Goal: Task Accomplishment & Management: Use online tool/utility

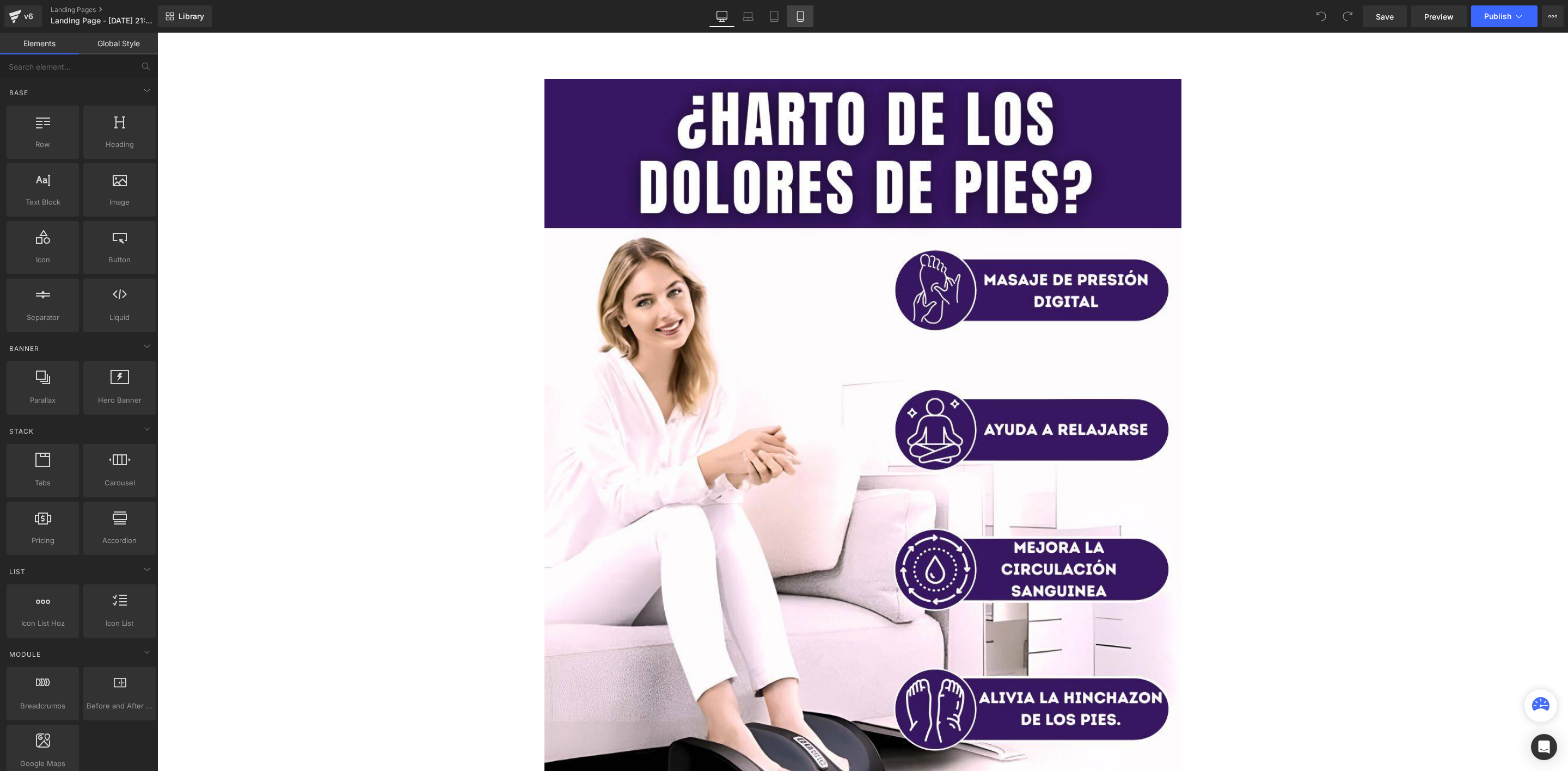
click at [807, 15] on link "Mobile" at bounding box center [800, 16] width 26 height 22
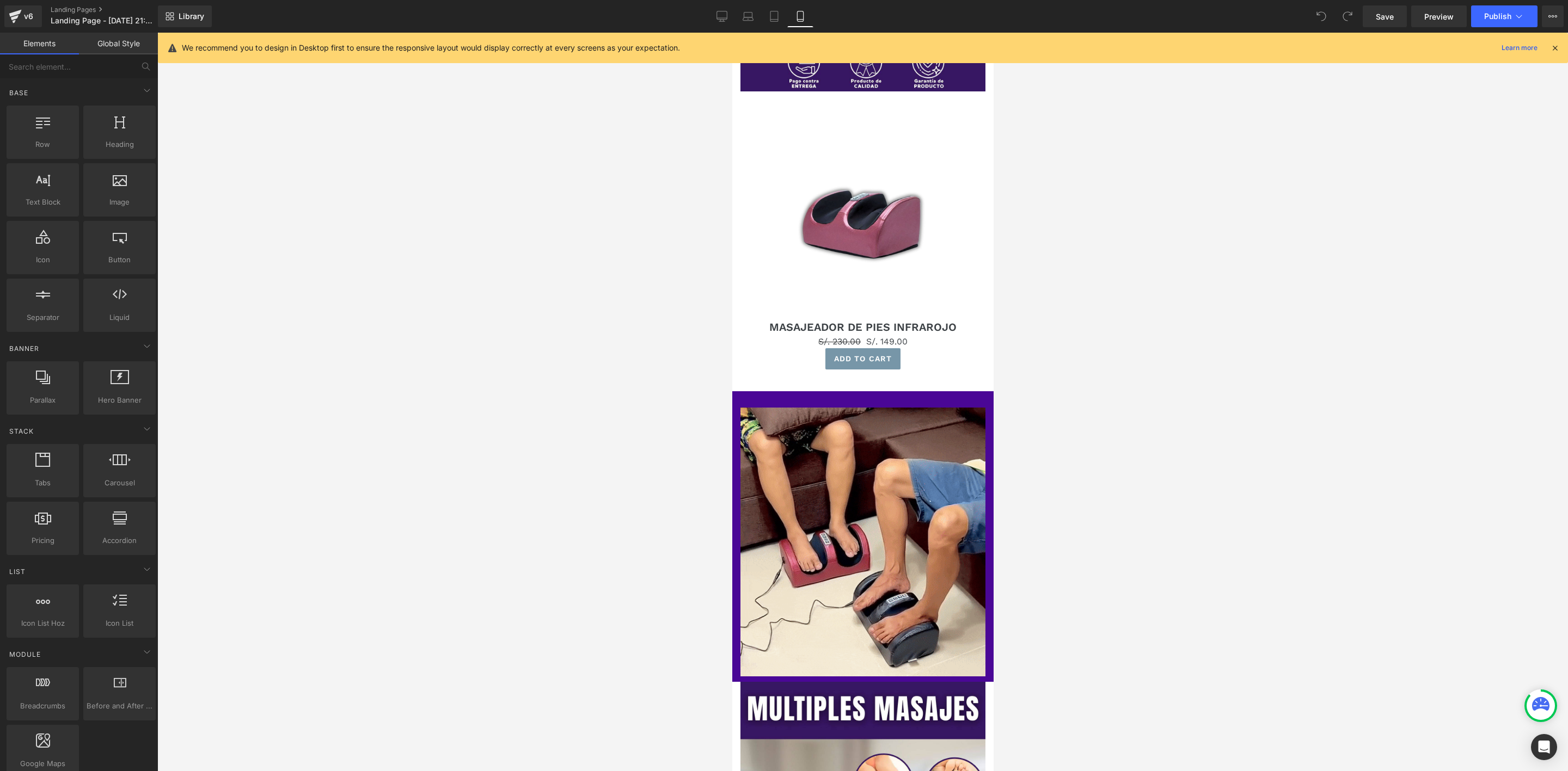
scroll to position [245, 0]
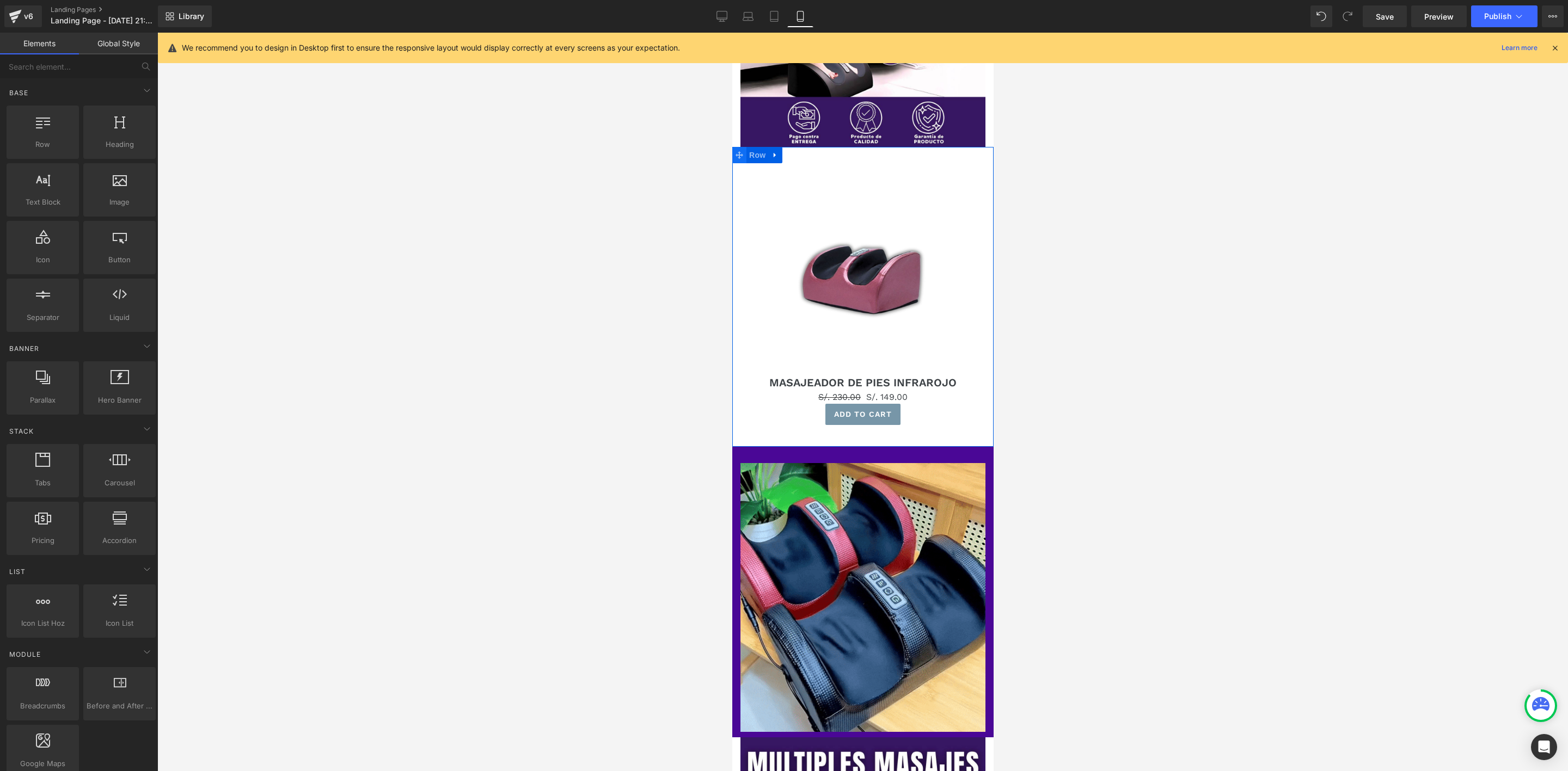
click at [736, 147] on span at bounding box center [738, 155] width 14 height 16
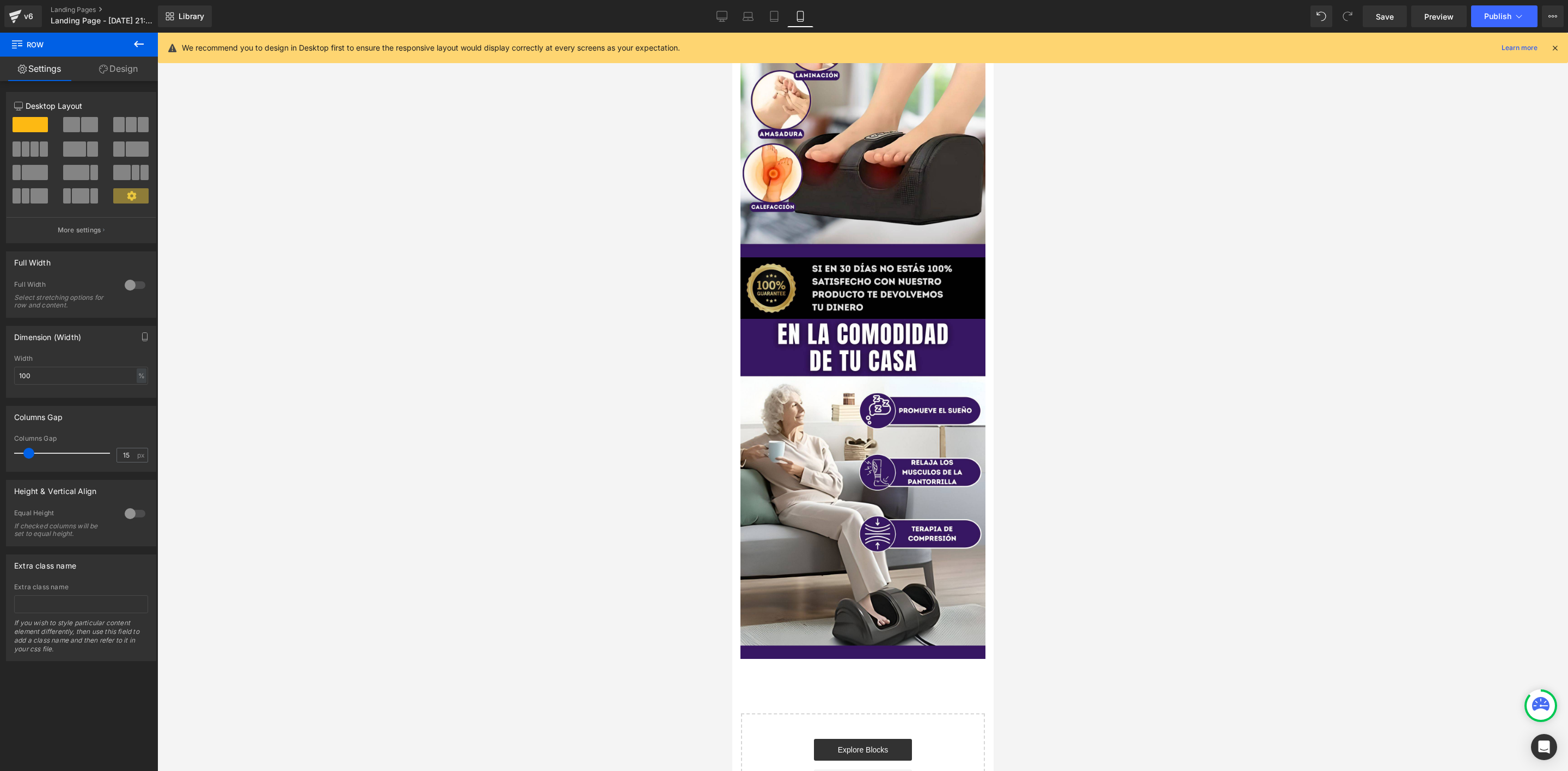
scroll to position [739, 0]
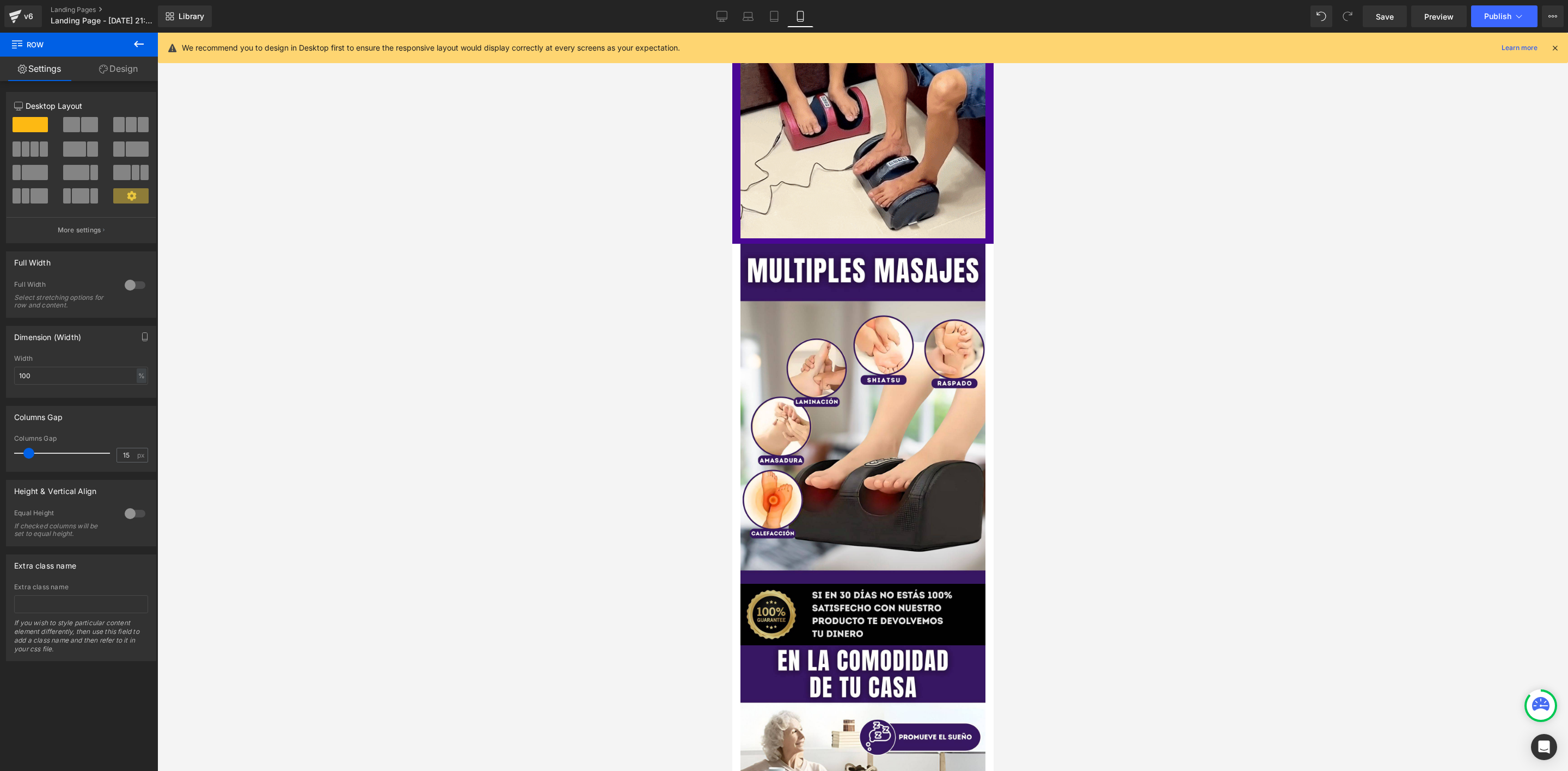
click at [829, 584] on img at bounding box center [863, 615] width 245 height 61
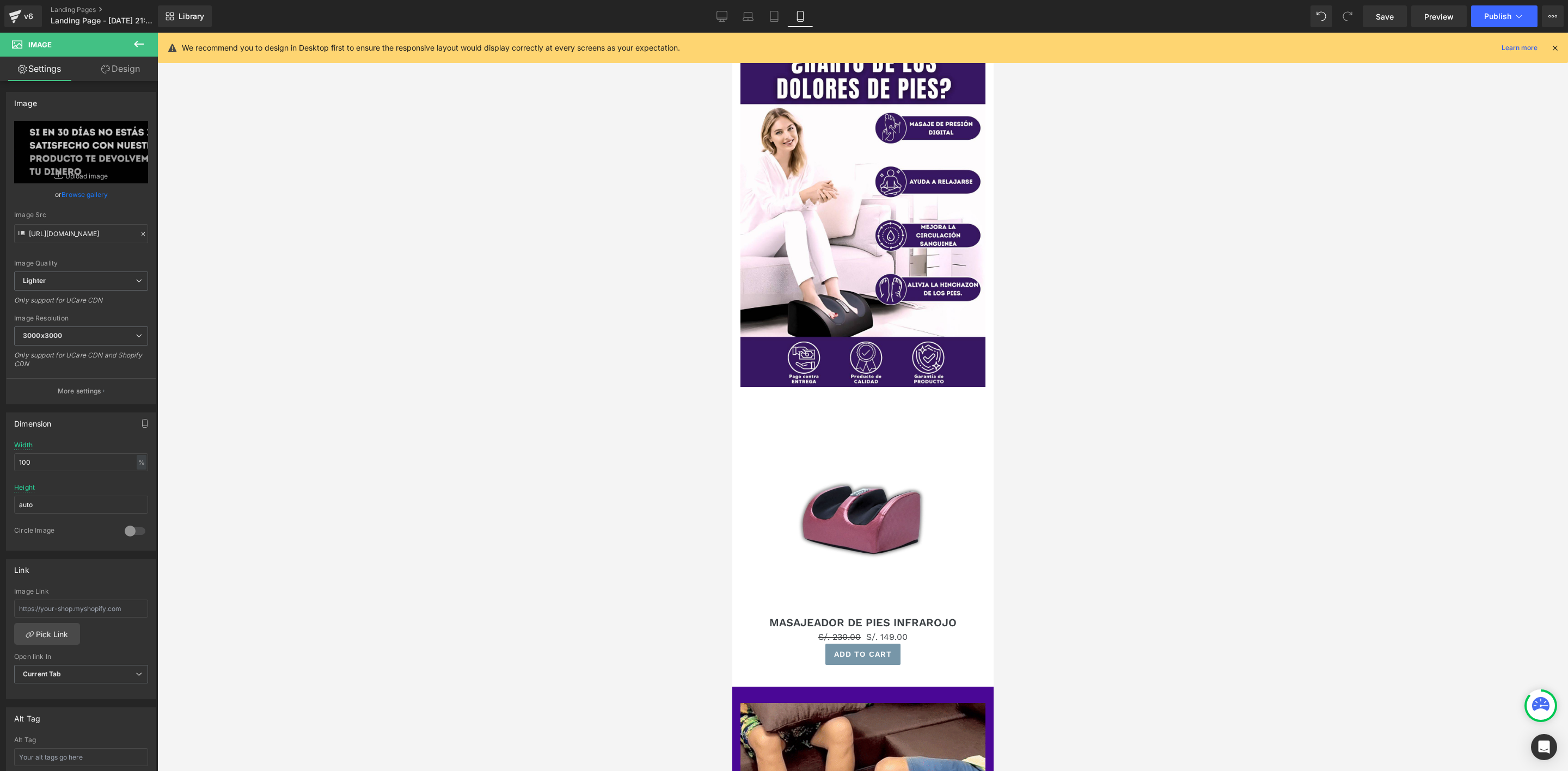
scroll to position [4, 0]
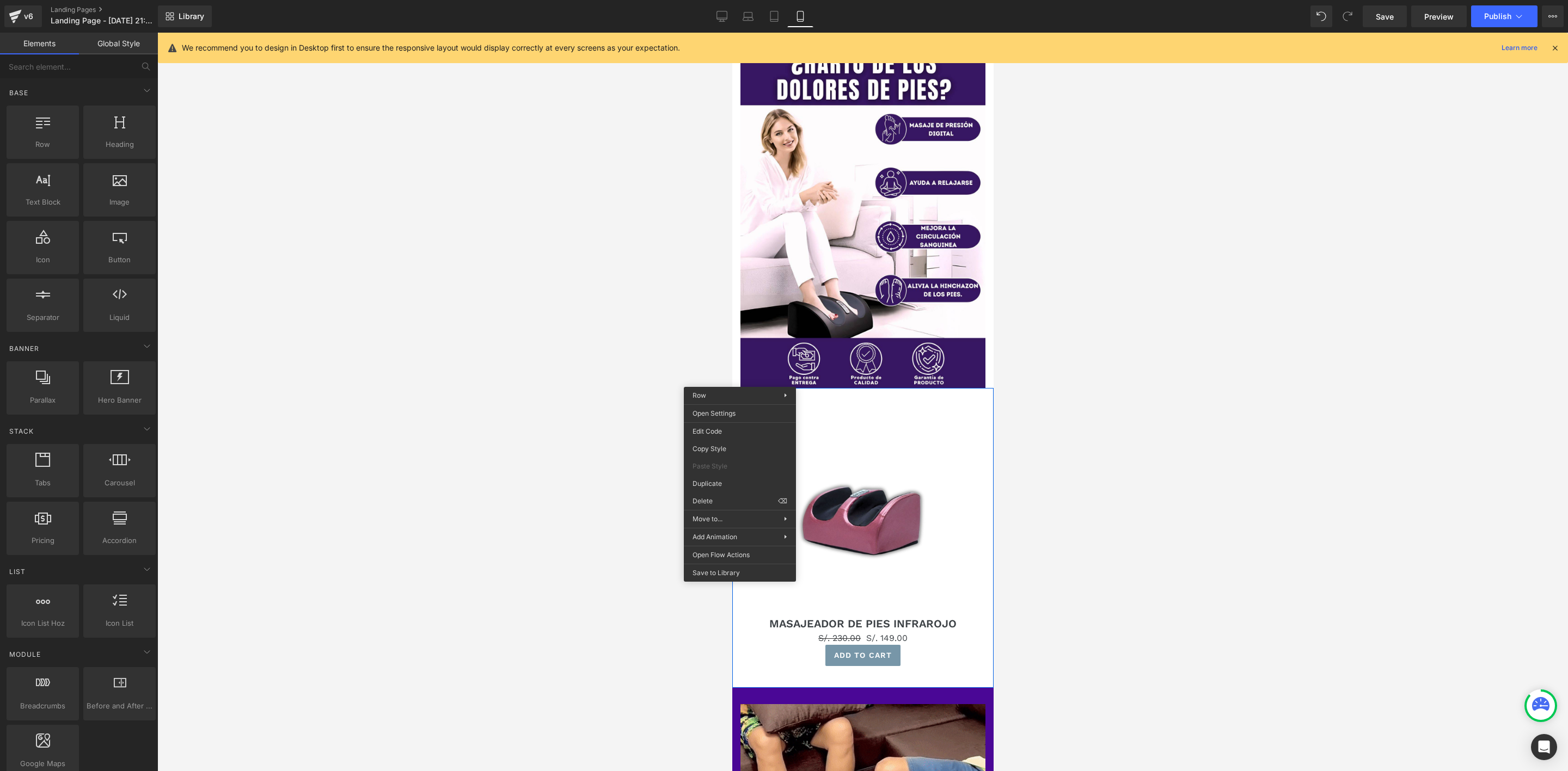
click at [1277, 415] on div at bounding box center [863, 402] width 1411 height 739
click at [1066, 342] on div at bounding box center [863, 402] width 1411 height 739
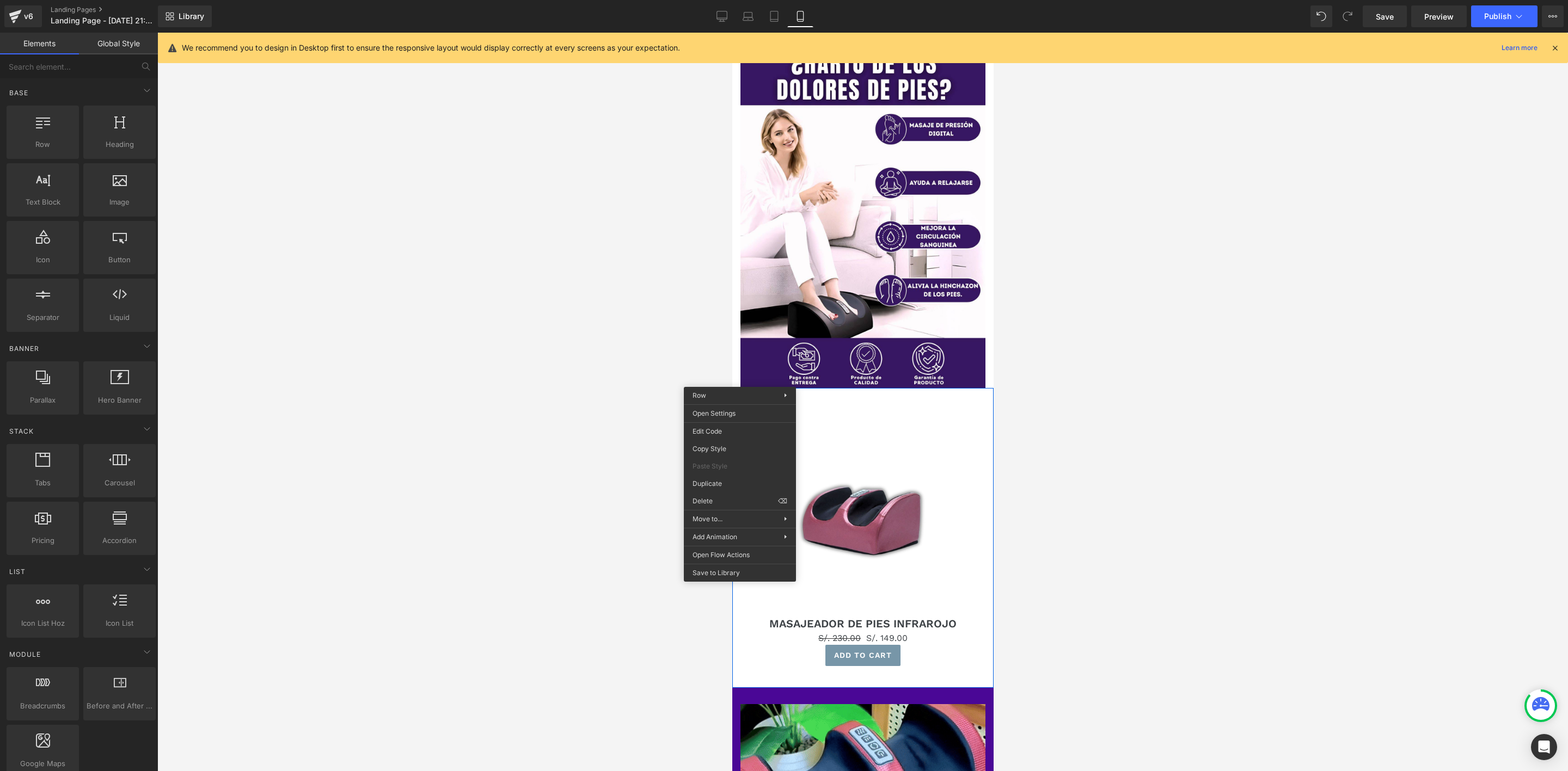
click at [492, 309] on div at bounding box center [863, 402] width 1411 height 739
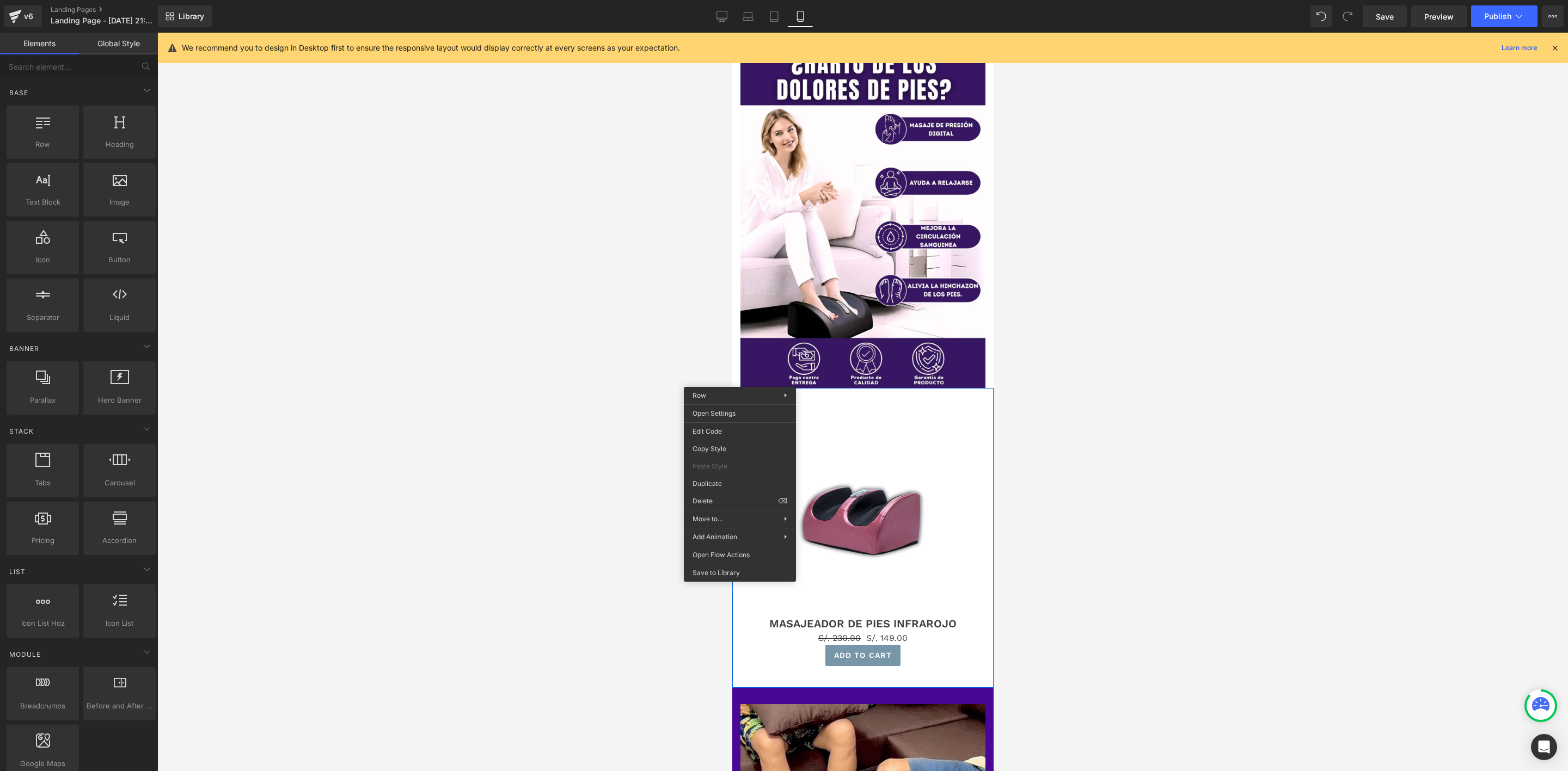
click at [515, 293] on div at bounding box center [863, 402] width 1411 height 739
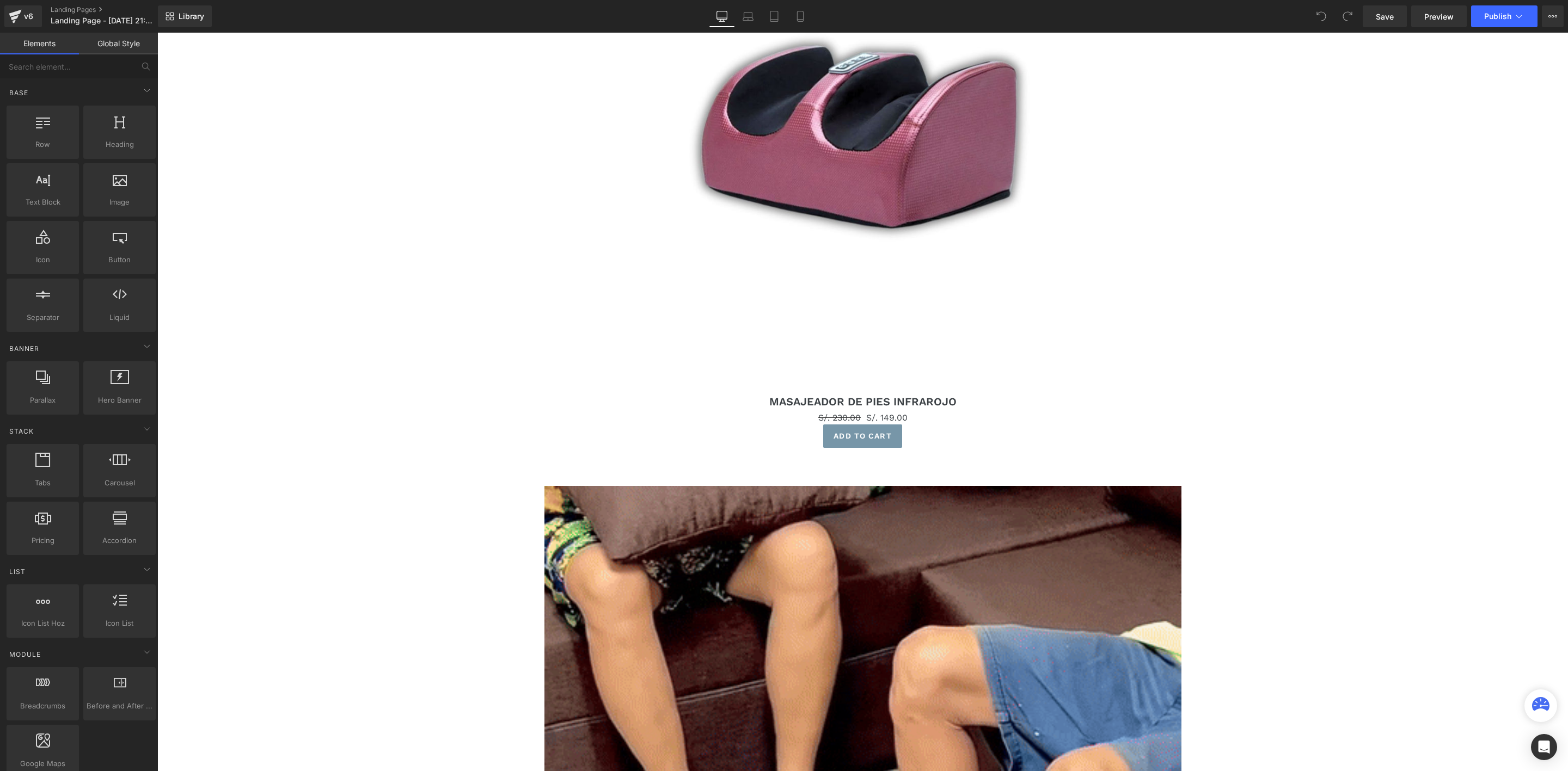
scroll to position [1143, 0]
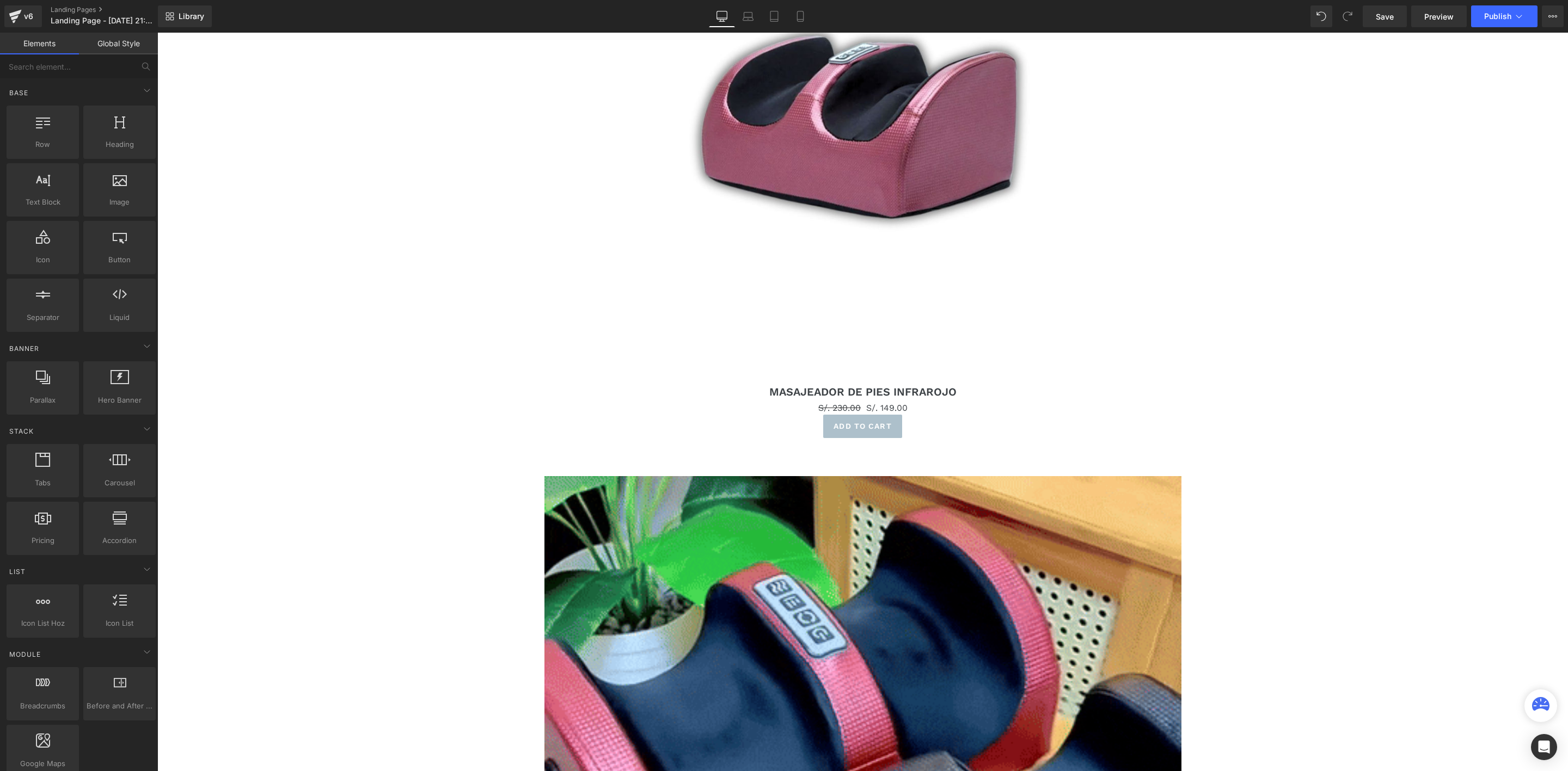
click at [864, 430] on span "(P) Cart Button" at bounding box center [863, 426] width 49 height 13
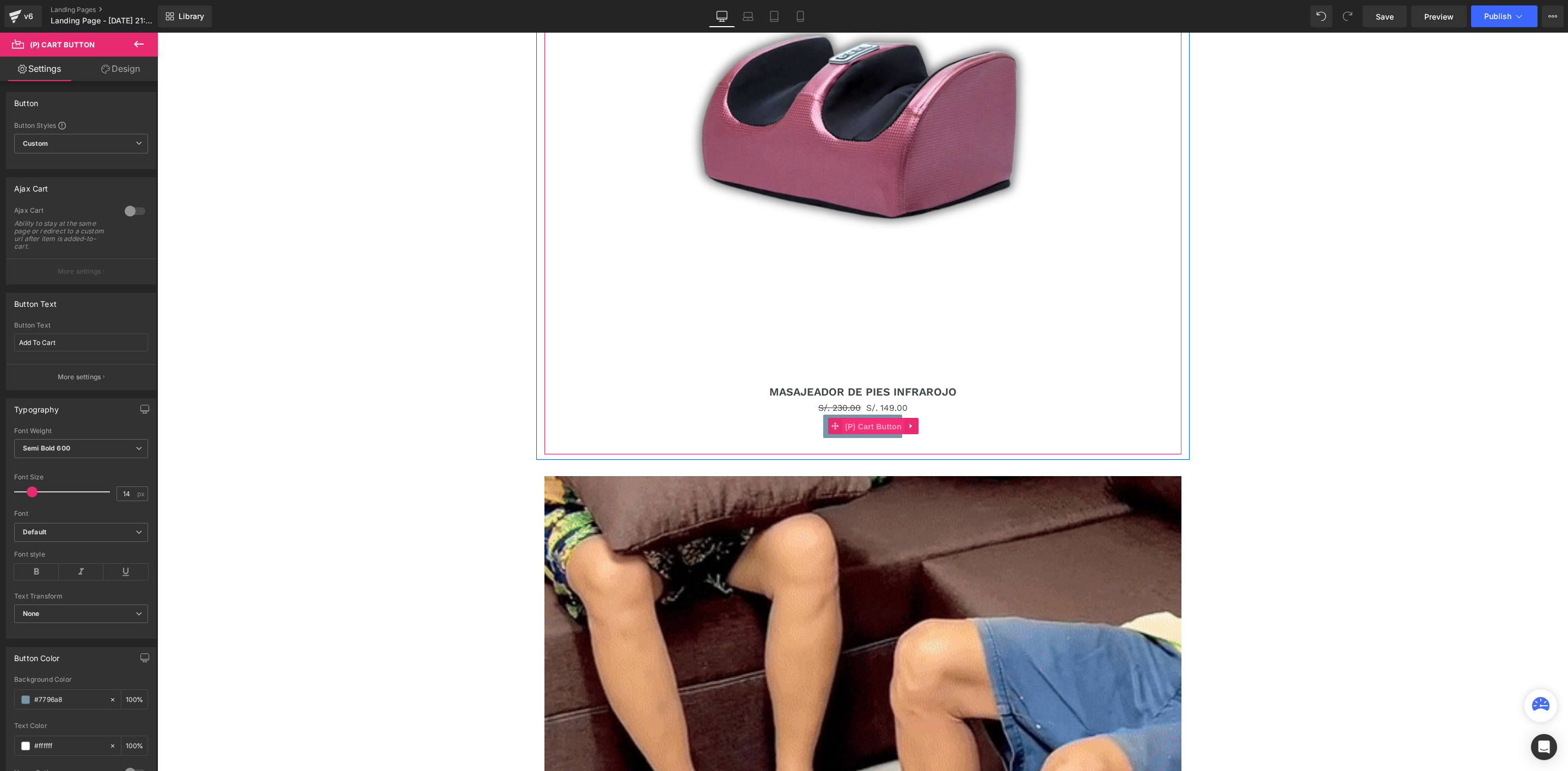
click at [869, 428] on span "(P) Cart Button" at bounding box center [873, 427] width 62 height 16
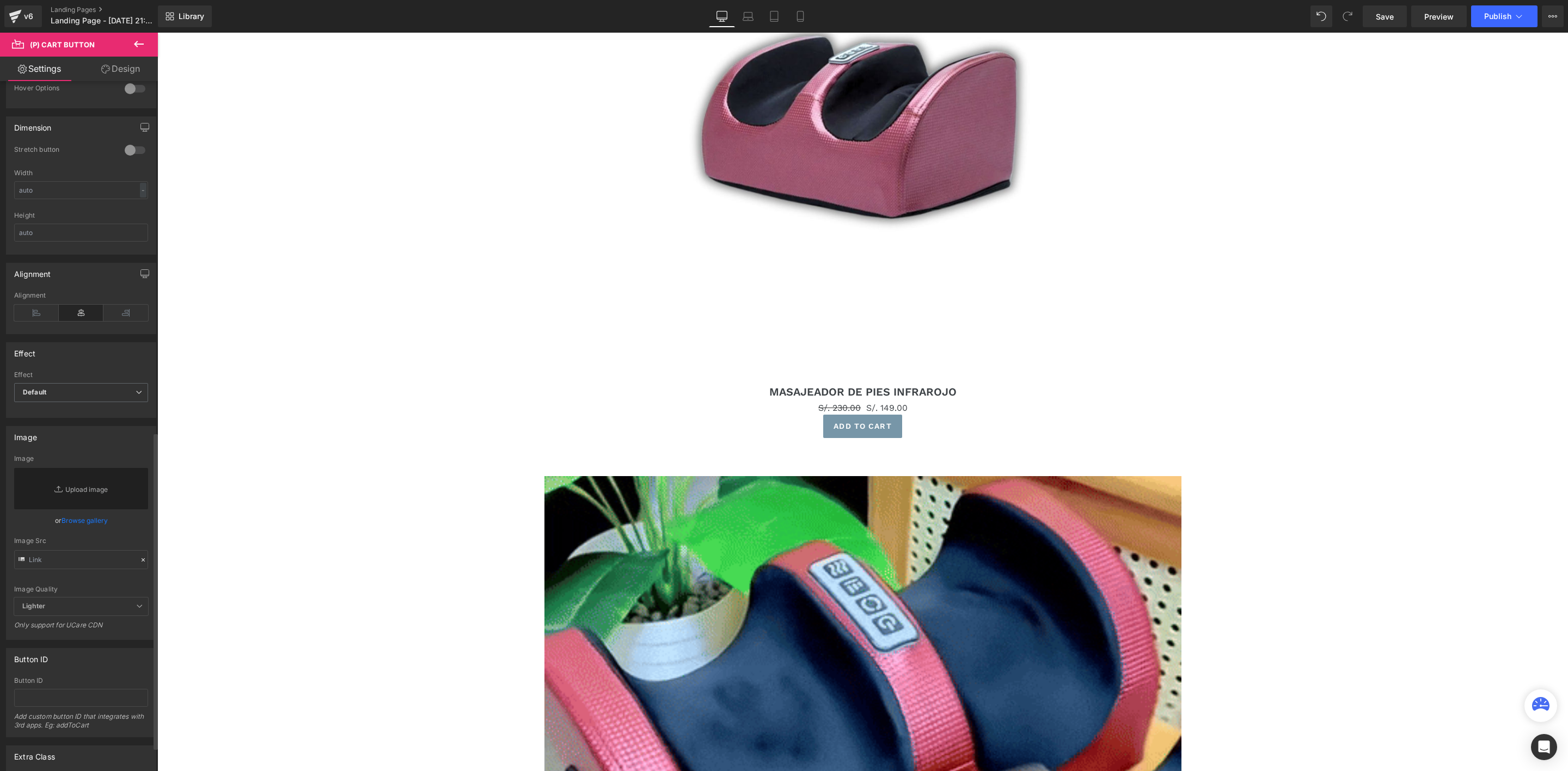
scroll to position [812, 0]
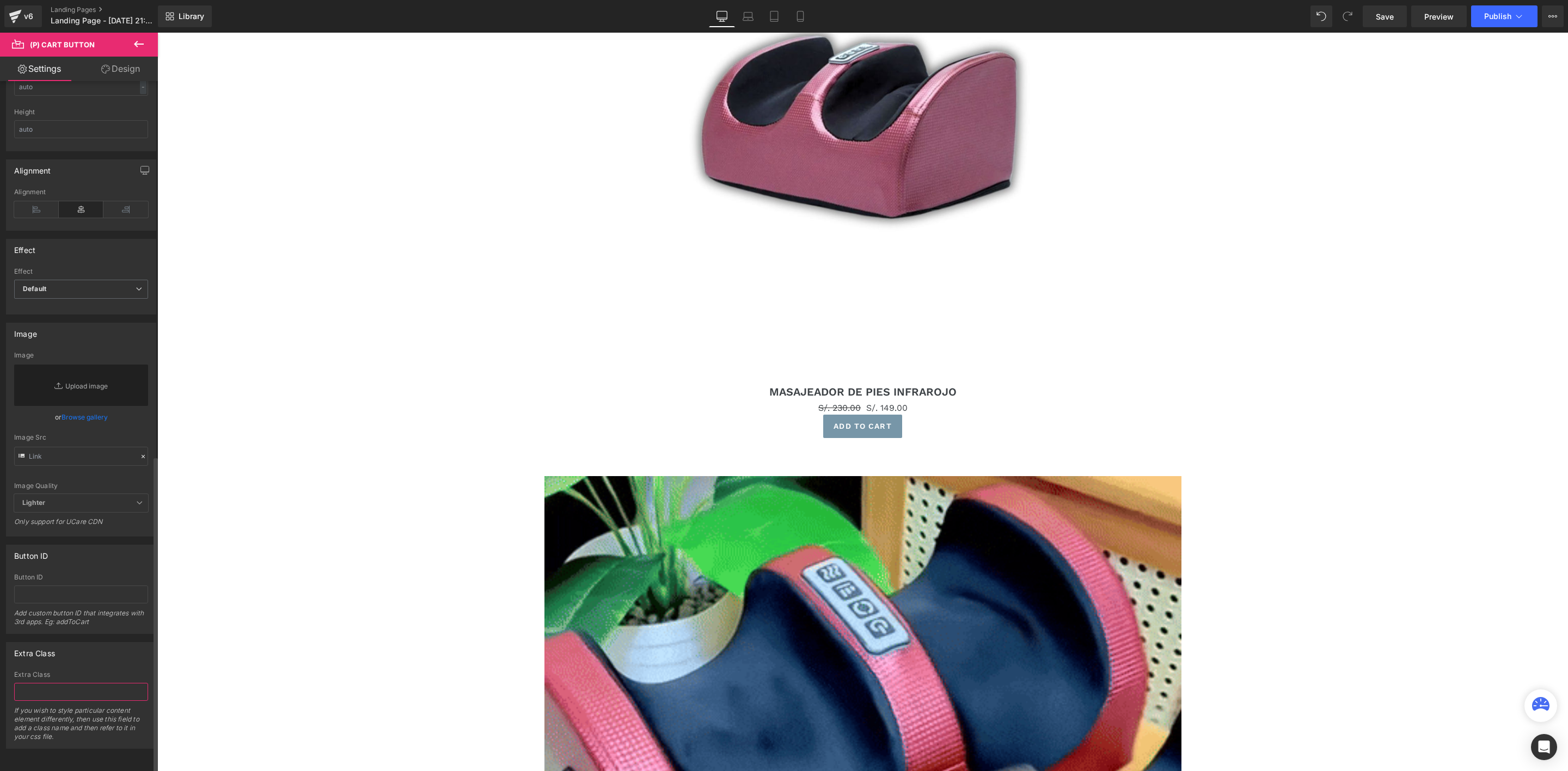
click at [48, 683] on input "text" at bounding box center [81, 693] width 134 height 18
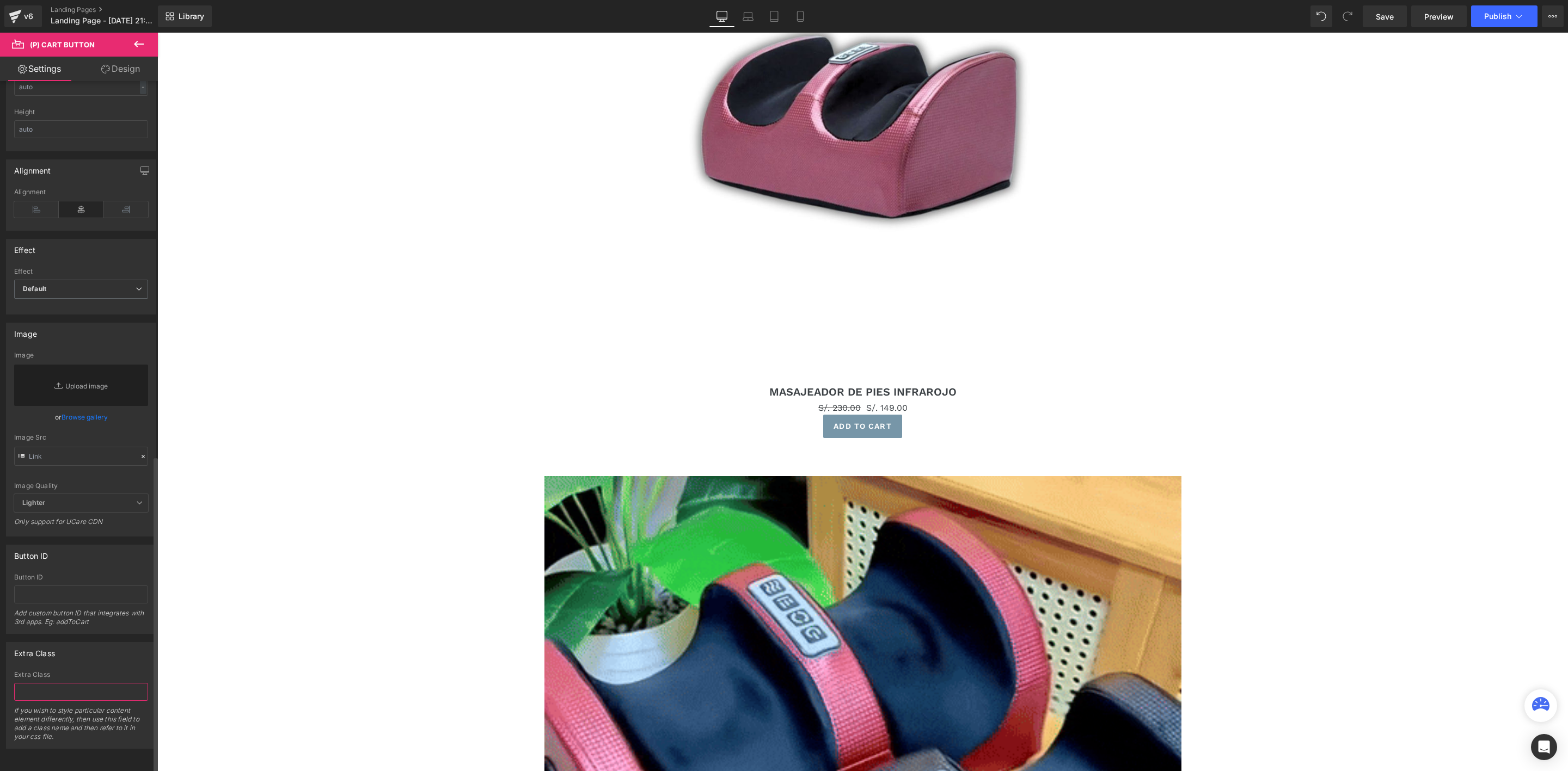
click at [72, 683] on input "text" at bounding box center [81, 693] width 134 height 18
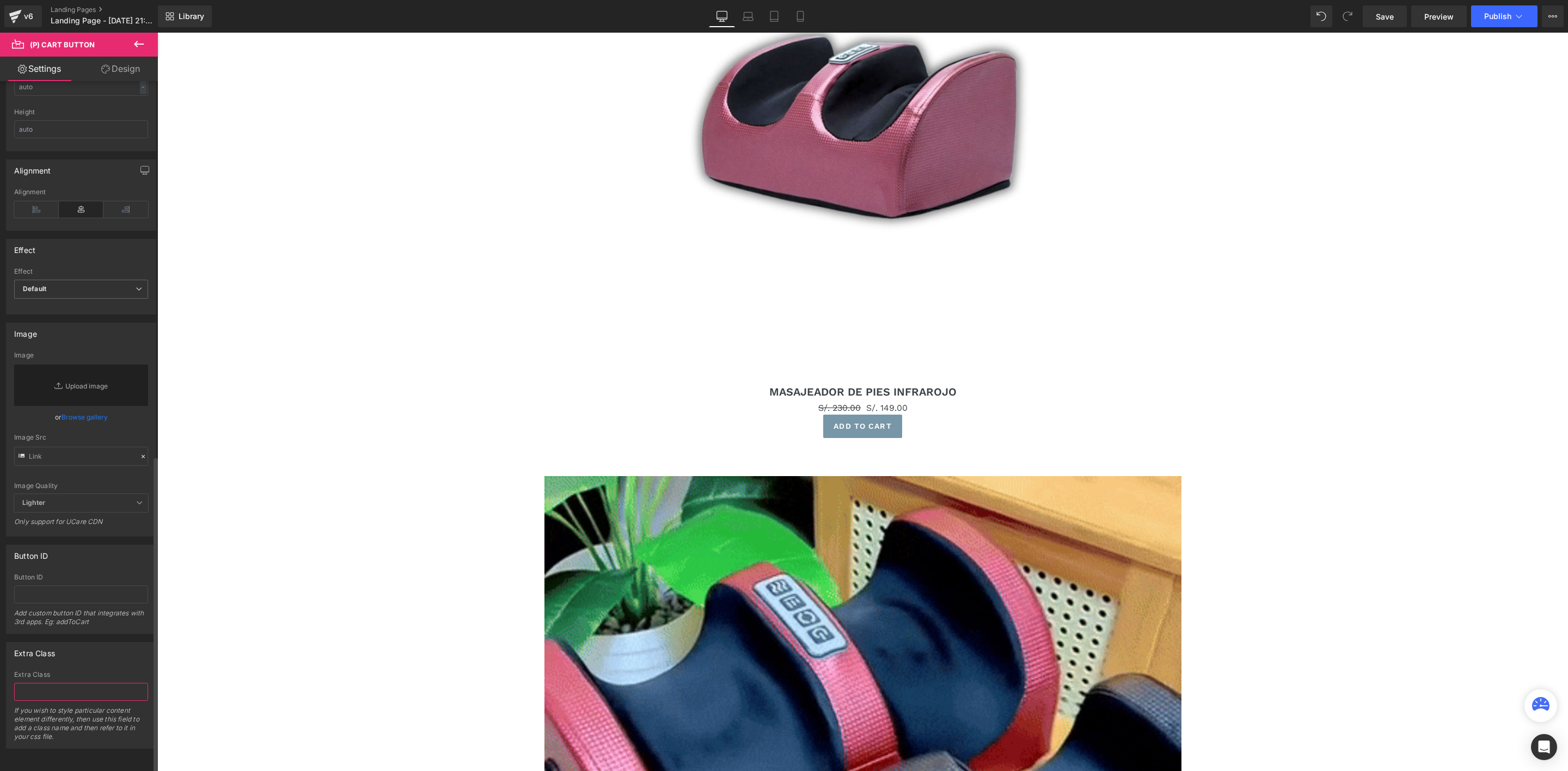
paste input "rsi-cod-form-gempages-button-overwrite rsi-cod-form-is-gempage"
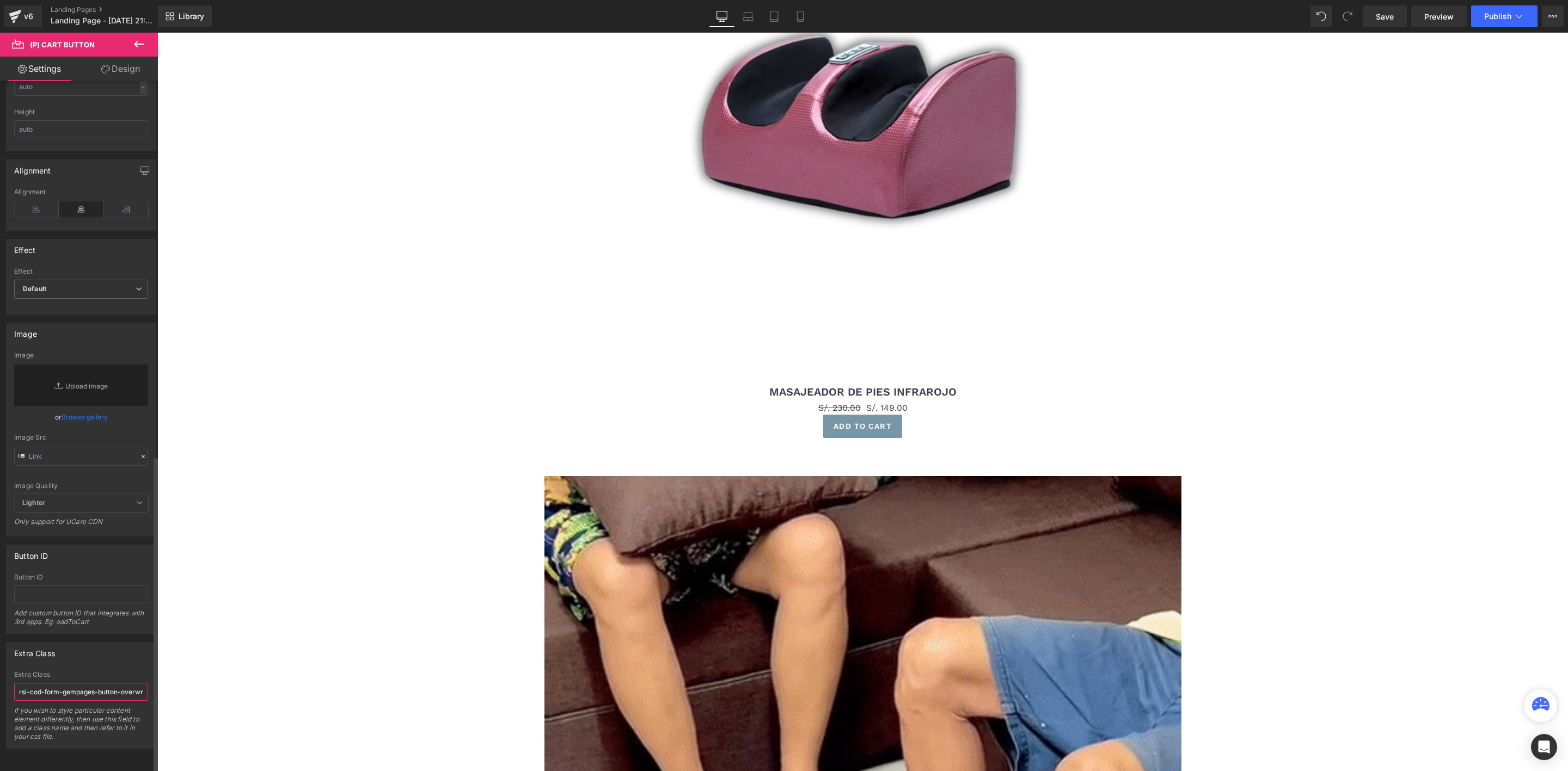
scroll to position [0, 92]
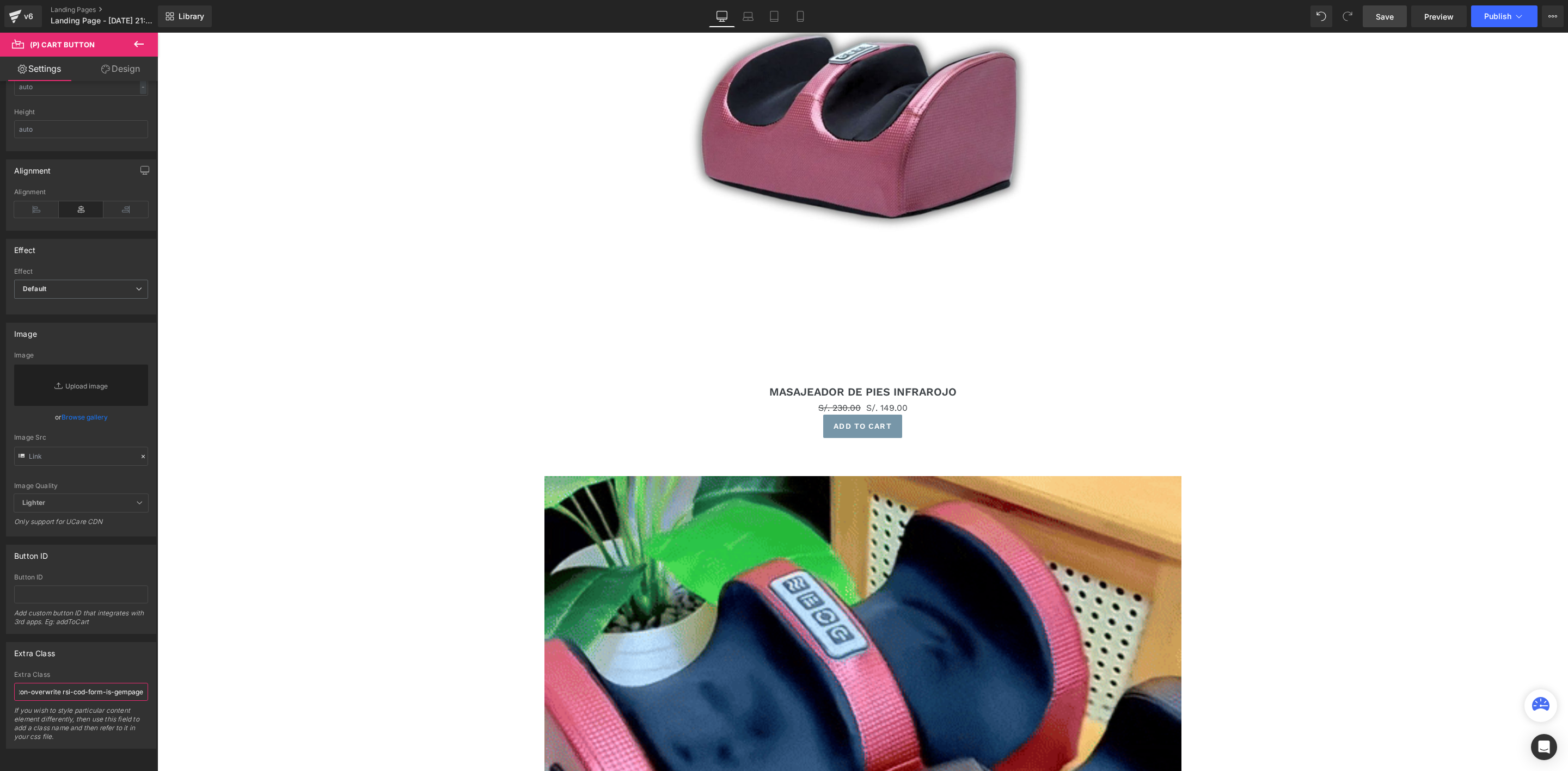
type input "rsi-cod-form-gempages-button-overwrite rsi-cod-form-is-gempage"
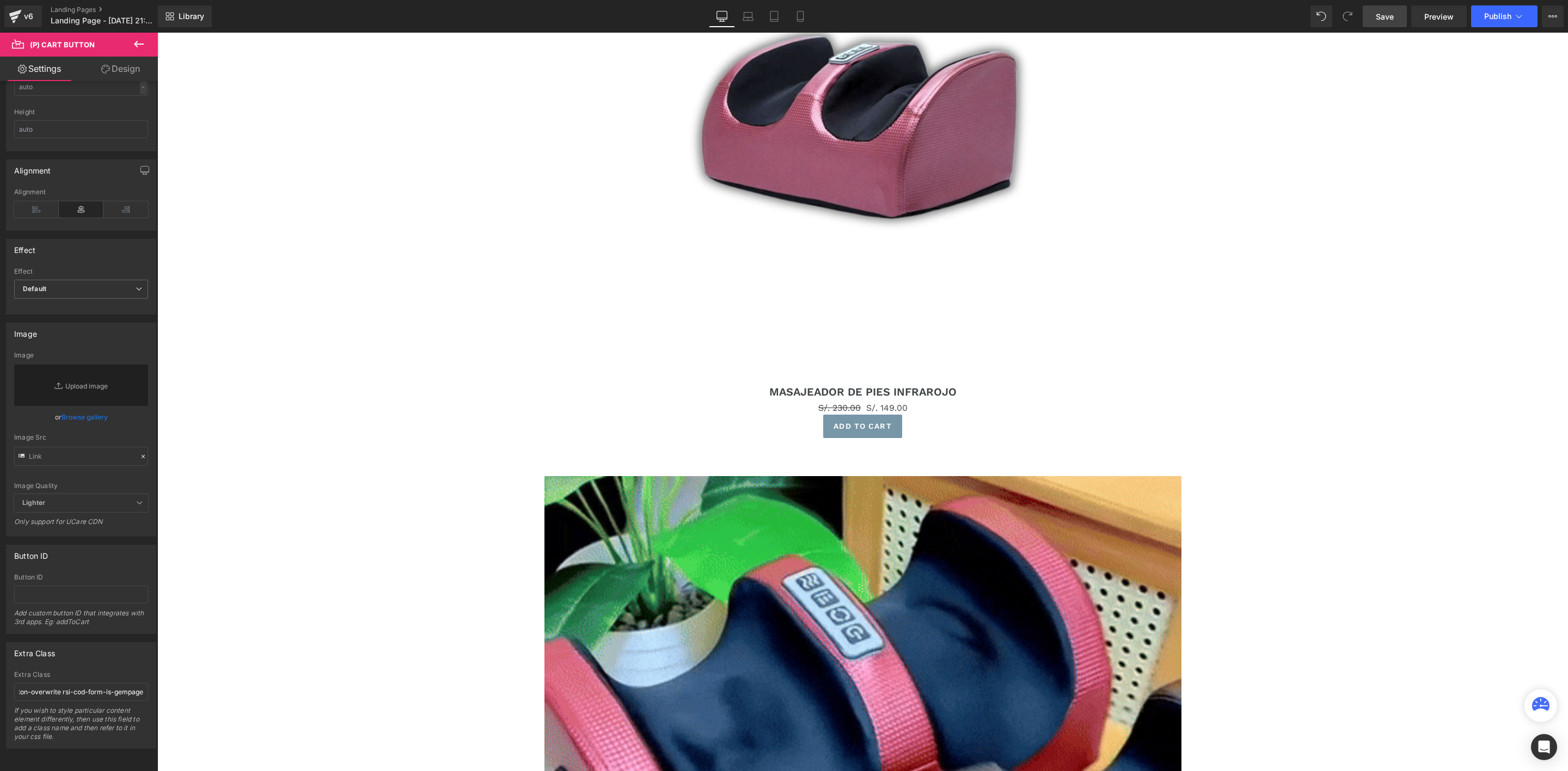
click at [1380, 16] on span "Save" at bounding box center [1385, 16] width 18 height 12
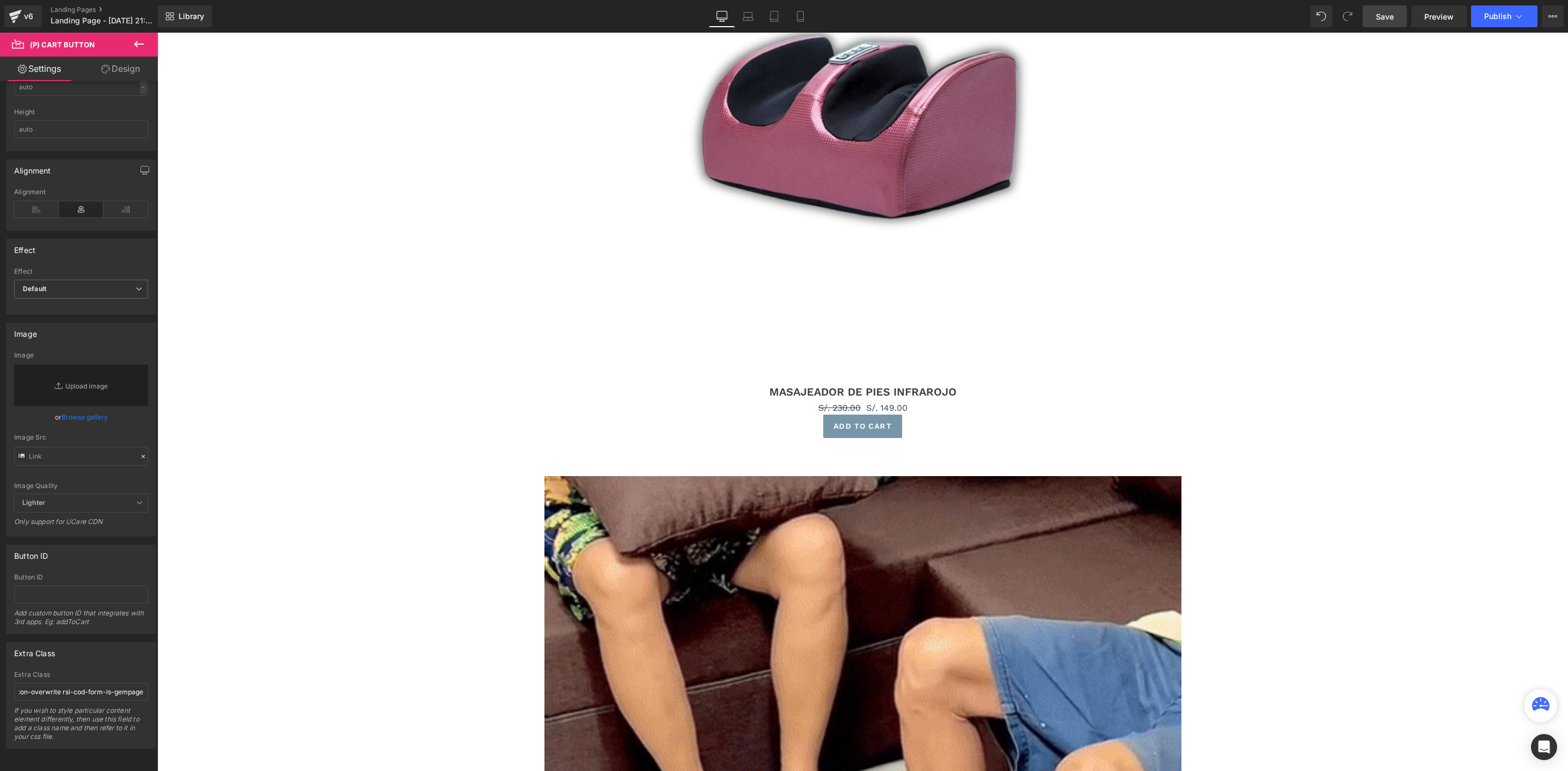
scroll to position [0, 0]
click at [1451, 16] on span "Preview" at bounding box center [1439, 16] width 29 height 12
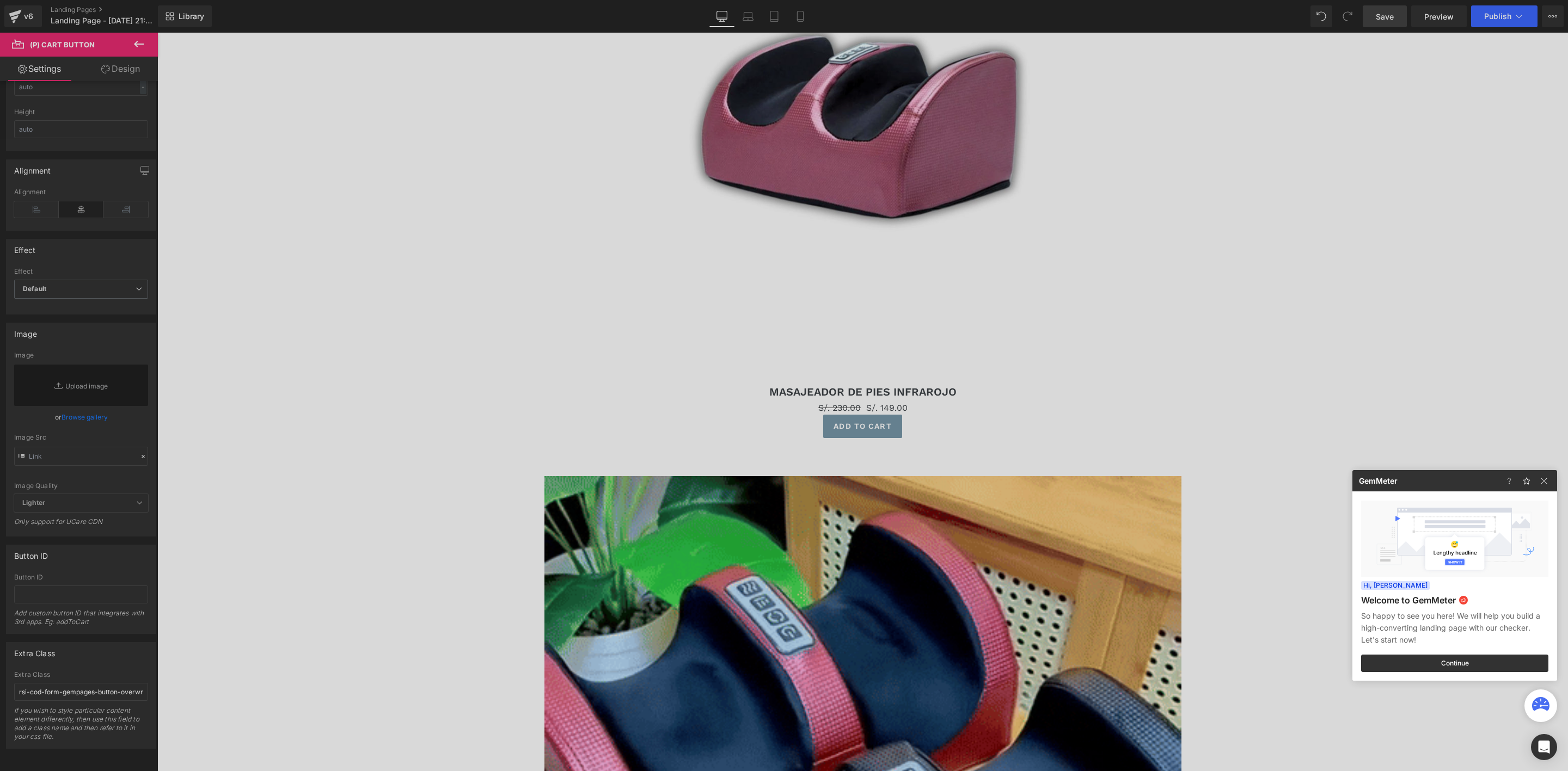
click at [895, 442] on div at bounding box center [784, 385] width 1568 height 771
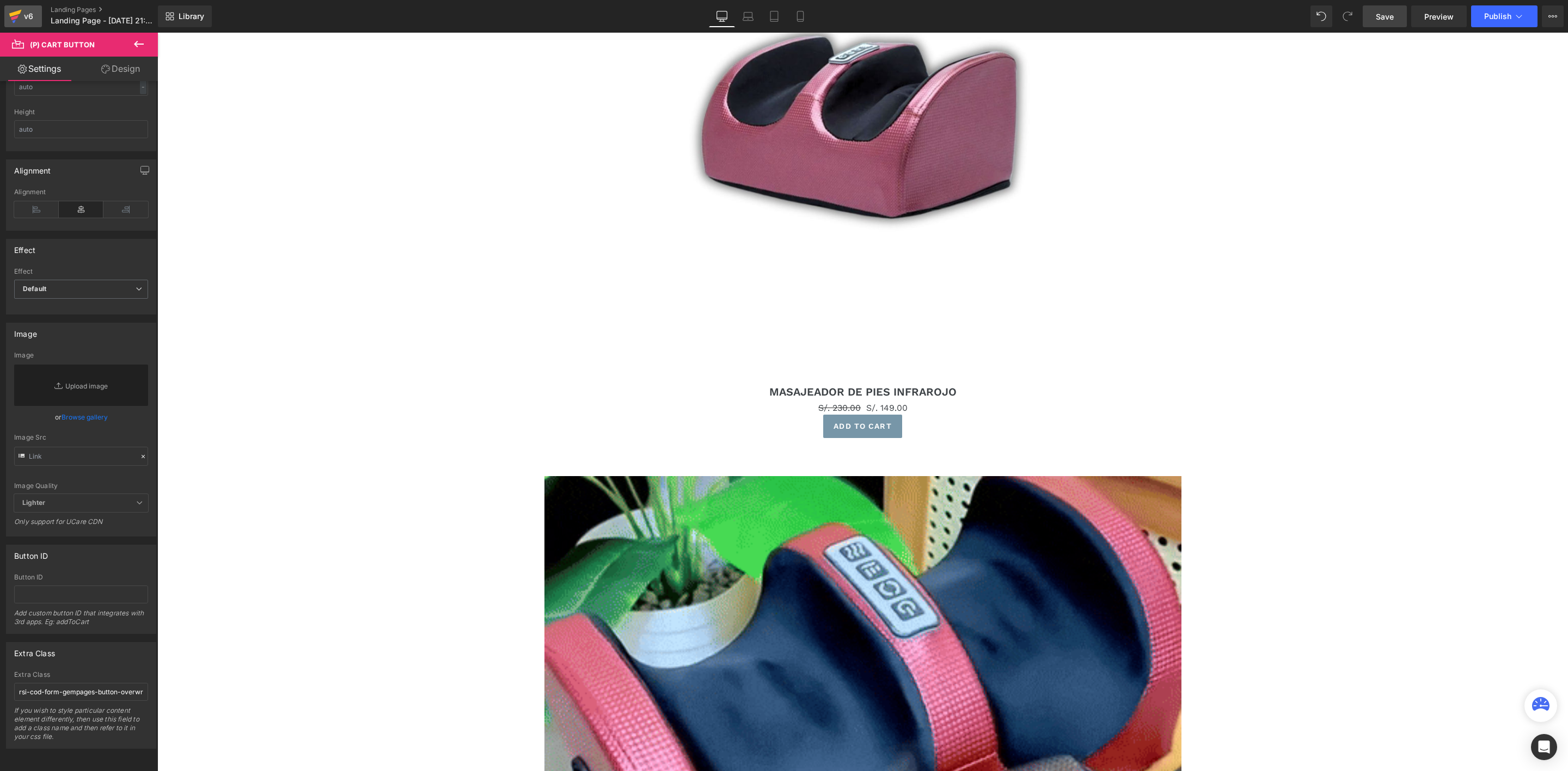
click at [13, 17] on icon at bounding box center [15, 18] width 8 height 5
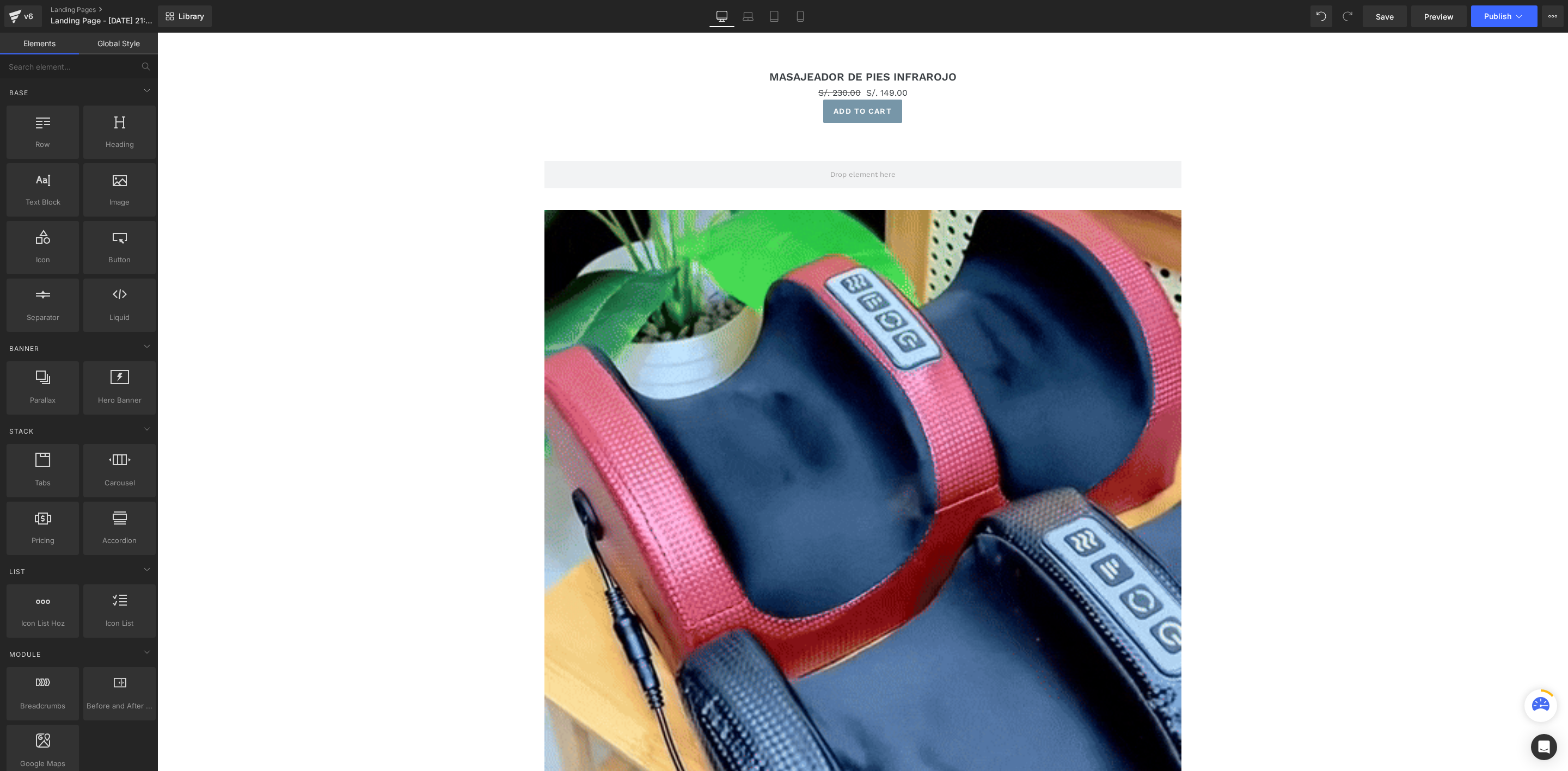
scroll to position [1364, 0]
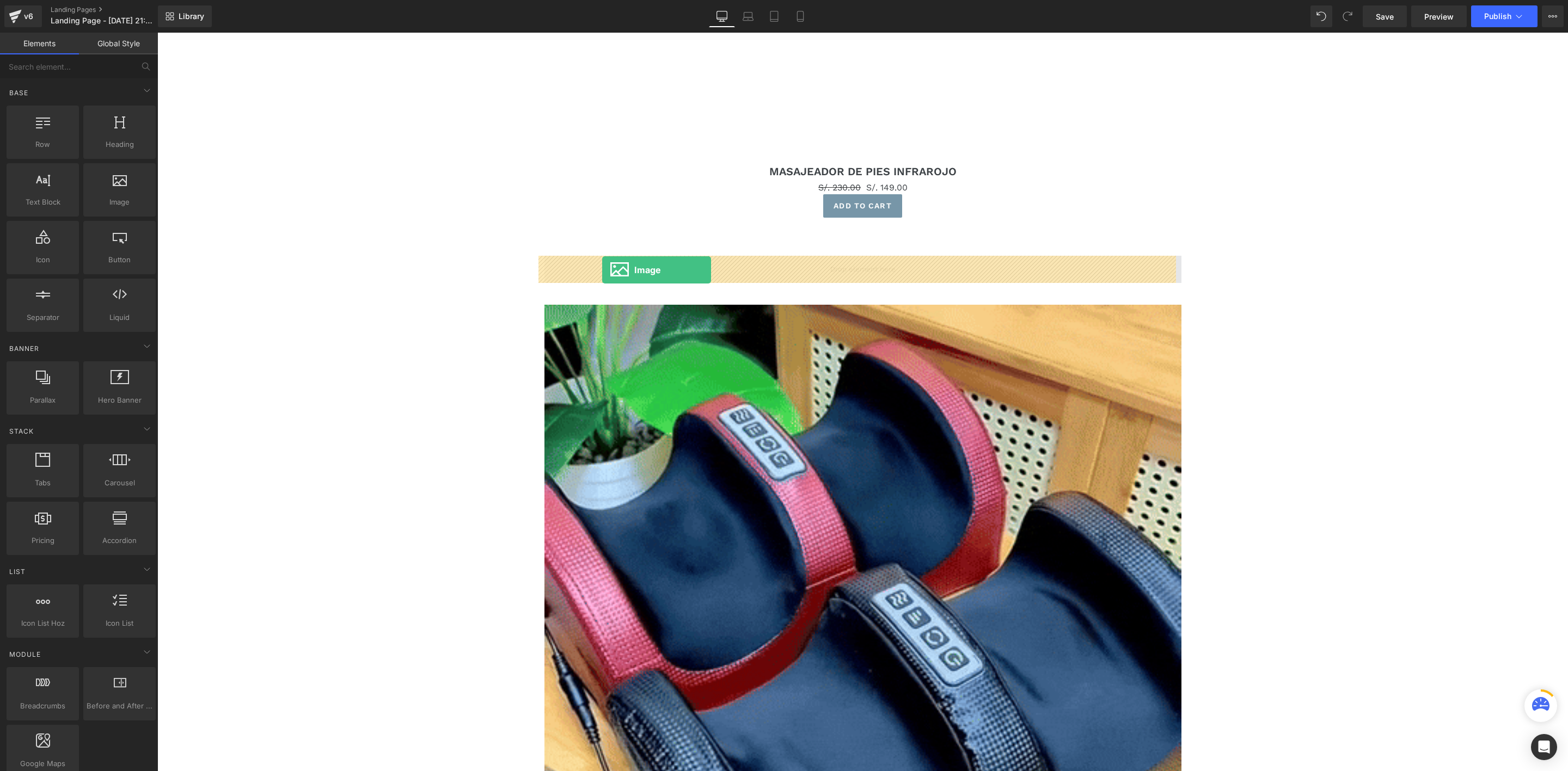
drag, startPoint x: 290, startPoint y: 237, endPoint x: 602, endPoint y: 270, distance: 313.7
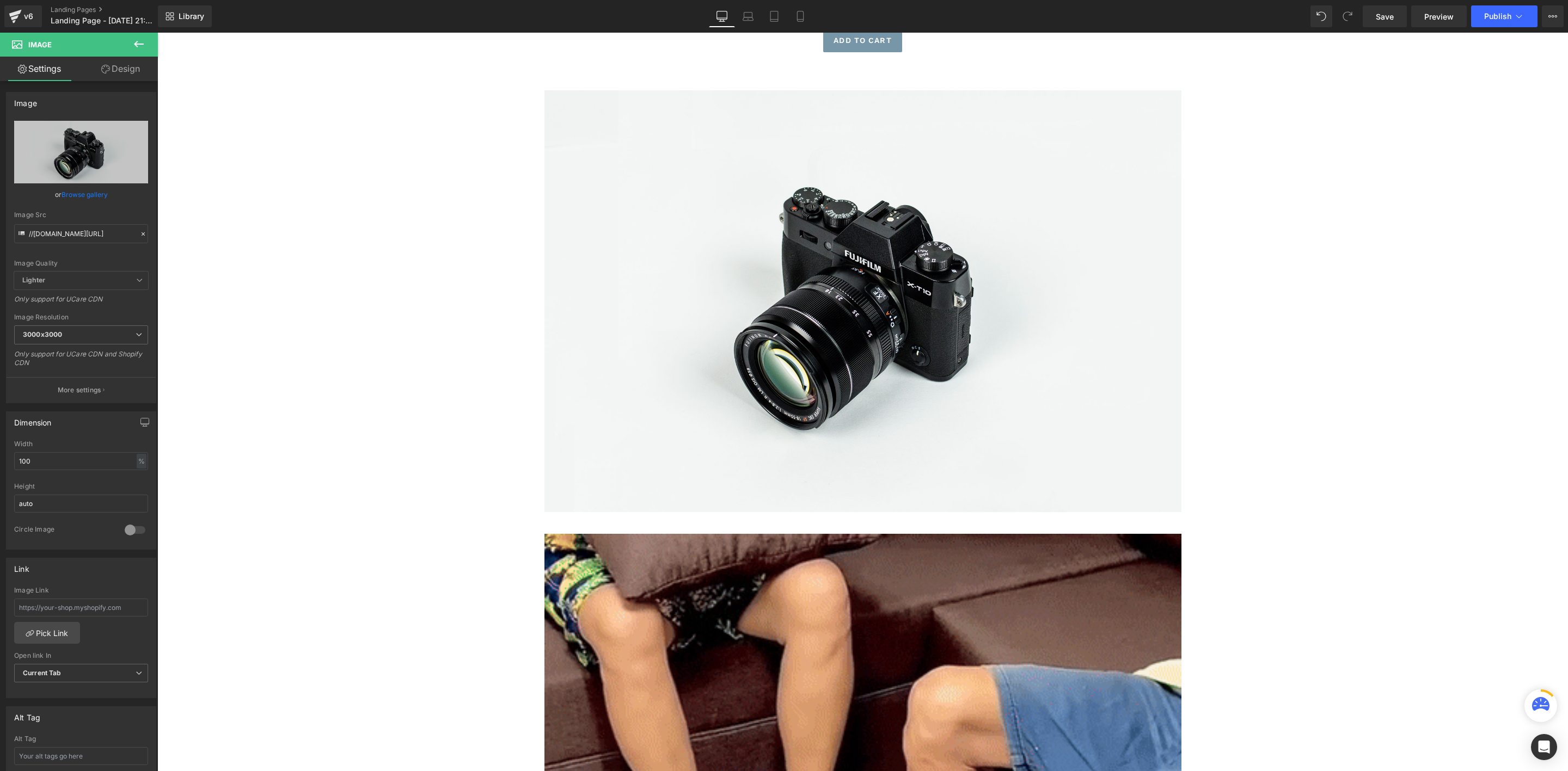
scroll to position [1771, 0]
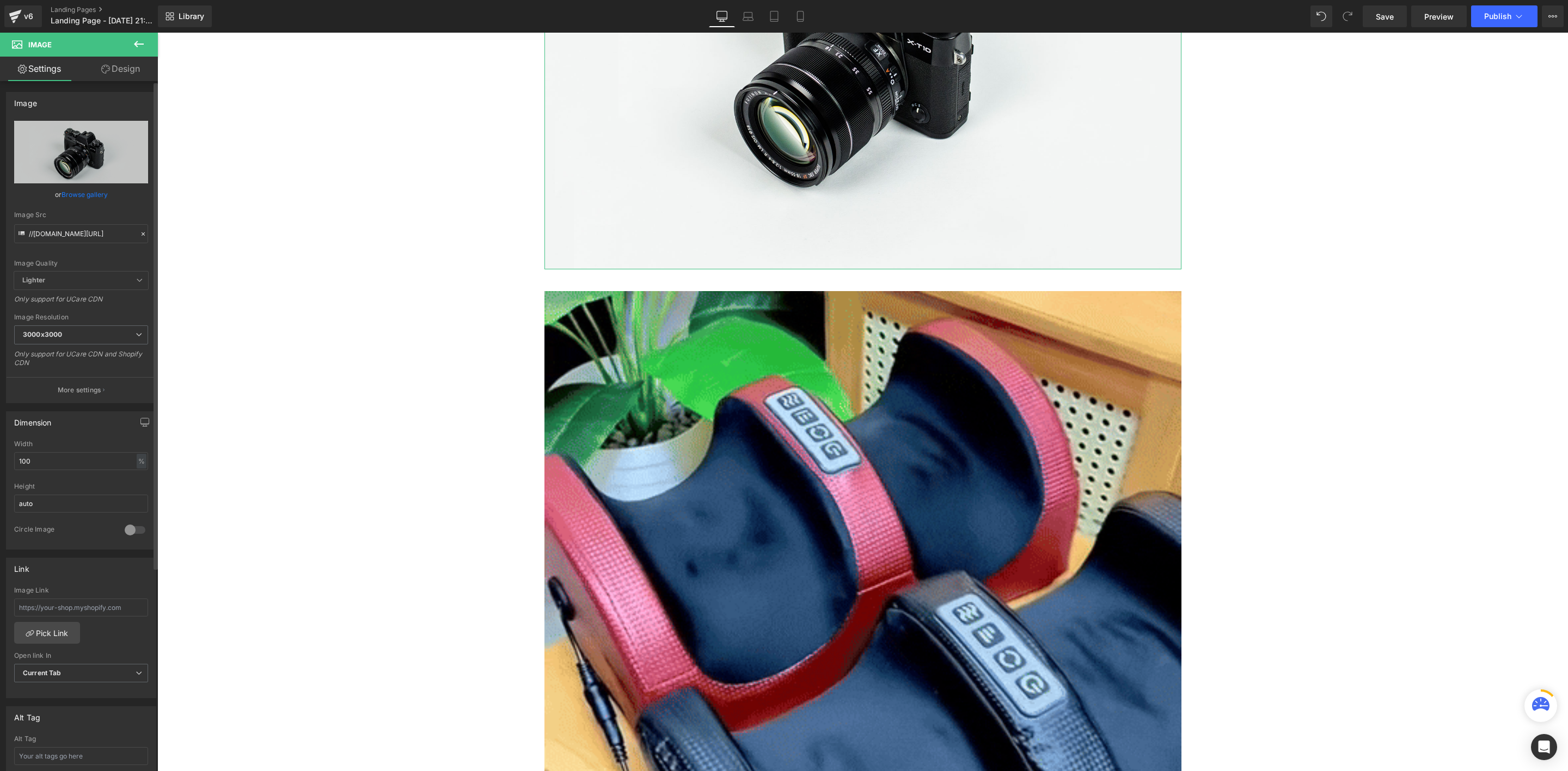
click at [68, 194] on link "Browse gallery" at bounding box center [85, 194] width 46 height 19
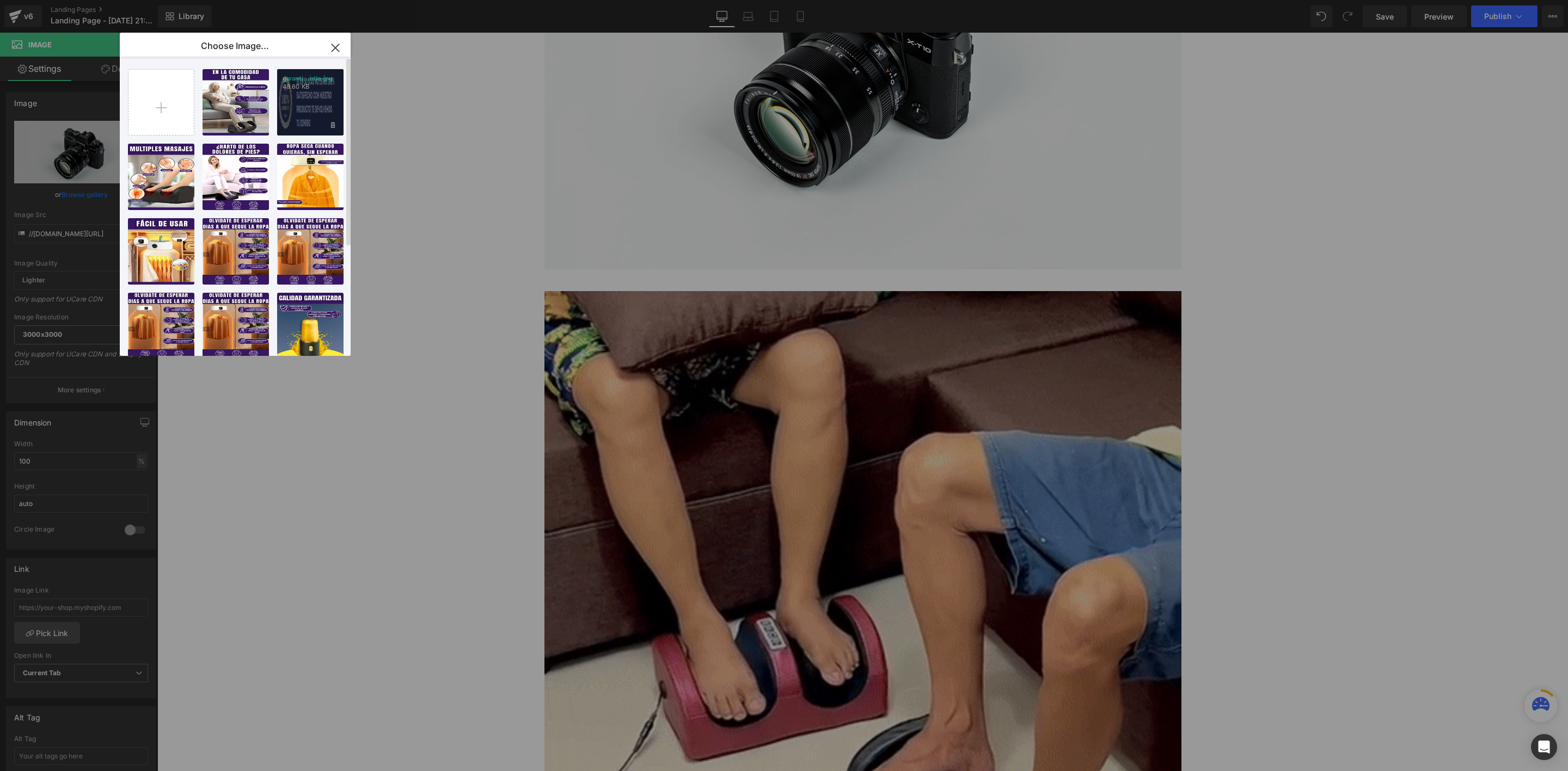
drag, startPoint x: 296, startPoint y: 98, endPoint x: 180, endPoint y: 82, distance: 117.1
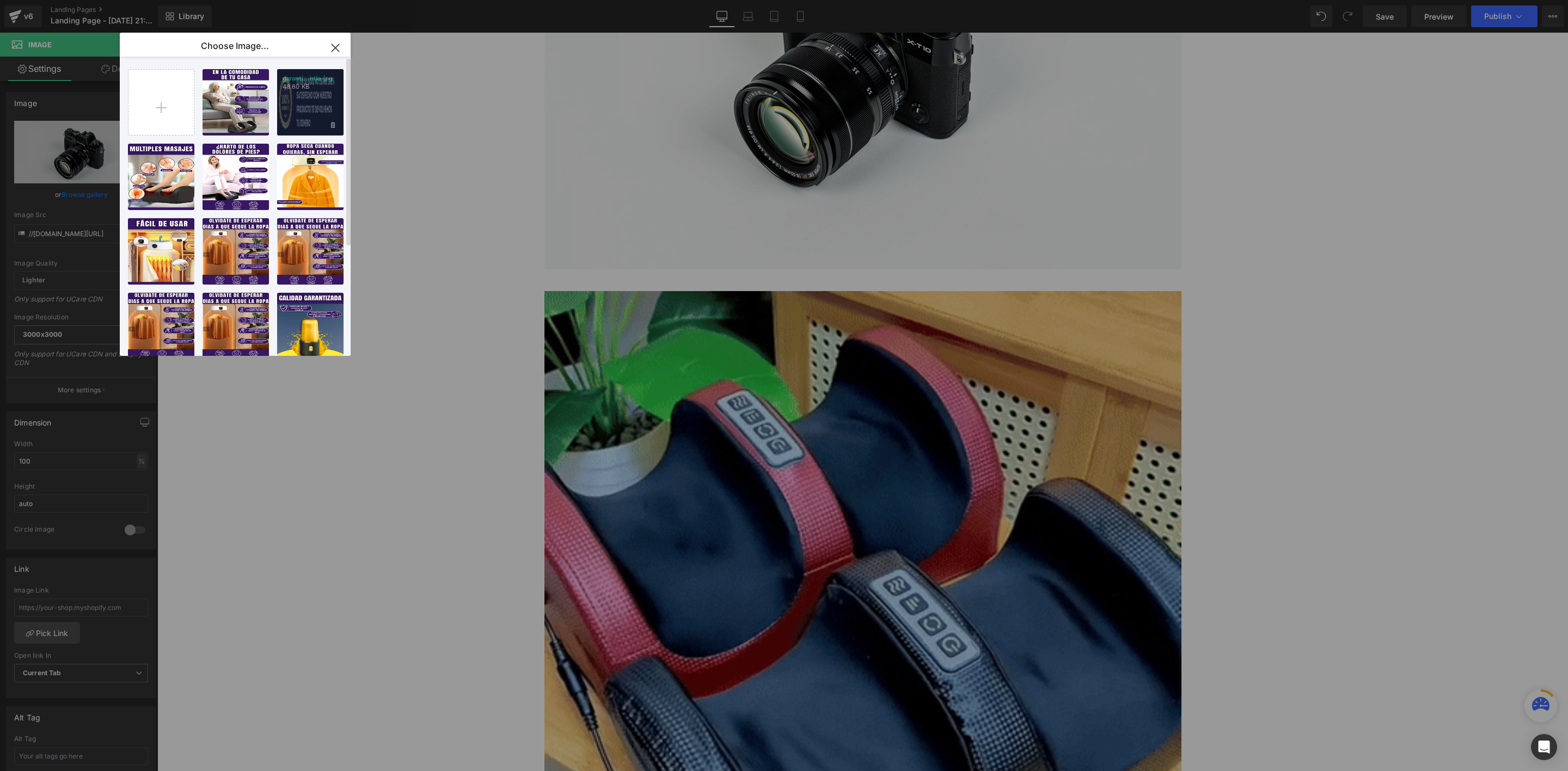
click at [296, 98] on div "garanti...ntia.jpg 48.60 KB" at bounding box center [310, 102] width 66 height 66
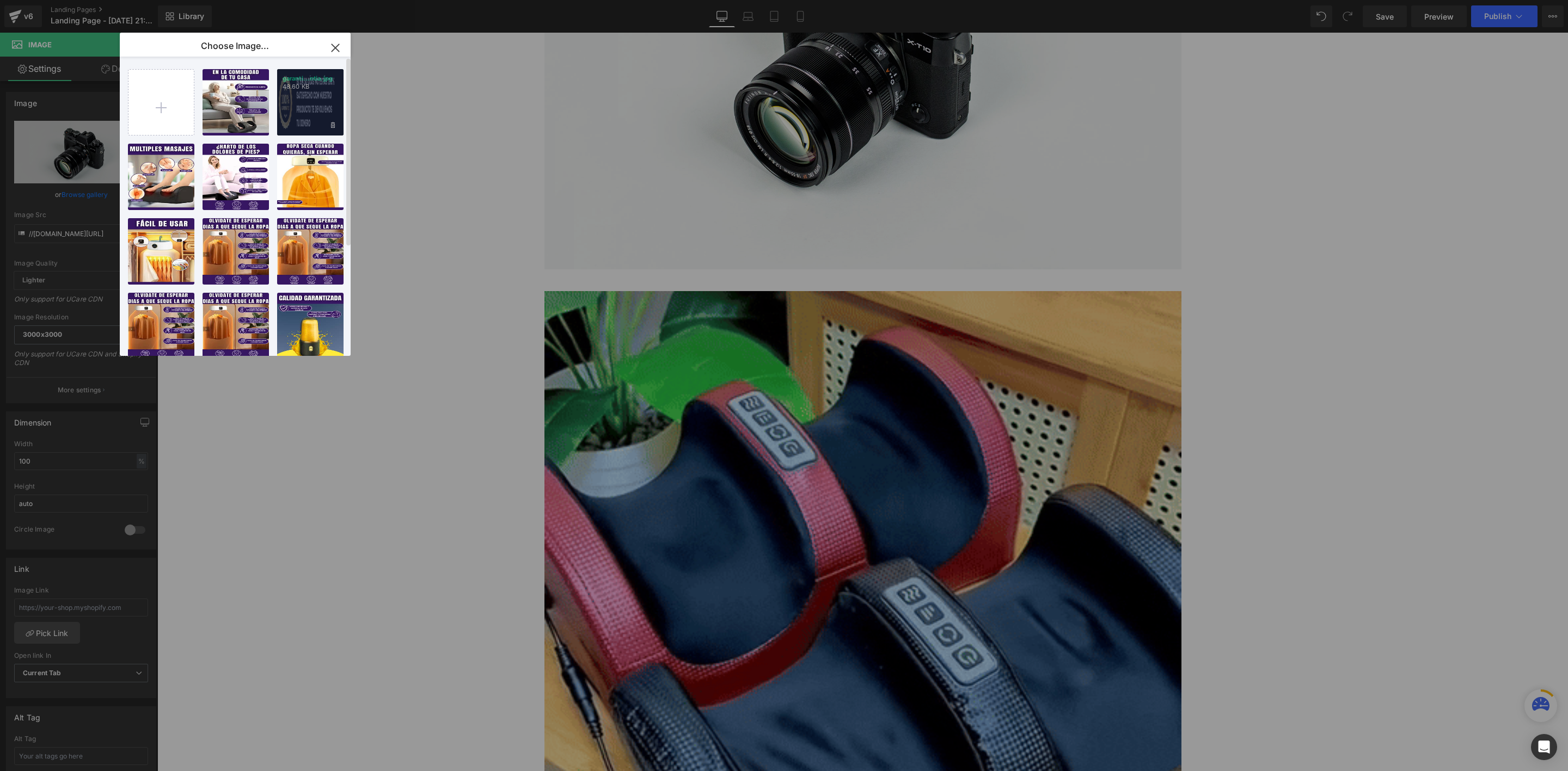
type input "https://ucarecdn.com/00a6979f-3b1f-4cc3-b05f-39e967db85de/-/format/auto/-/previ…"
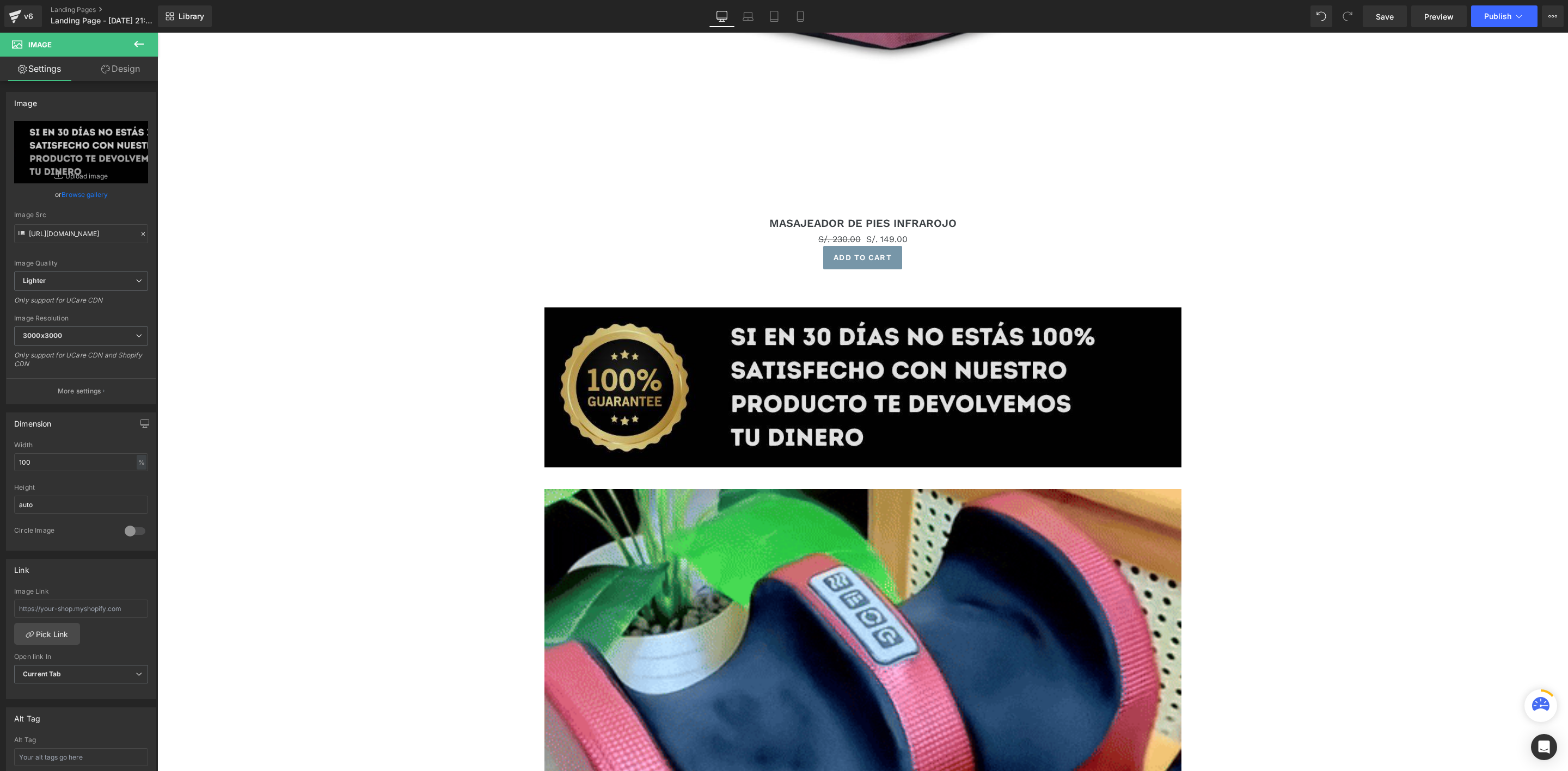
scroll to position [1364, 0]
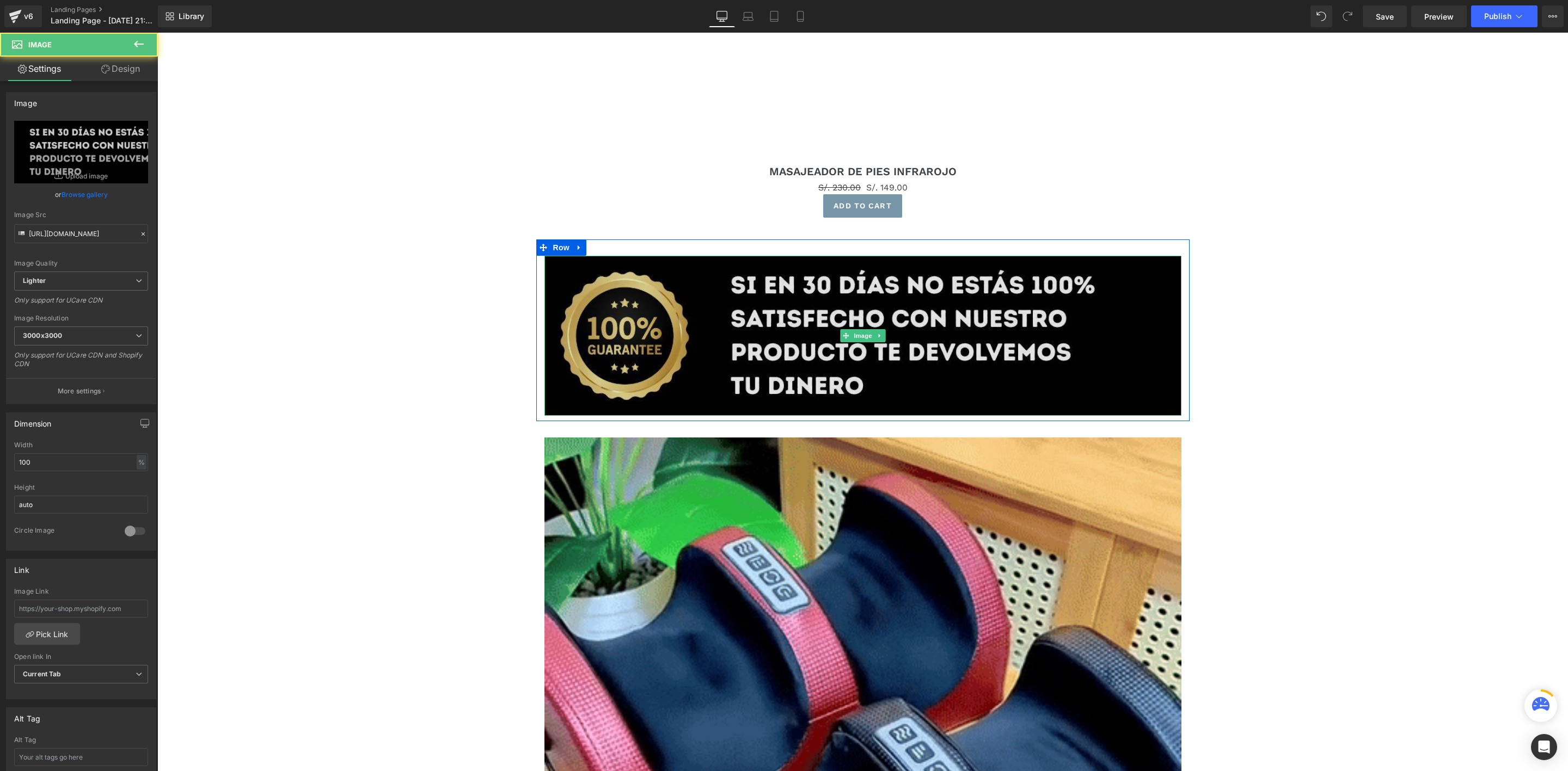
click at [773, 342] on img at bounding box center [863, 336] width 637 height 161
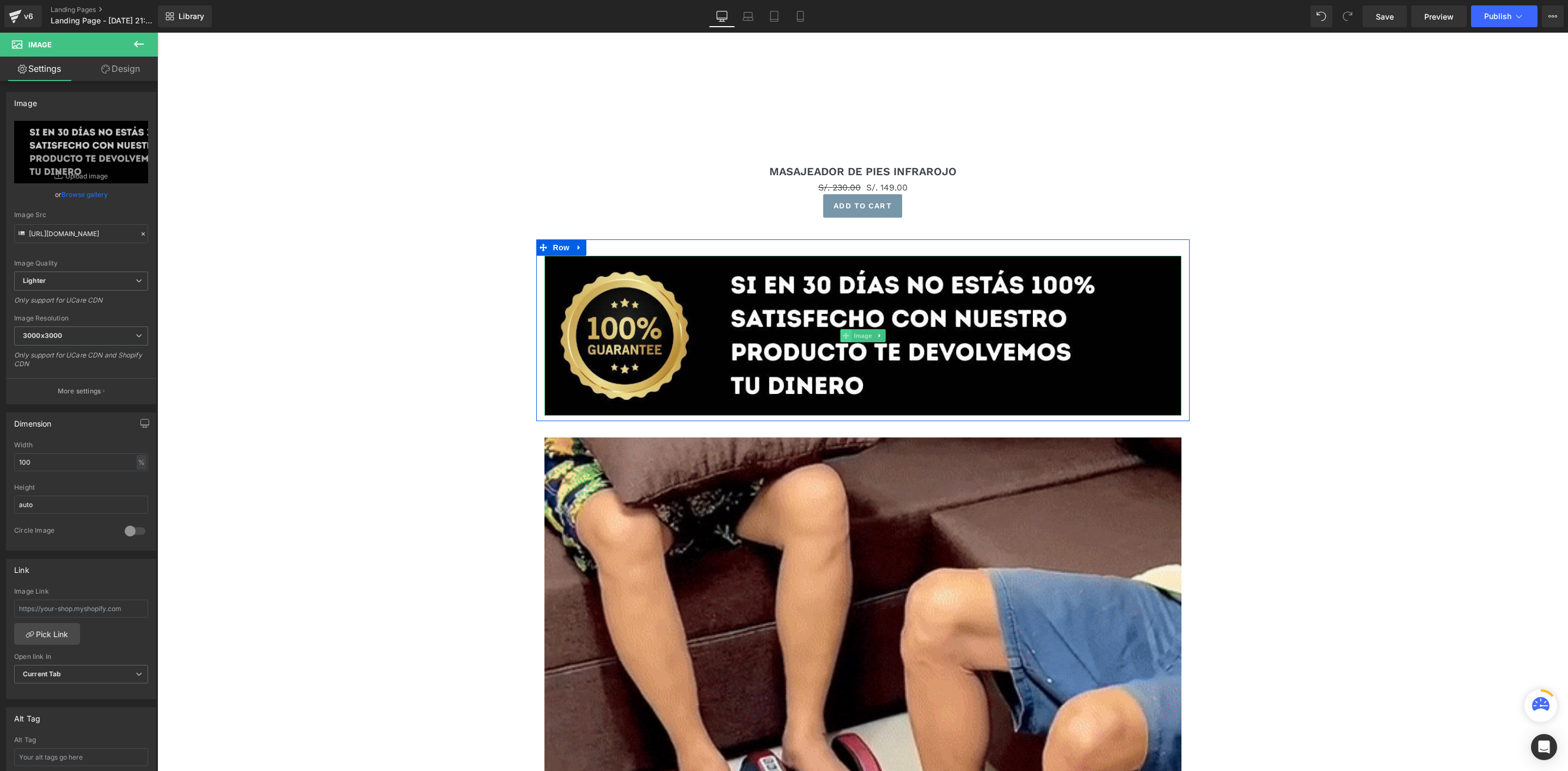
click at [843, 335] on icon at bounding box center [846, 336] width 6 height 6
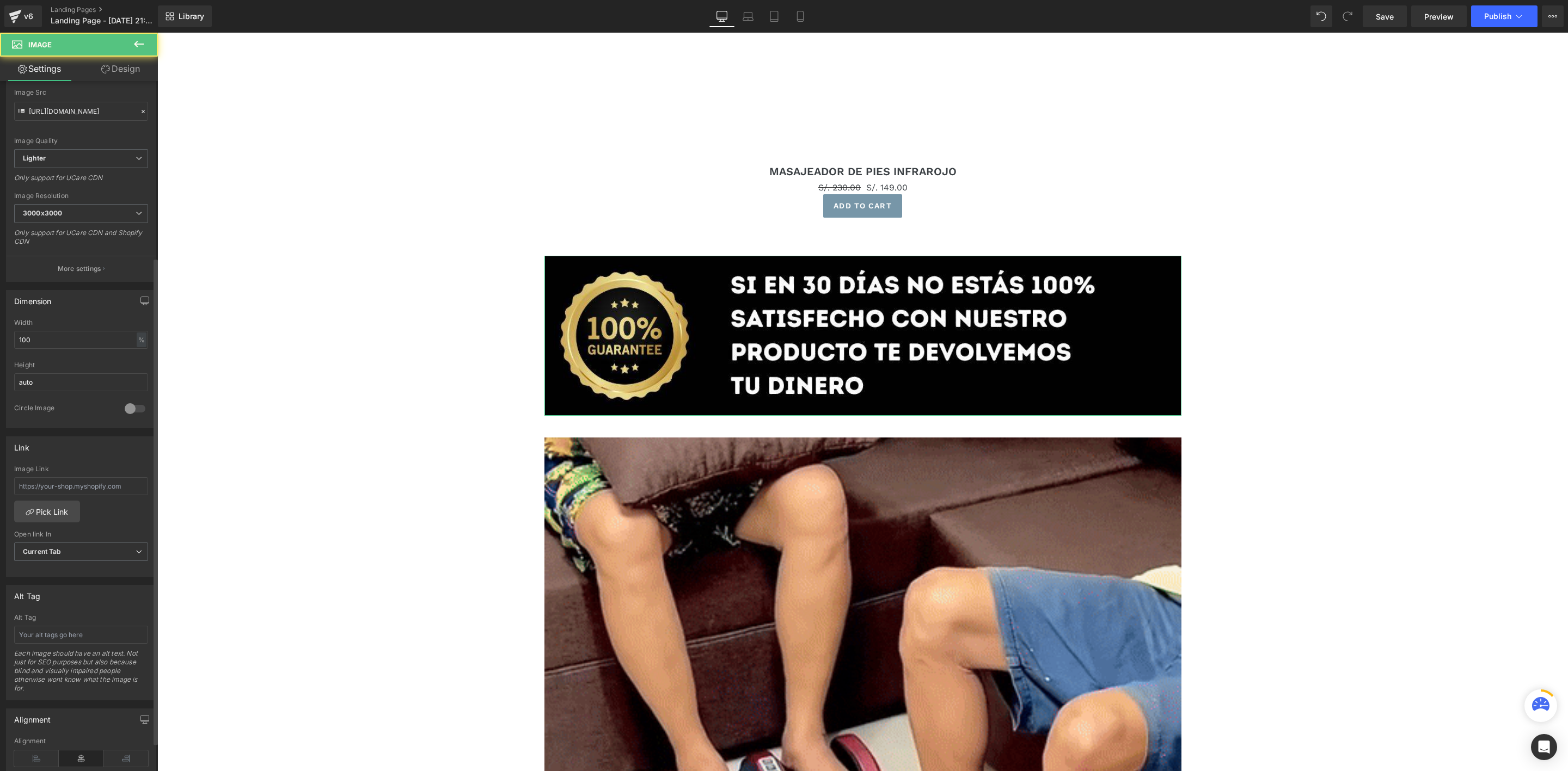
scroll to position [288, 0]
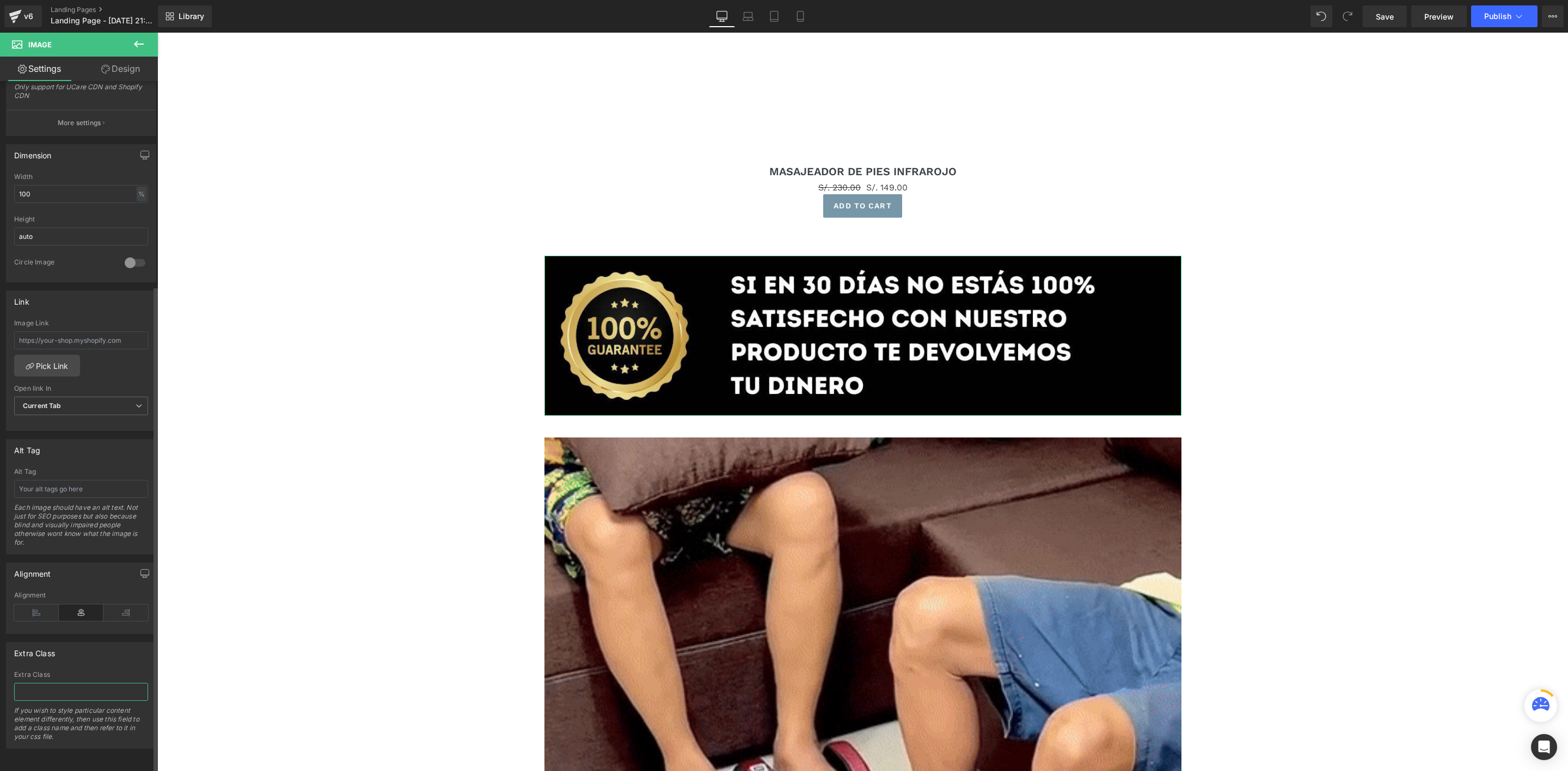
click at [65, 688] on input "text" at bounding box center [81, 693] width 134 height 18
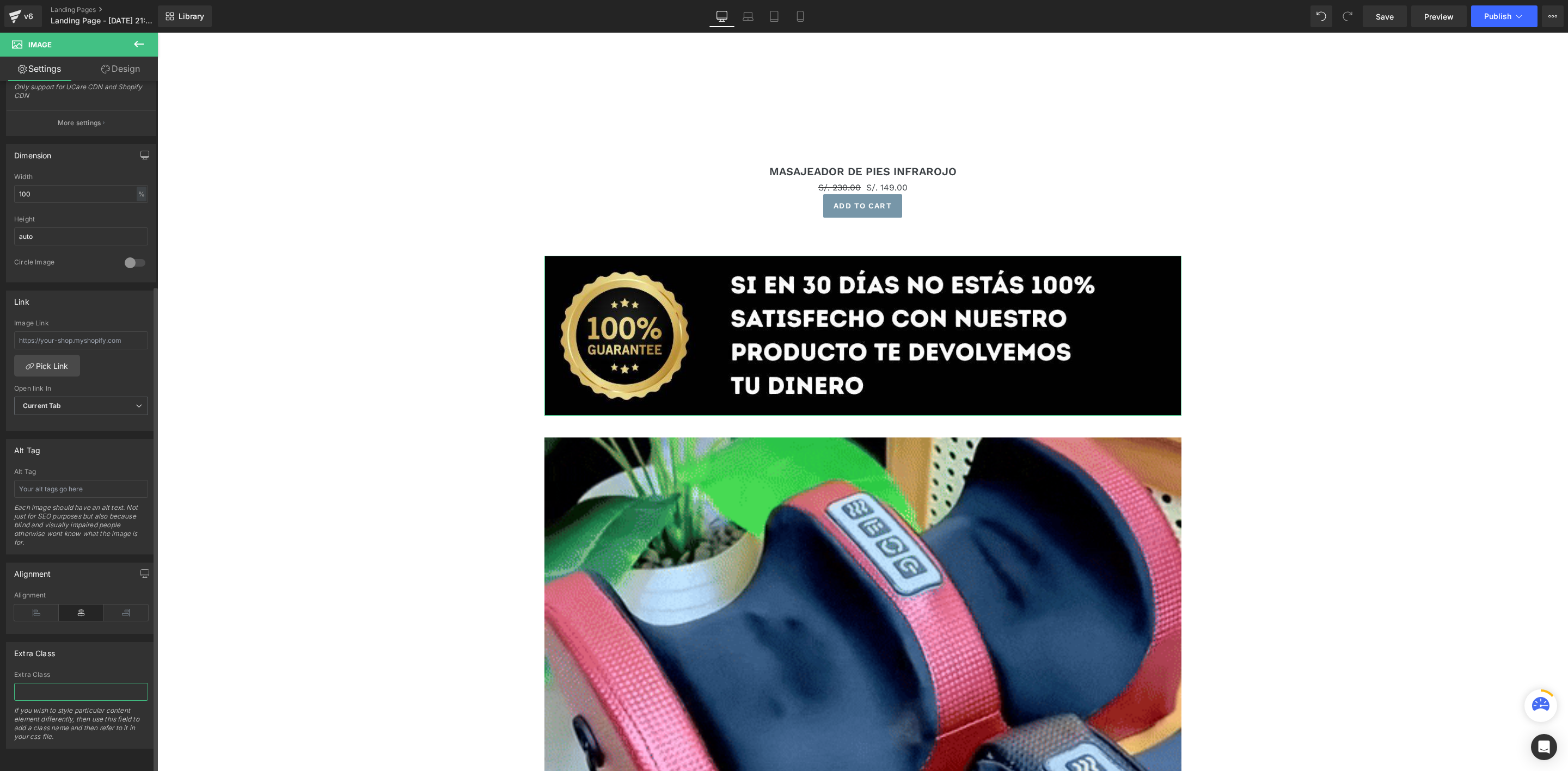
paste input "rsi-cod-form-gempages-button-overwrite rsi-cod-form-is-gempage"
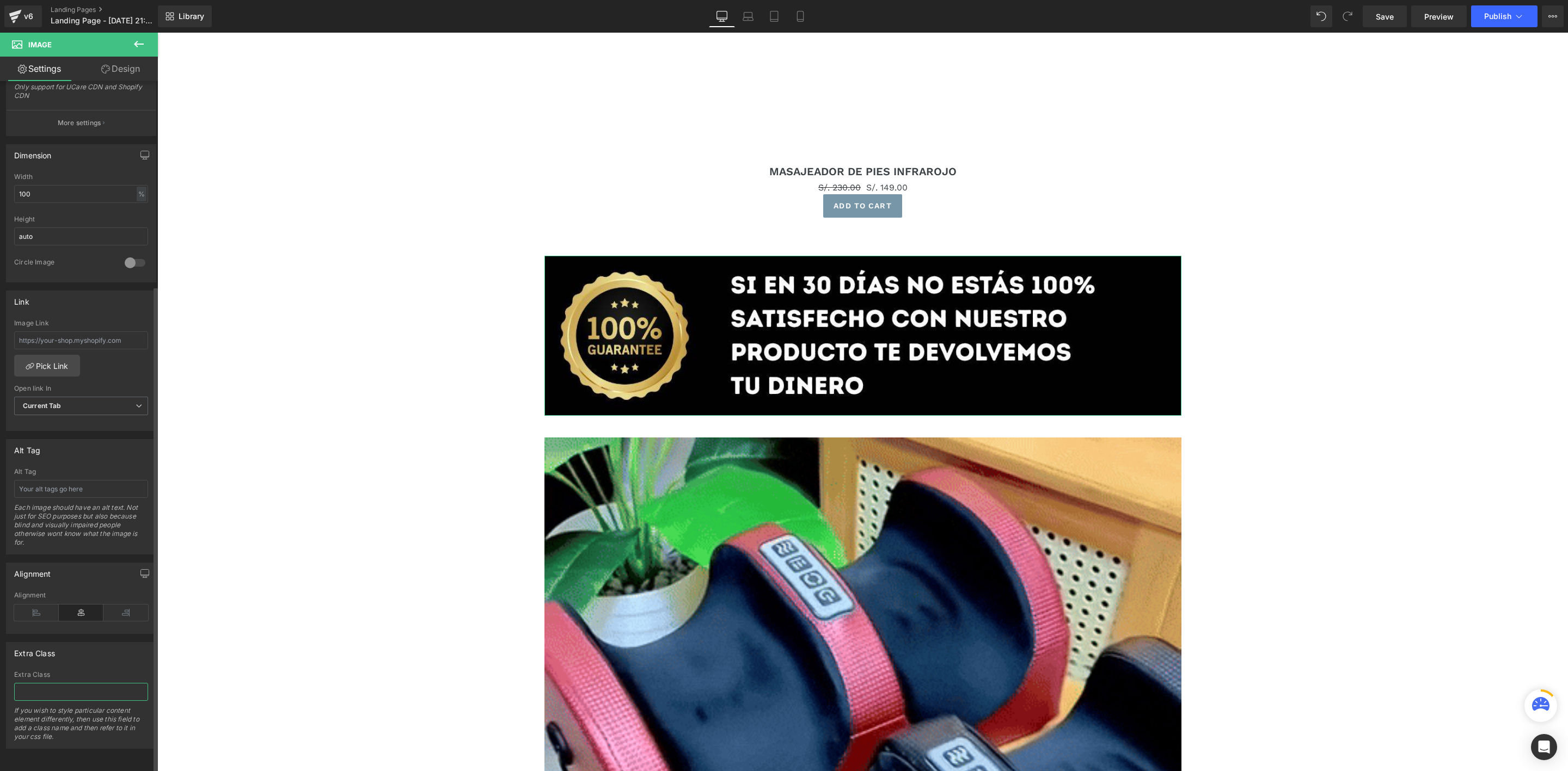
type input "rsi-cod-form-gempages-button-overwrite rsi-cod-form-is-gempage"
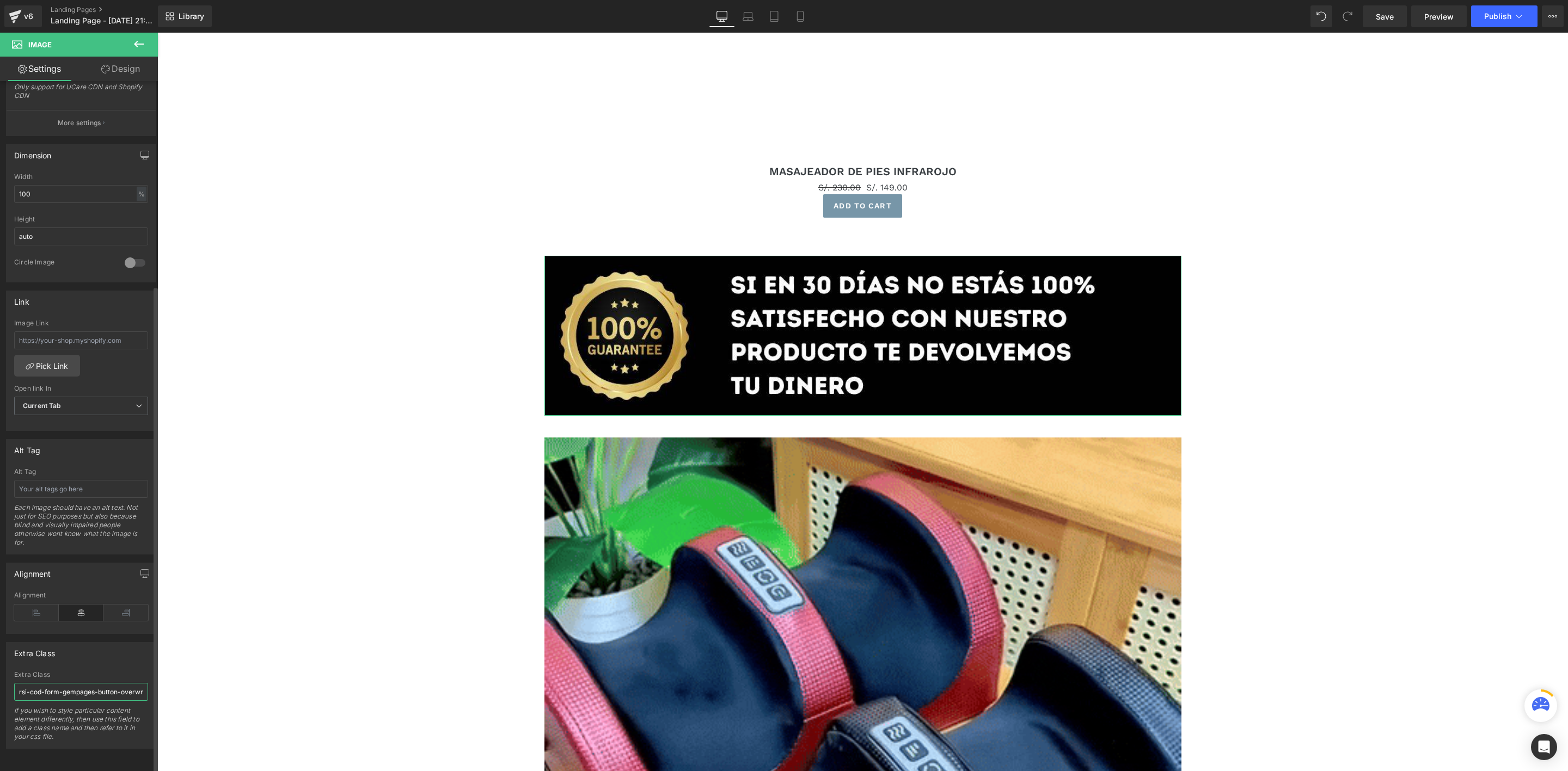
scroll to position [0, 92]
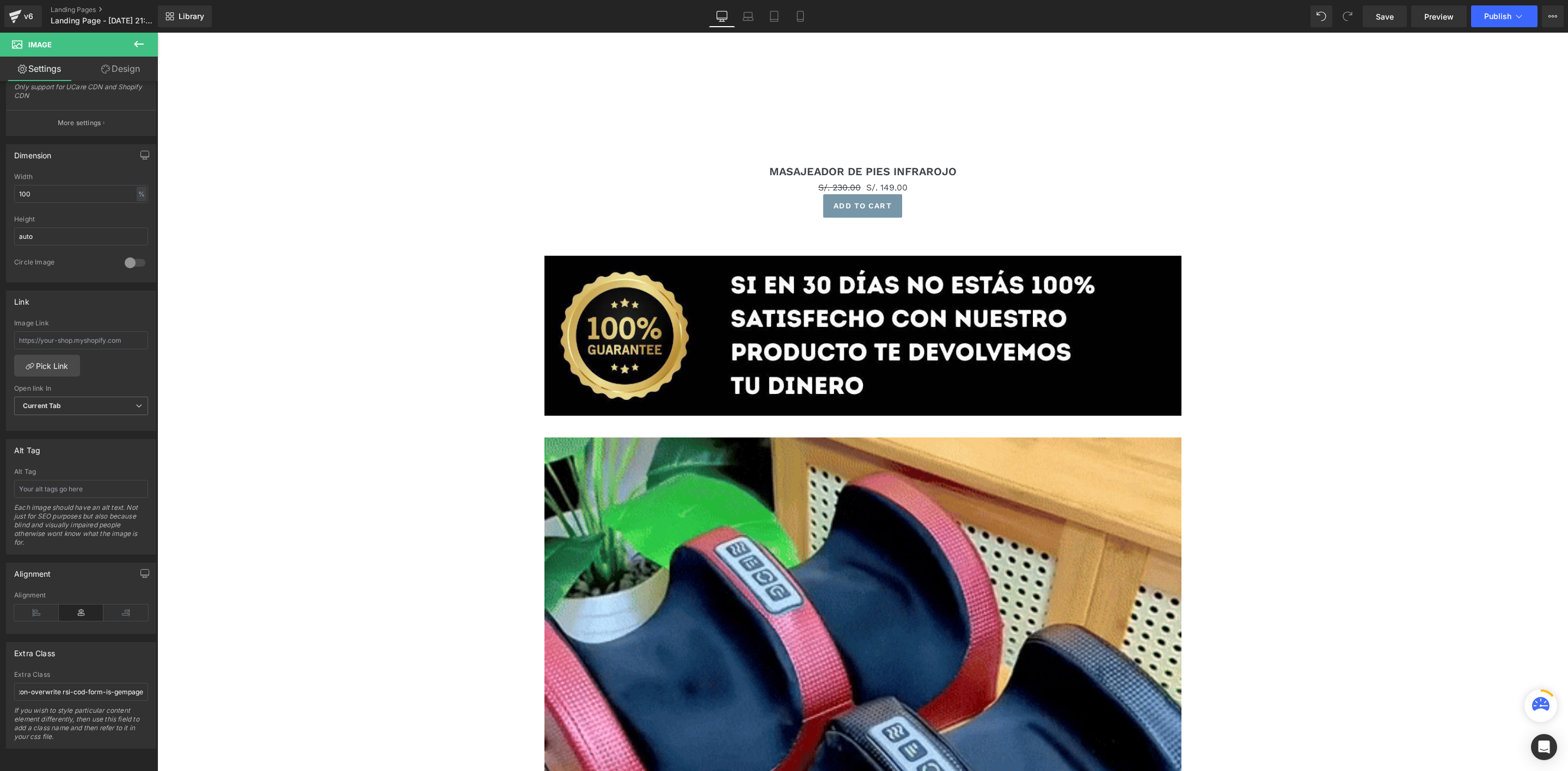
scroll to position [0, 0]
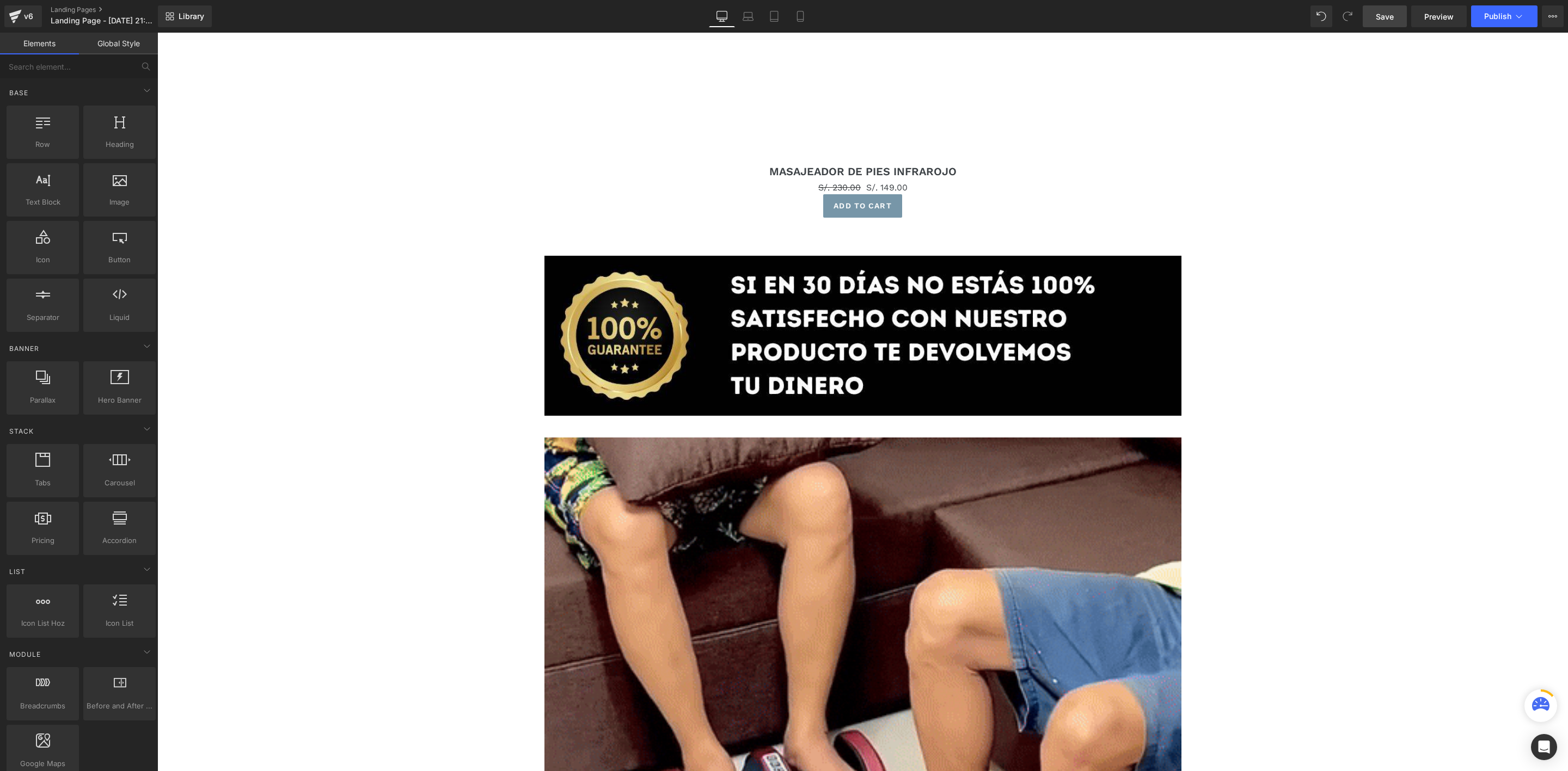
click at [1399, 25] on link "Save" at bounding box center [1385, 16] width 44 height 22
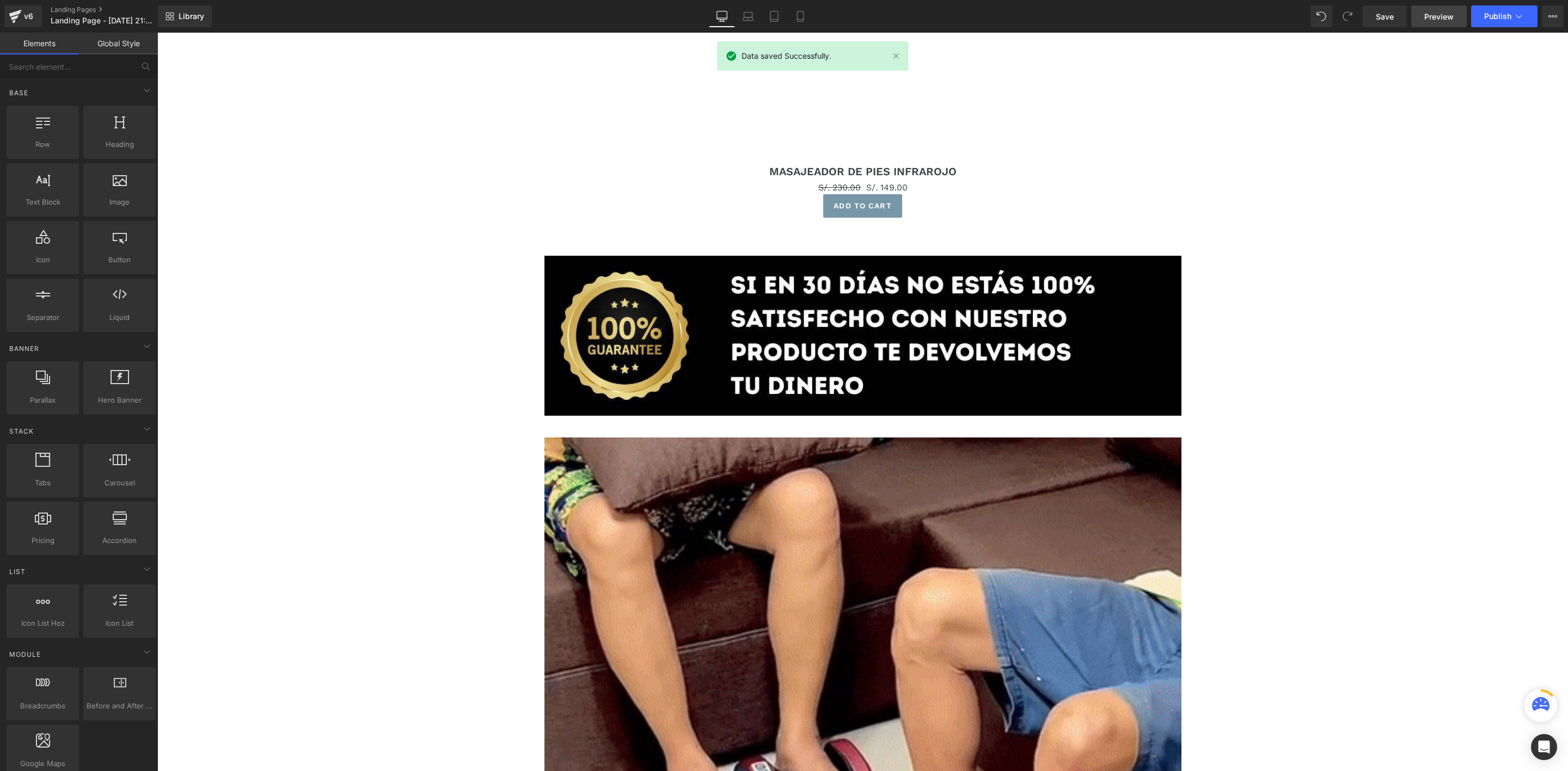
click at [1444, 10] on link "Preview" at bounding box center [1438, 16] width 55 height 22
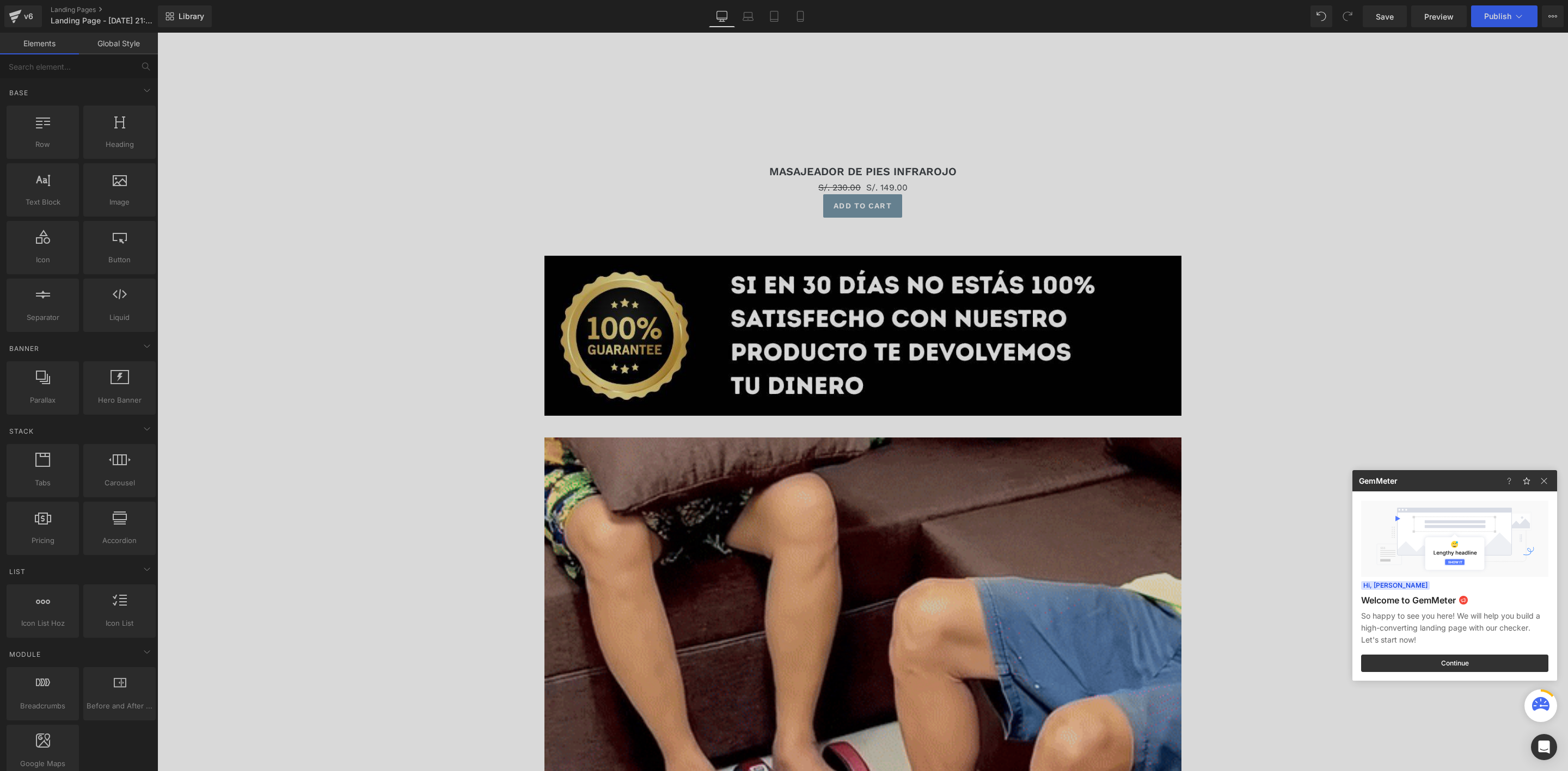
drag, startPoint x: 1237, startPoint y: 260, endPoint x: 1248, endPoint y: 265, distance: 12.1
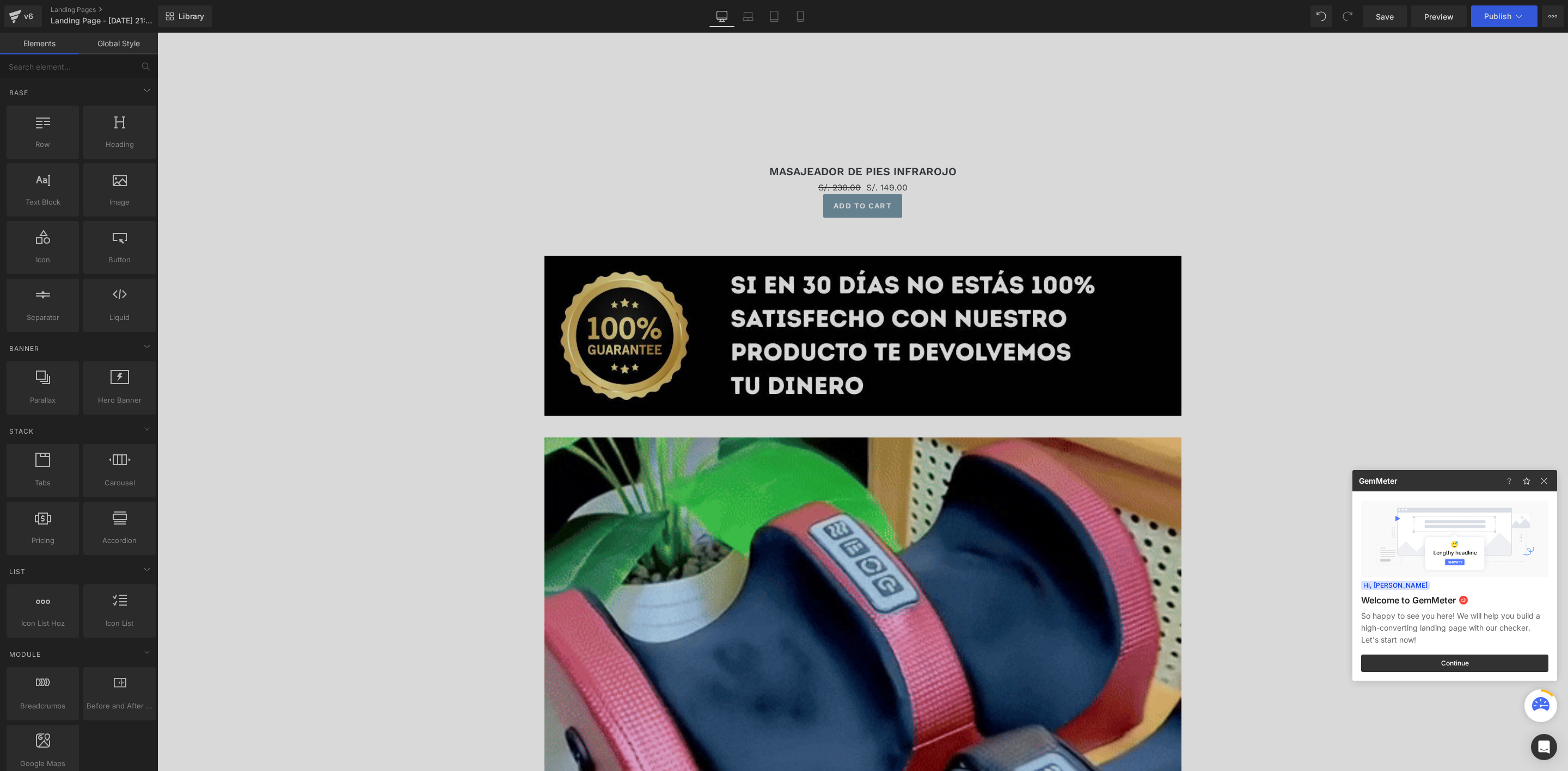
click at [1248, 265] on div at bounding box center [784, 385] width 1568 height 771
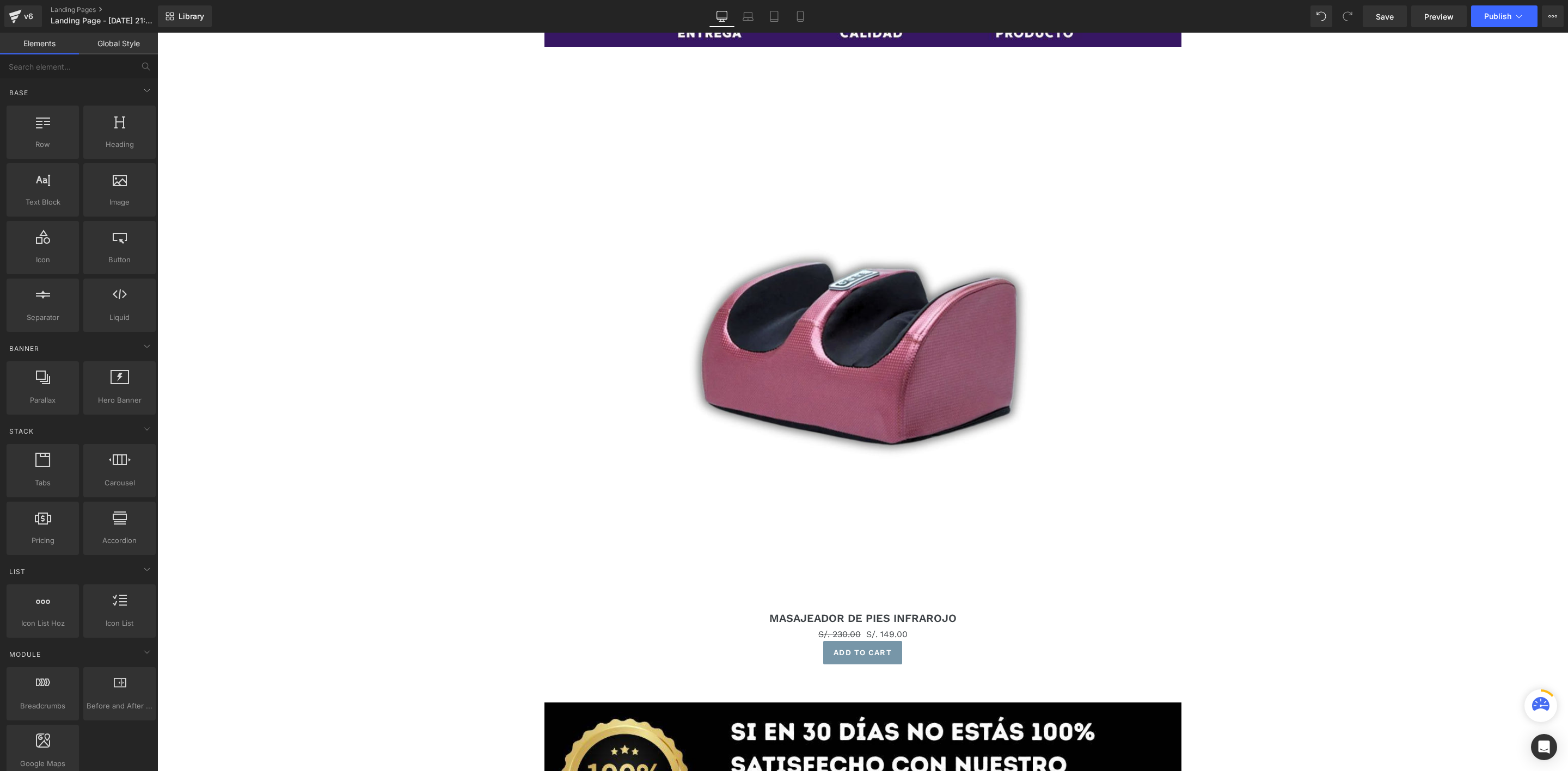
scroll to position [1200, 0]
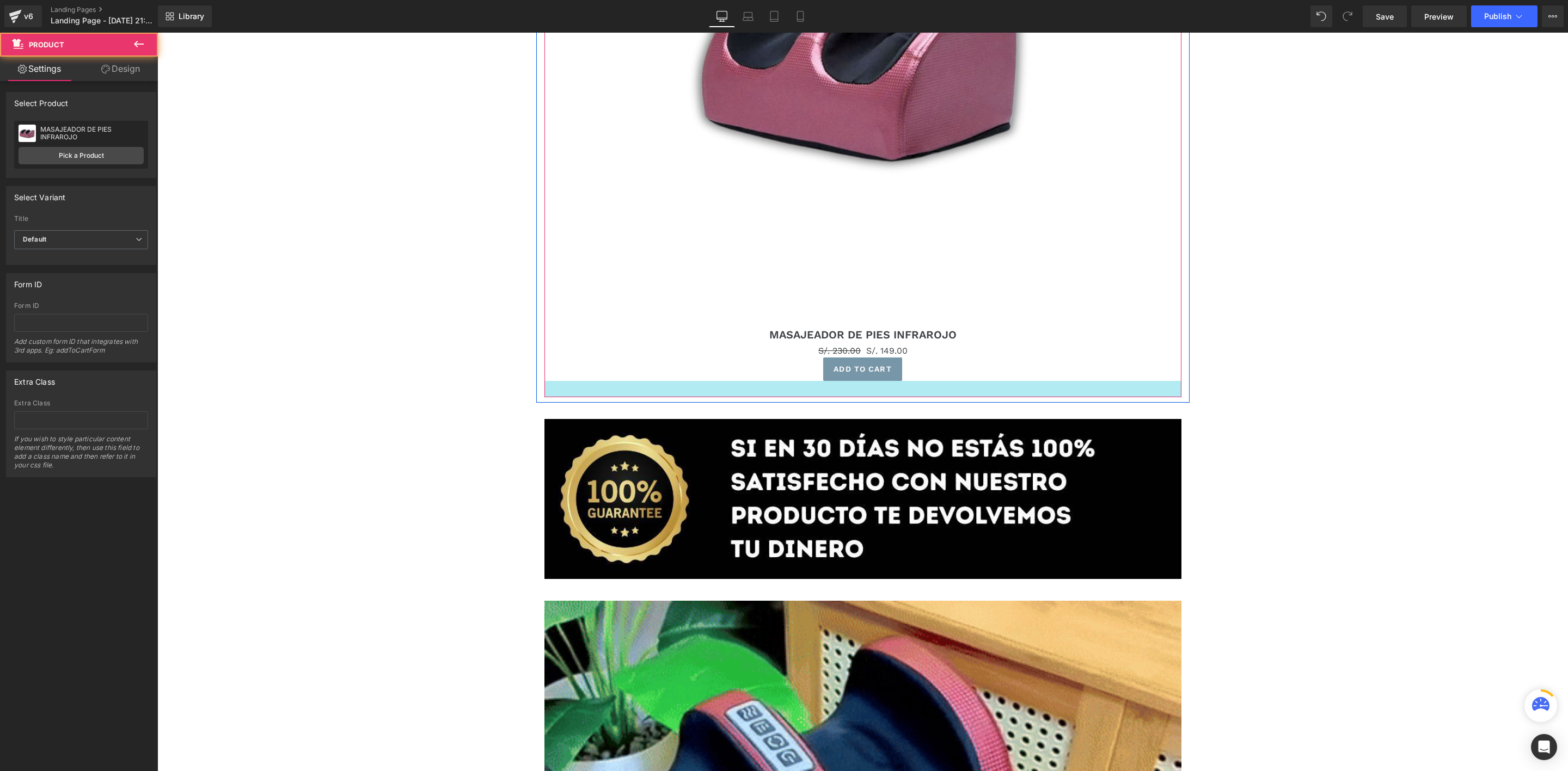
click at [878, 391] on div at bounding box center [863, 389] width 637 height 16
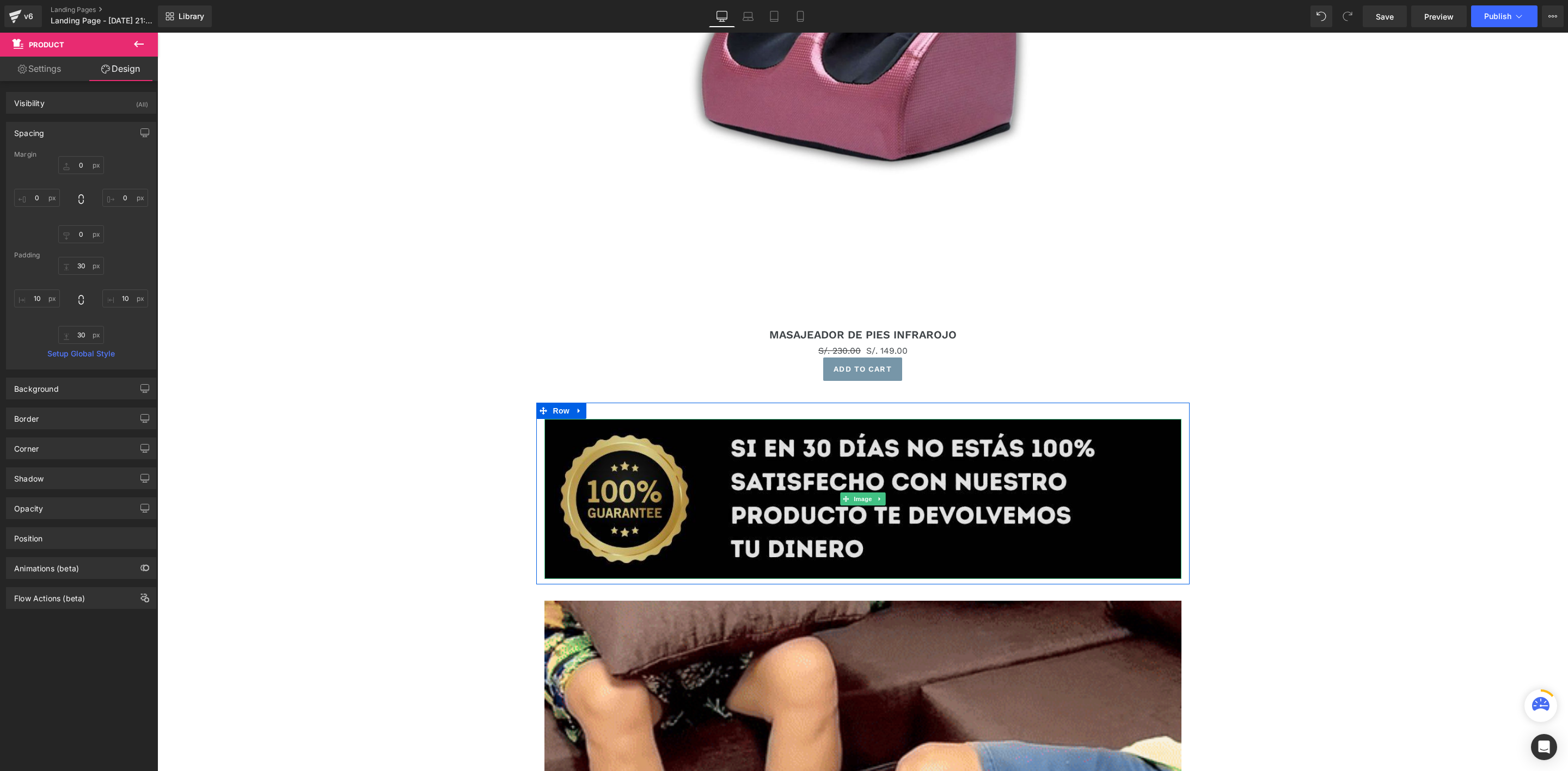
click at [932, 497] on img at bounding box center [863, 500] width 637 height 161
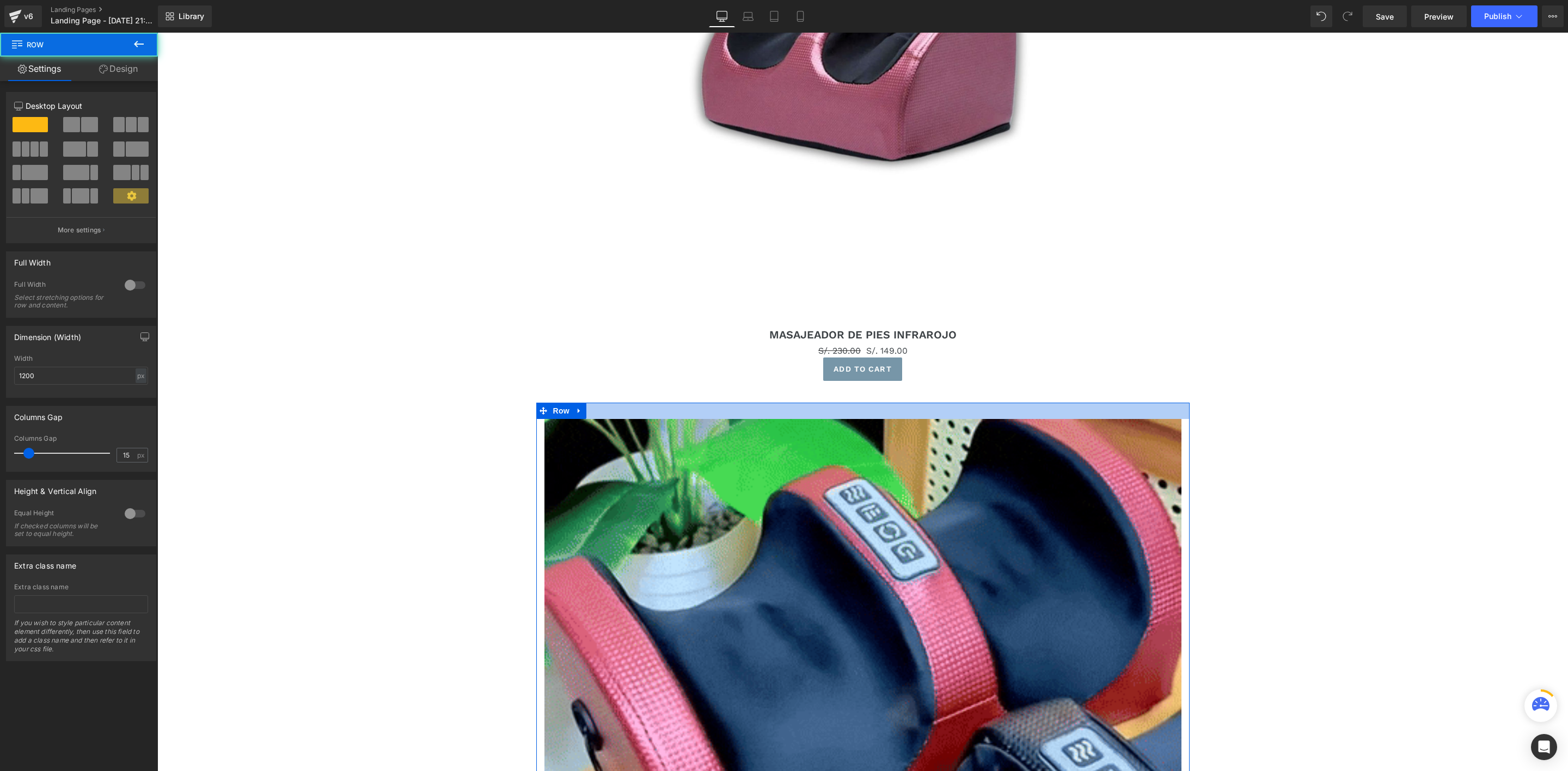
click at [791, 403] on div at bounding box center [863, 411] width 653 height 16
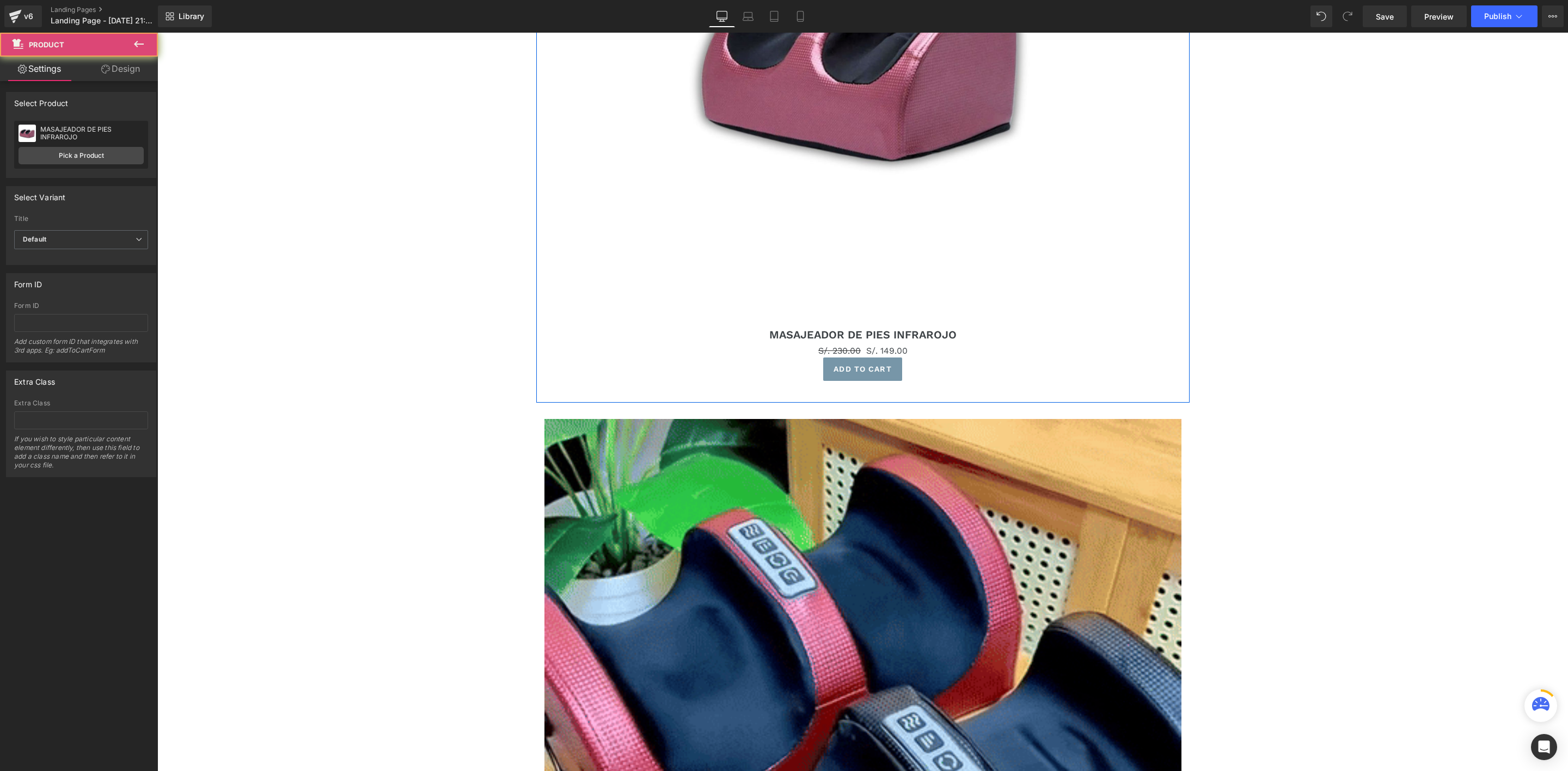
click at [792, 396] on div "Sale Off (P) Image MASAJEADOR DE PIES INFRAROJO (P) Title S/. 230.00 S/. 149.00…" at bounding box center [863, 91] width 637 height 612
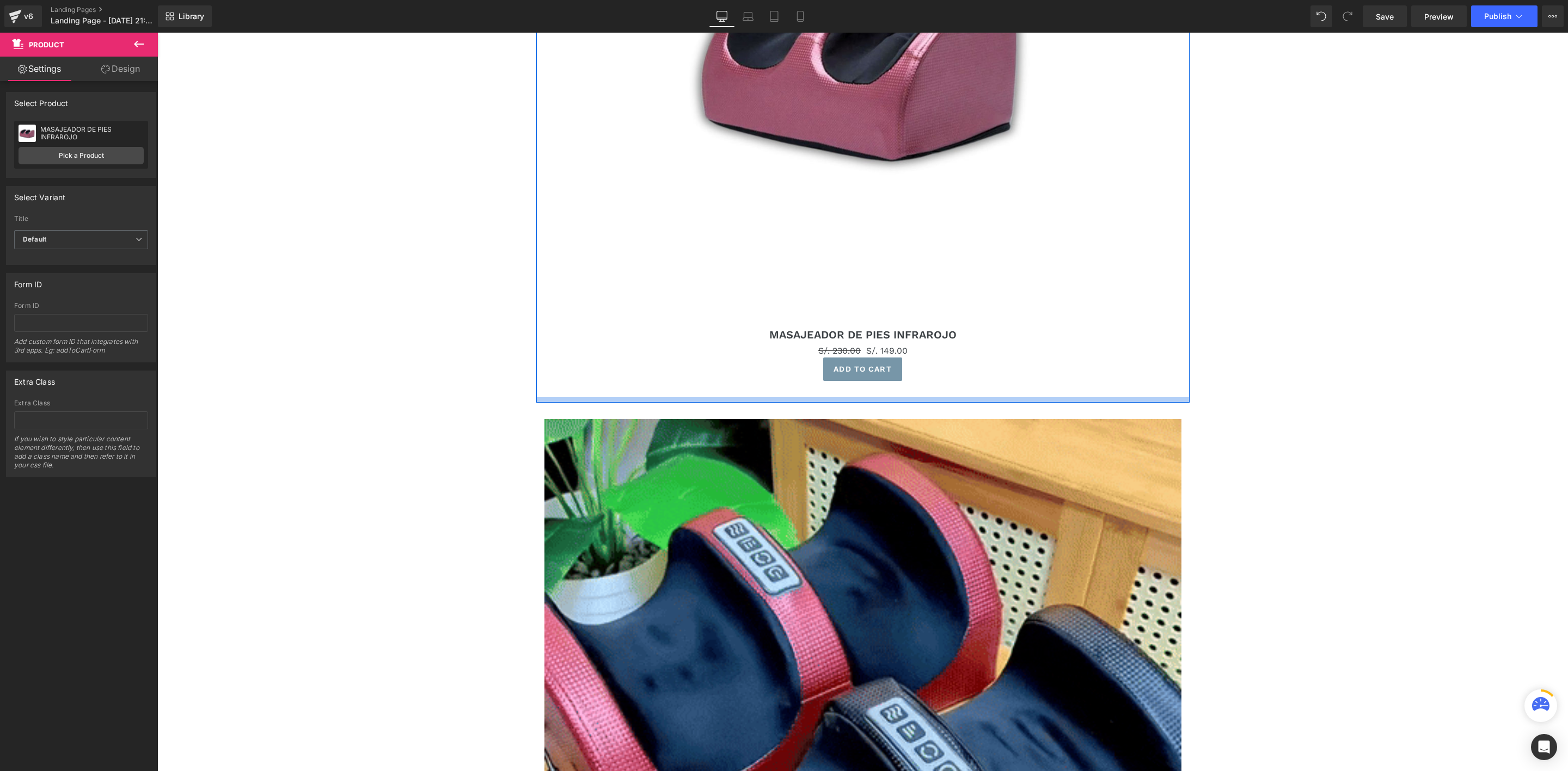
click at [782, 400] on div at bounding box center [863, 400] width 653 height 5
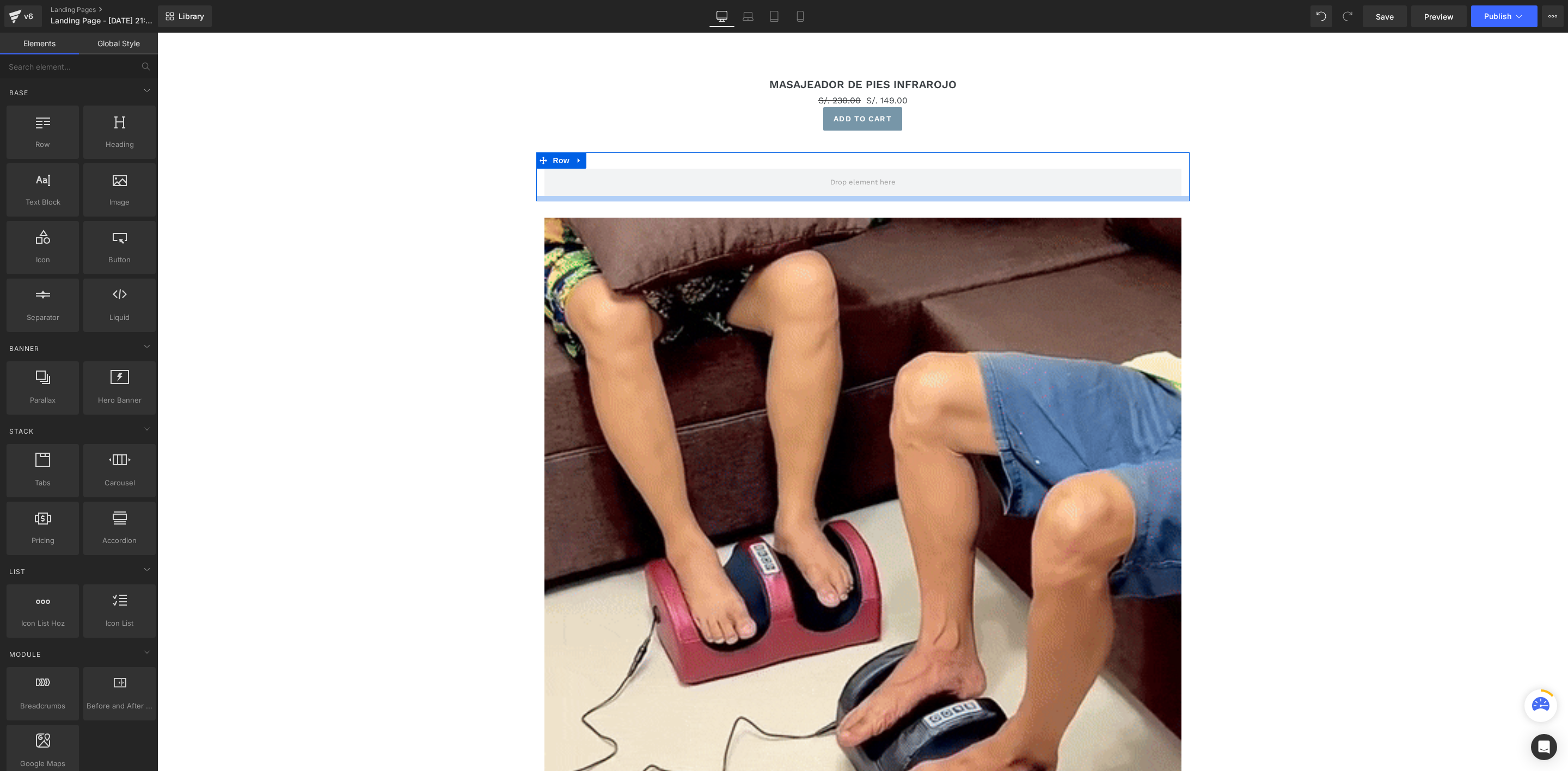
scroll to position [1364, 0]
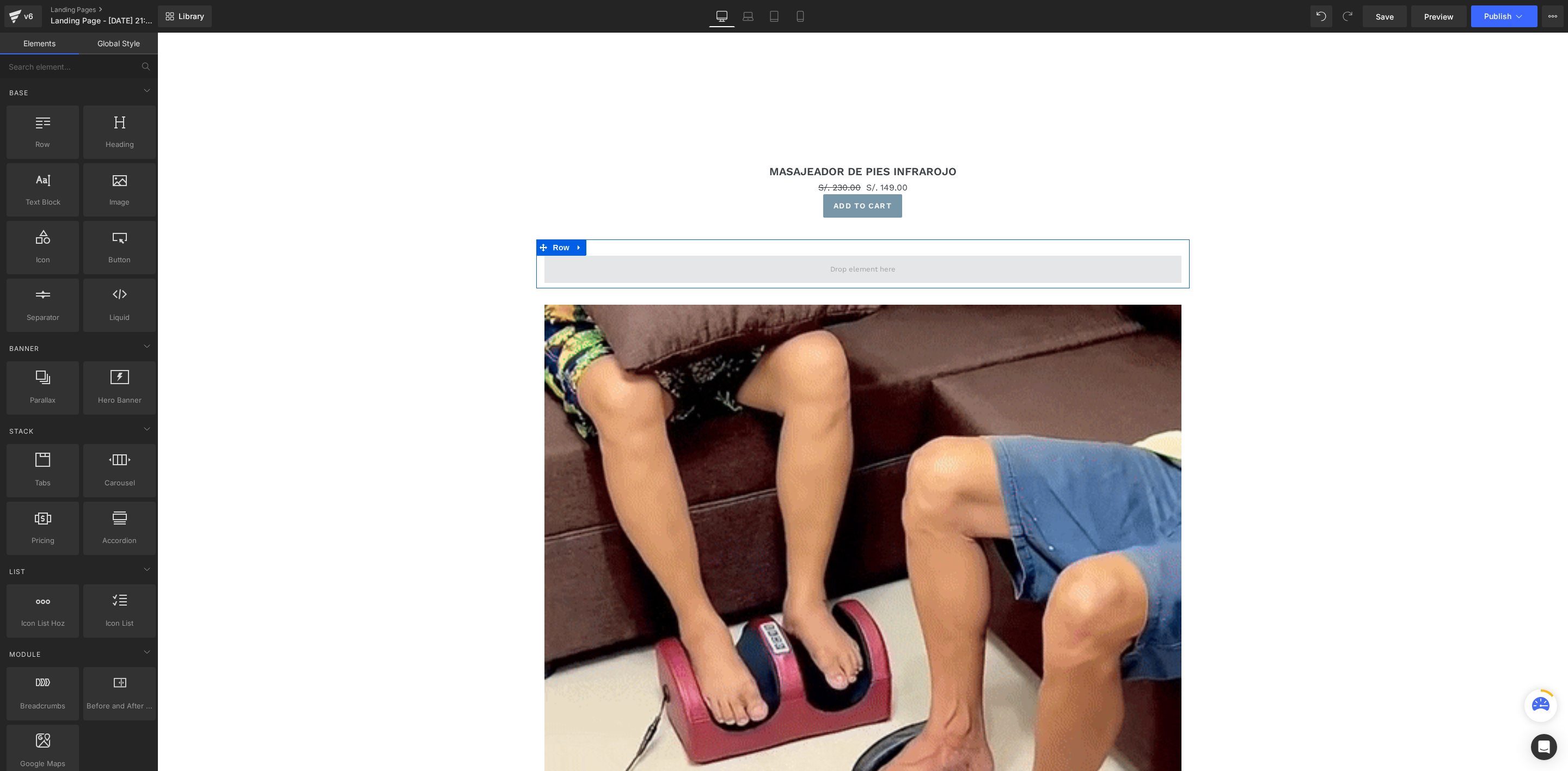
click at [849, 262] on span at bounding box center [863, 269] width 73 height 16
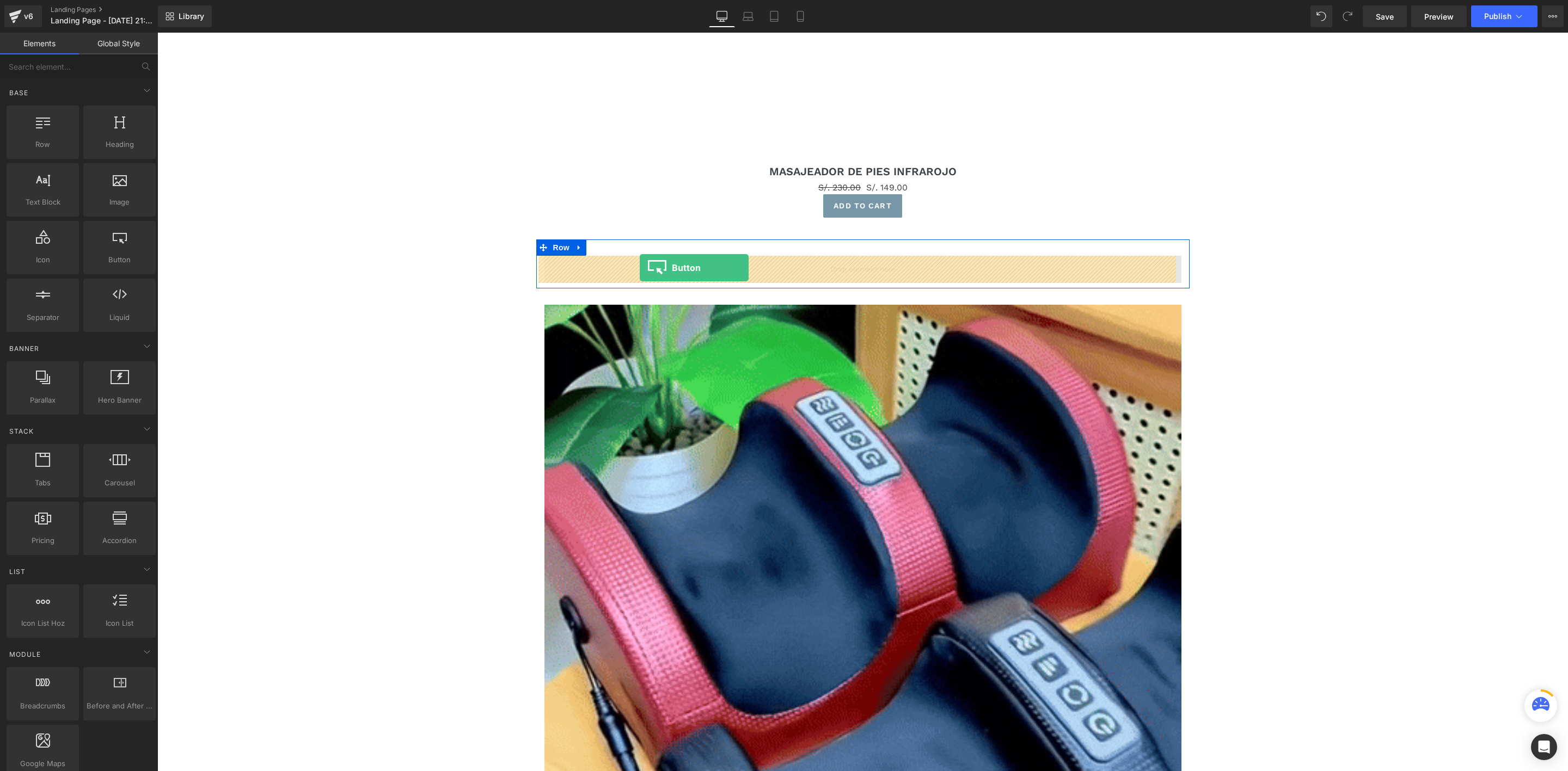
drag, startPoint x: 275, startPoint y: 282, endPoint x: 640, endPoint y: 268, distance: 365.3
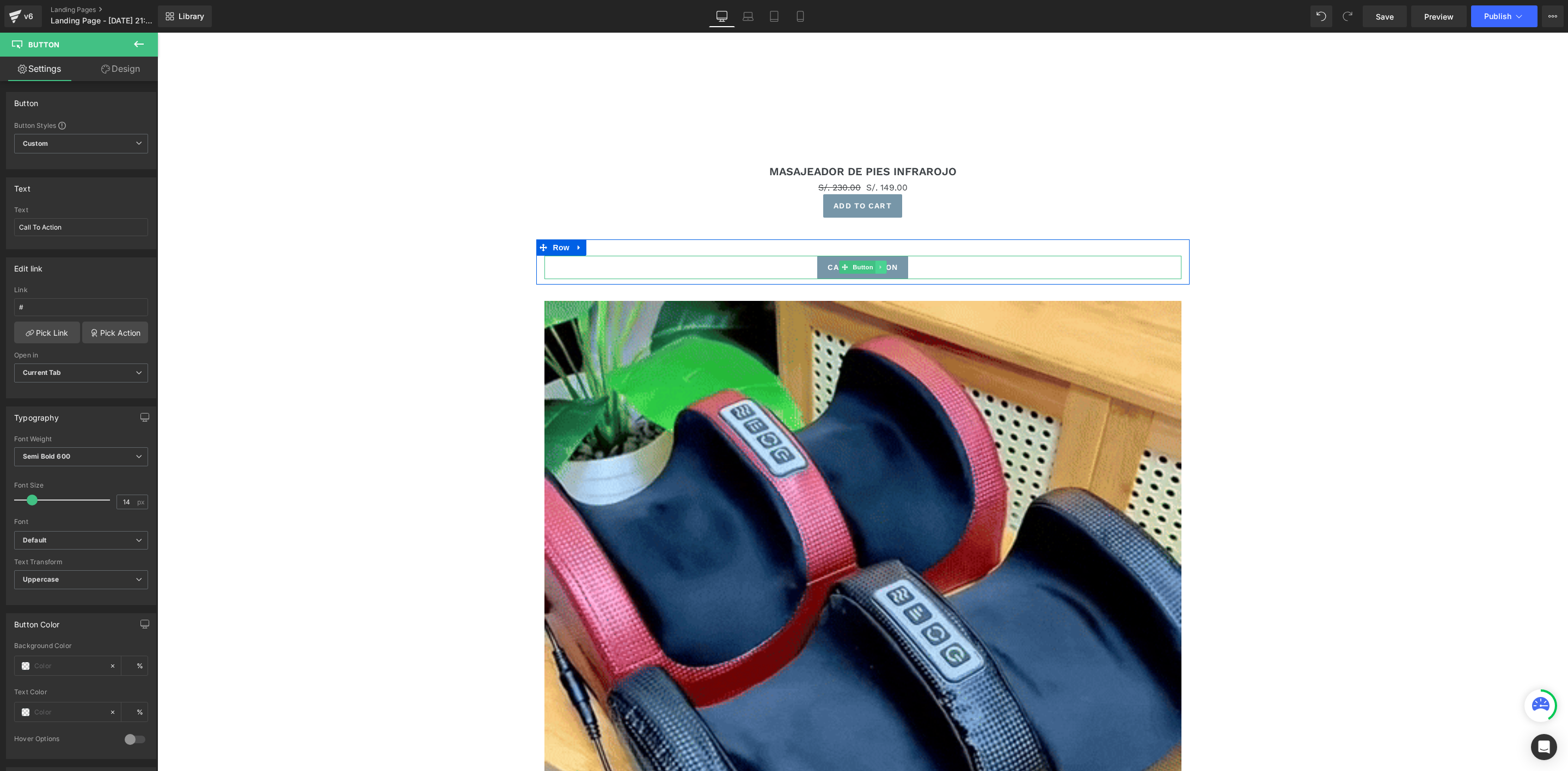
click at [875, 271] on link at bounding box center [880, 267] width 12 height 13
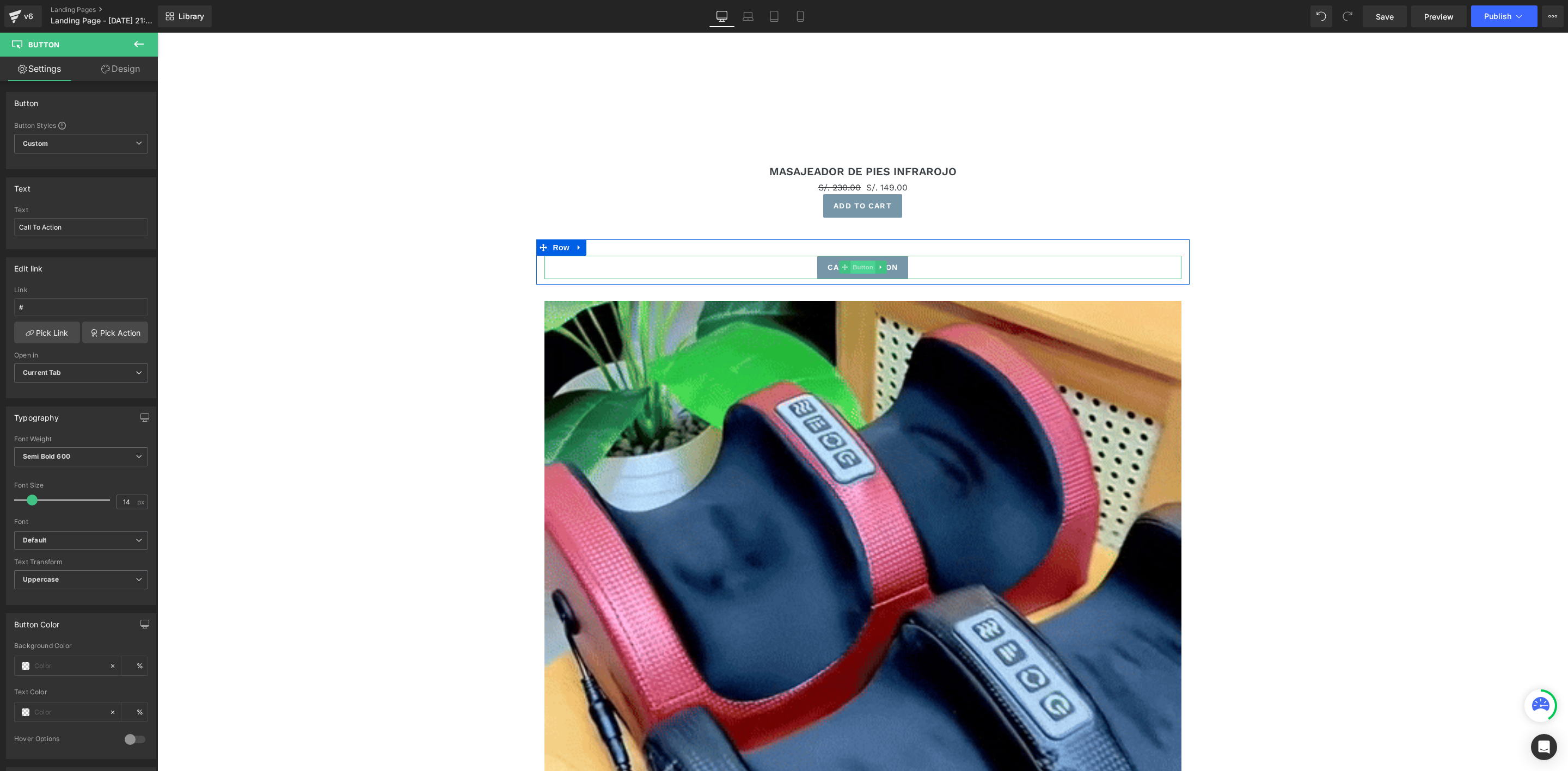
click at [839, 268] on link "Button" at bounding box center [856, 267] width 36 height 13
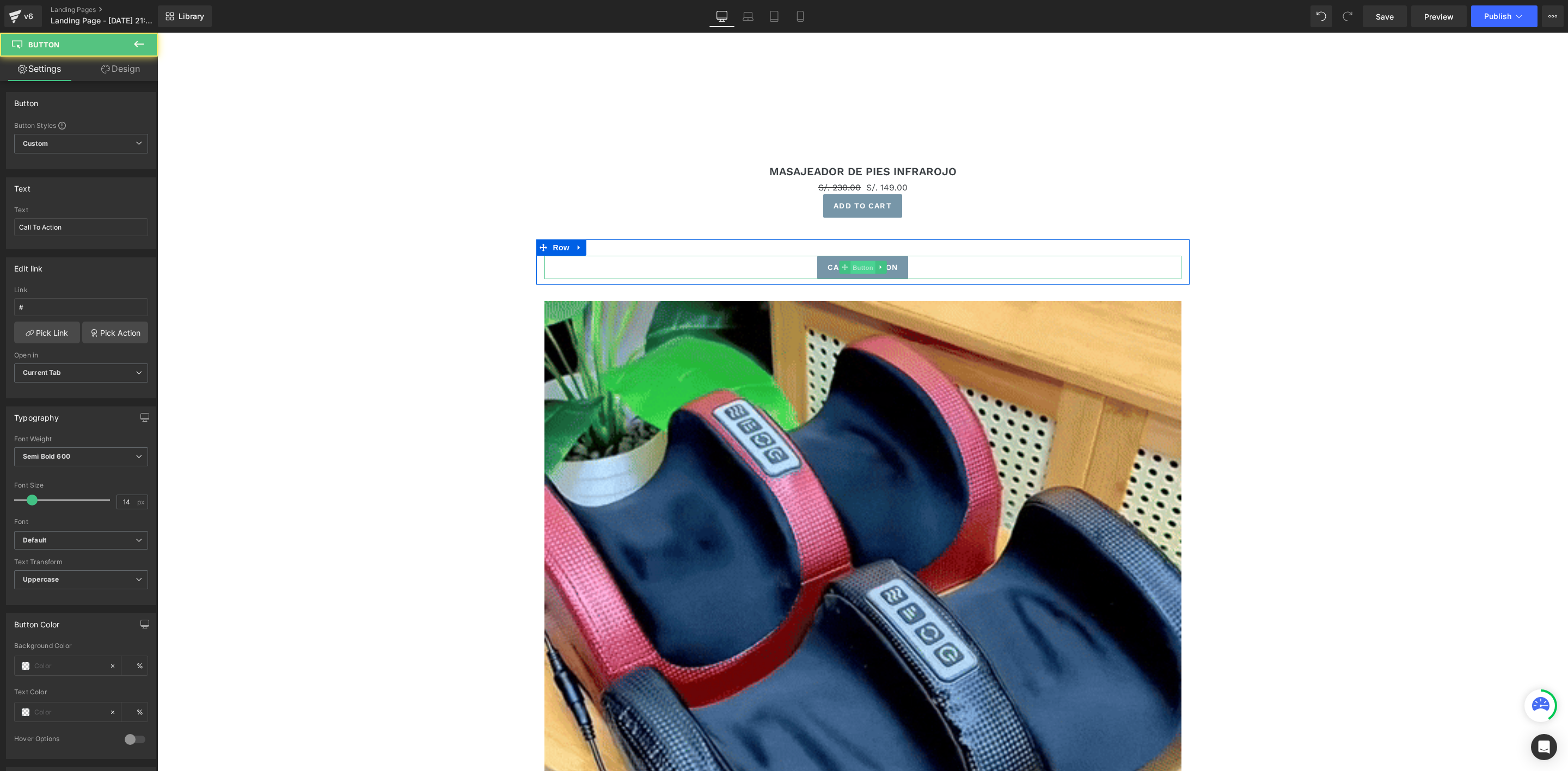
click at [852, 266] on span "Button" at bounding box center [863, 267] width 25 height 13
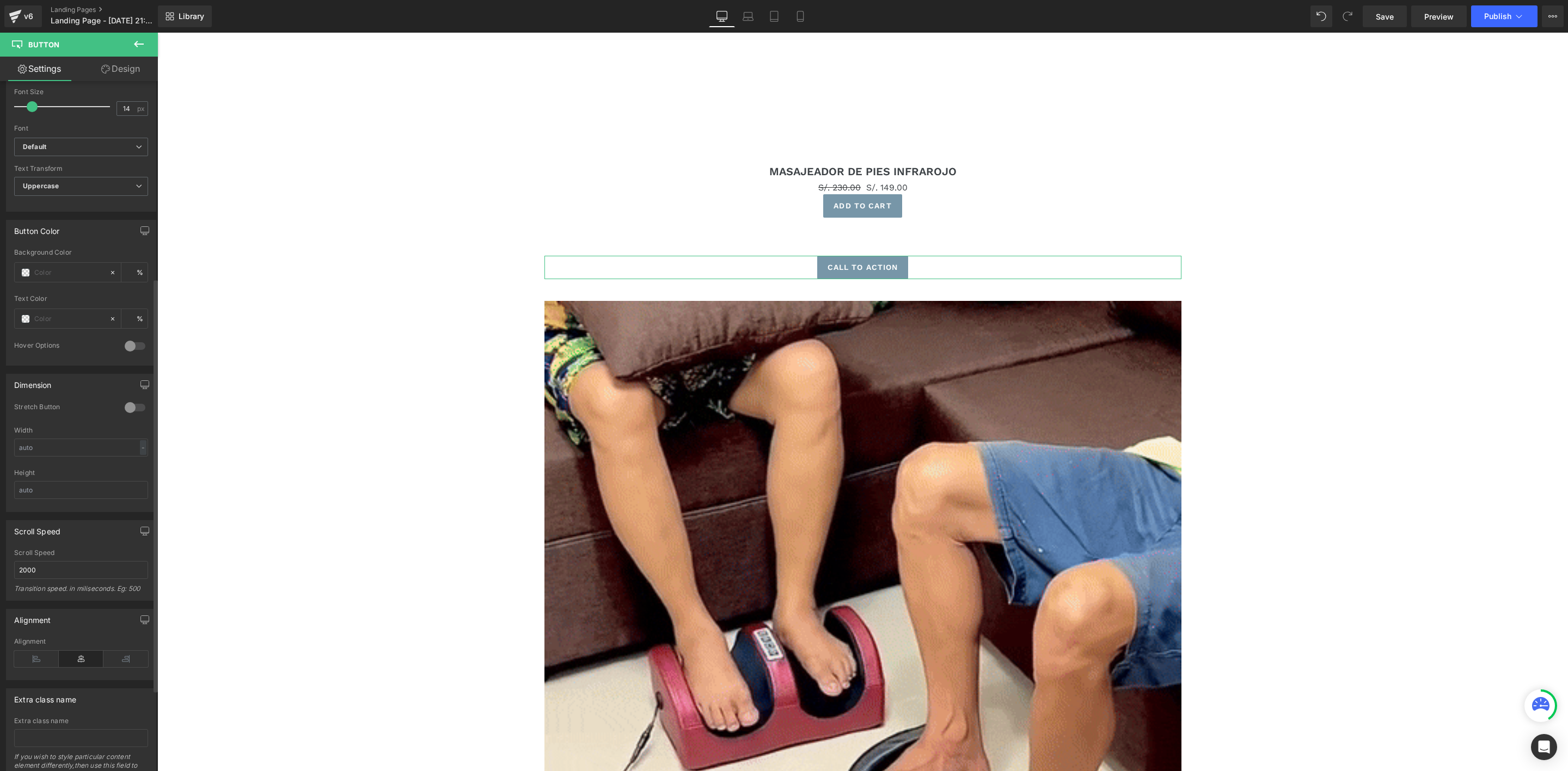
scroll to position [462, 0]
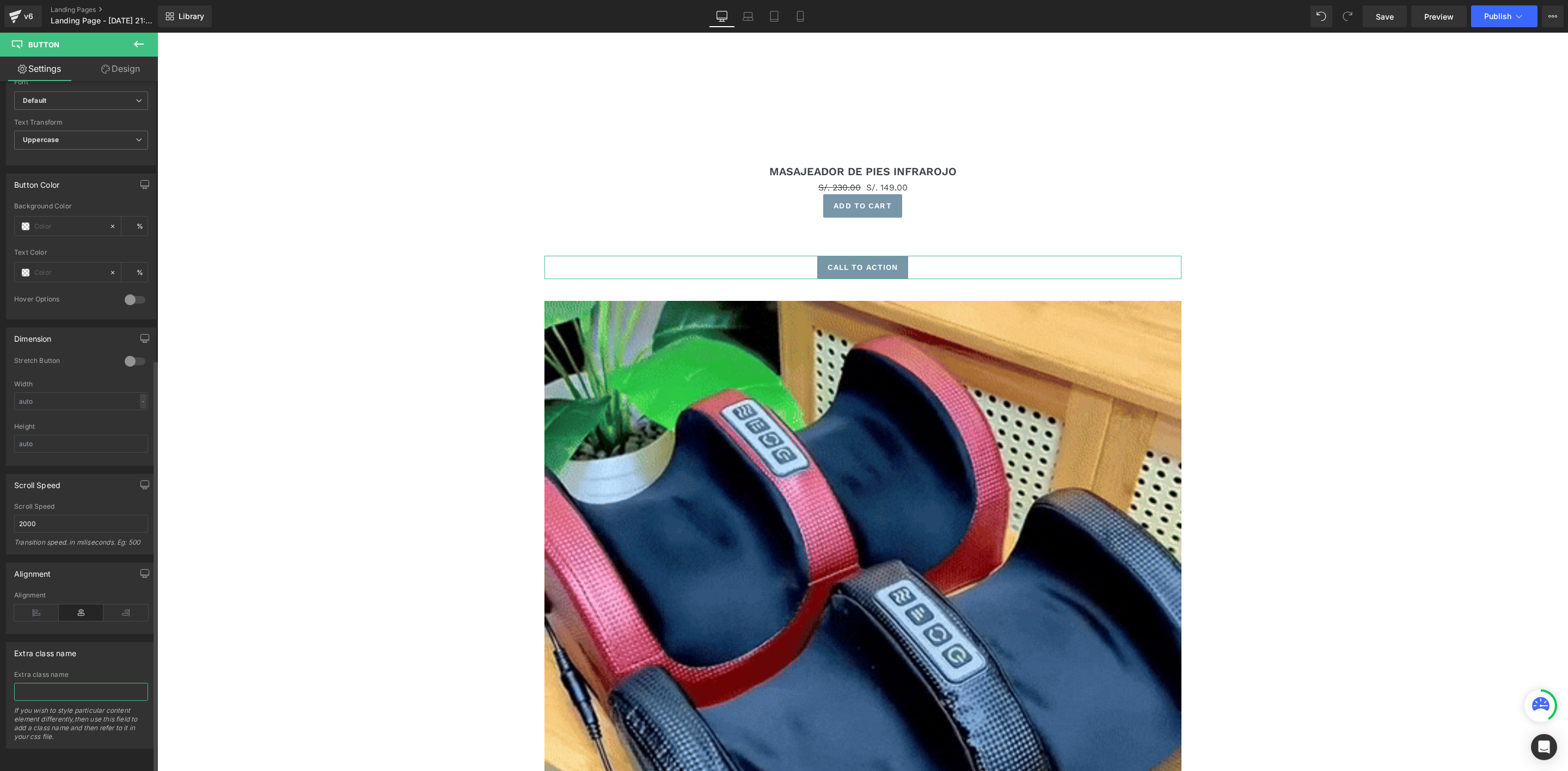
click at [80, 683] on input "text" at bounding box center [81, 693] width 134 height 18
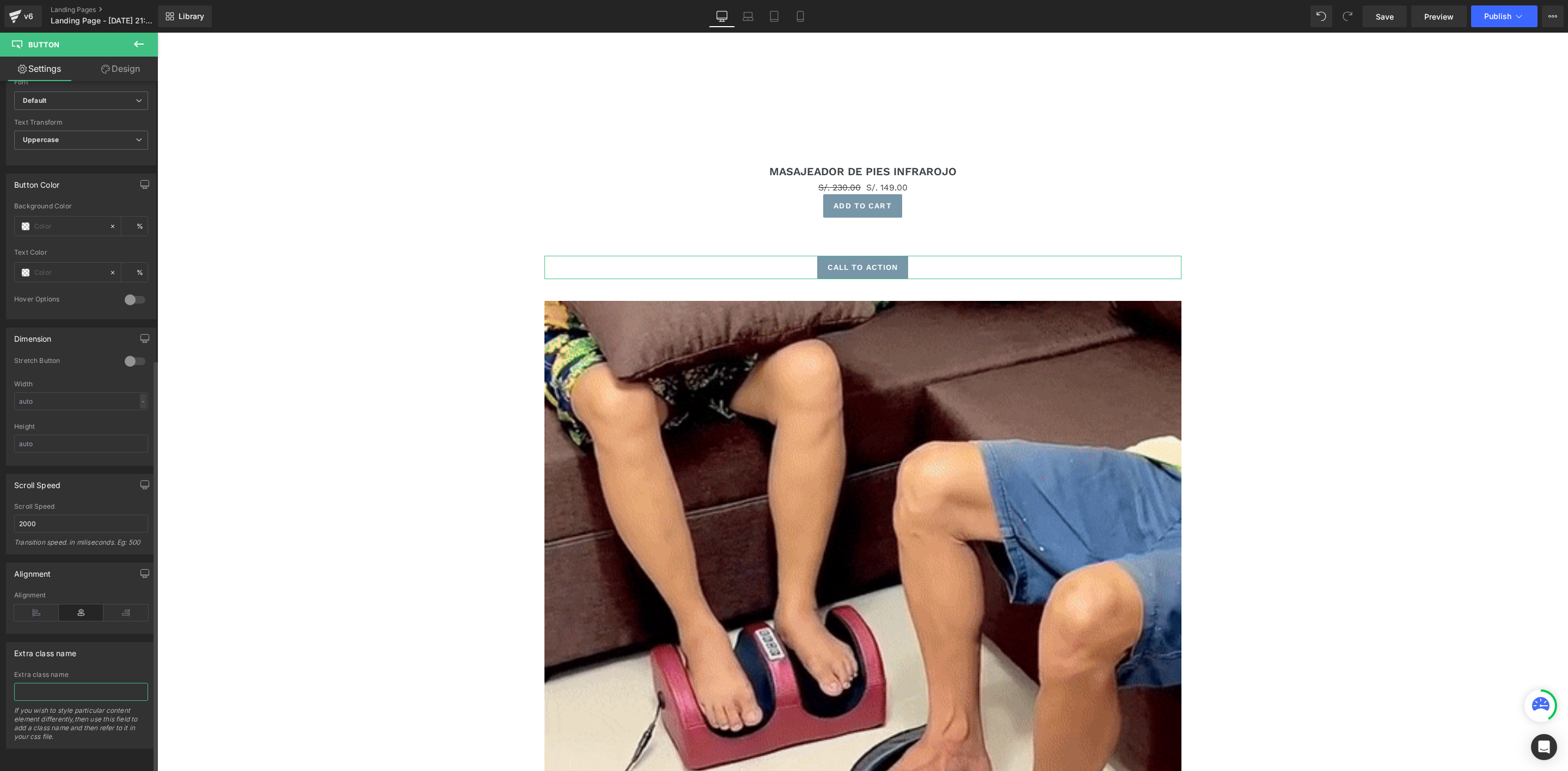
paste input "rsi-cod-form-gempages-button-overwrite rsi-cod-form-is-gempage"
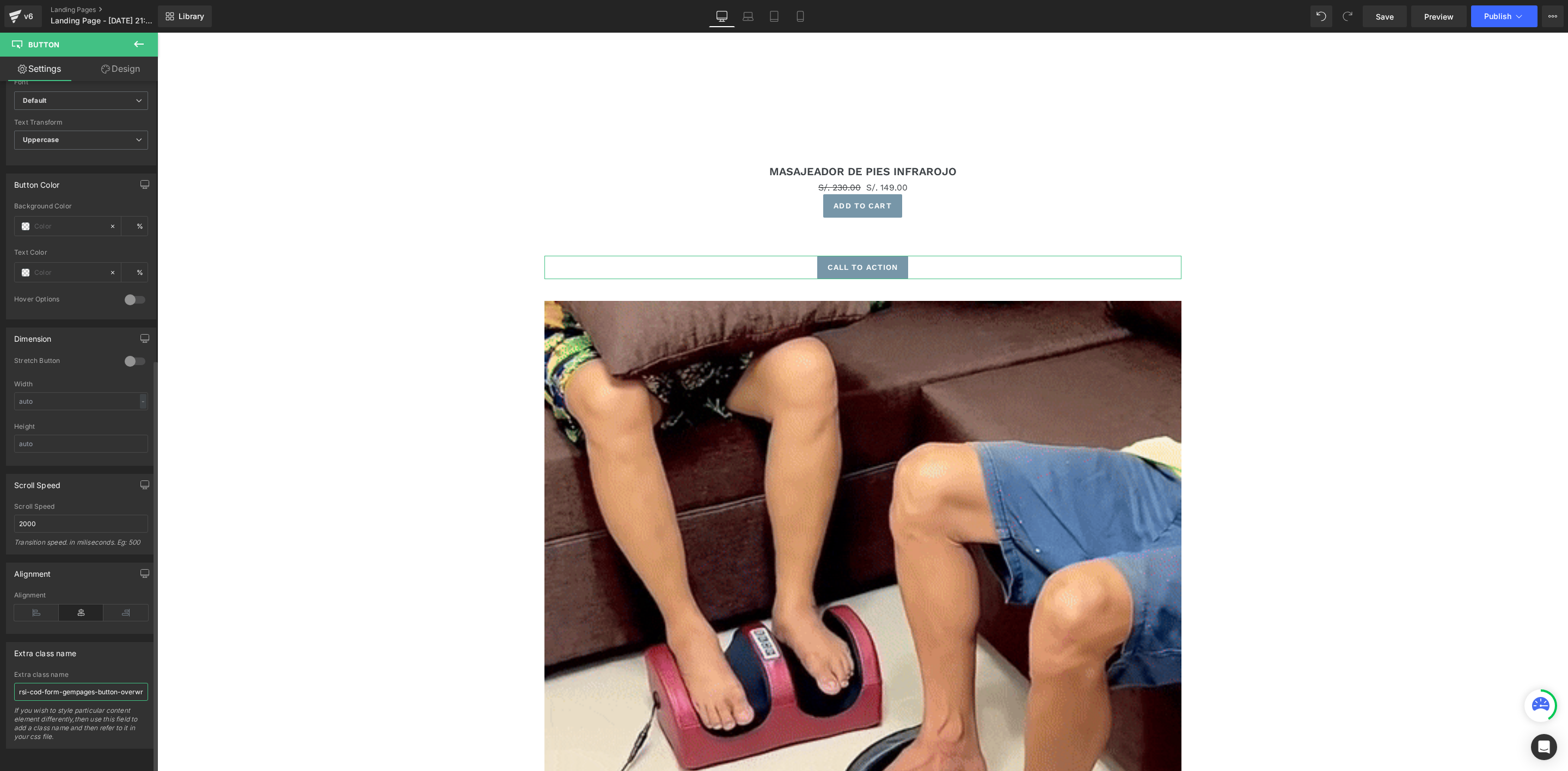
scroll to position [0, 92]
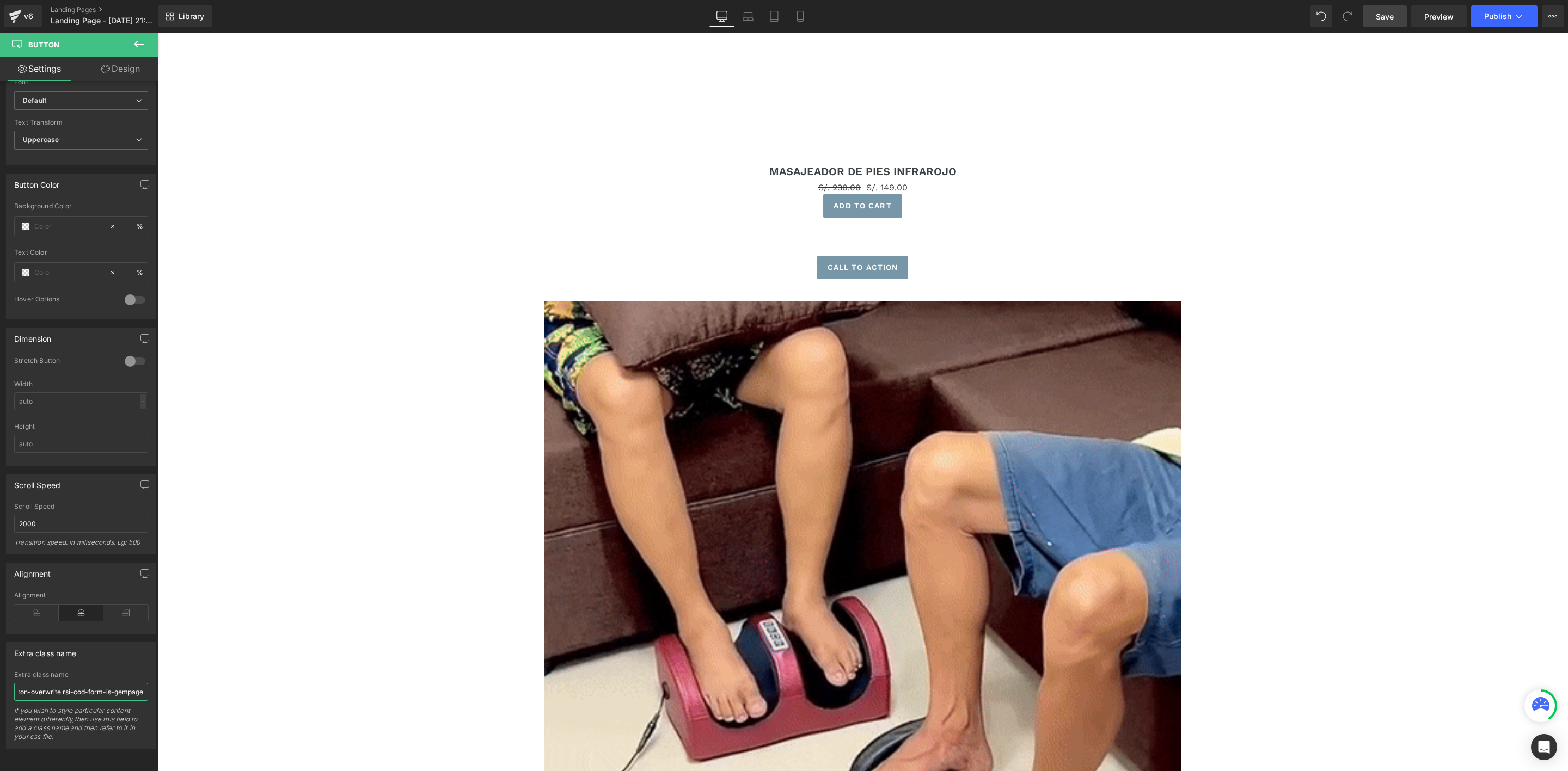
type input "rsi-cod-form-gempages-button-overwrite rsi-cod-form-is-gempage"
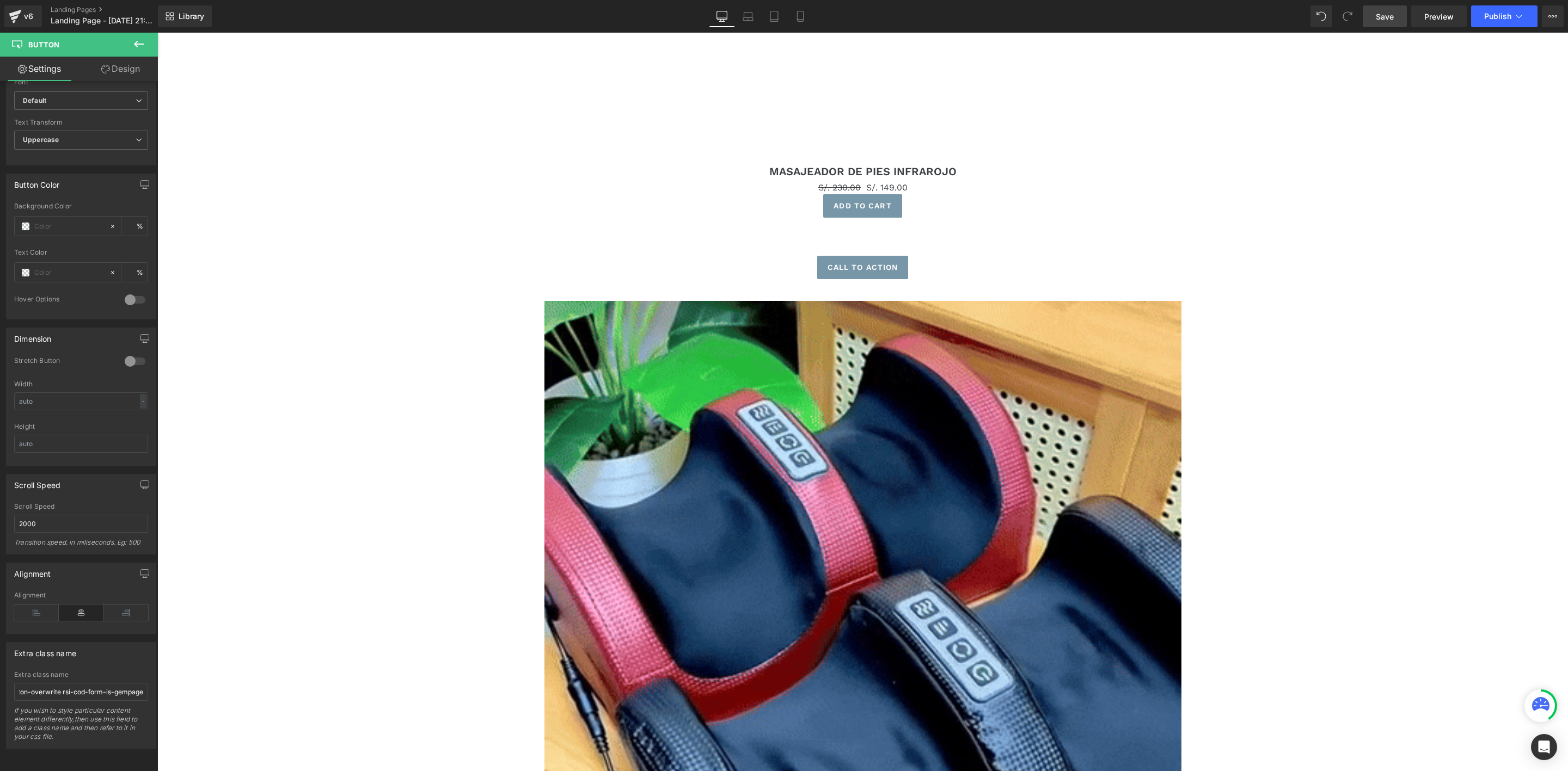
click at [1391, 20] on span "Save" at bounding box center [1385, 16] width 18 height 12
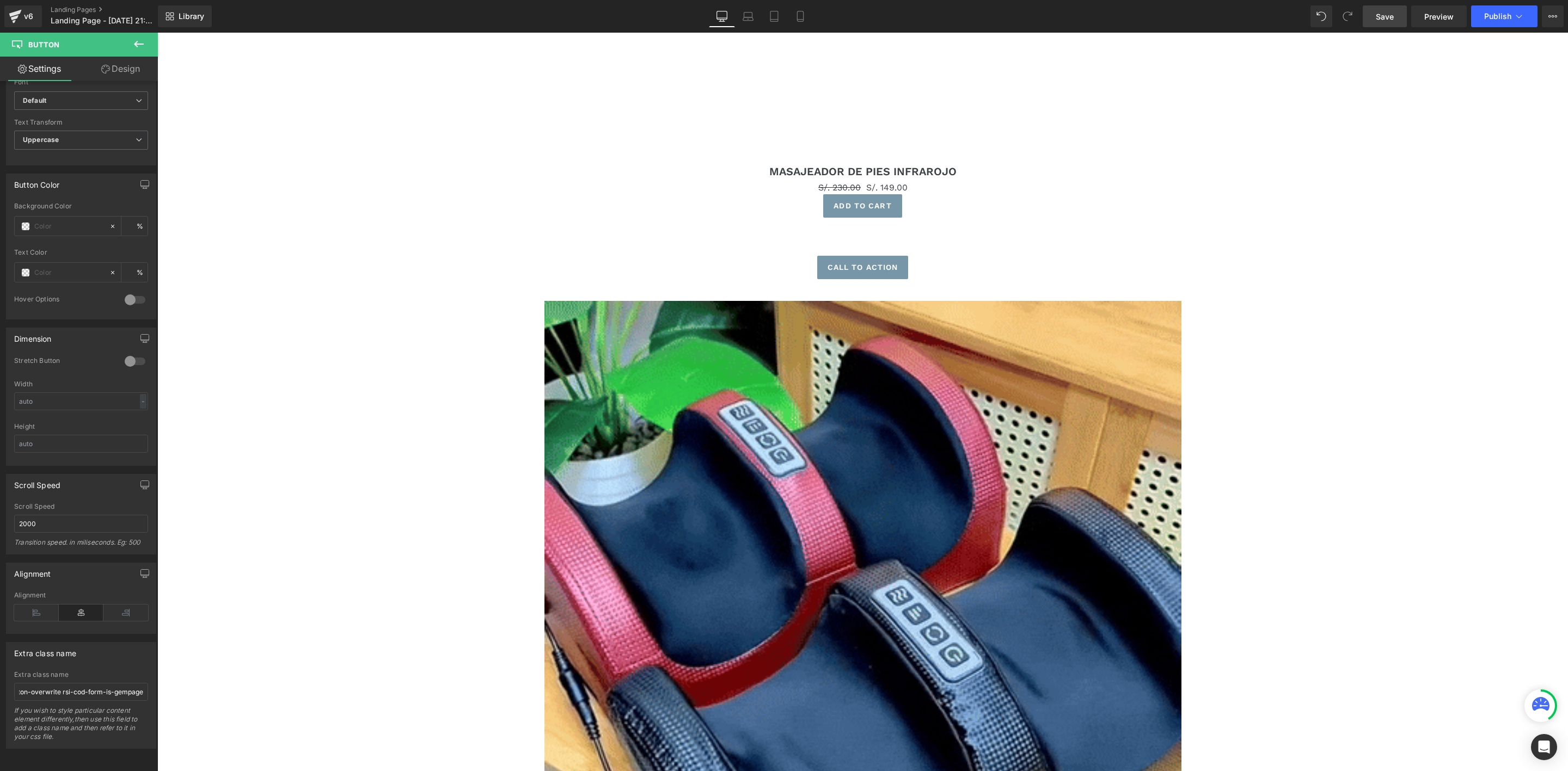
scroll to position [0, 0]
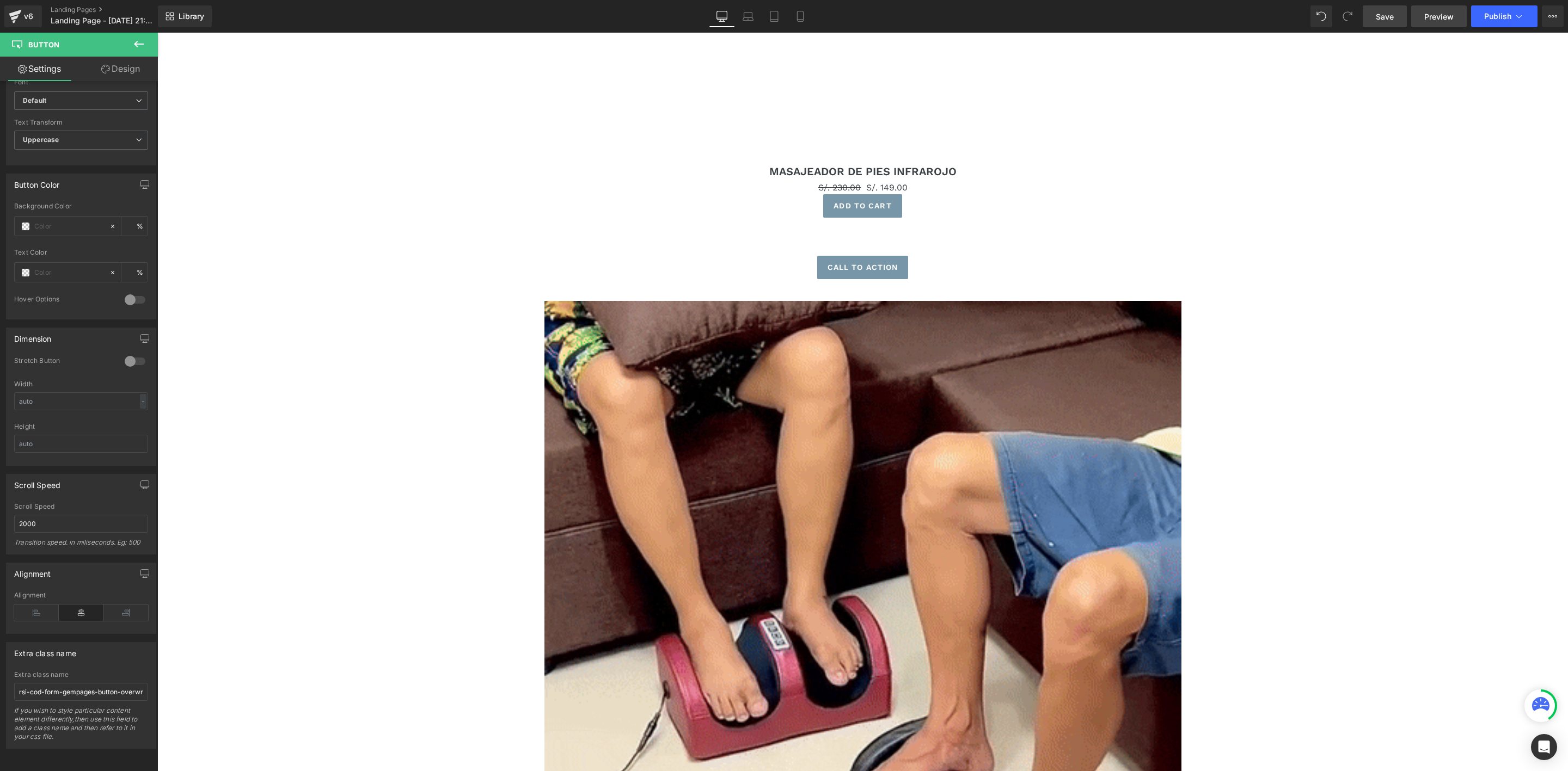
click at [1442, 13] on span "Preview" at bounding box center [1439, 16] width 29 height 12
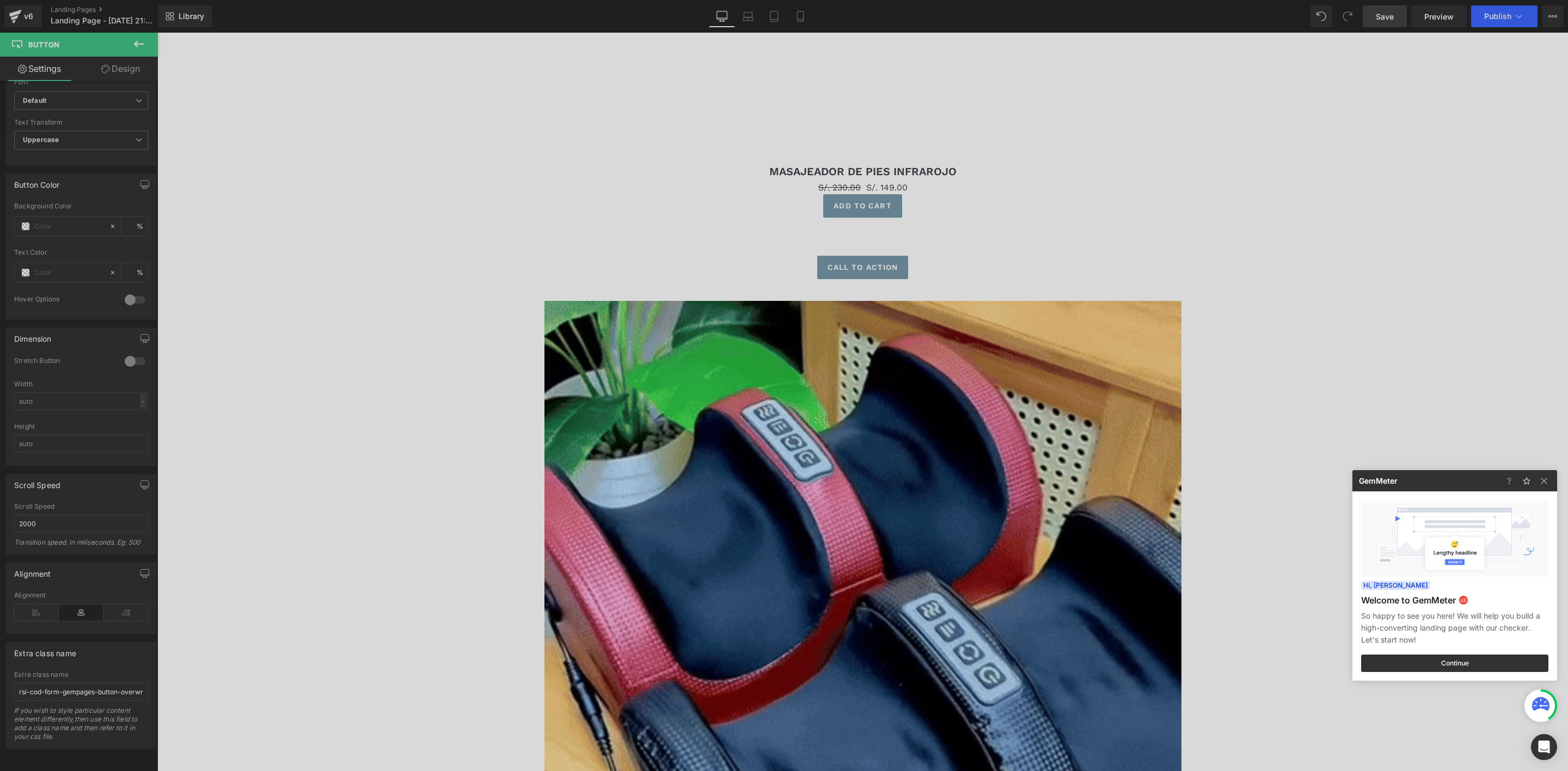
click at [139, 41] on div at bounding box center [784, 385] width 1568 height 771
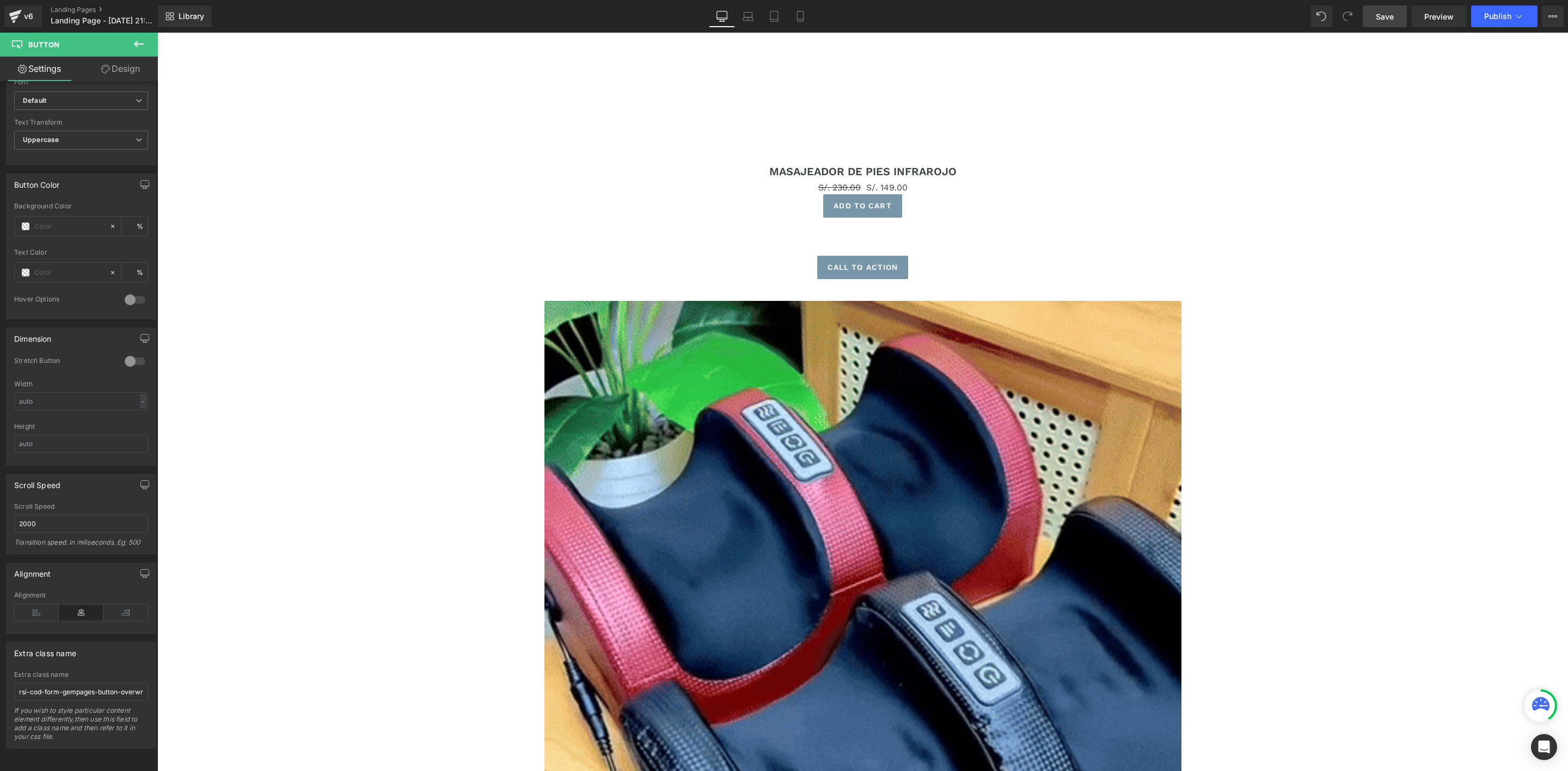
click at [139, 41] on icon at bounding box center [138, 44] width 13 height 13
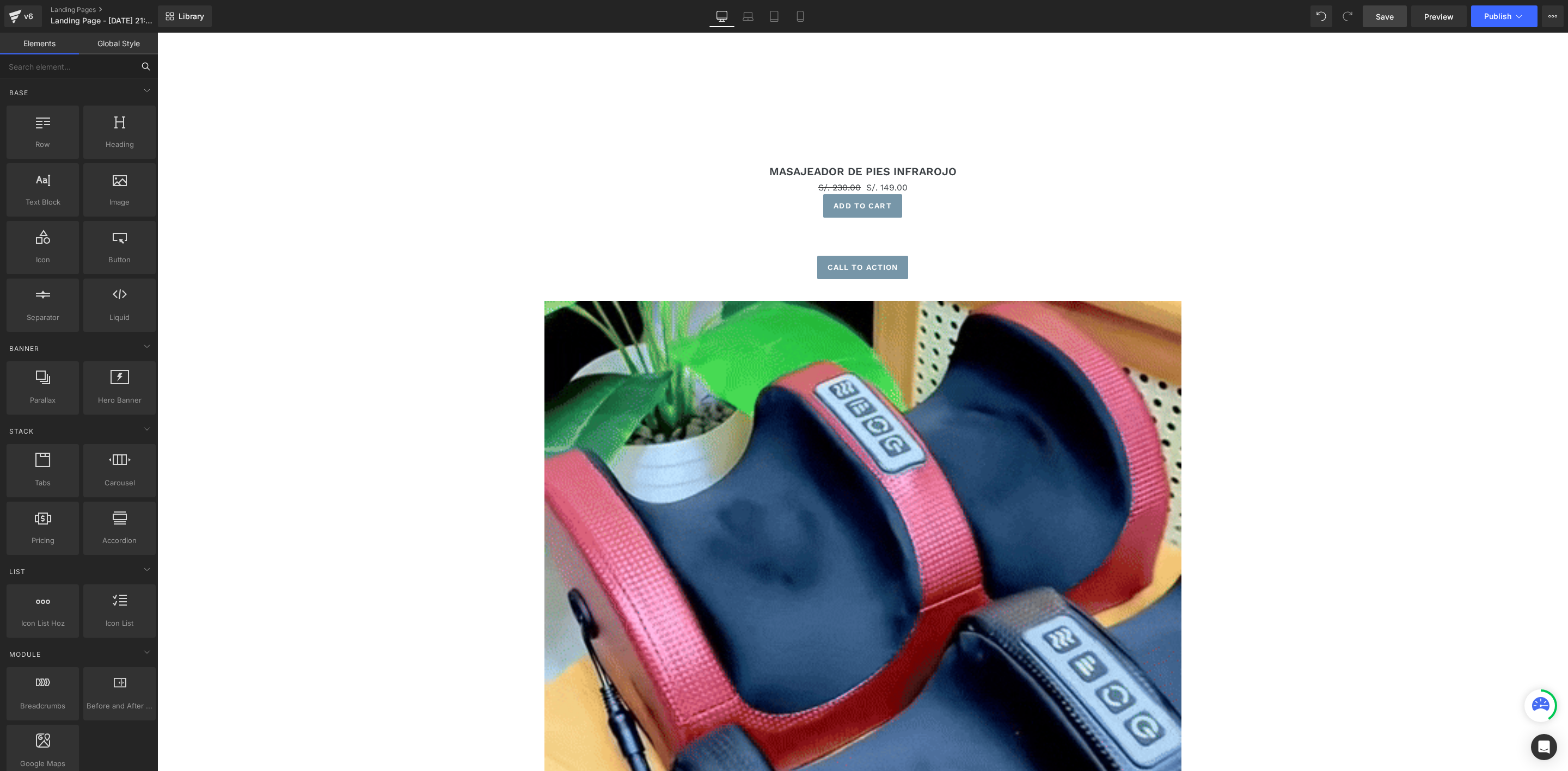
click at [96, 67] on input "text" at bounding box center [67, 66] width 134 height 24
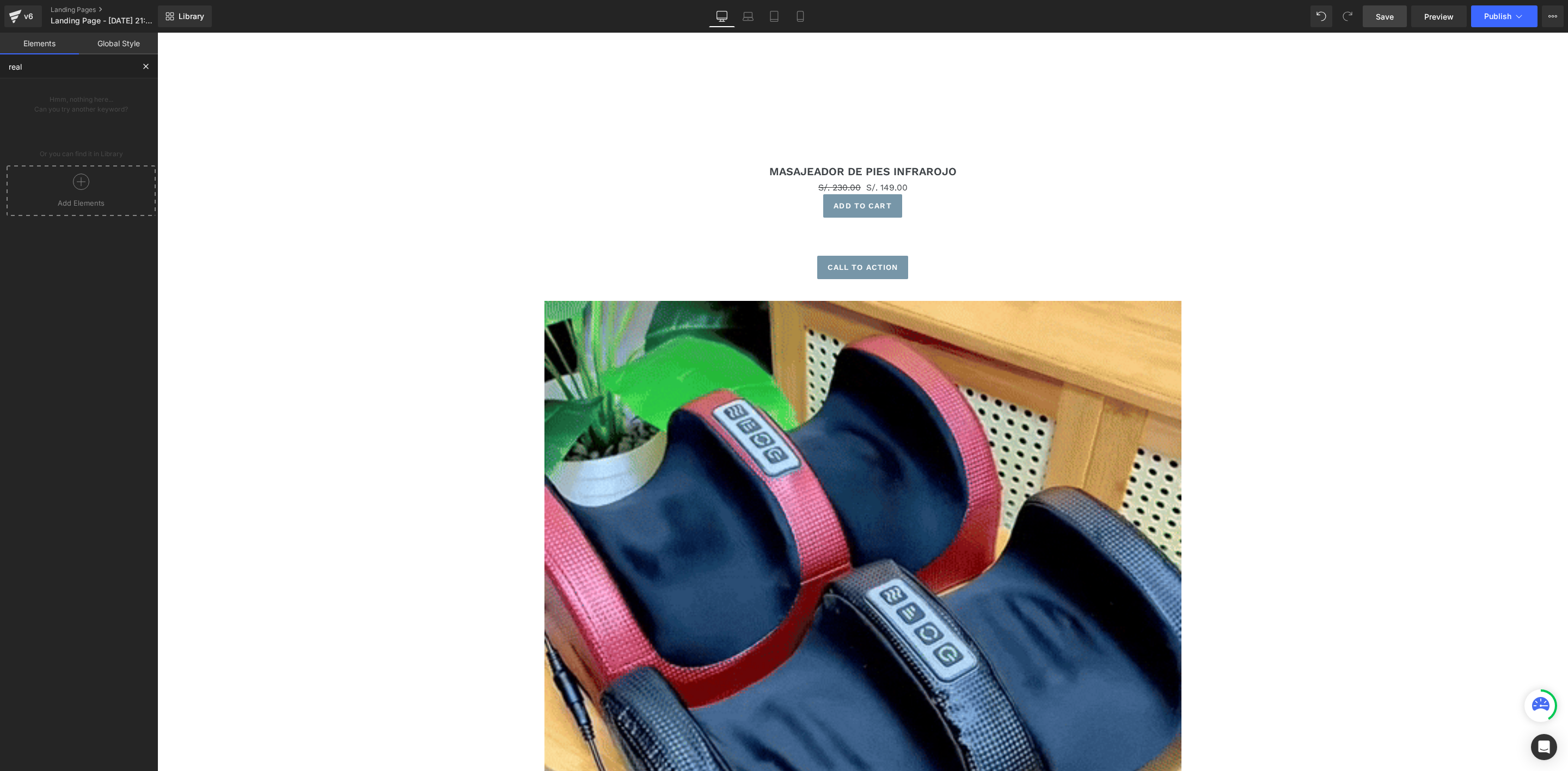
click at [82, 204] on span "Add Elements" at bounding box center [81, 203] width 144 height 10
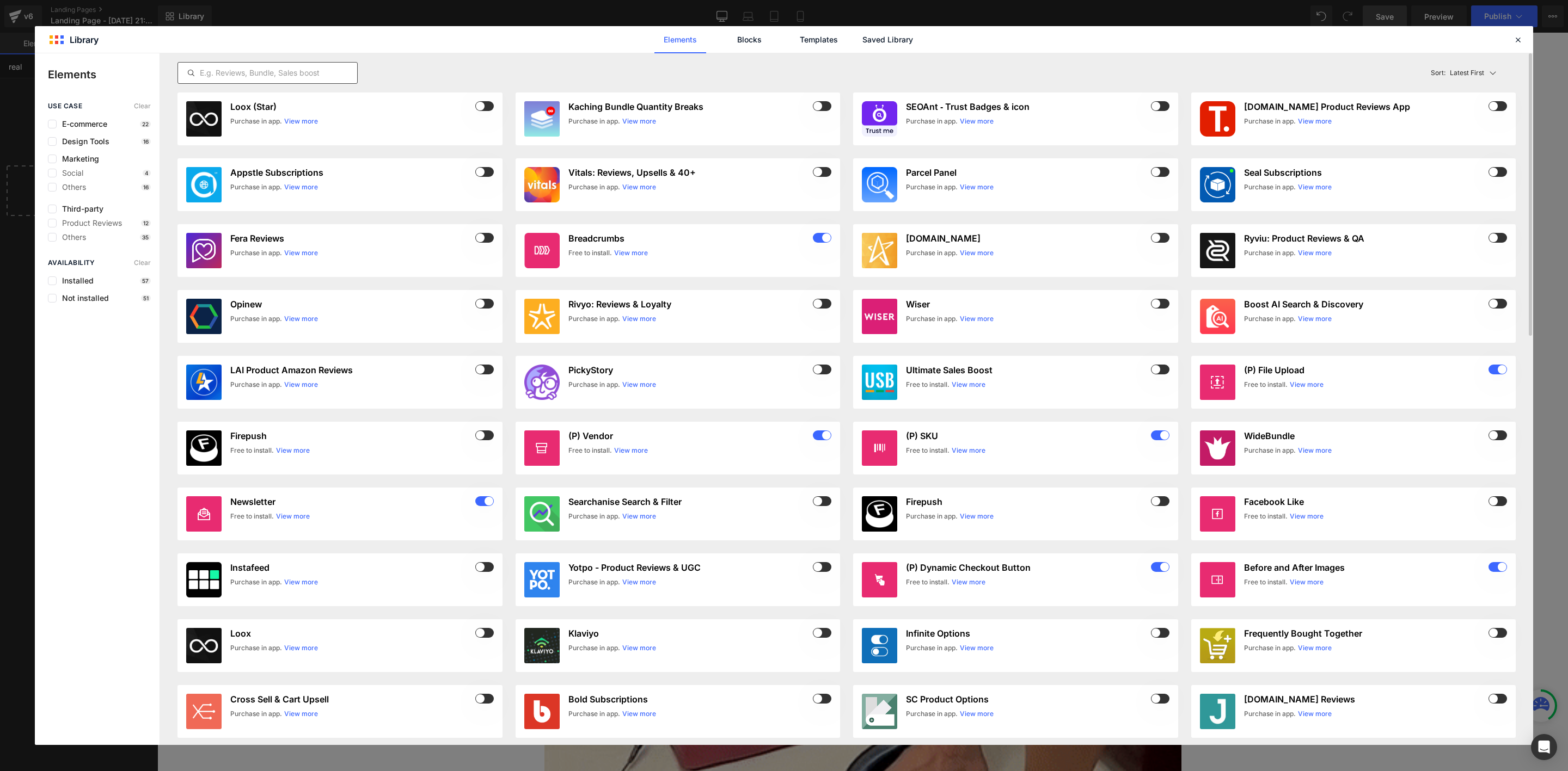
type input "real"
click at [281, 70] on input "text" at bounding box center [267, 72] width 179 height 13
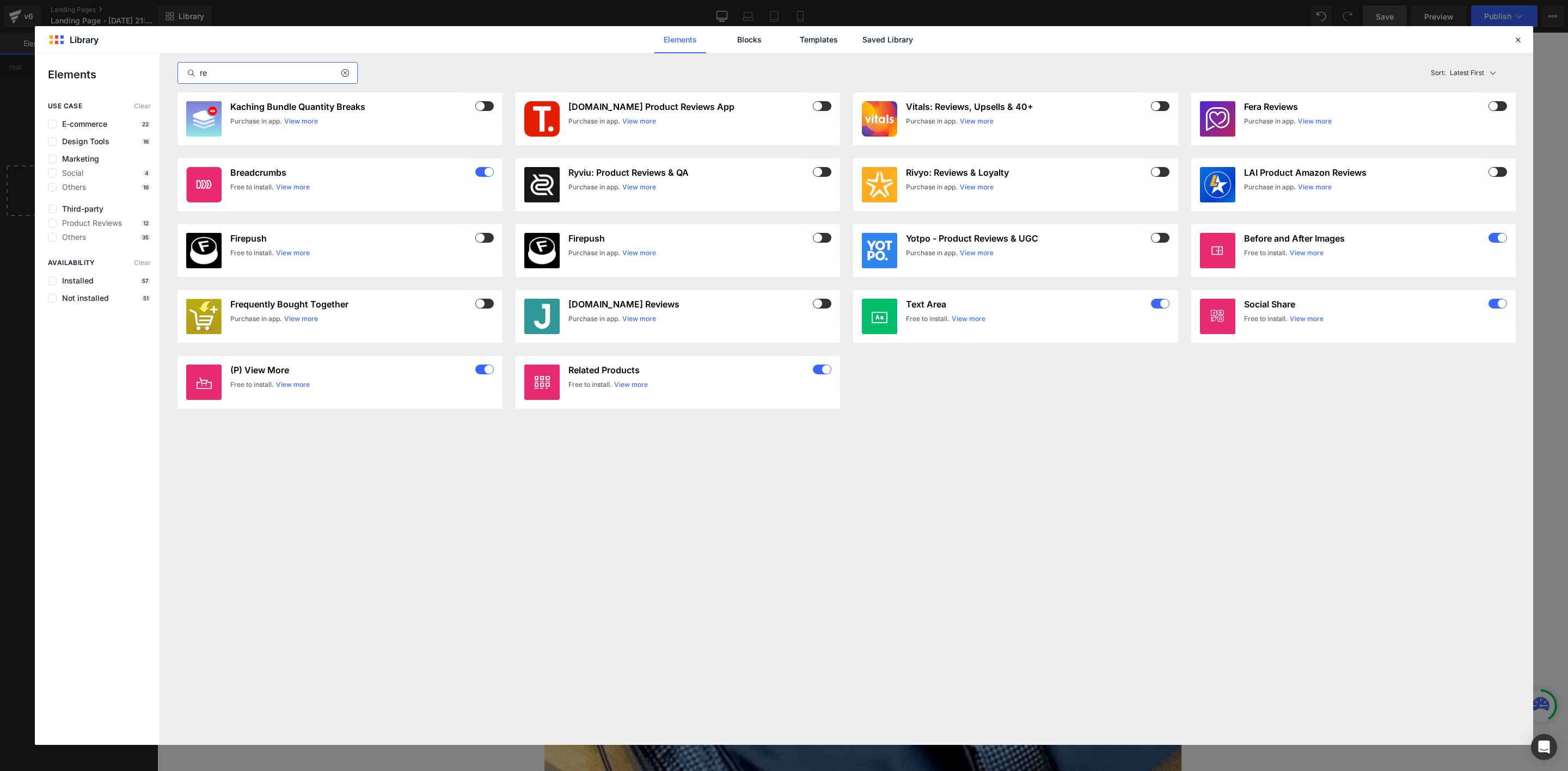
type input "r"
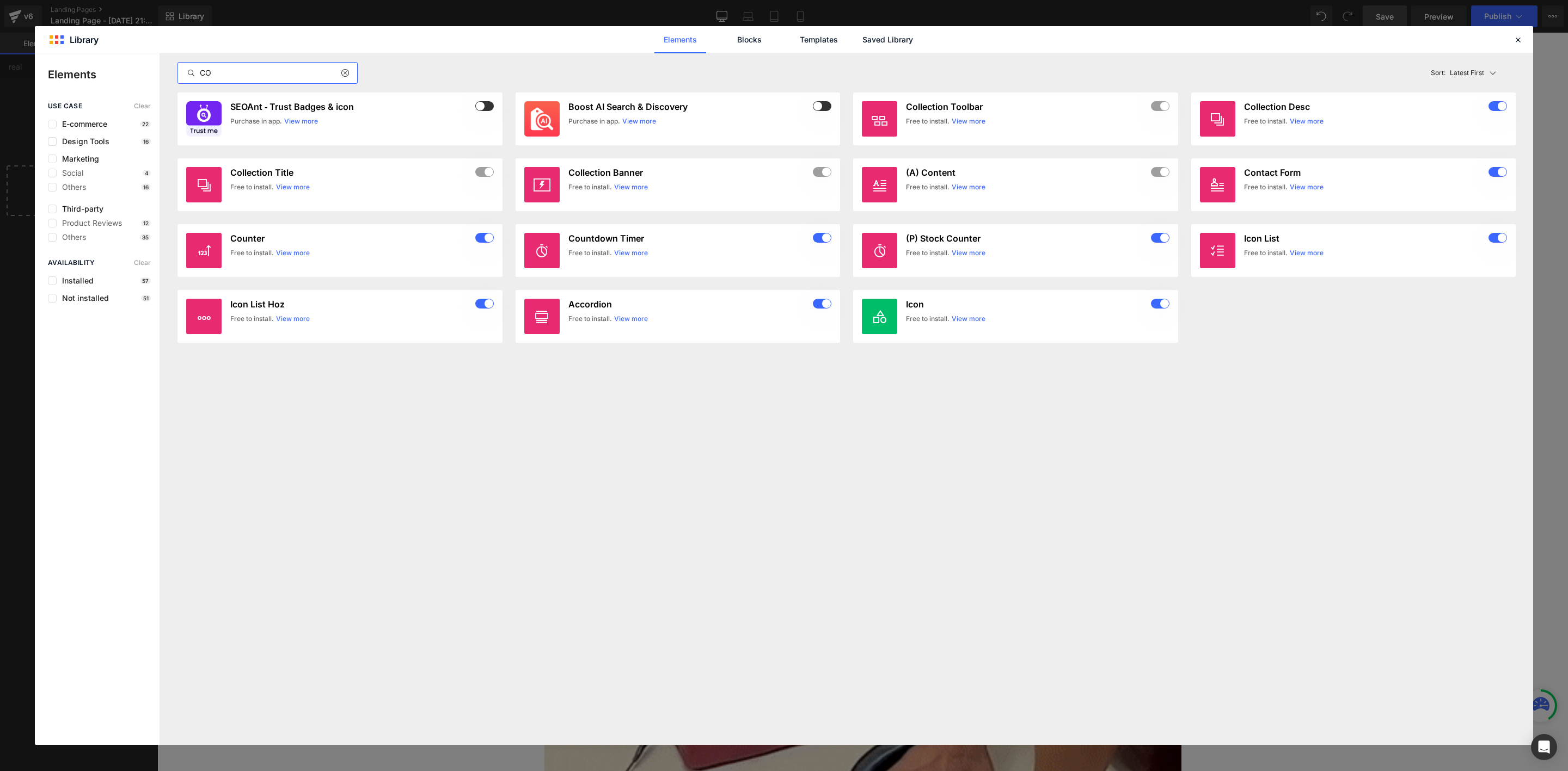
type input "C"
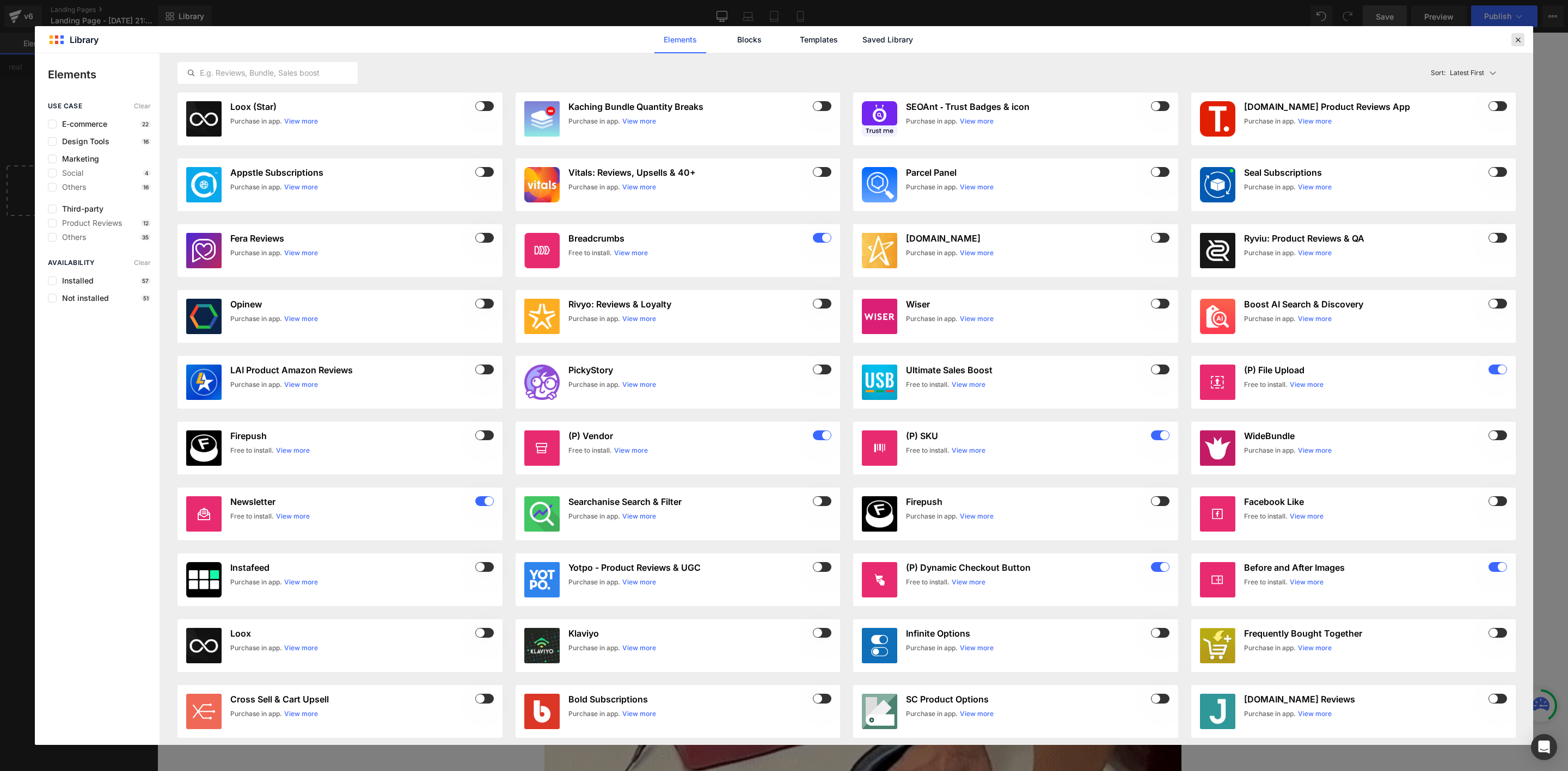
drag, startPoint x: 1516, startPoint y: 33, endPoint x: 1348, endPoint y: 1, distance: 171.0
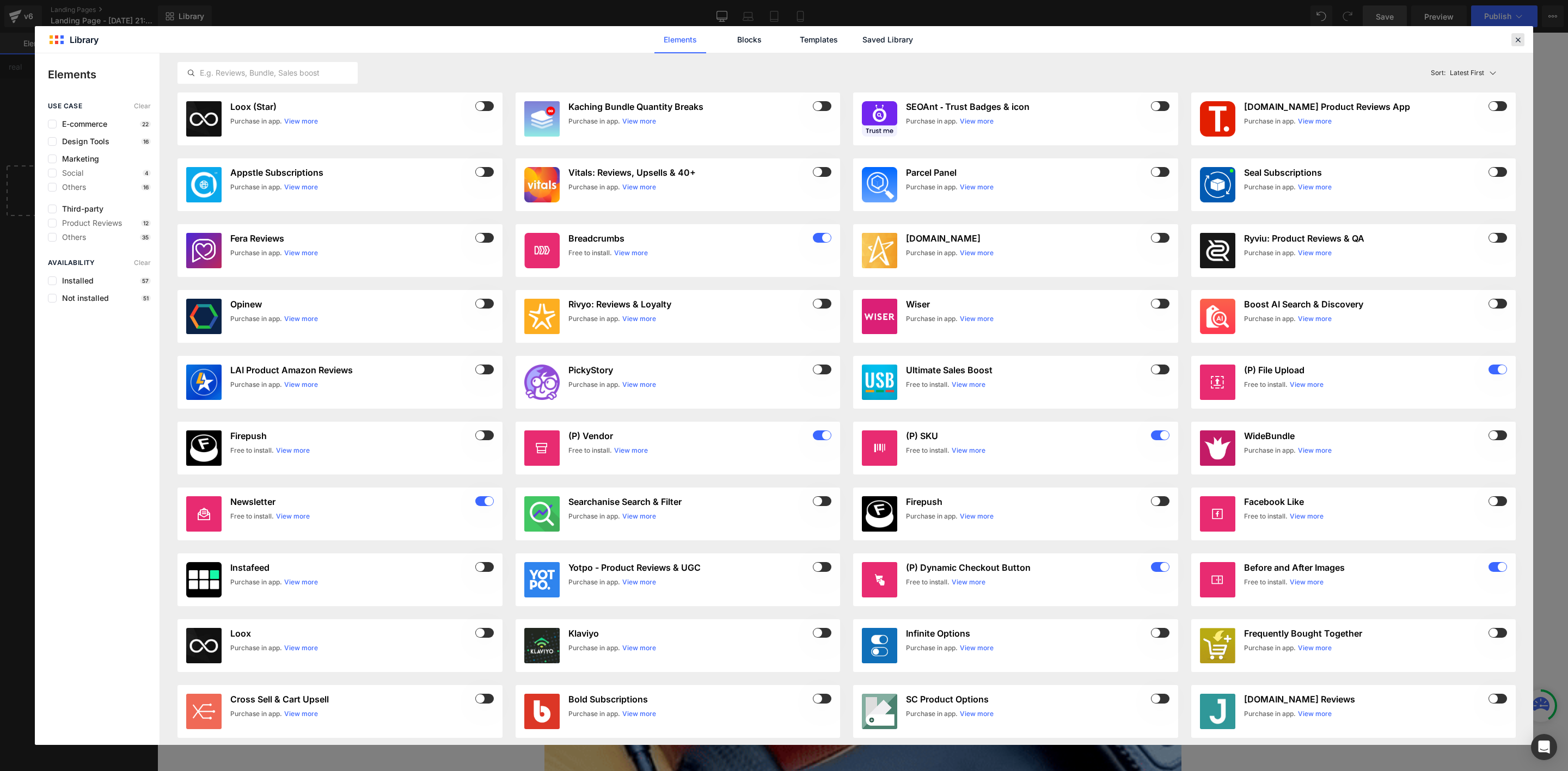
click at [1516, 33] on div at bounding box center [1517, 40] width 13 height 13
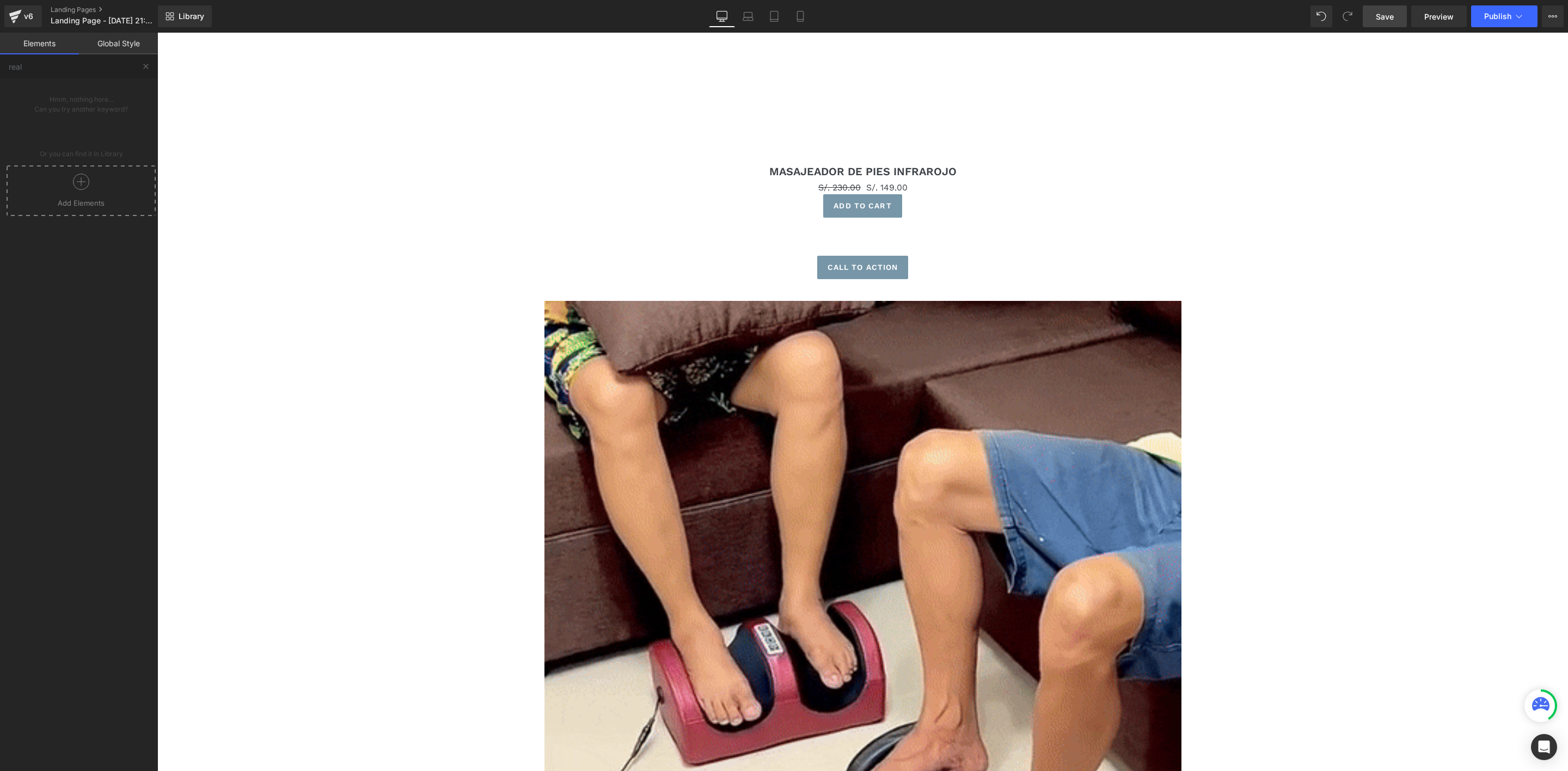
click at [294, 10] on div "Library Desktop Desktop Laptop Tablet Mobile Save Preview Publish Scheduled Upg…" at bounding box center [863, 16] width 1410 height 22
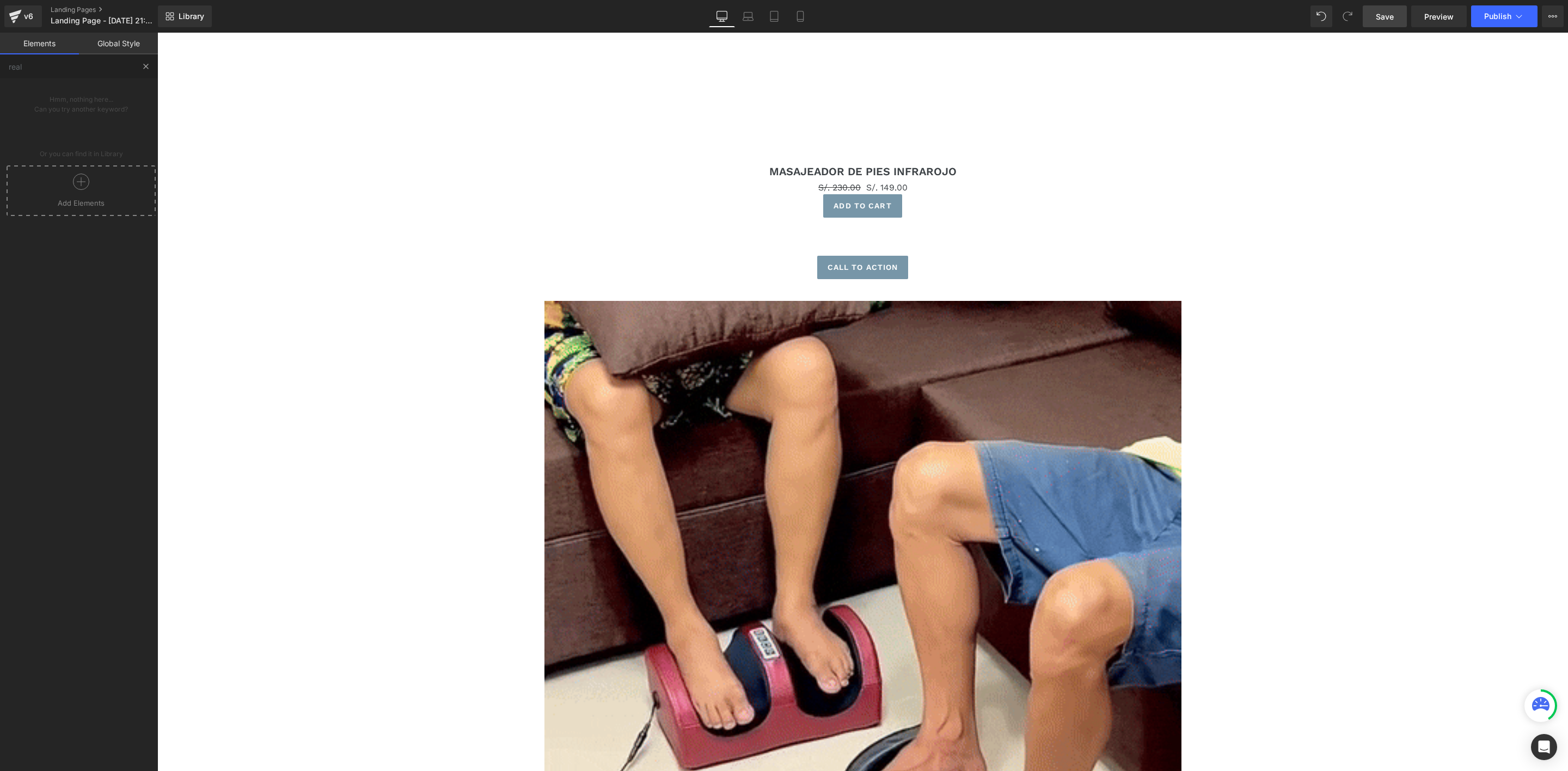
click at [152, 65] on button at bounding box center [145, 66] width 24 height 24
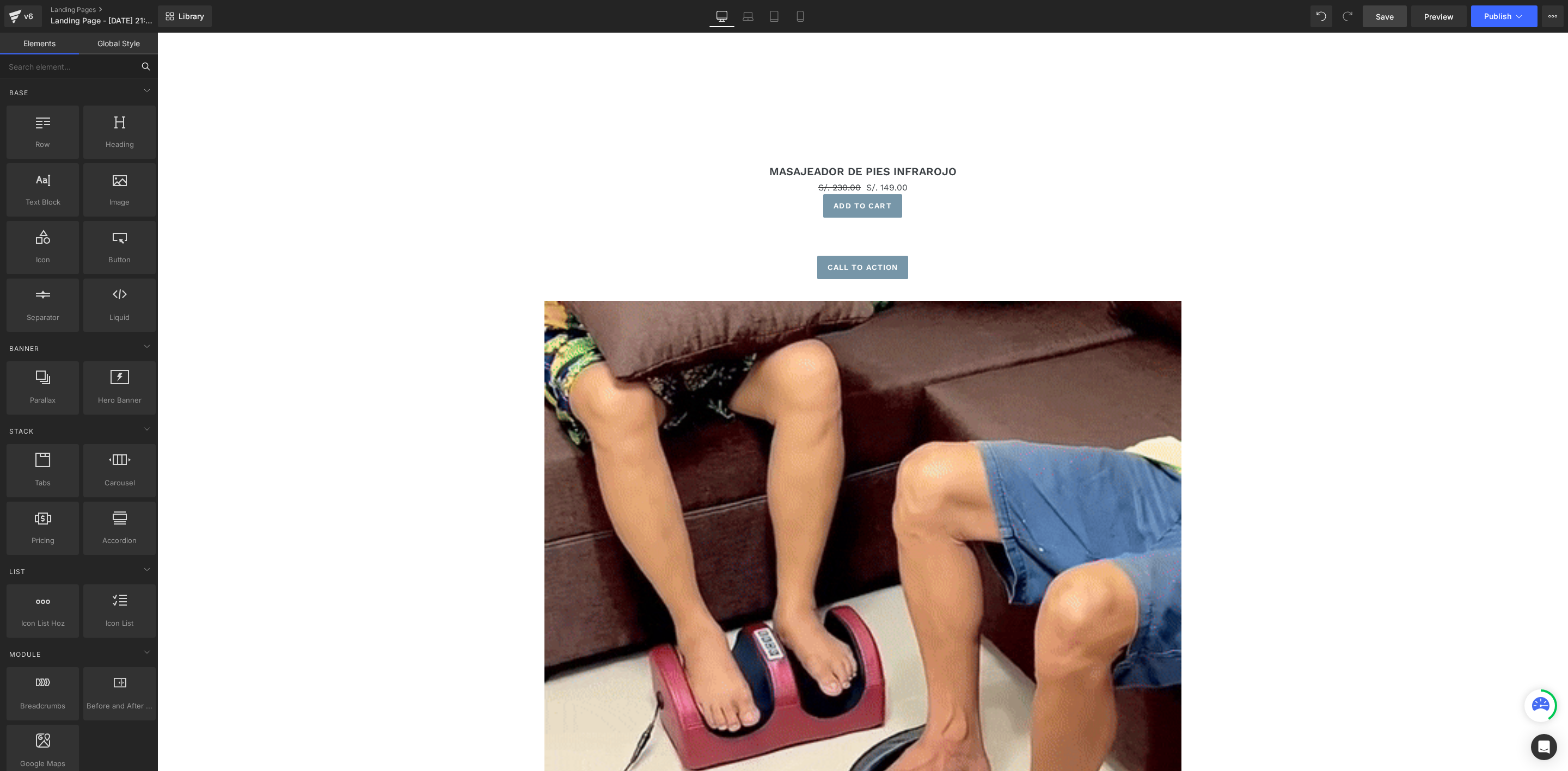
click at [85, 70] on input "text" at bounding box center [67, 66] width 134 height 24
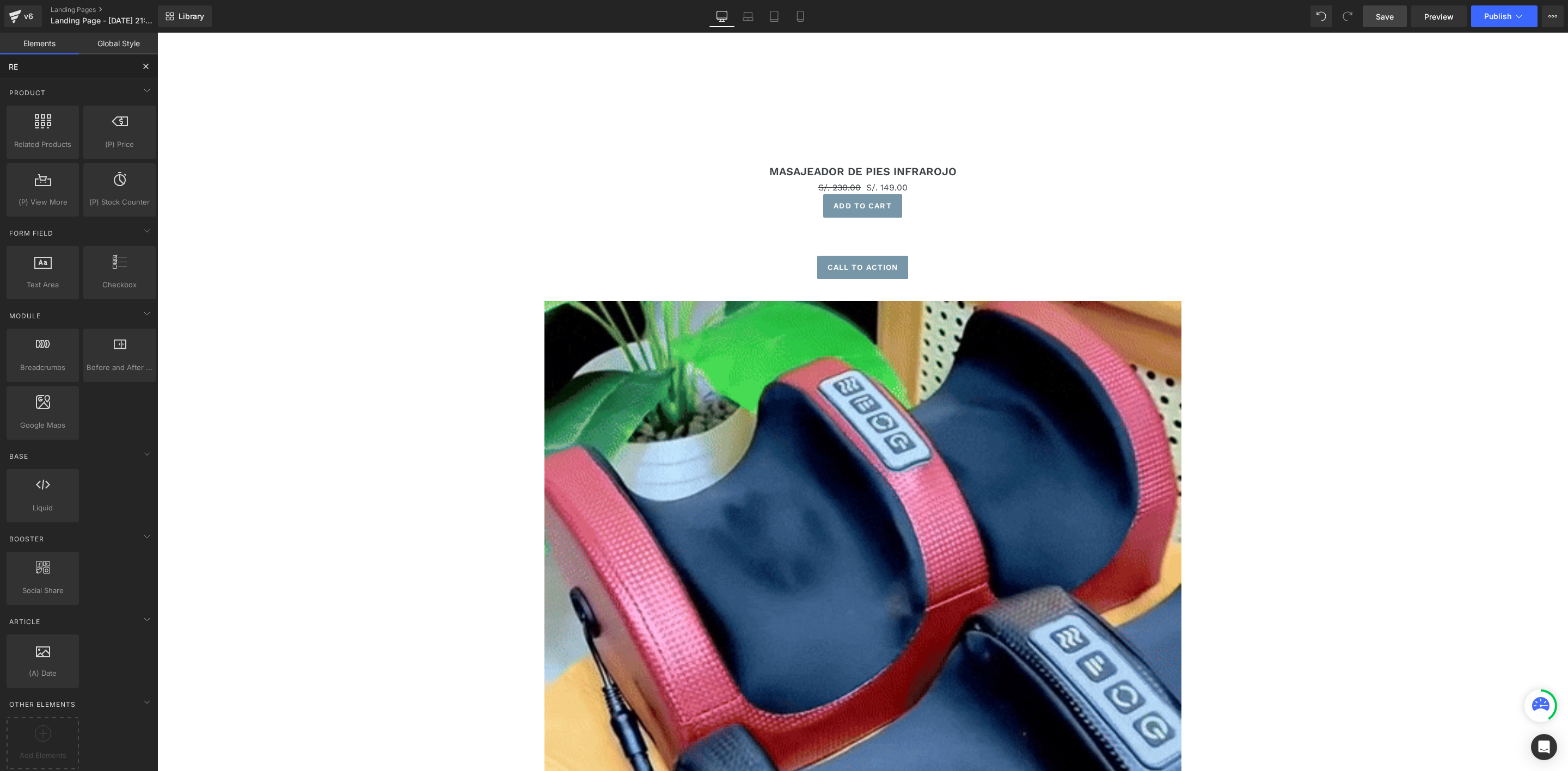
type input "R"
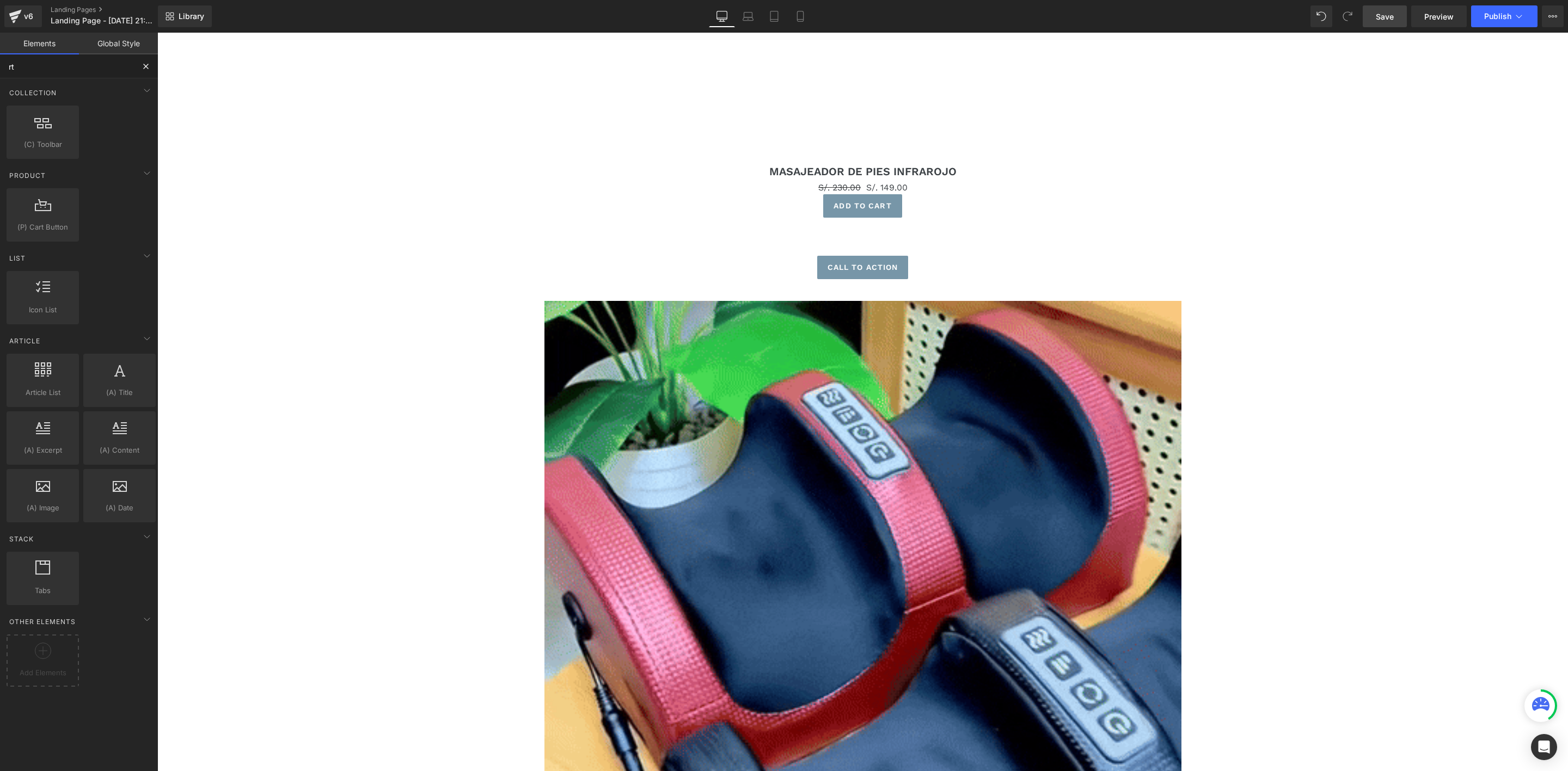
type input "r"
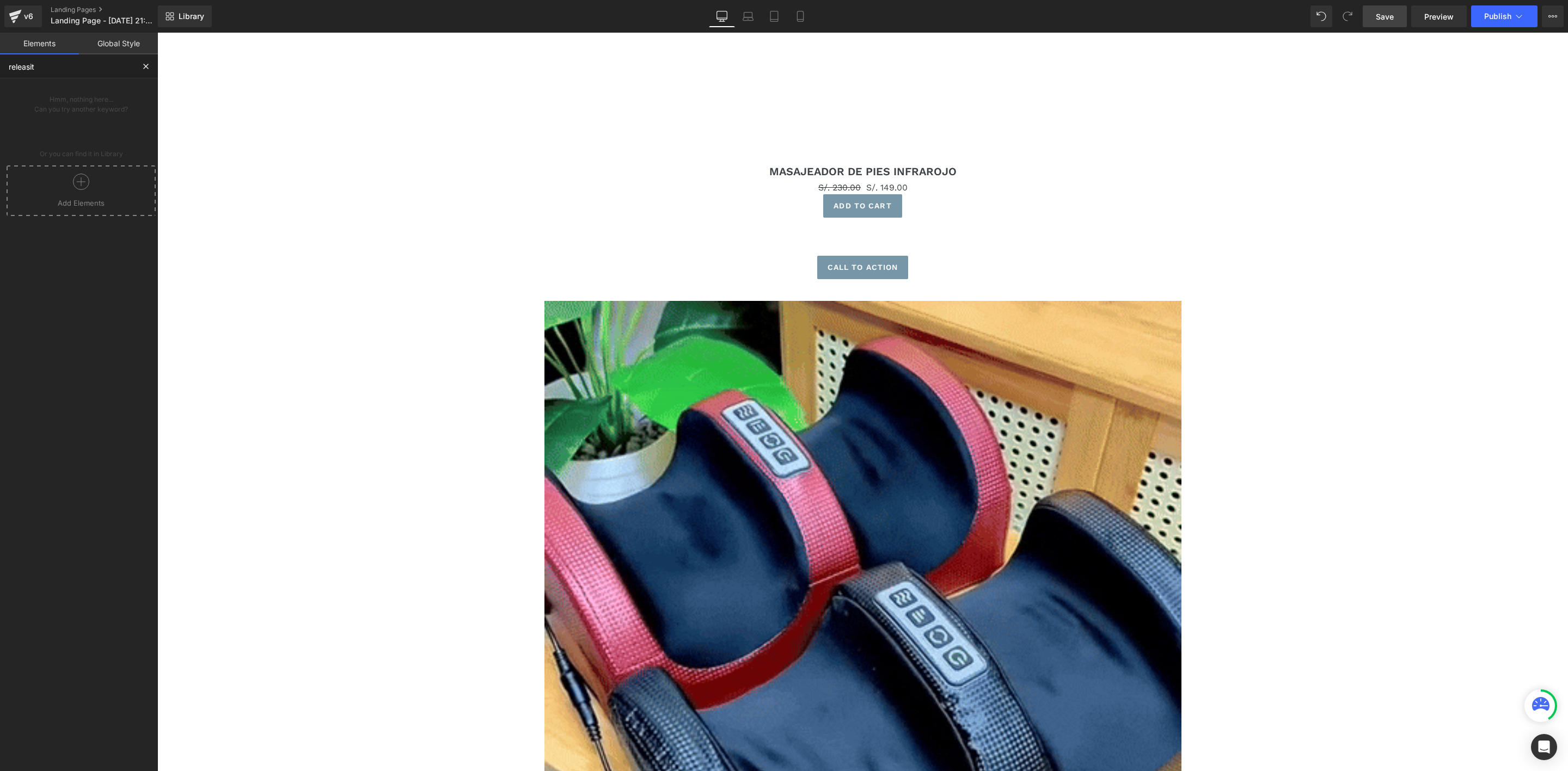
type input "releasit"
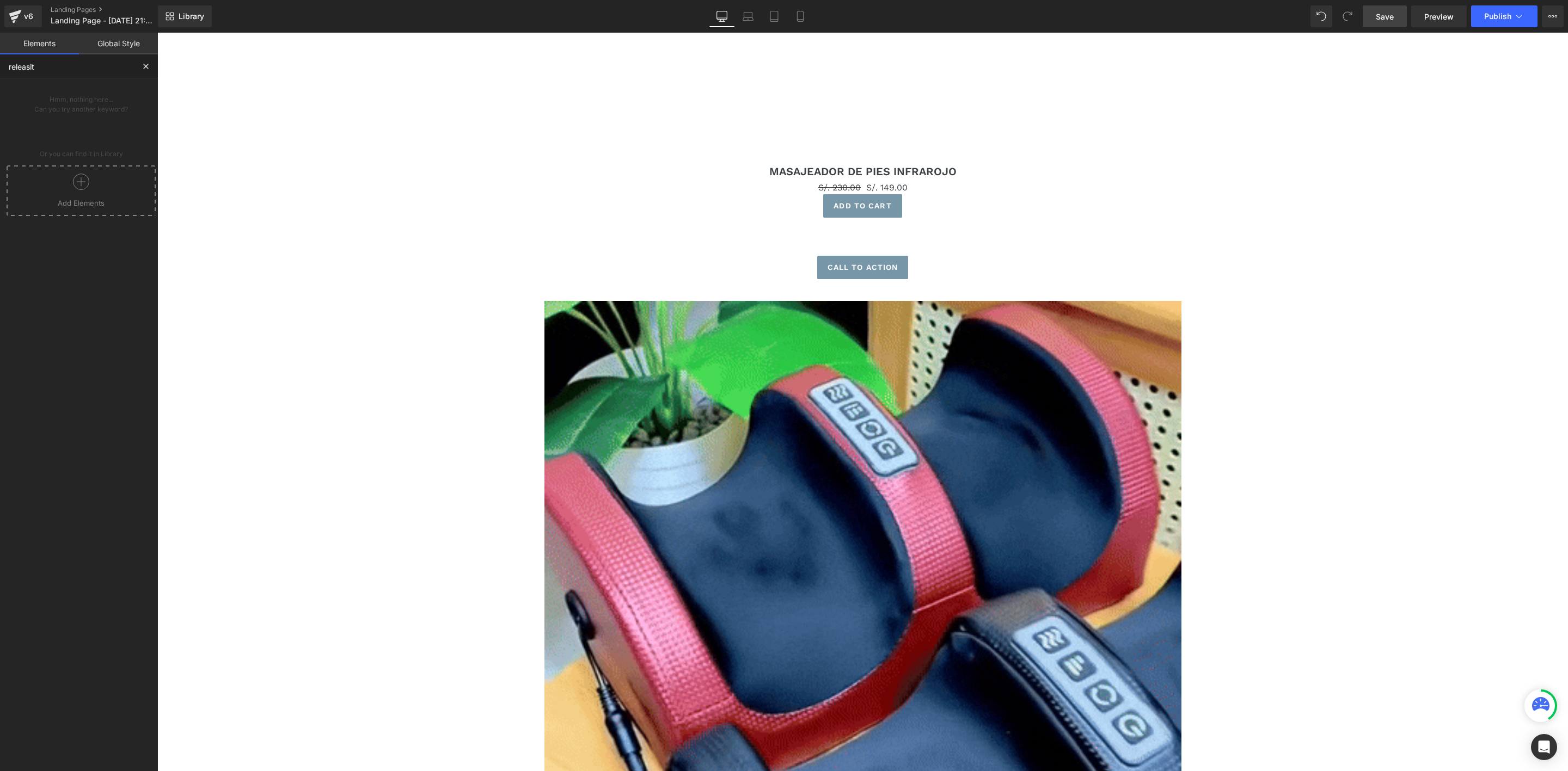
click at [118, 191] on div at bounding box center [81, 186] width 144 height 24
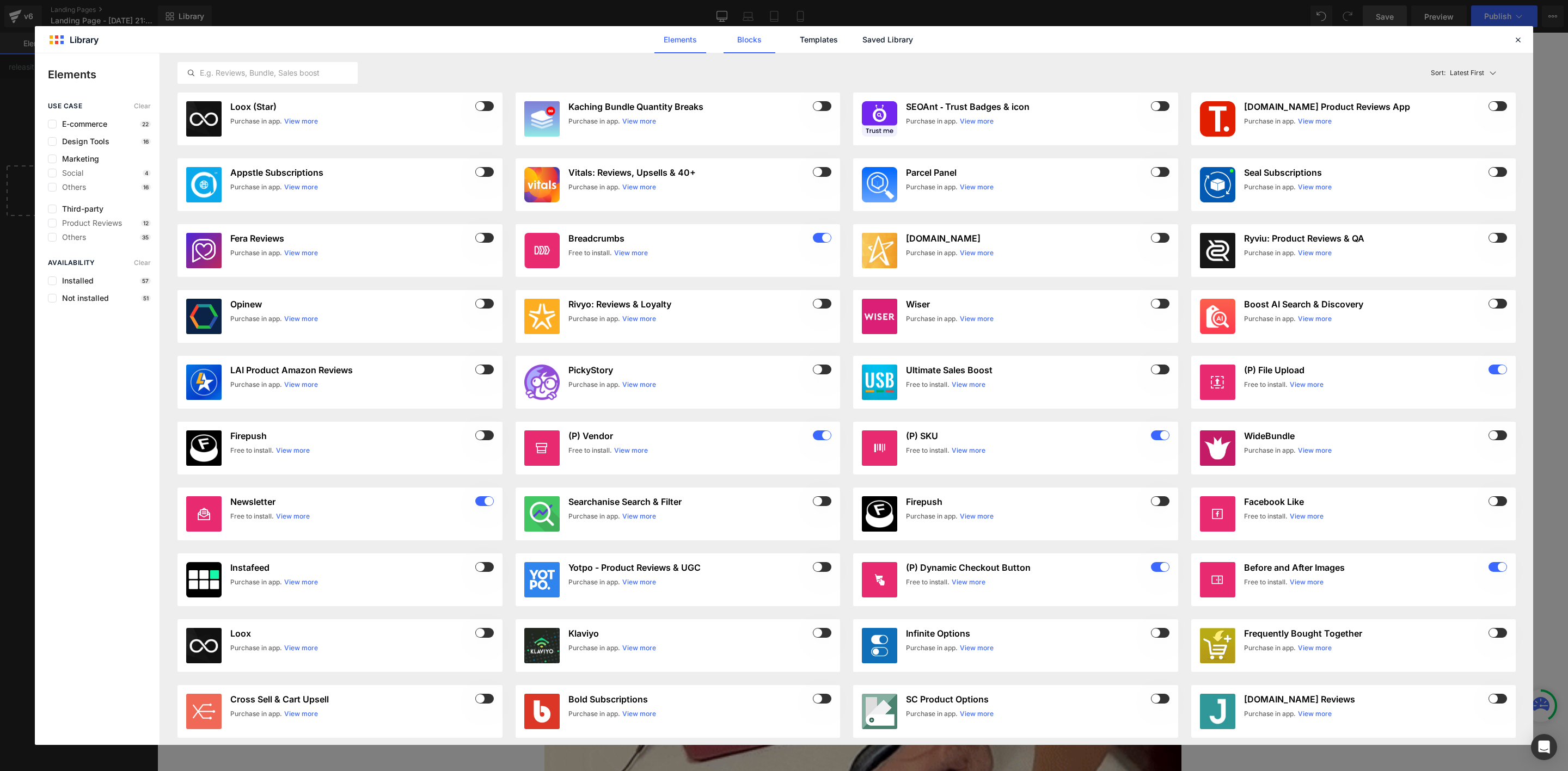
click at [754, 43] on link "Blocks" at bounding box center [749, 40] width 52 height 27
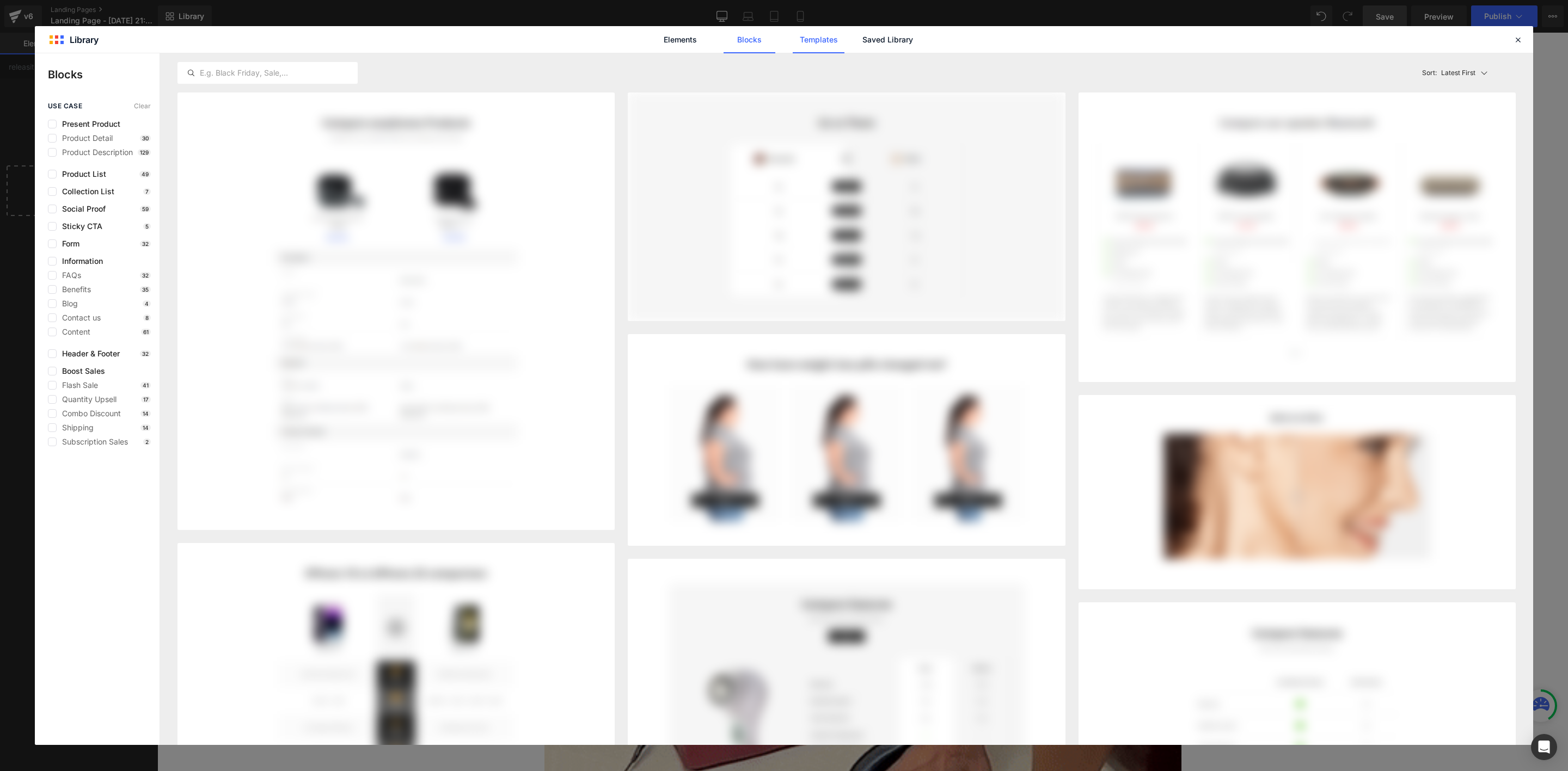
click at [811, 43] on link "Templates" at bounding box center [818, 40] width 52 height 27
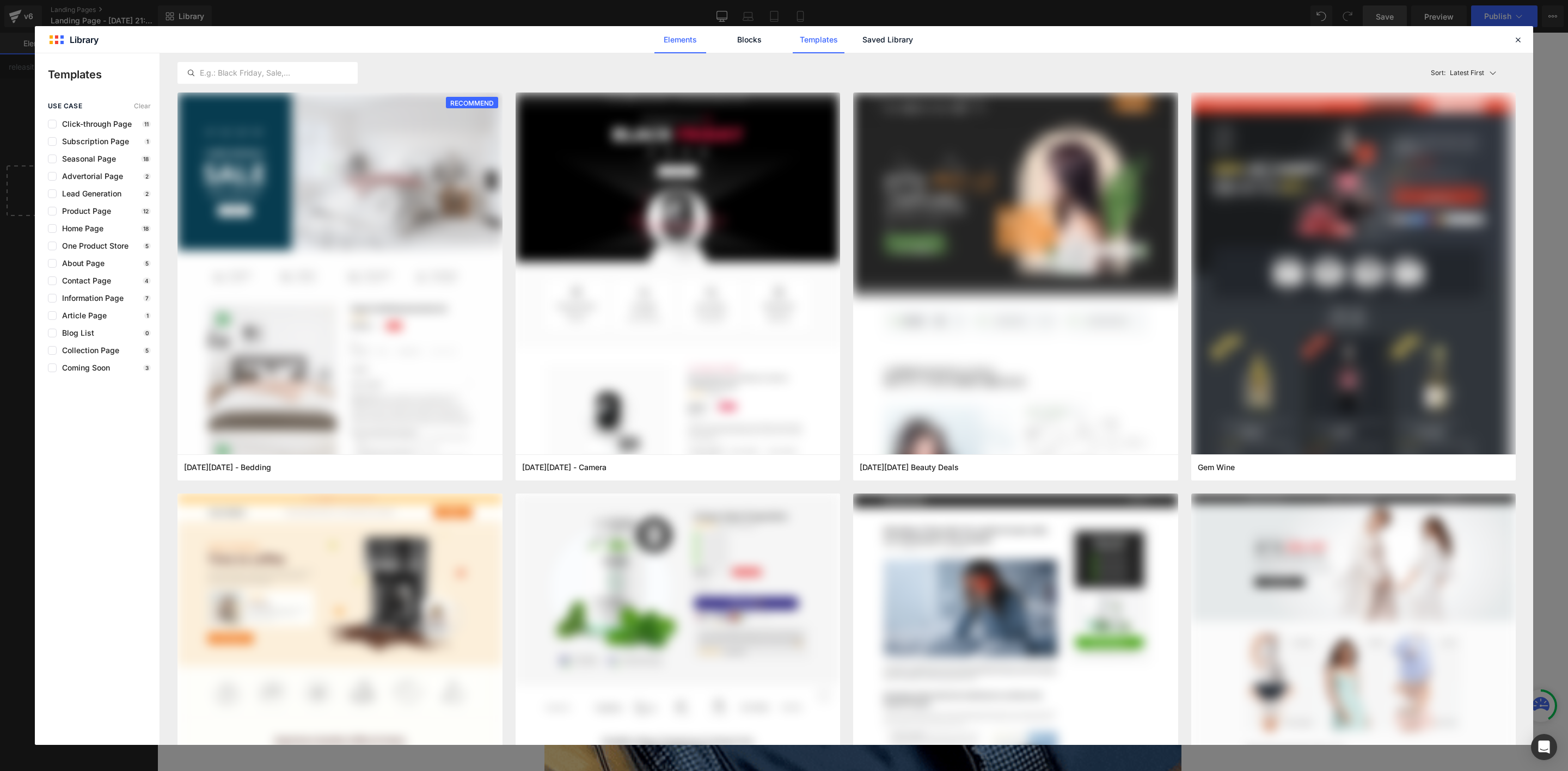
click at [678, 40] on link "Elements" at bounding box center [680, 40] width 52 height 27
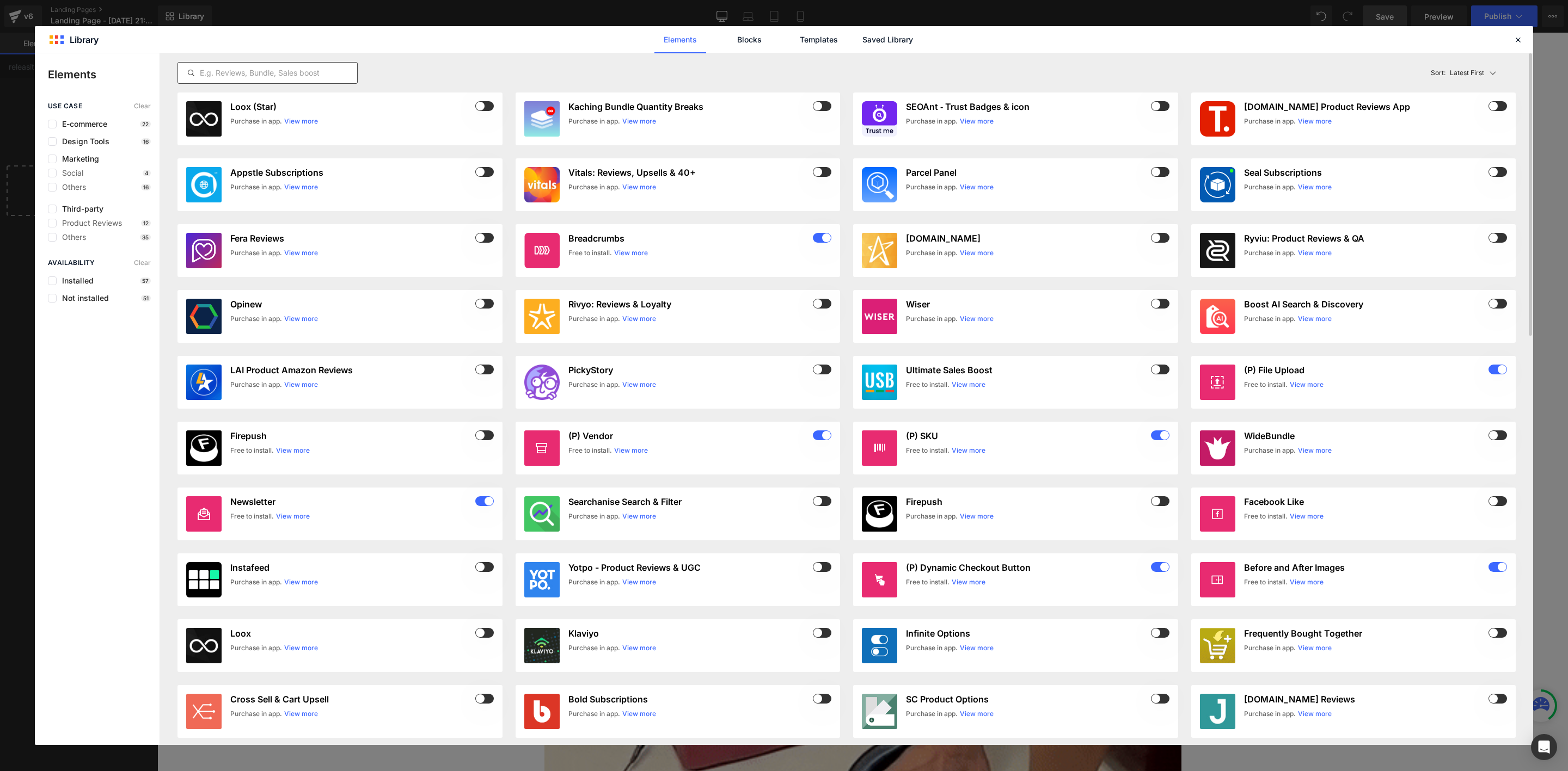
click at [280, 75] on input "text" at bounding box center [267, 72] width 179 height 13
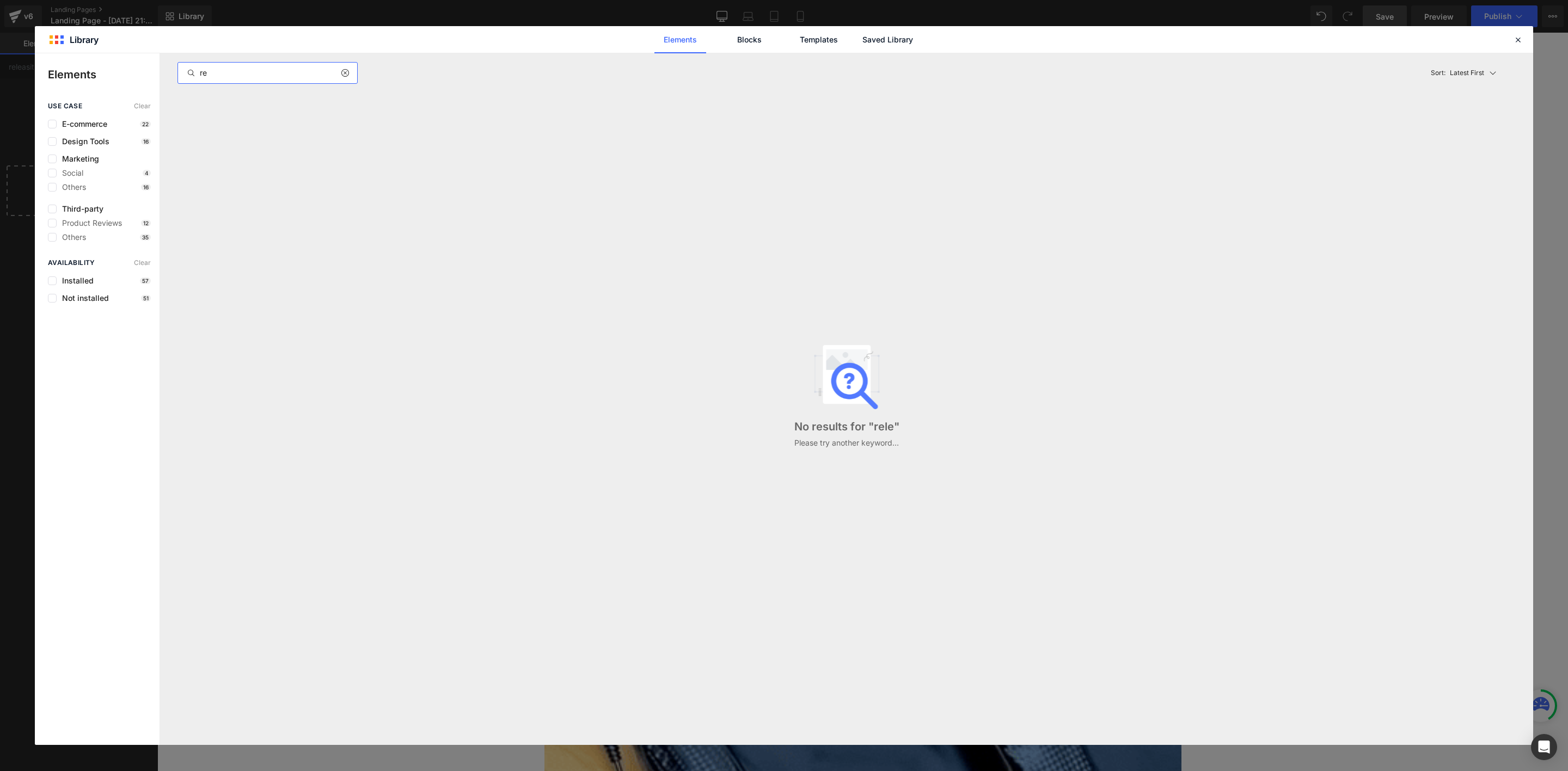
type input "r"
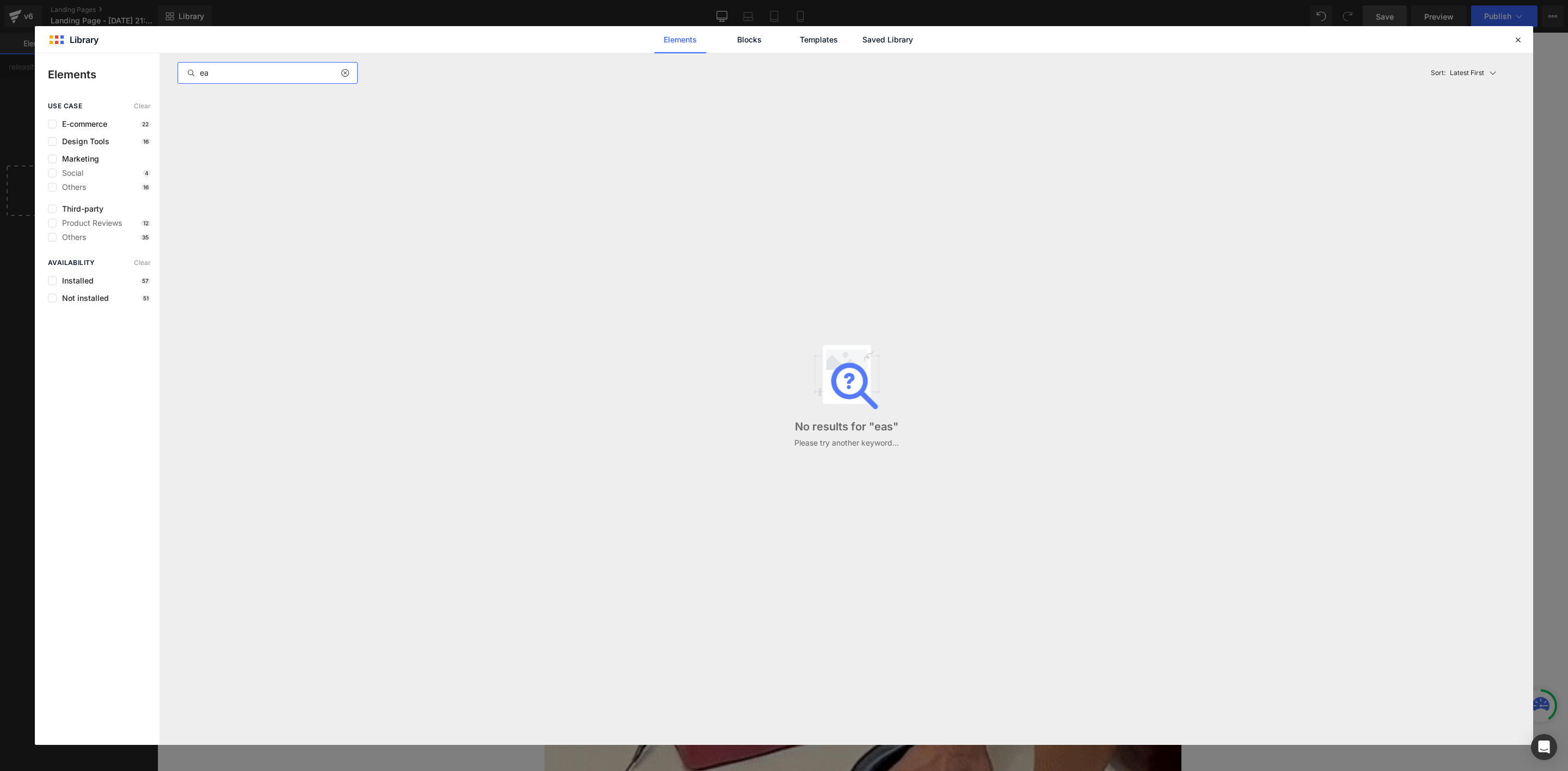
type input "e"
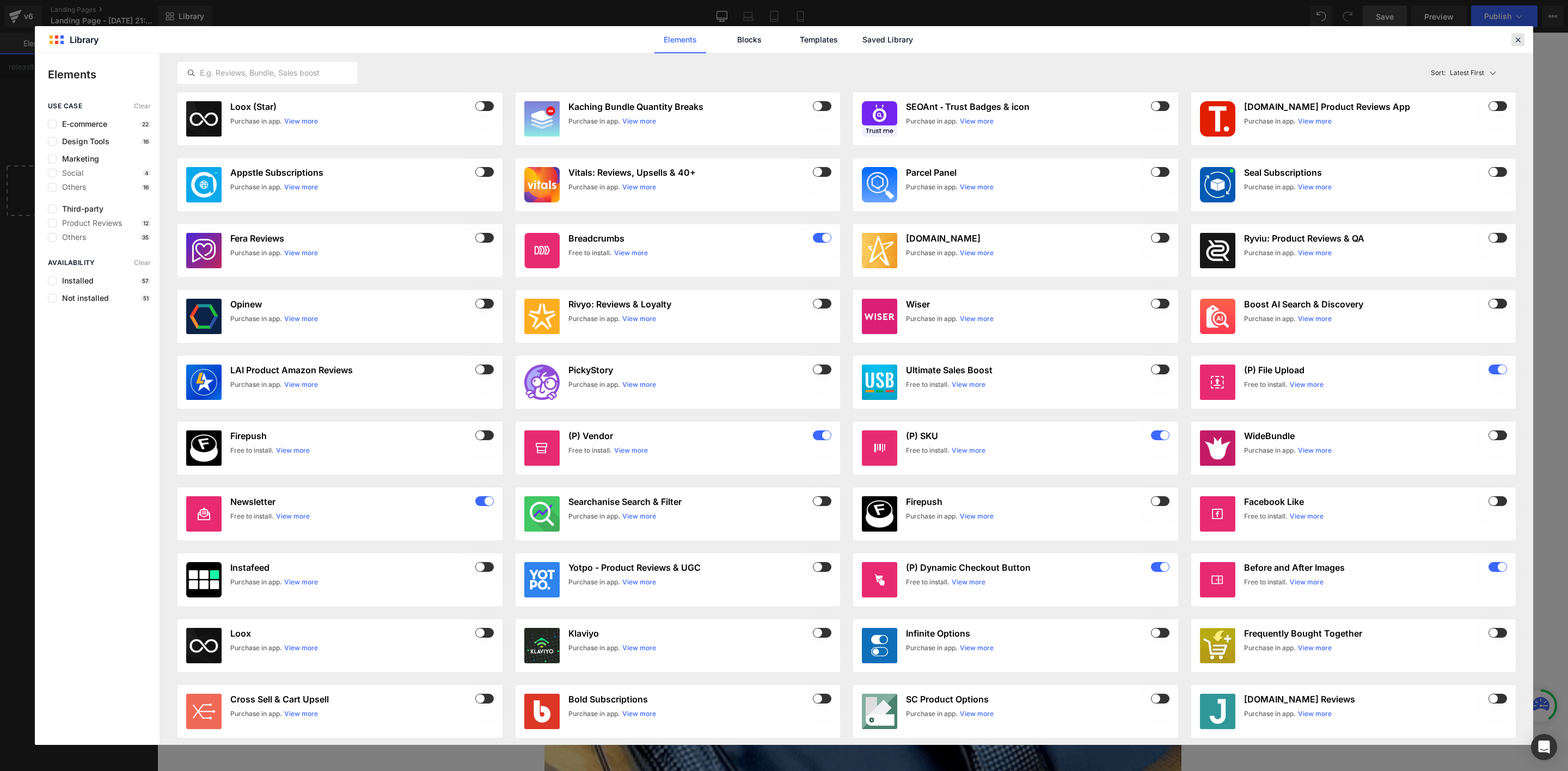
click at [1514, 41] on icon at bounding box center [1518, 40] width 10 height 10
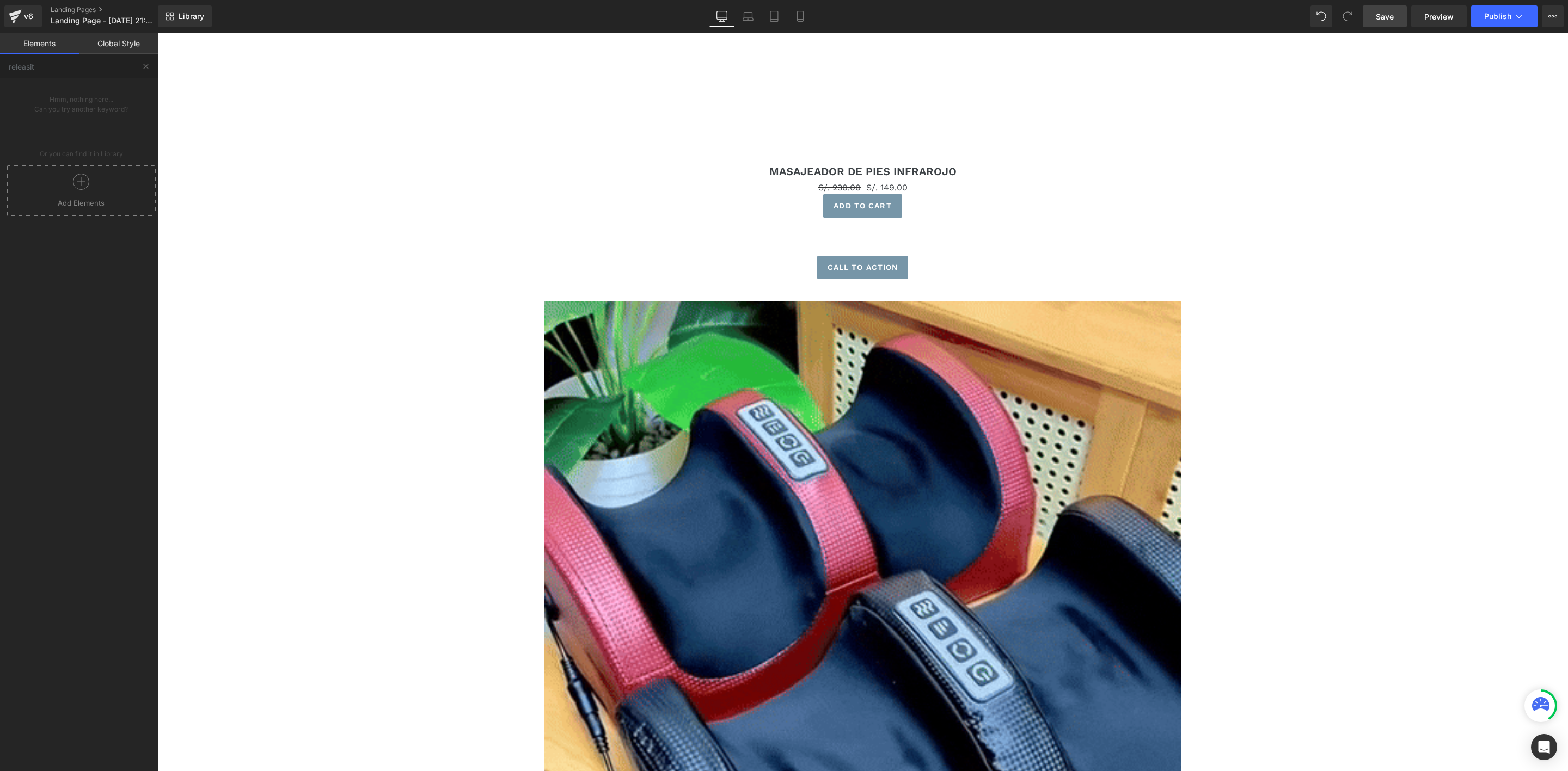
click at [122, 46] on link "Global Style" at bounding box center [119, 44] width 79 height 22
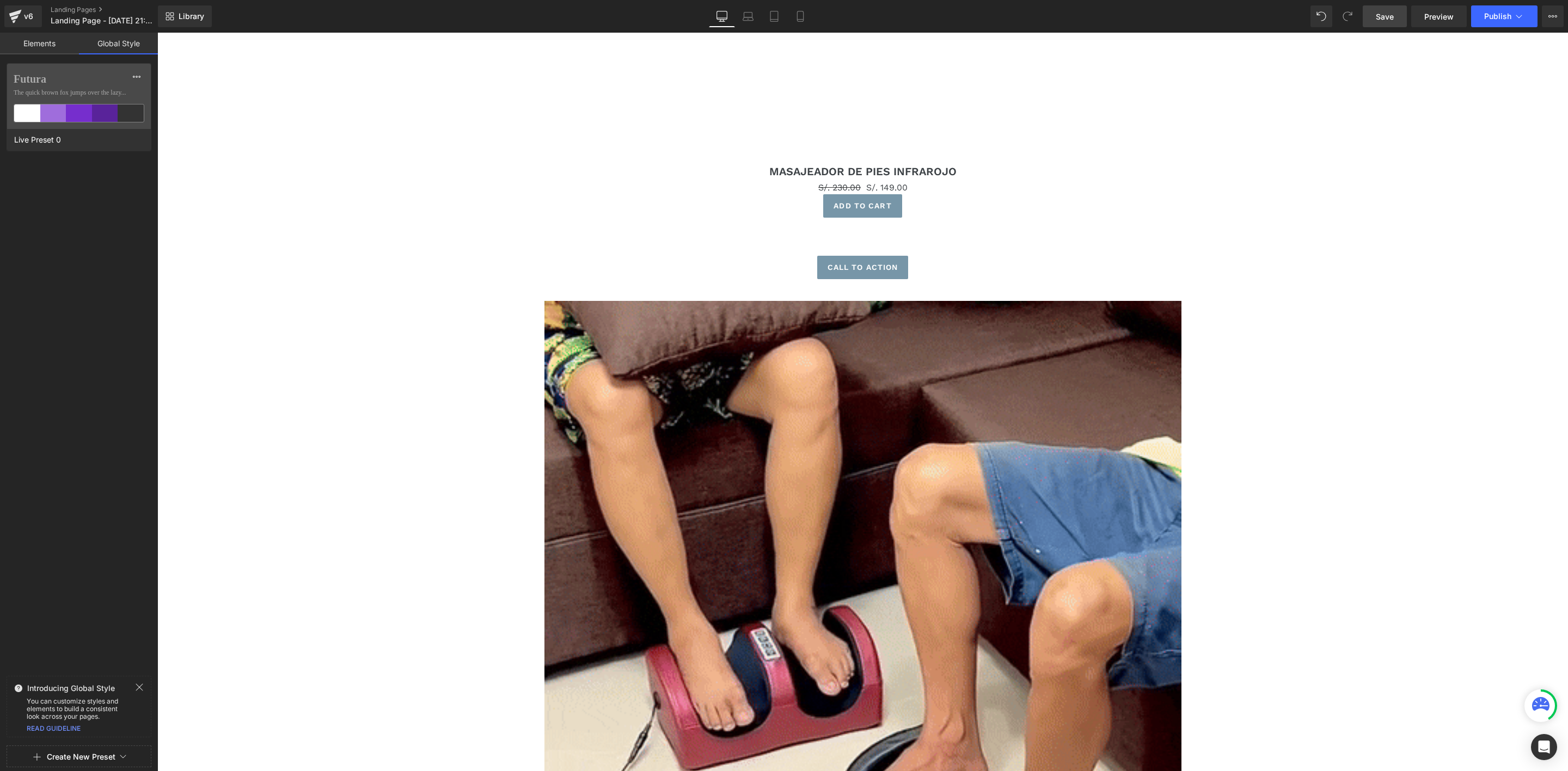
click at [48, 49] on link "Elements" at bounding box center [40, 44] width 79 height 22
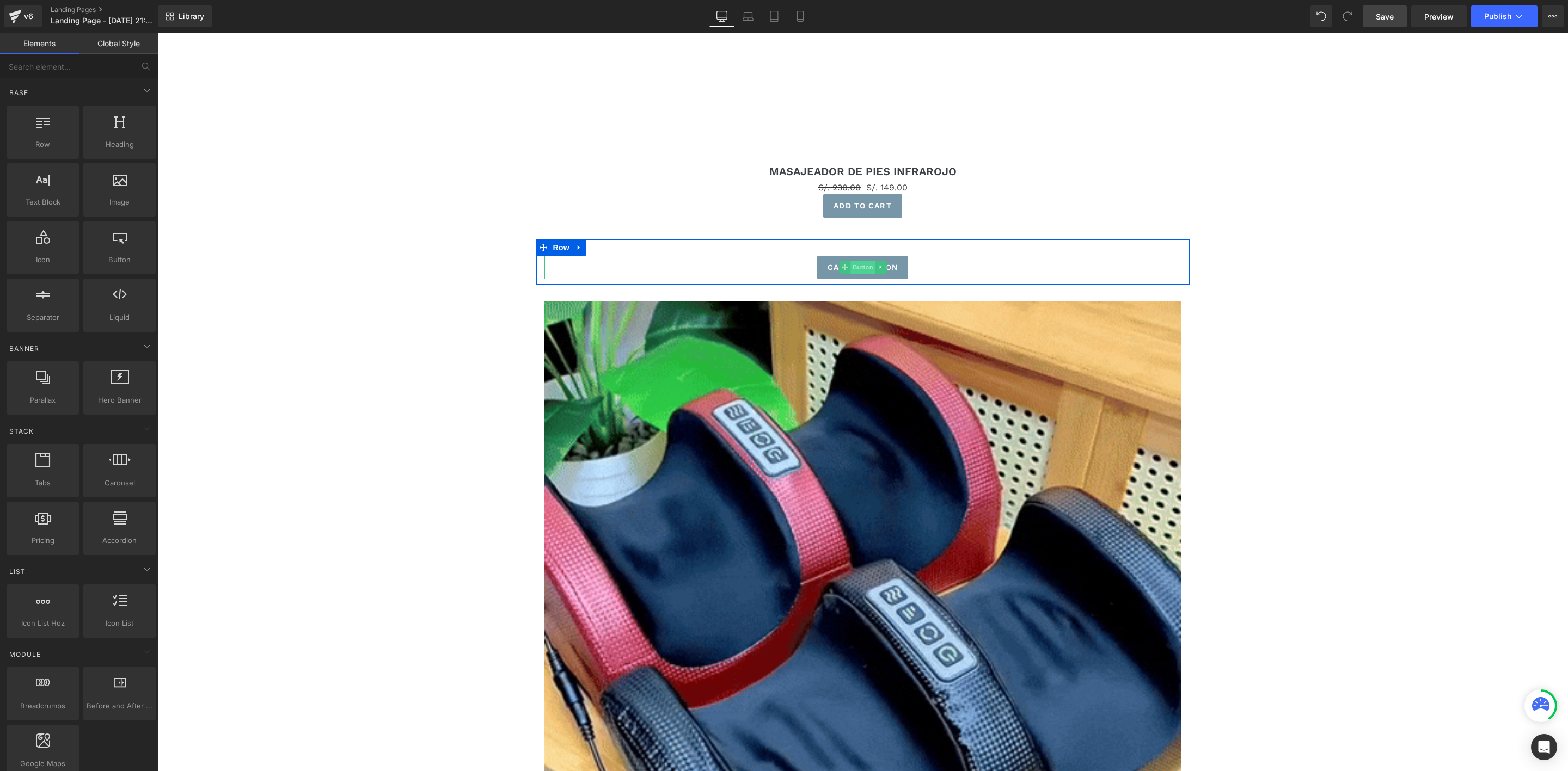
click at [859, 266] on span "Button" at bounding box center [863, 267] width 25 height 13
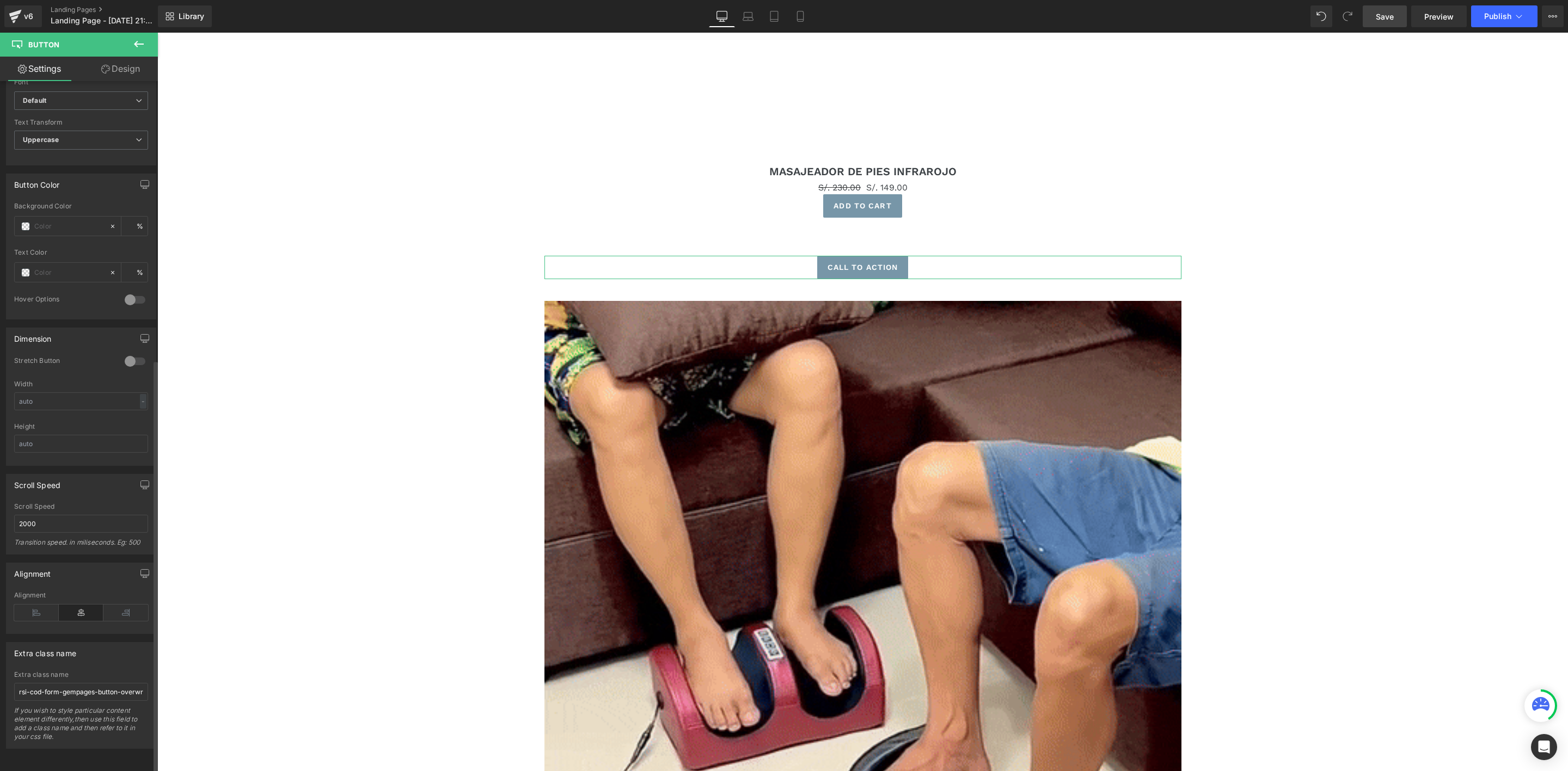
scroll to position [462, 0]
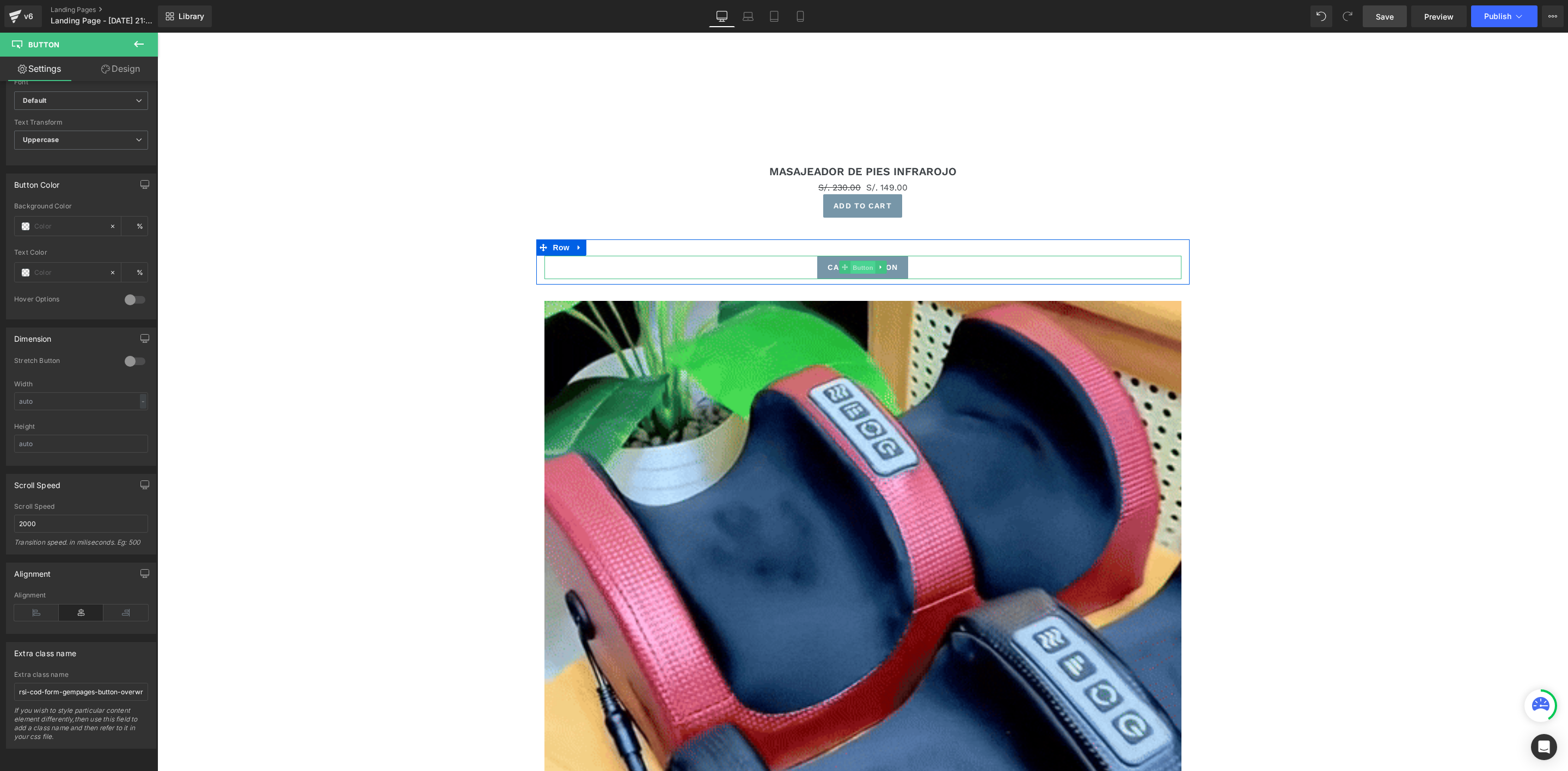
click at [852, 268] on span "Button" at bounding box center [863, 267] width 25 height 13
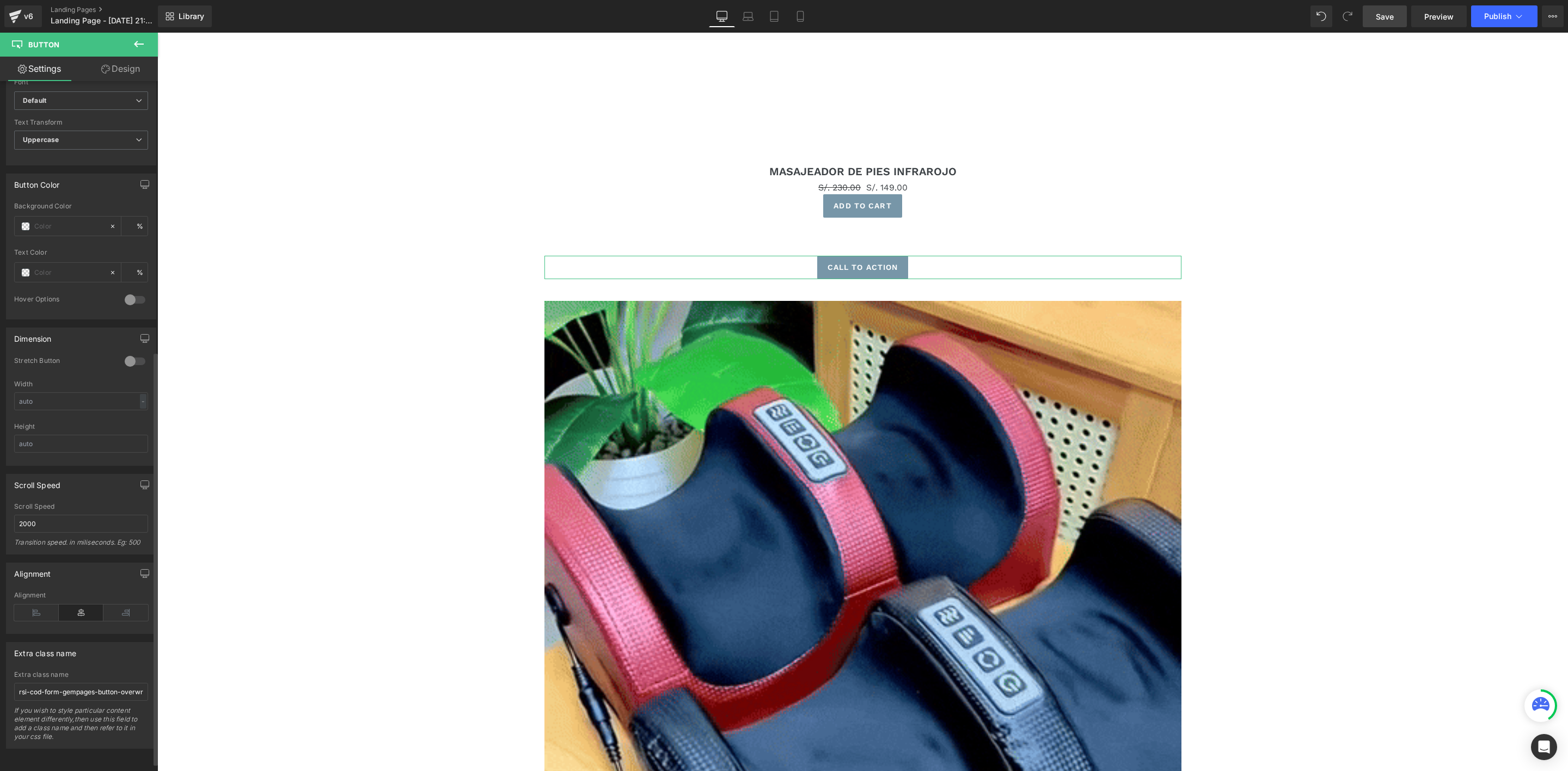
scroll to position [136, 0]
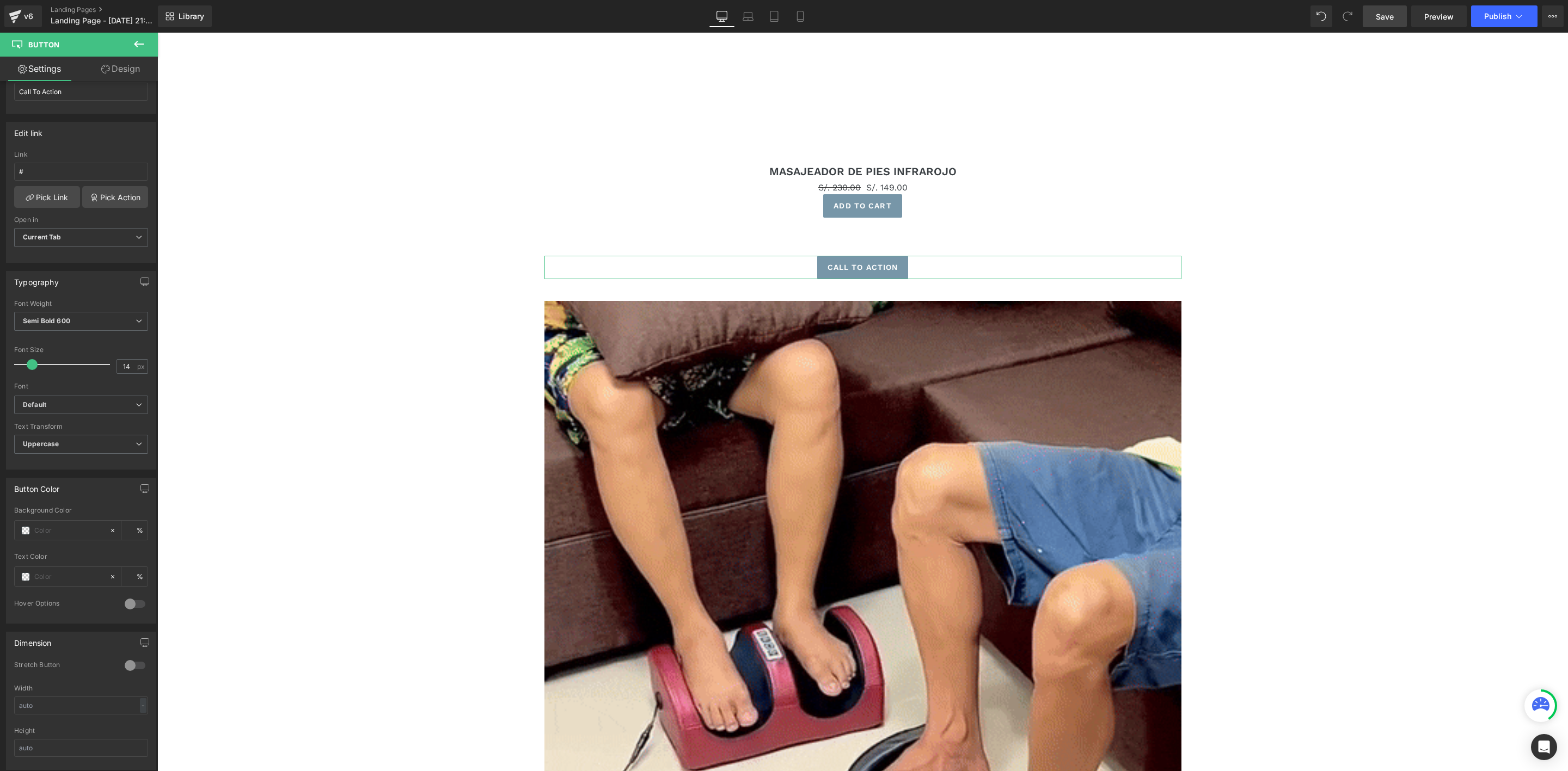
click at [125, 71] on link "Design" at bounding box center [121, 69] width 79 height 24
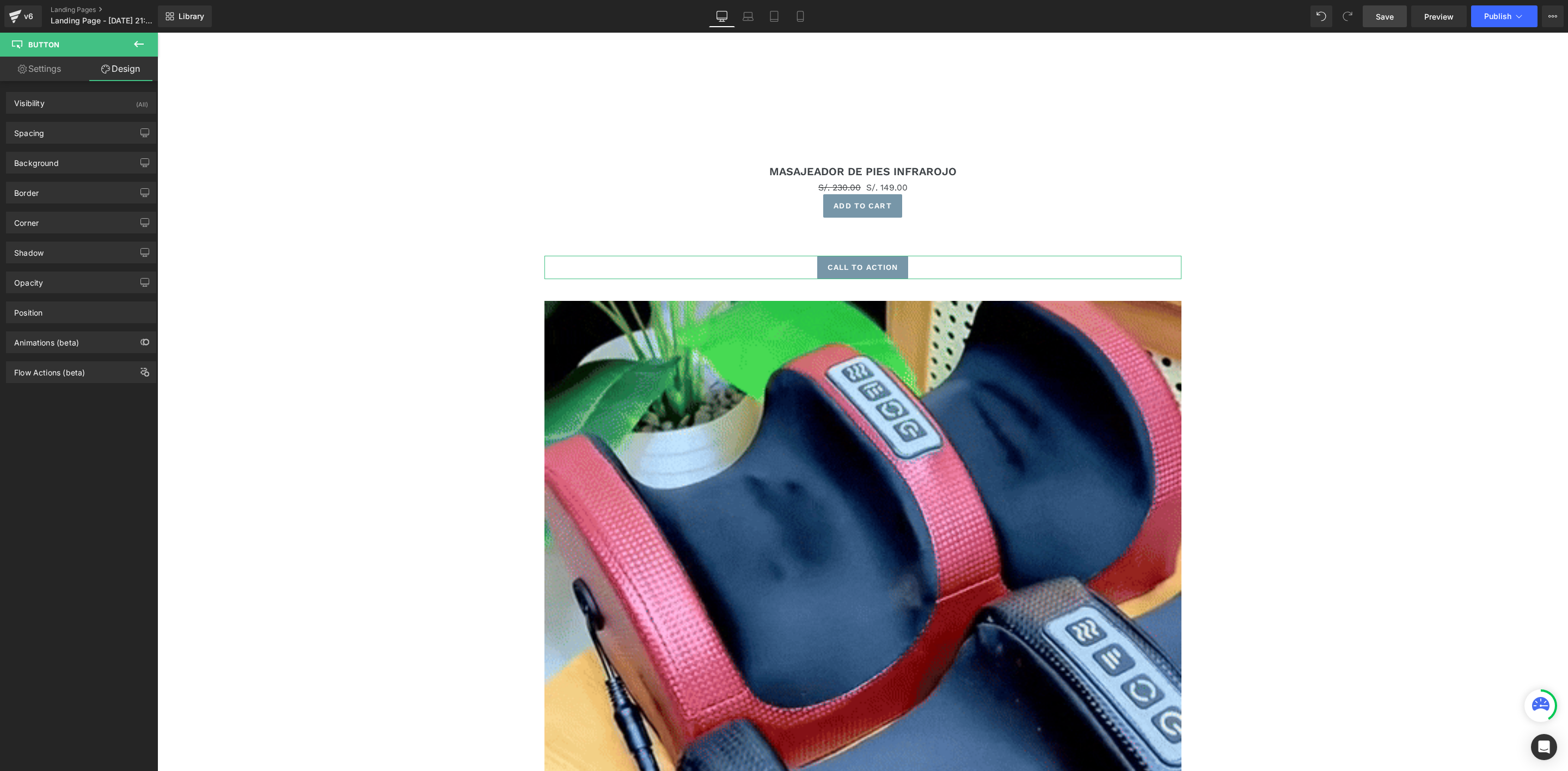
click at [51, 74] on link "Settings" at bounding box center [40, 69] width 79 height 24
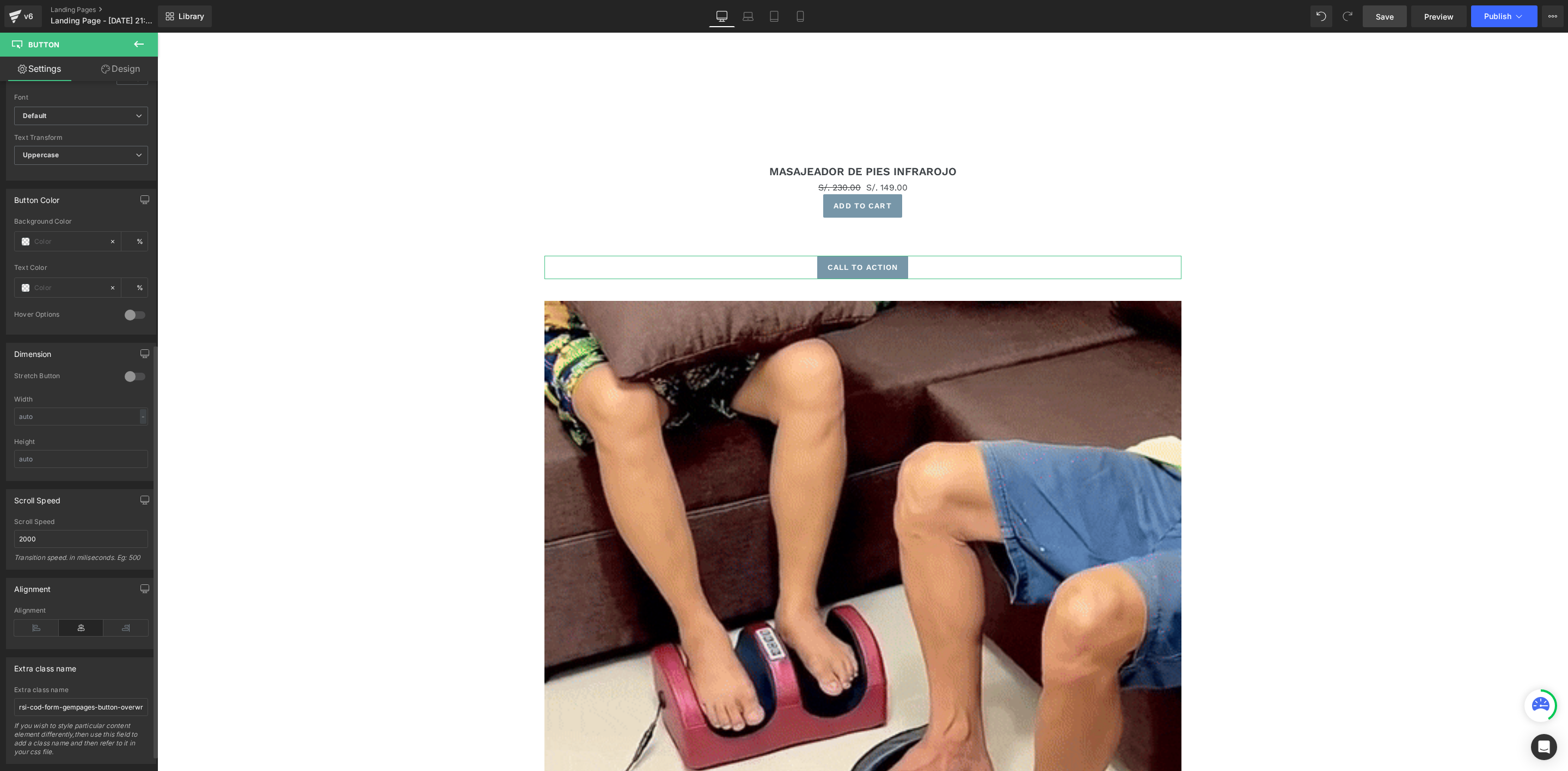
scroll to position [462, 0]
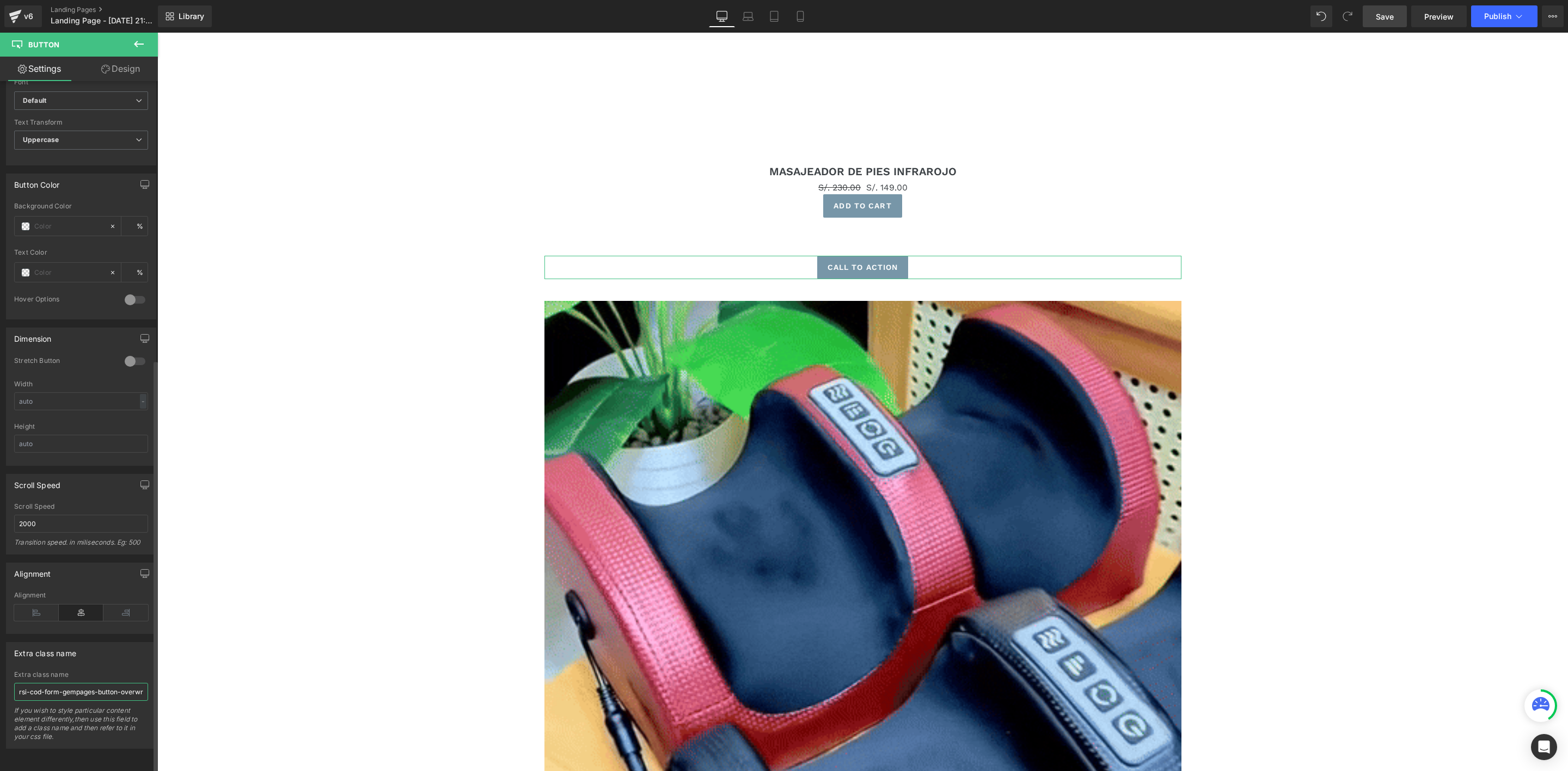
click at [67, 683] on input "rsi-cod-form-gempages-button-overwrite rsi-cod-form-is-gempage" at bounding box center [81, 693] width 134 height 18
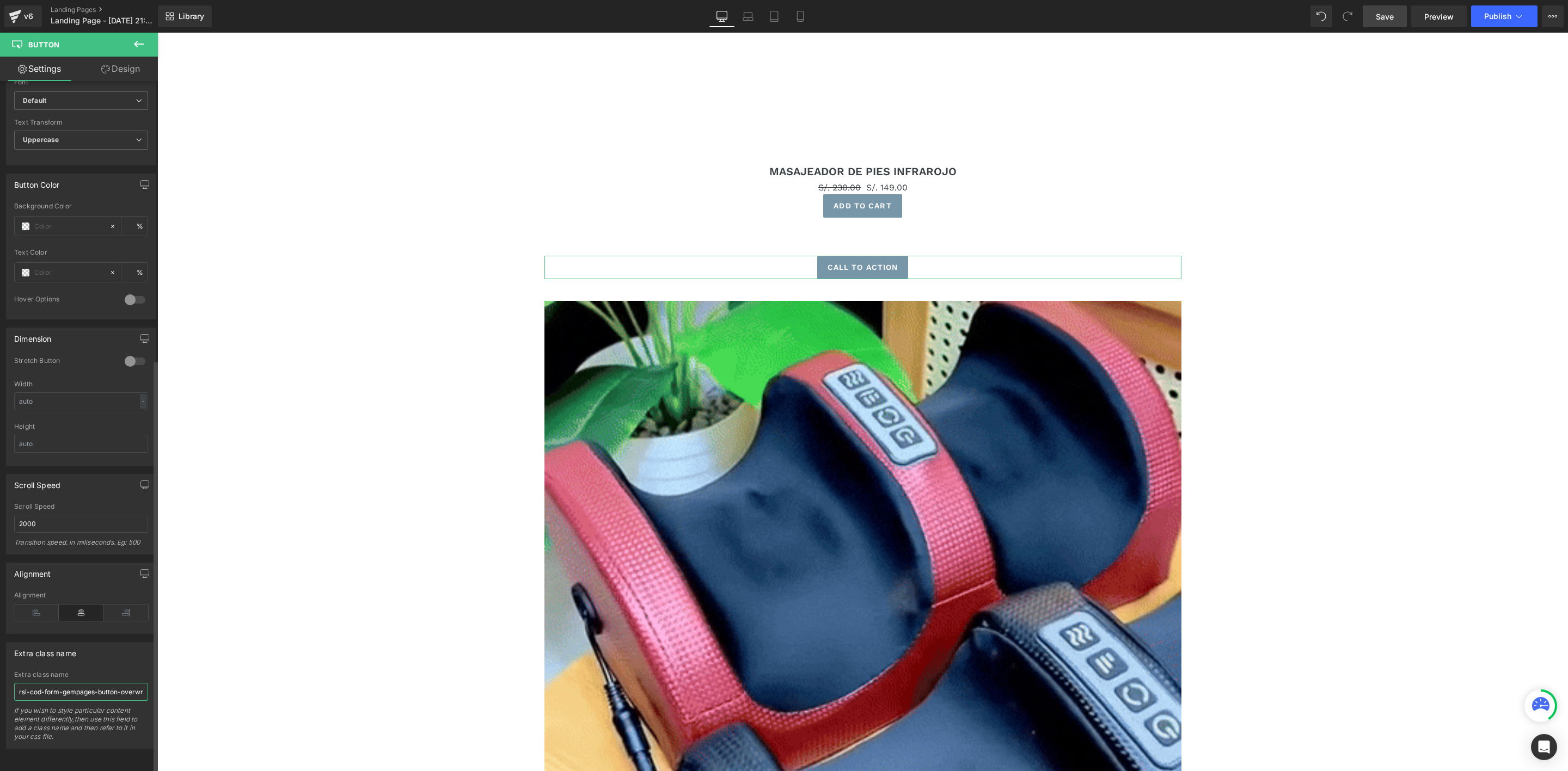
click at [67, 683] on input "rsi-cod-form-gempages-button-overwrite rsi-cod-form-is-gempage" at bounding box center [81, 693] width 134 height 18
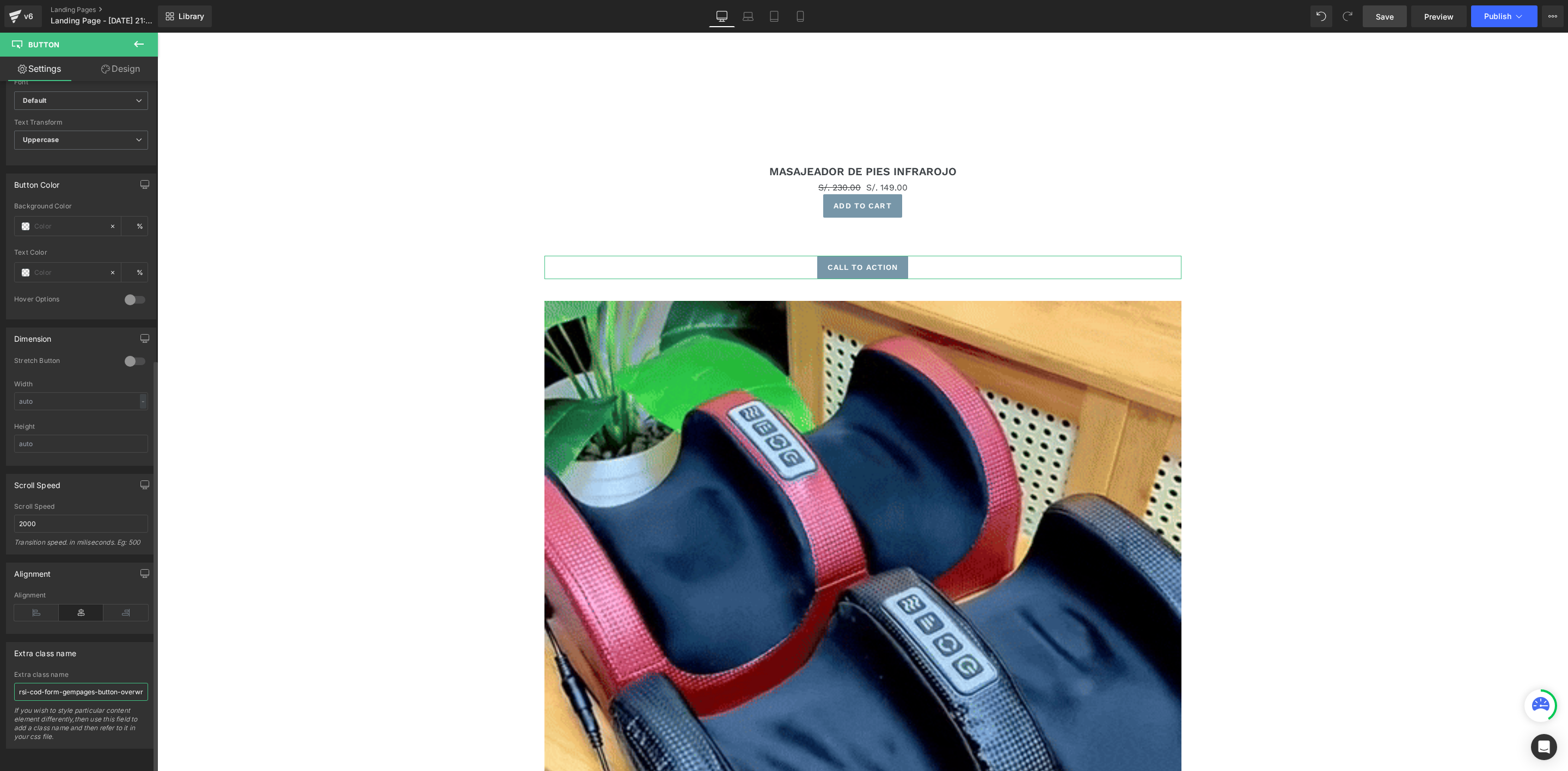
click at [67, 683] on input "rsi-cod-form-gempages-button-overwrite rsi-cod-form-is-gempage" at bounding box center [81, 693] width 134 height 18
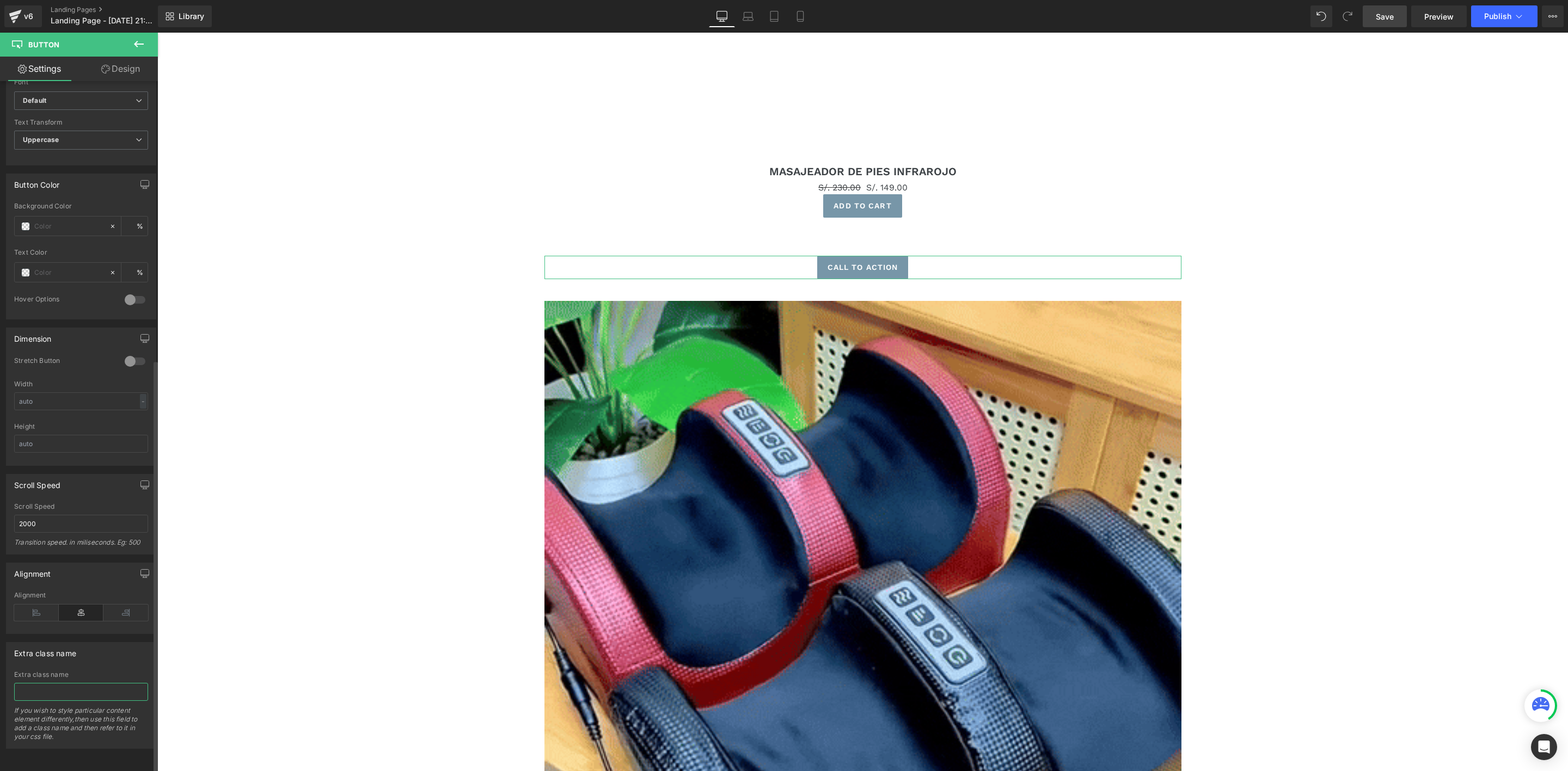
paste input "rsi-cod-form-gempages-button-overwrite rsi-cod-form-is-gempage"
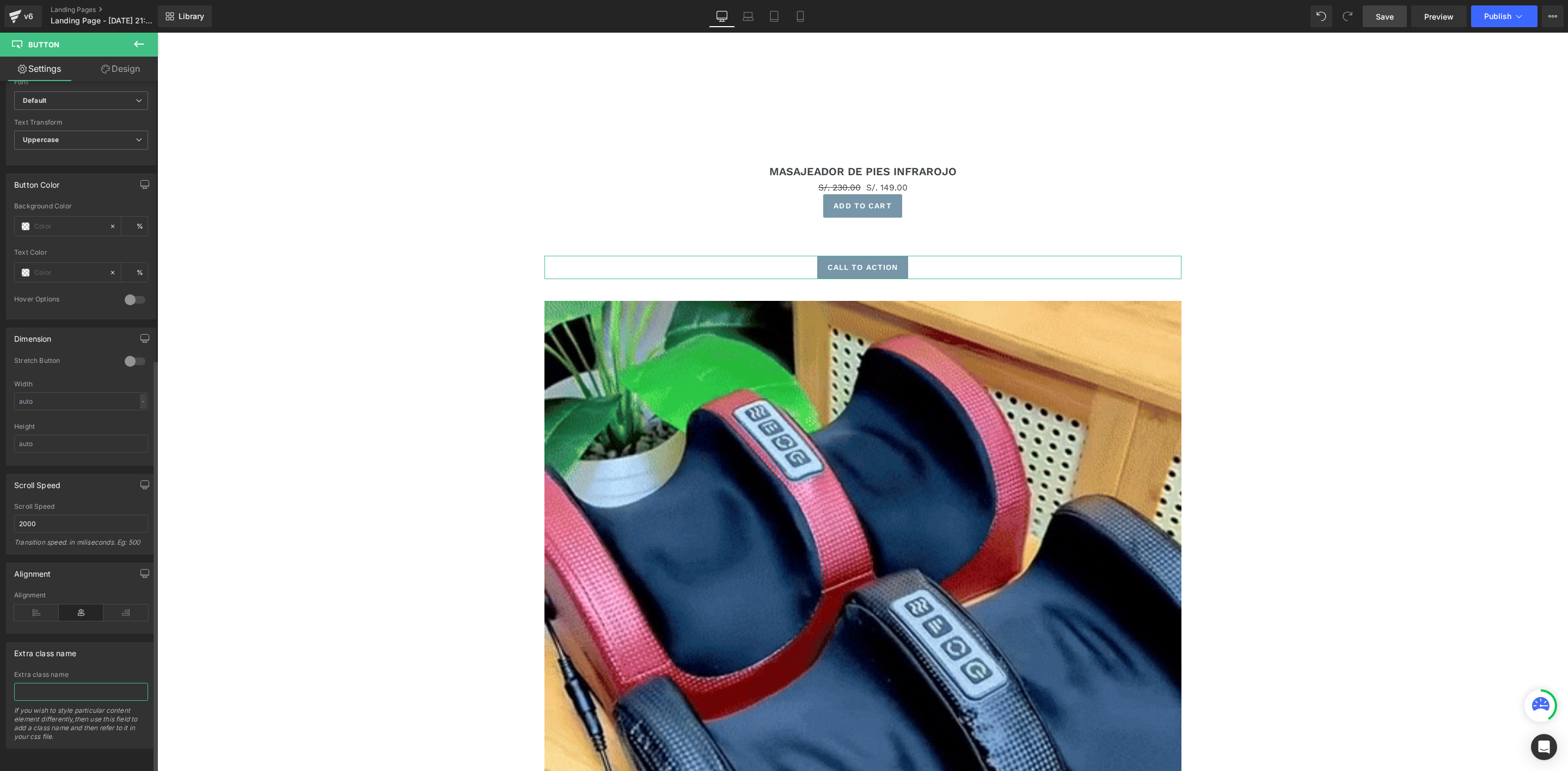
type input "rsi-cod-form-gempages-button-overwrite rsi-cod-form-is-gempage"
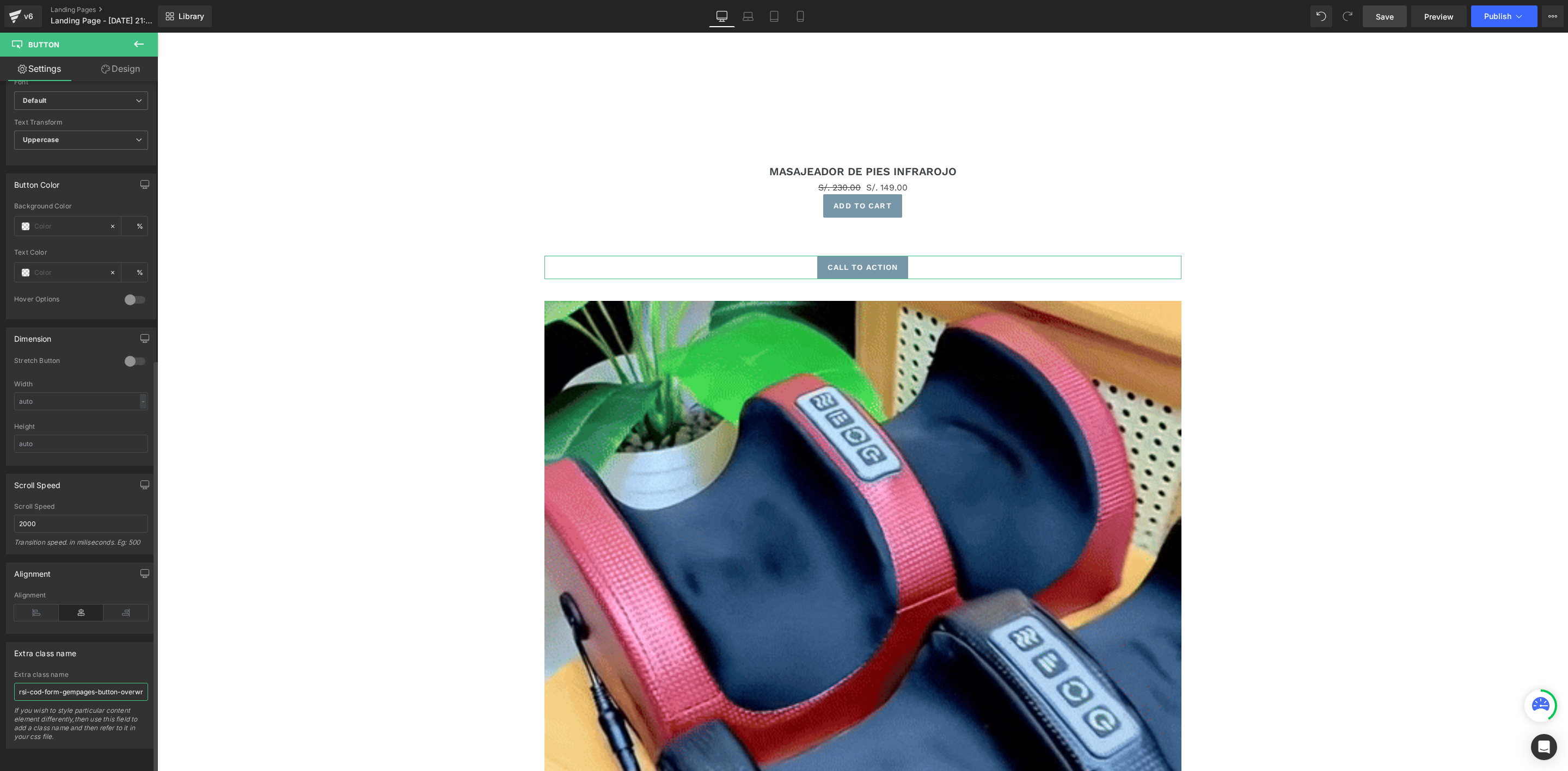
scroll to position [0, 92]
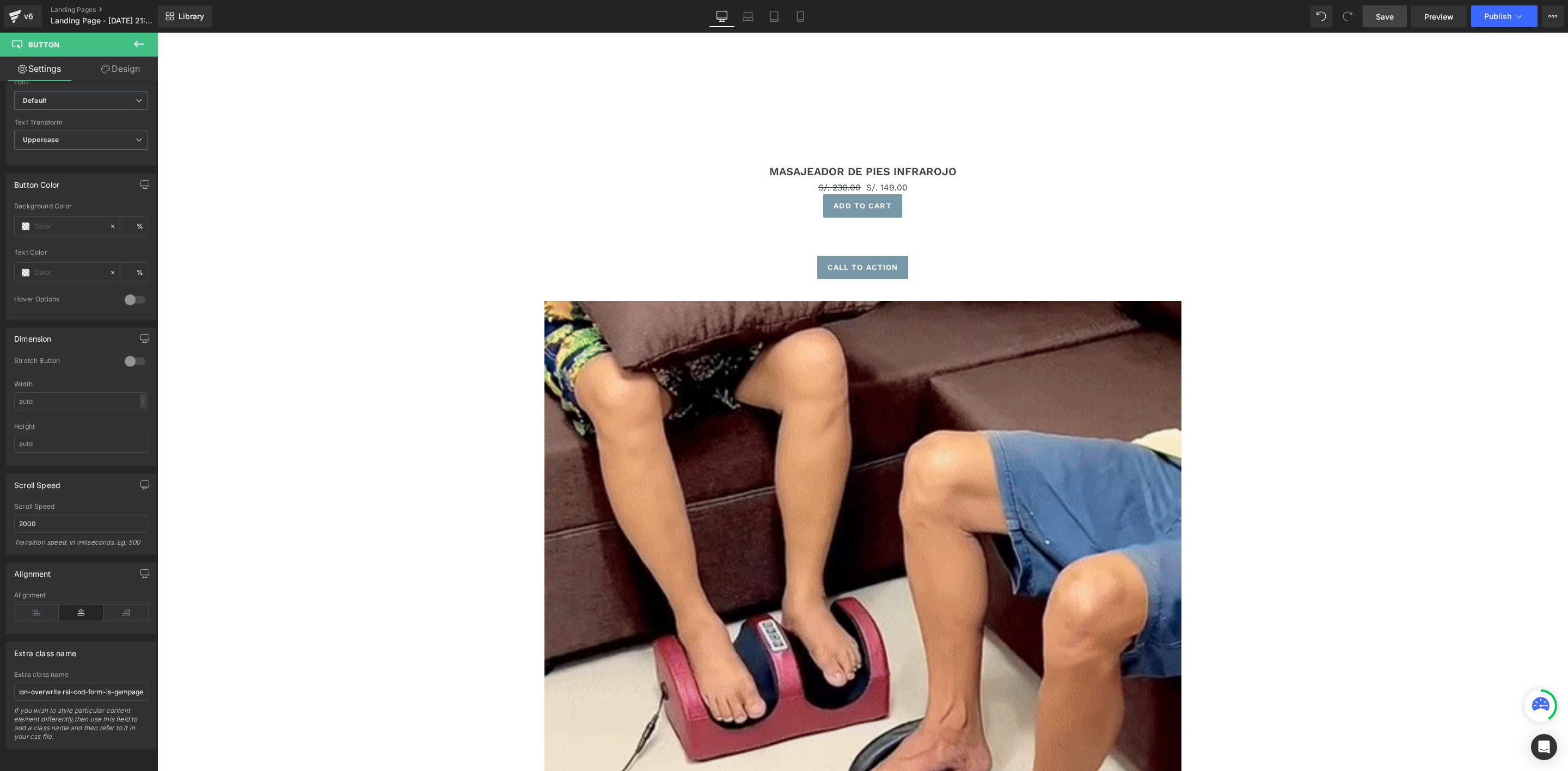
click at [1394, 18] on span "Save" at bounding box center [1385, 16] width 18 height 12
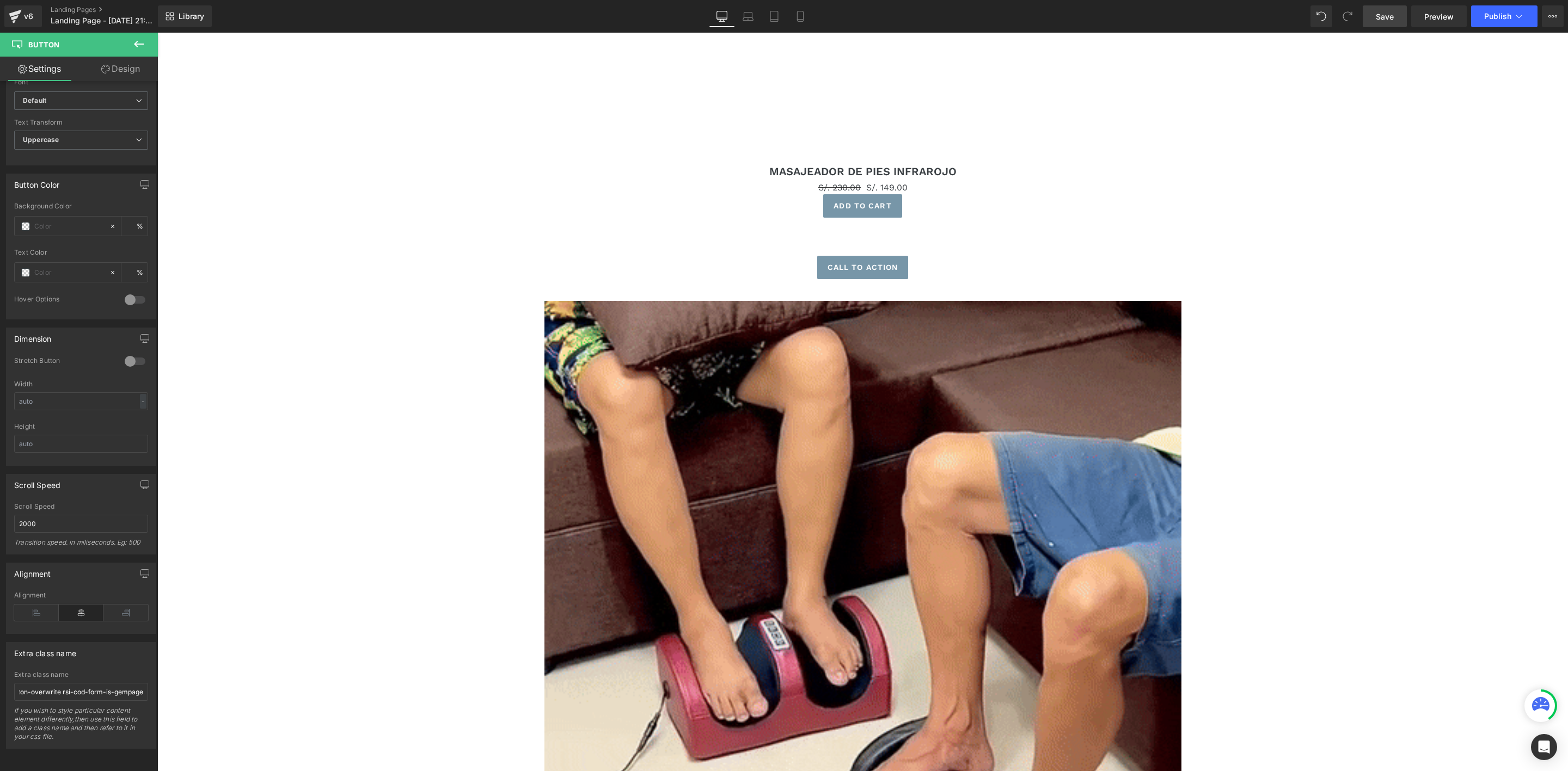
scroll to position [0, 0]
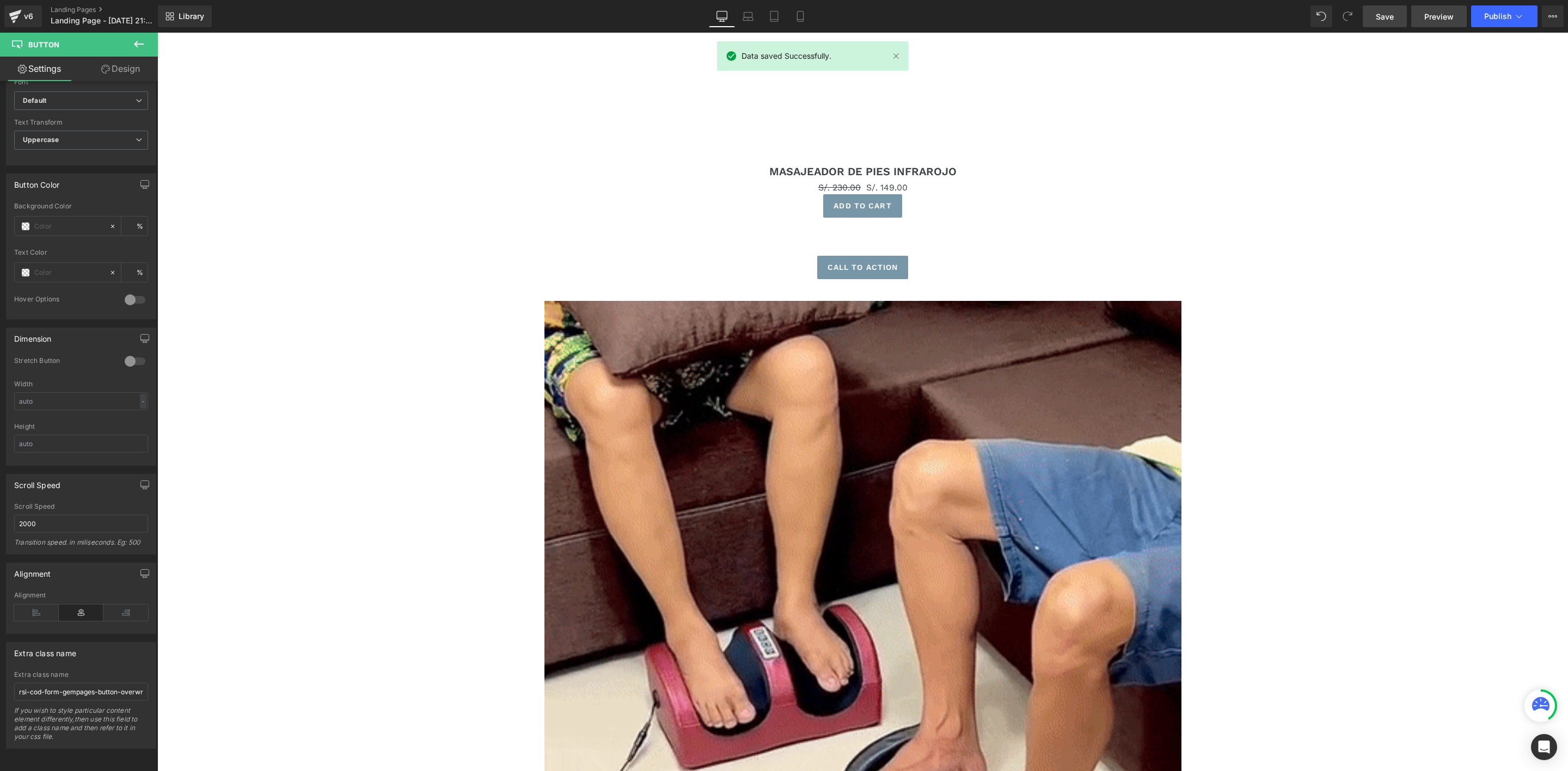
click at [1430, 15] on span "Preview" at bounding box center [1439, 16] width 29 height 12
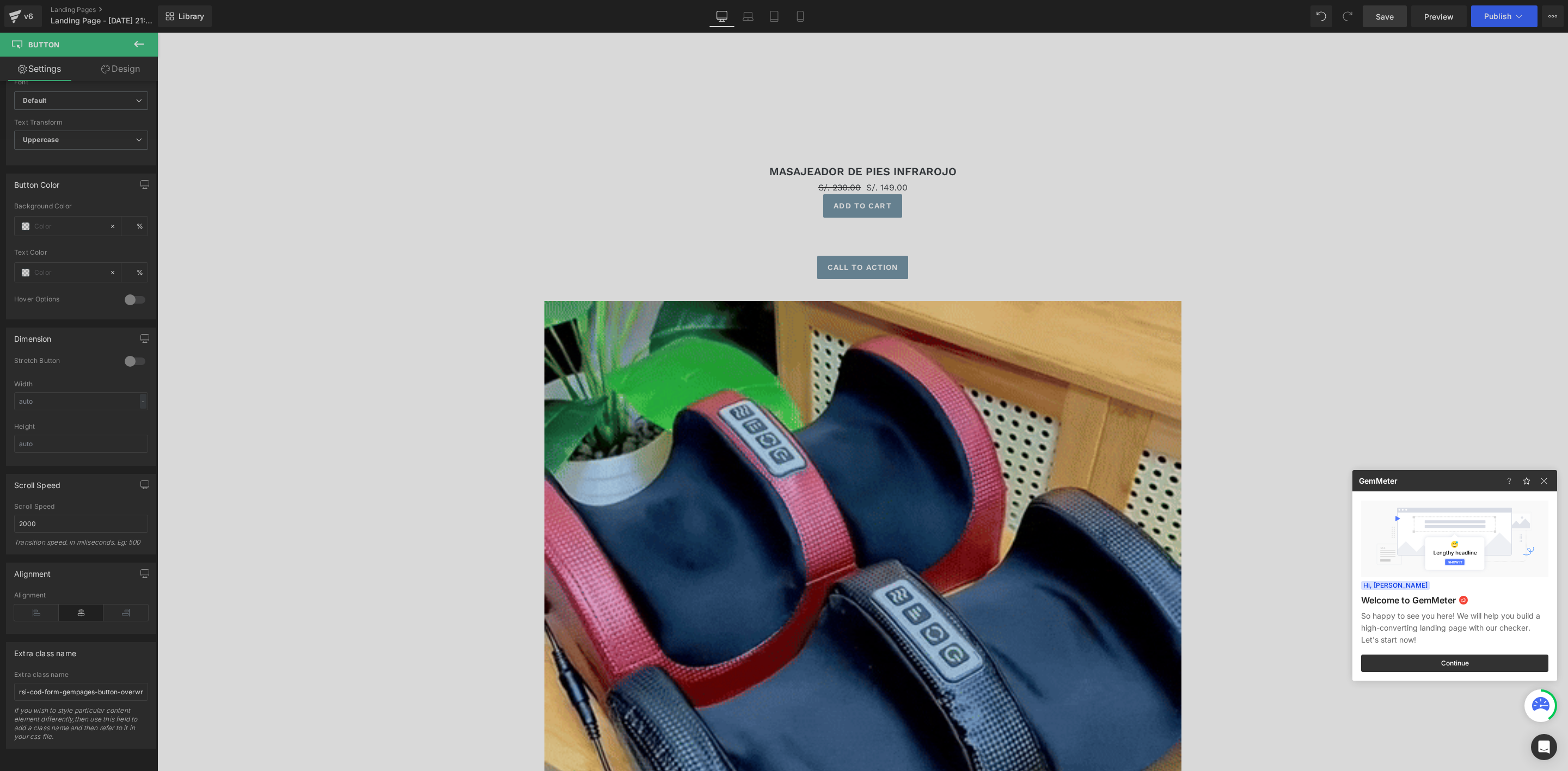
click at [864, 267] on div at bounding box center [784, 385] width 1568 height 771
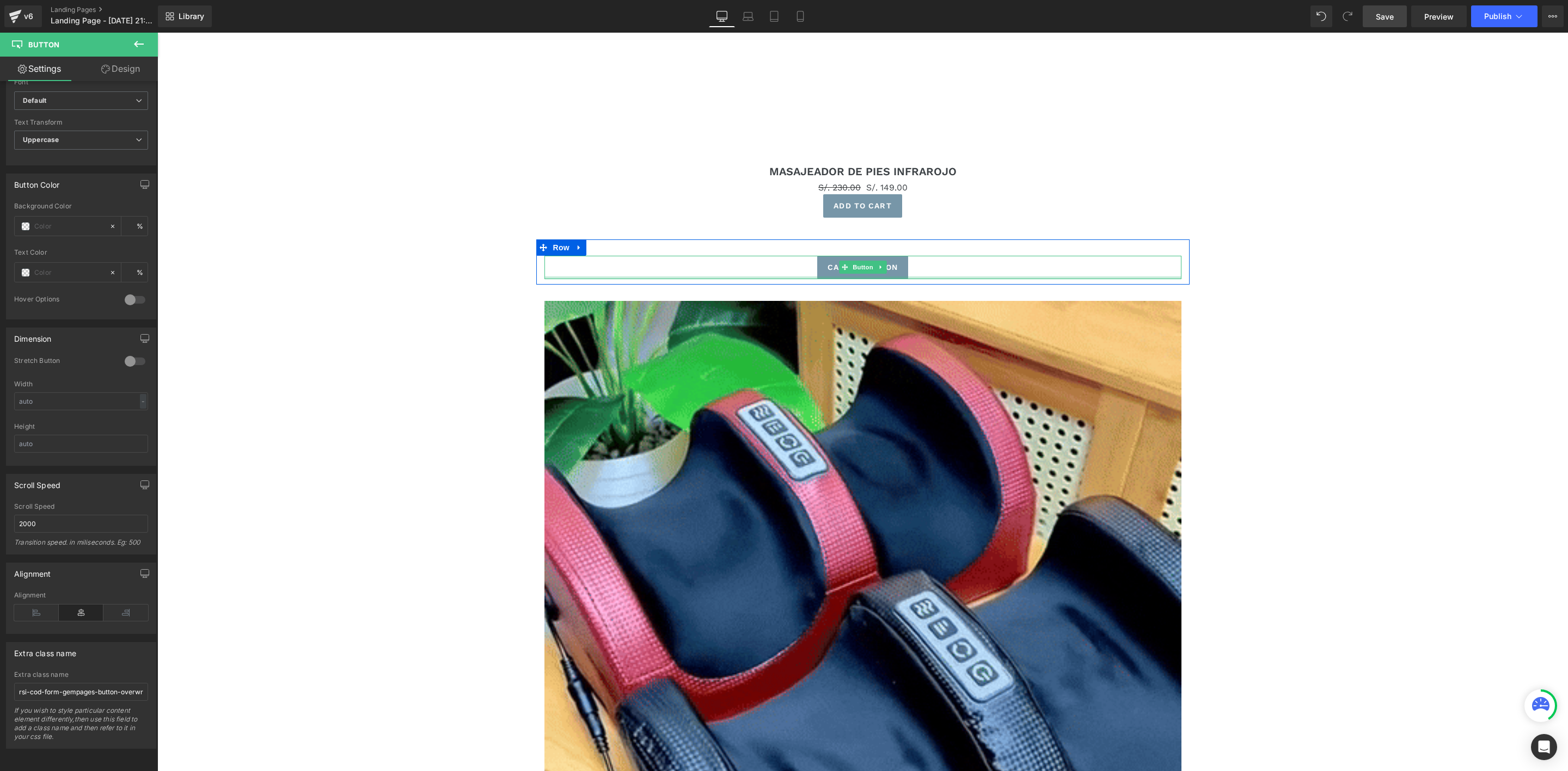
click at [866, 276] on div at bounding box center [863, 277] width 637 height 2
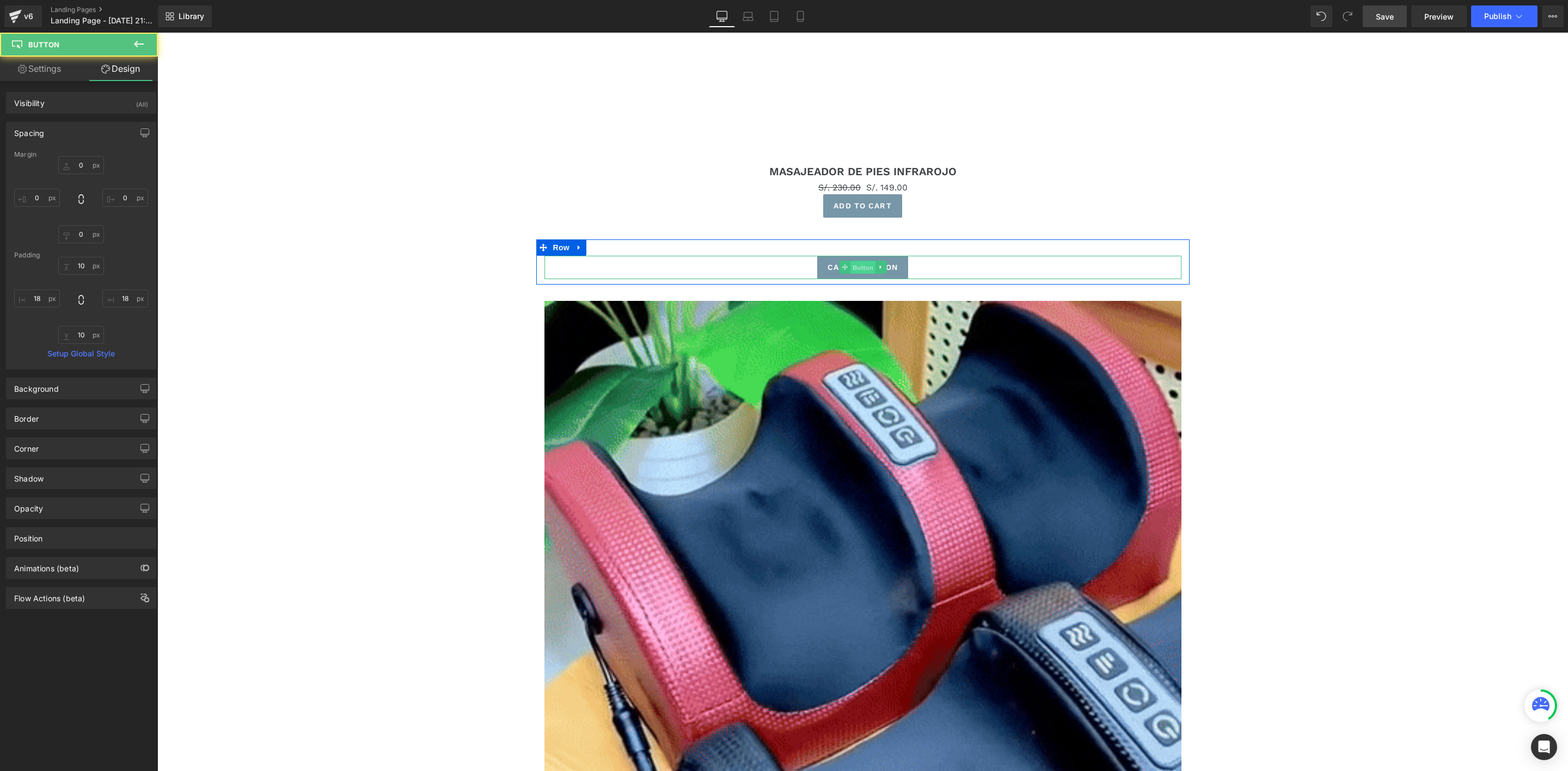
click at [865, 268] on span "Button" at bounding box center [863, 267] width 25 height 13
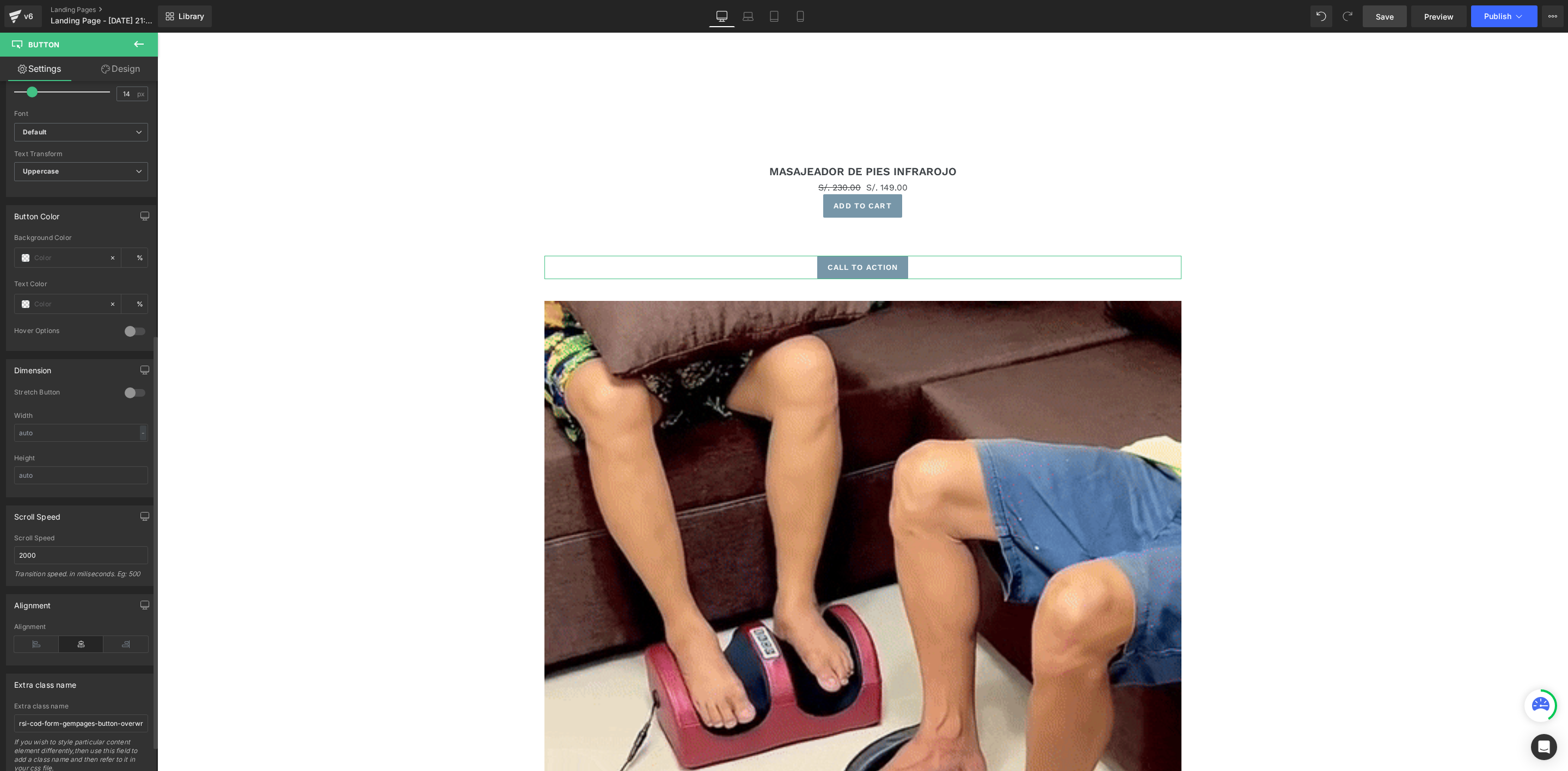
scroll to position [462, 0]
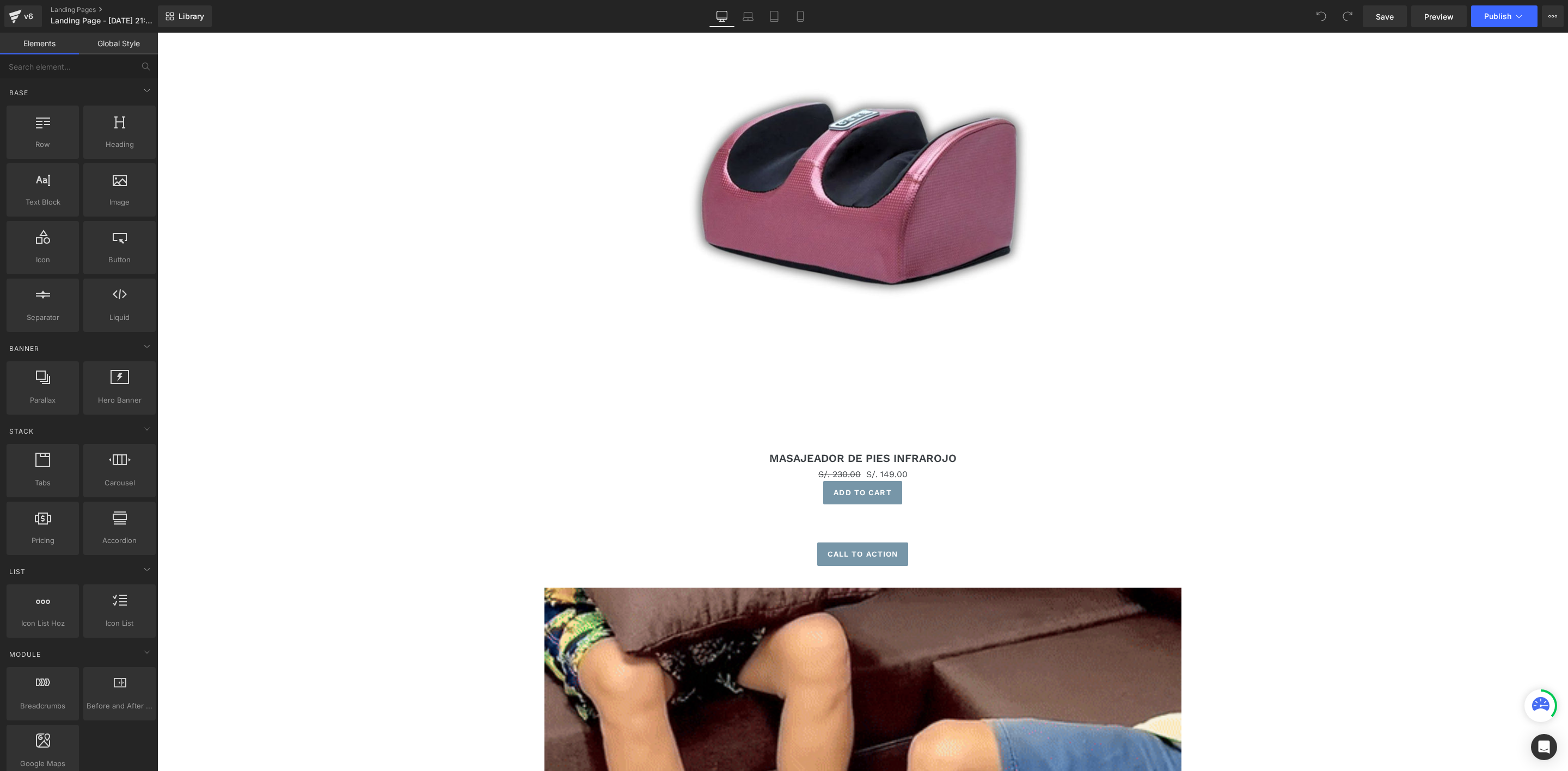
scroll to position [1143, 0]
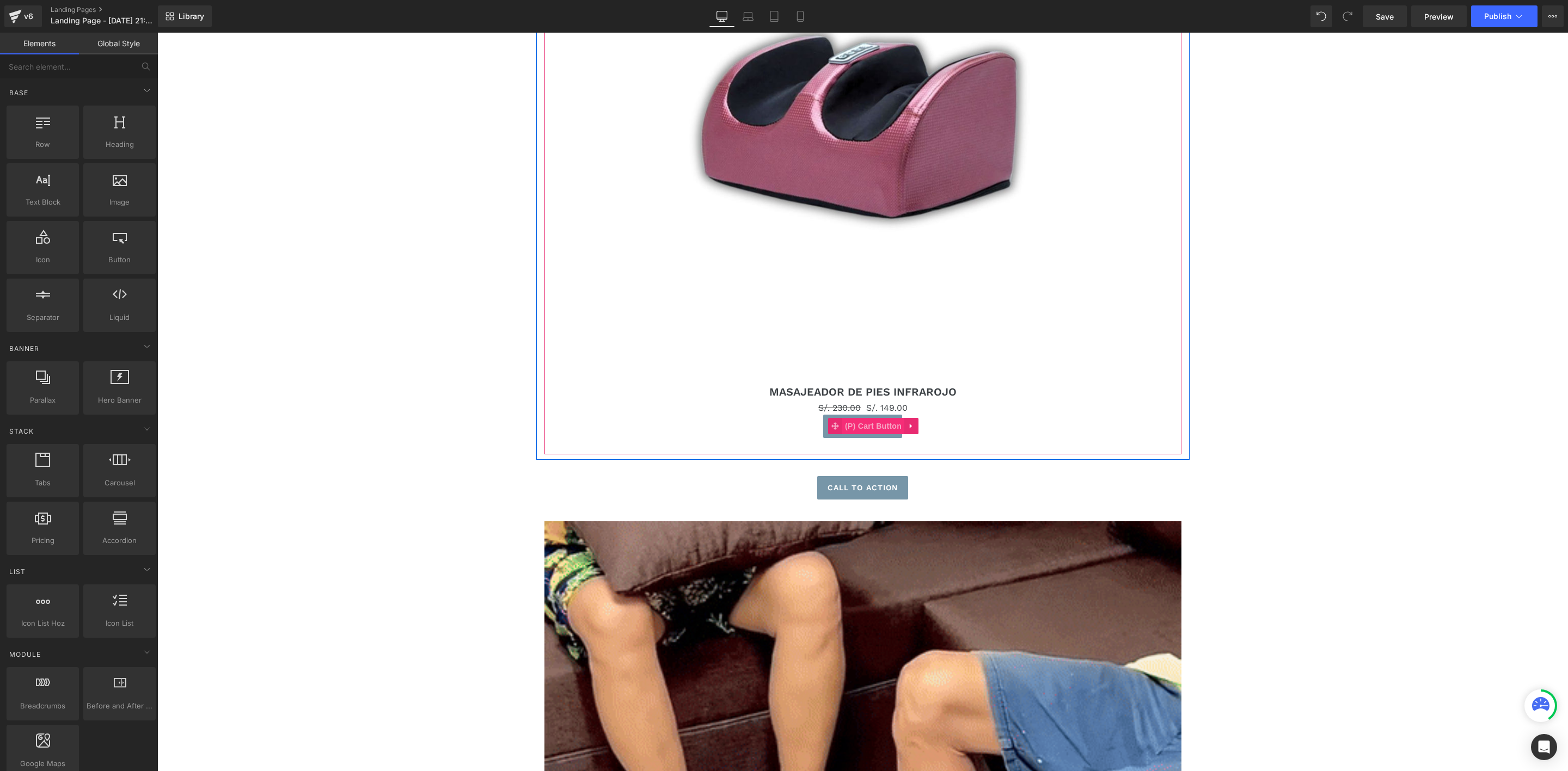
click at [872, 426] on span "(P) Cart Button" at bounding box center [873, 426] width 62 height 16
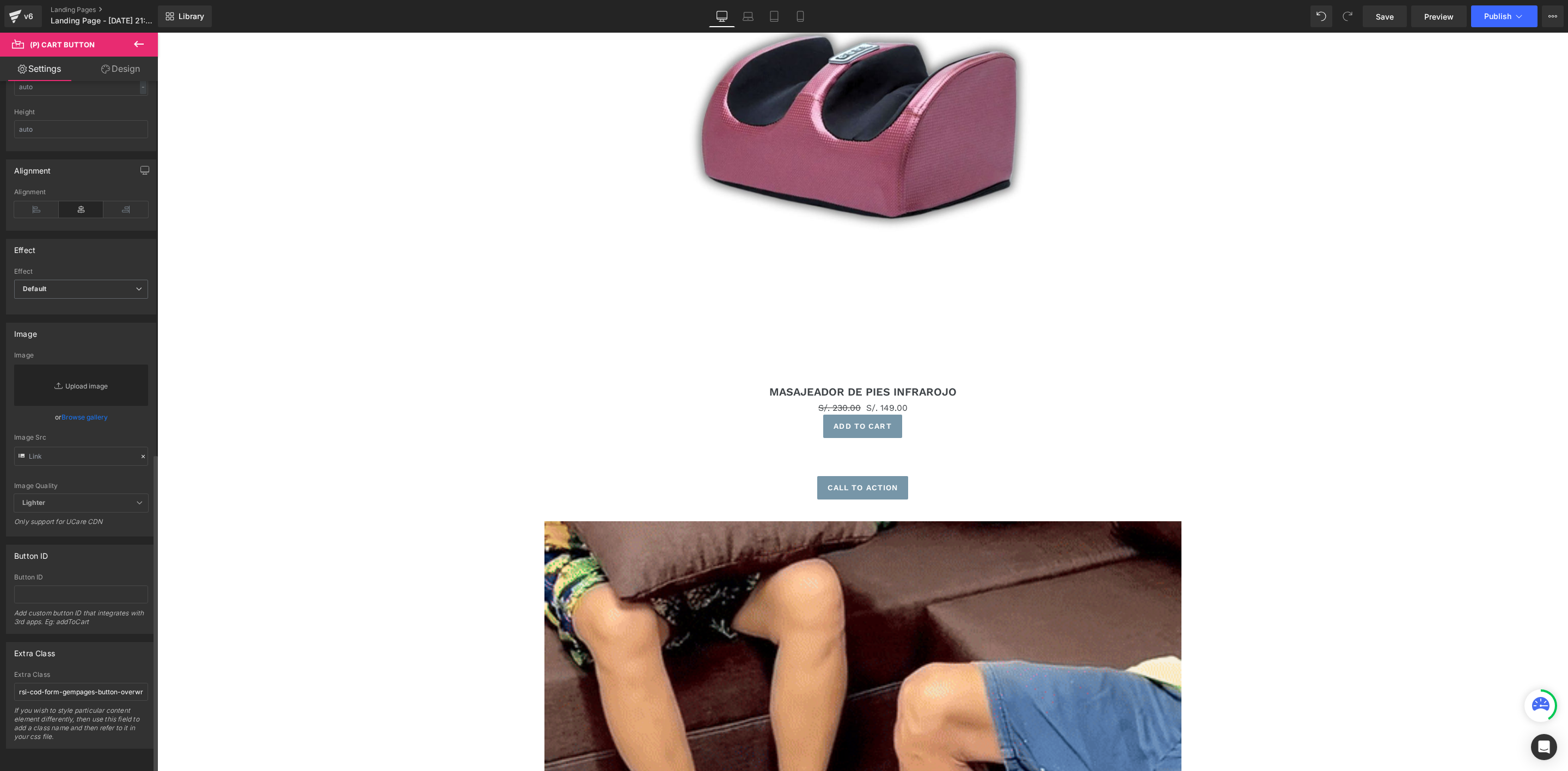
scroll to position [812, 0]
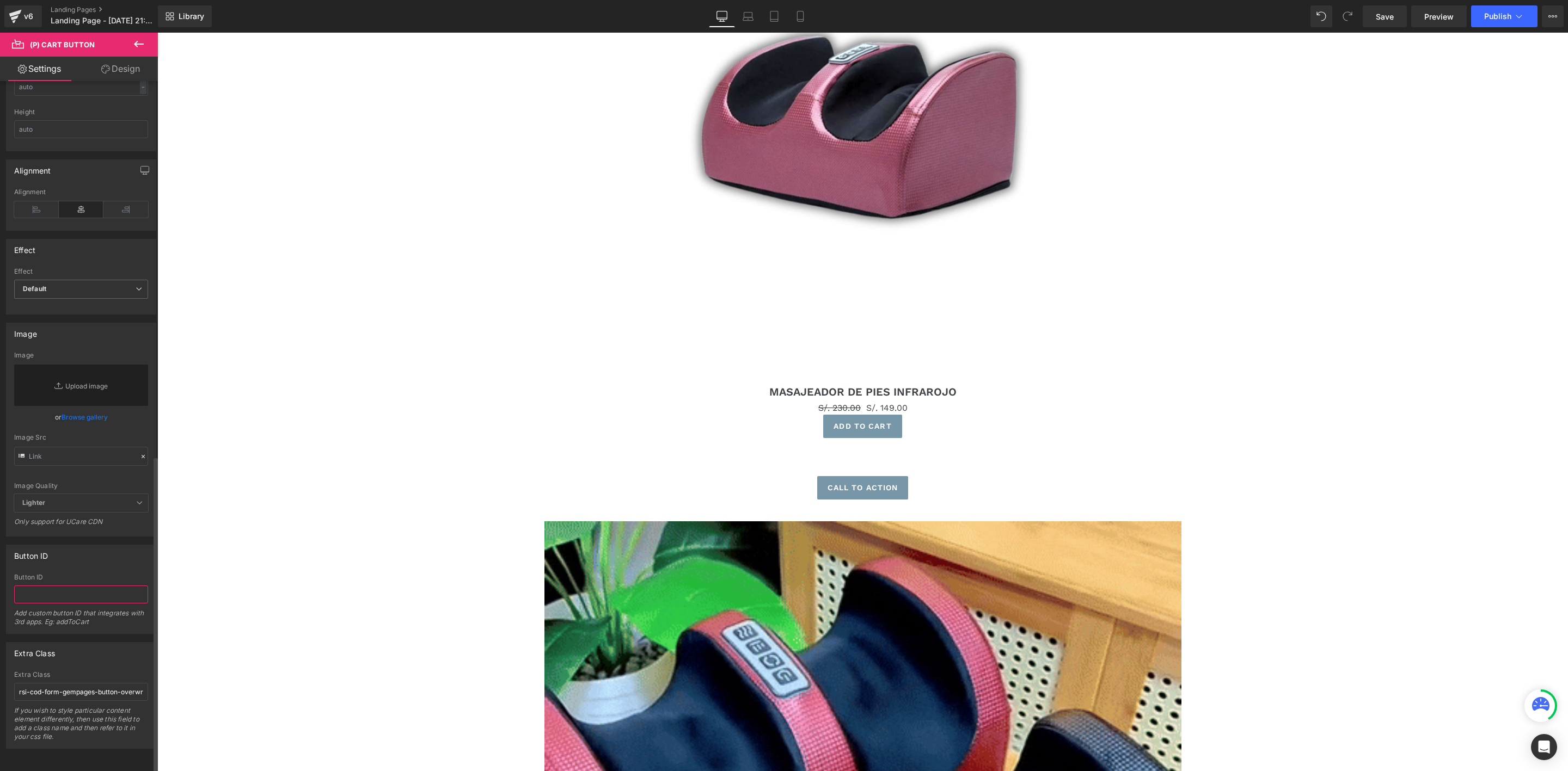
click at [75, 585] on input "text" at bounding box center [81, 595] width 134 height 18
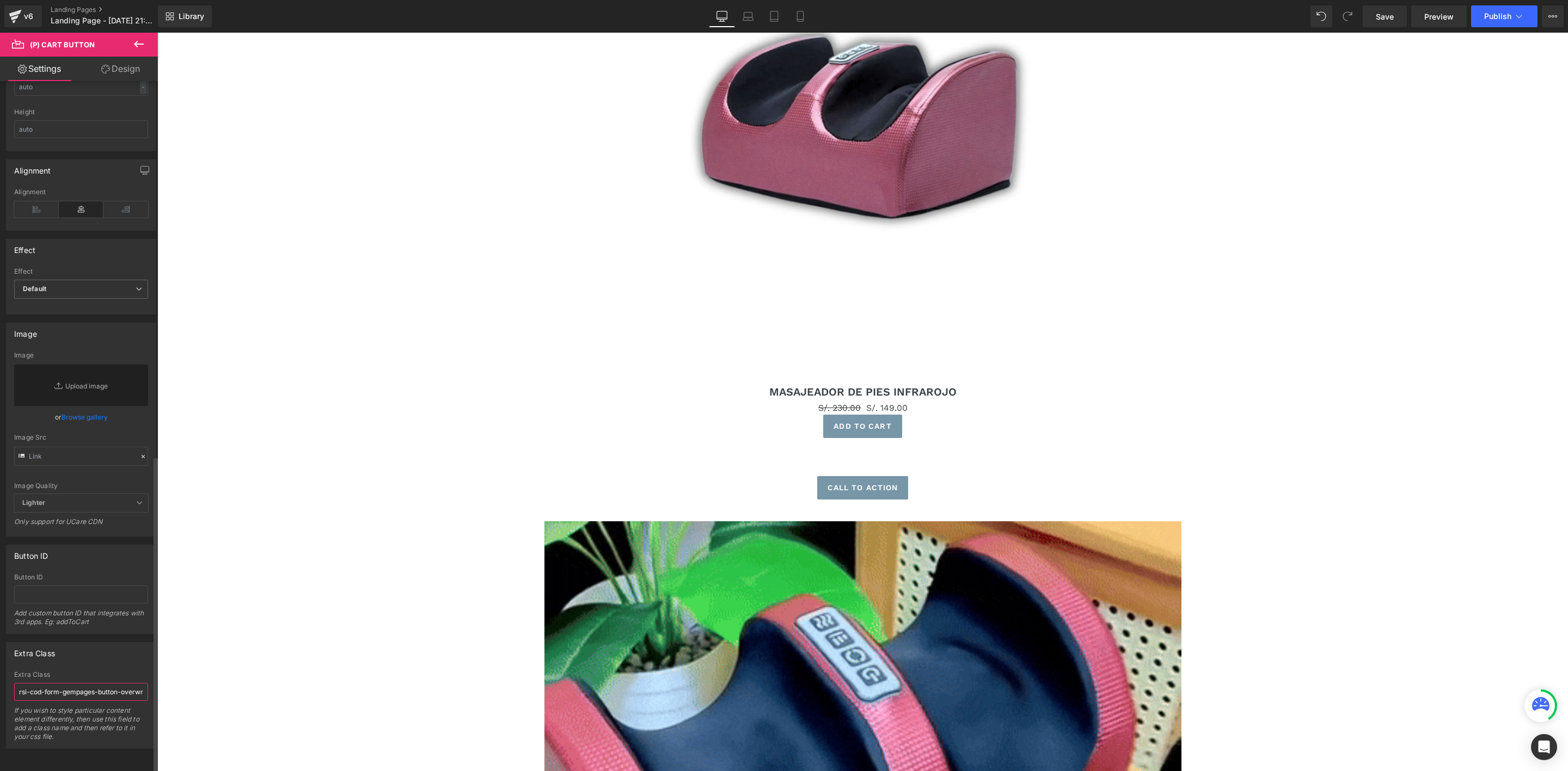
click at [72, 683] on input "rsi-cod-form-gempages-button-overwrite rsi-cod-form-is-gempage" at bounding box center [81, 693] width 134 height 18
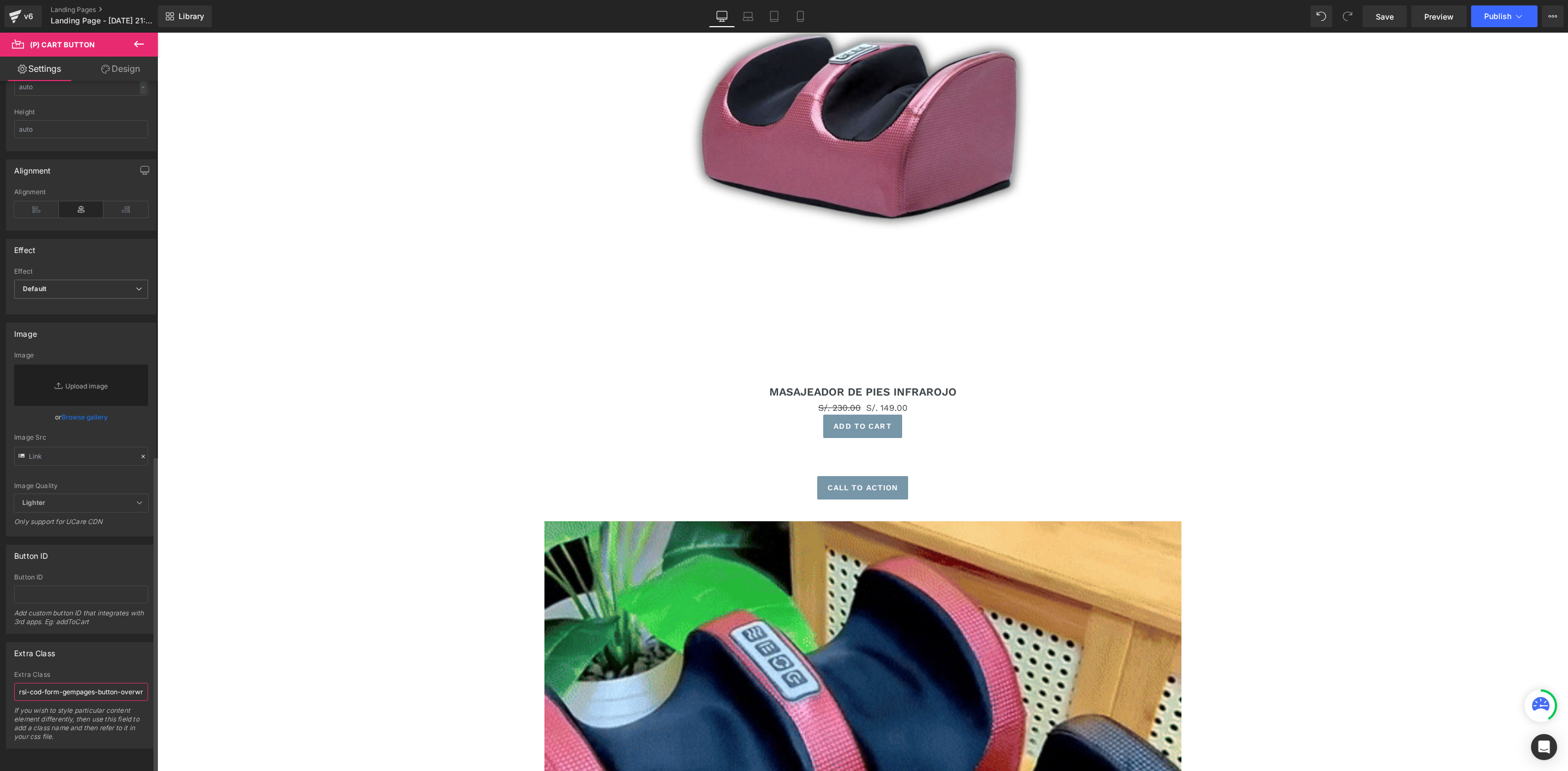
click at [72, 683] on input "rsi-cod-form-gempages-button-overwrite rsi-cod-form-is-gempage" at bounding box center [81, 693] width 134 height 18
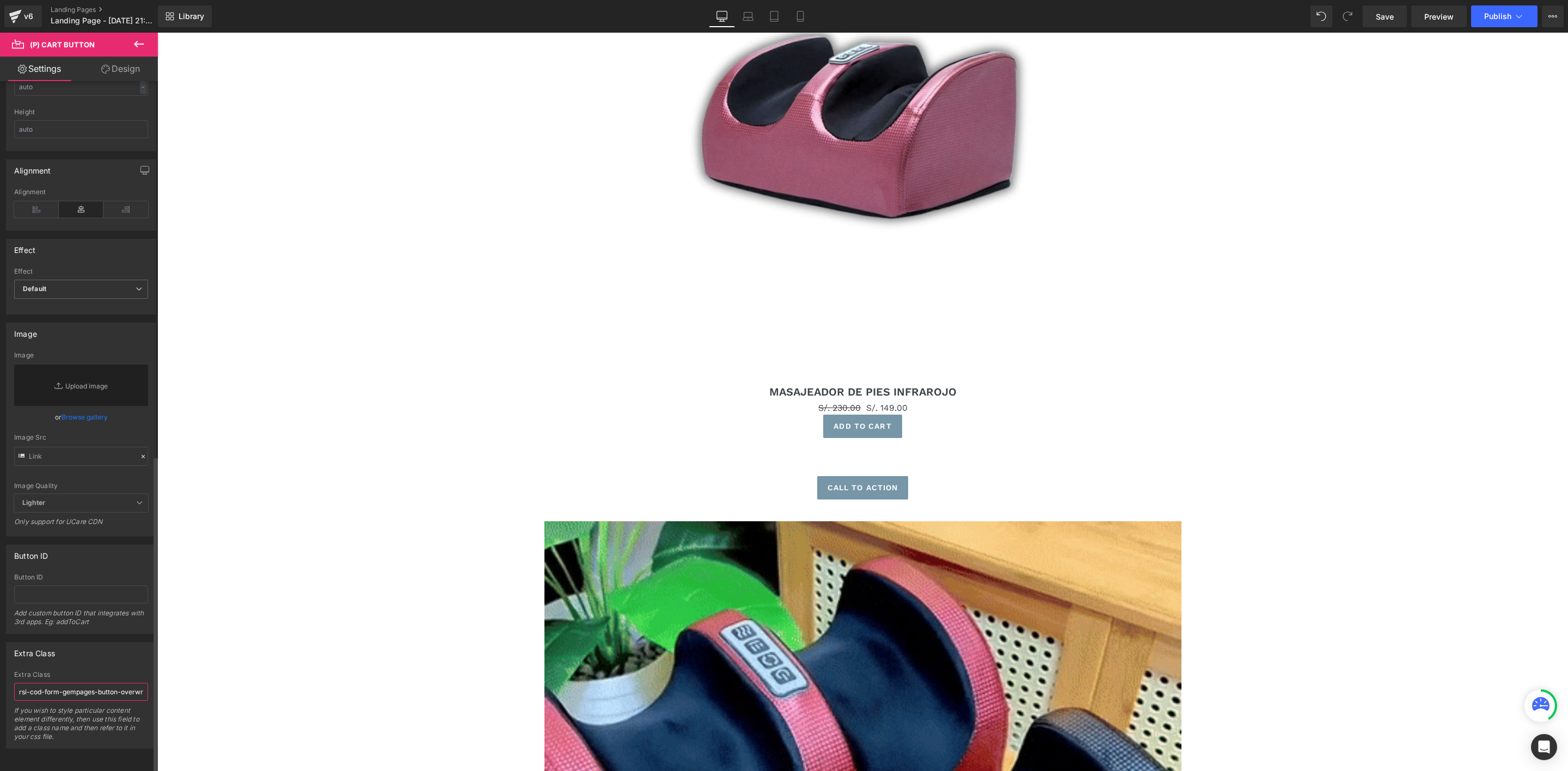
click at [72, 683] on input "rsi-cod-form-gempages-button-overwrite rsi-cod-form-is-gempage" at bounding box center [81, 693] width 134 height 18
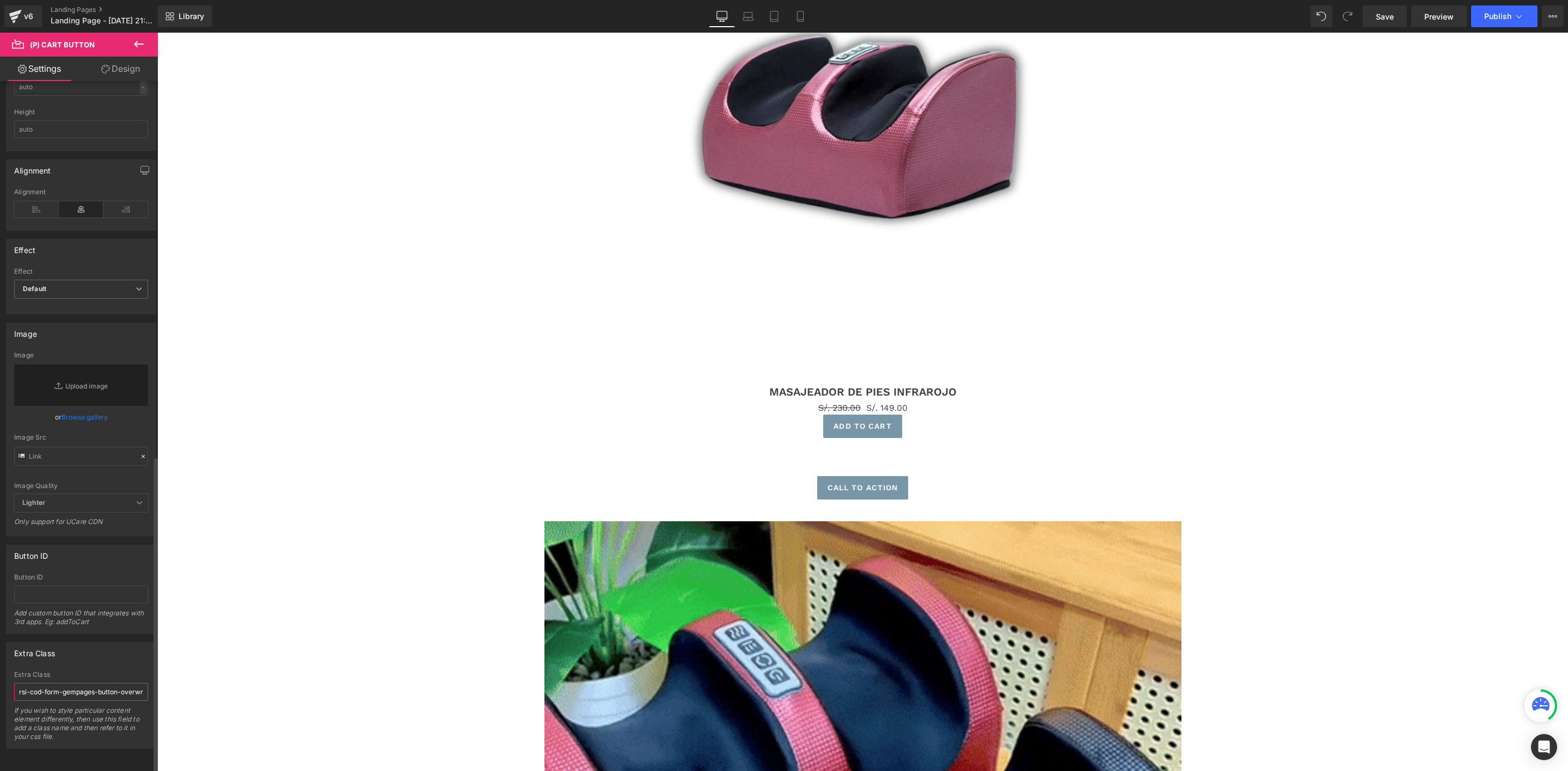
click at [72, 683] on input "rsi-cod-form-gempages-button-overwrite rsi-cod-form-is-gempage" at bounding box center [81, 693] width 134 height 18
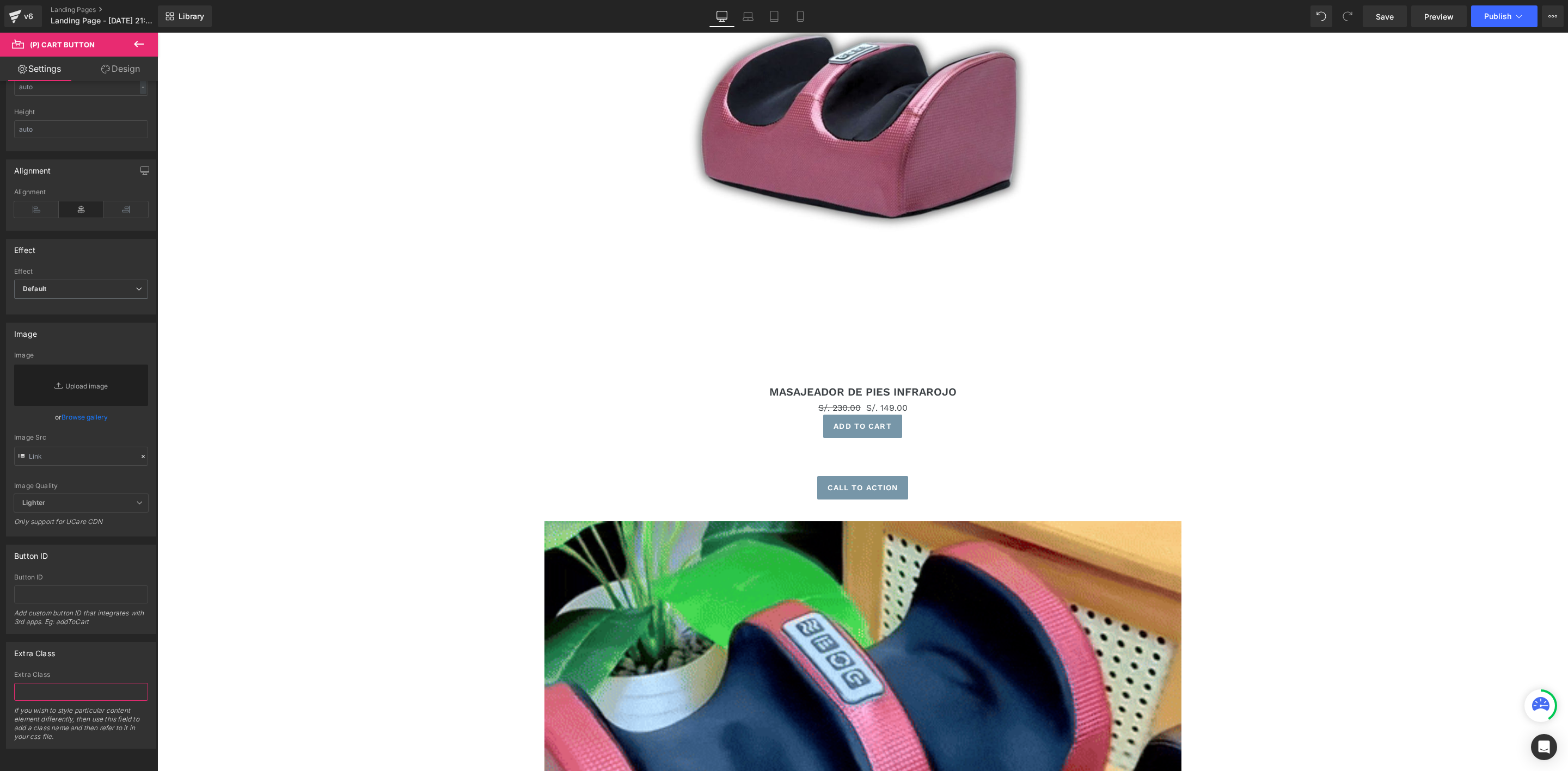
paste input "<span id="es-form-hook" ></span"
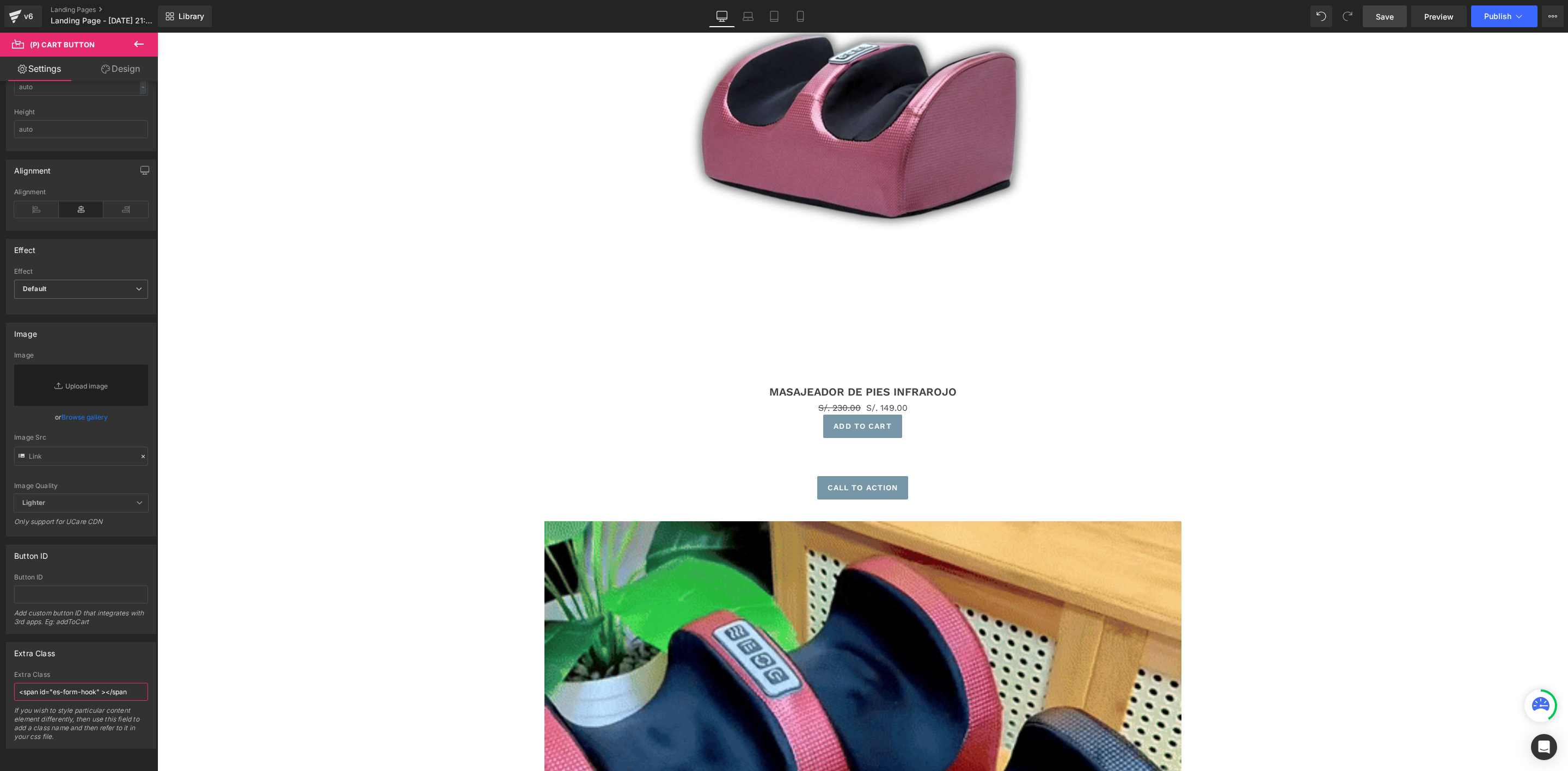
type input "<span id="es-form-hook" ></span"
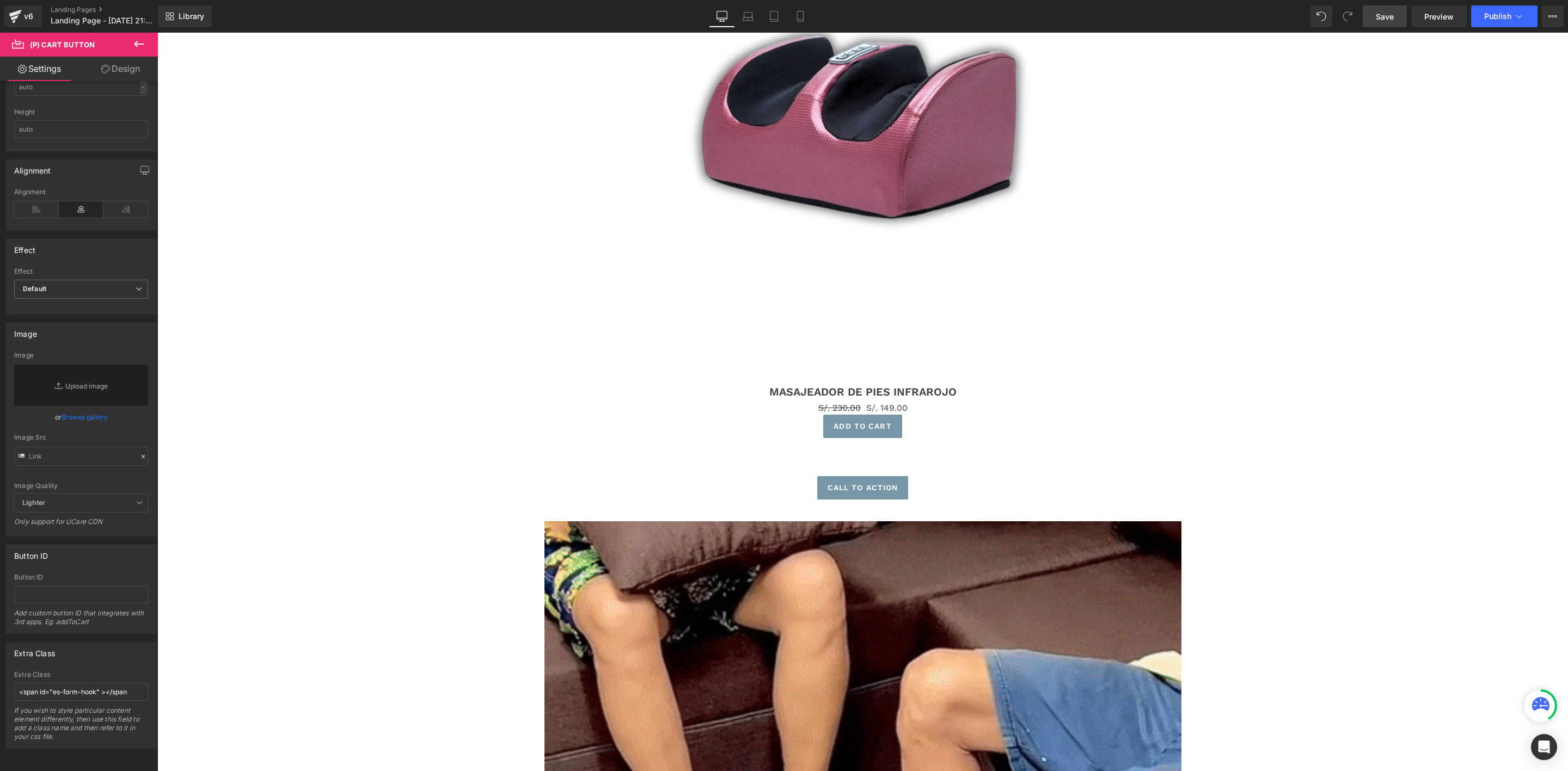
click at [1392, 13] on span "Save" at bounding box center [1385, 16] width 18 height 12
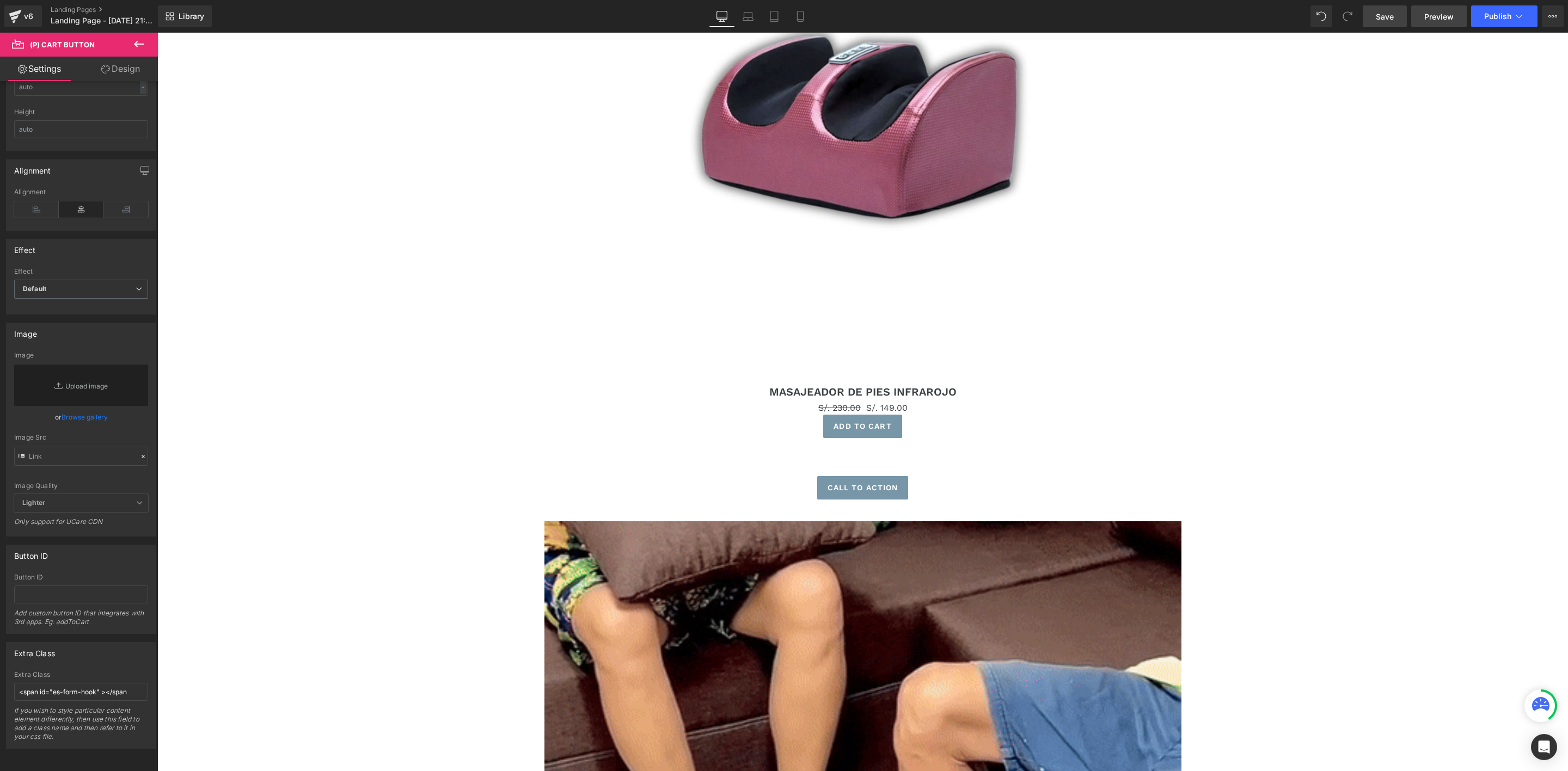
click at [1431, 13] on span "Preview" at bounding box center [1439, 16] width 29 height 12
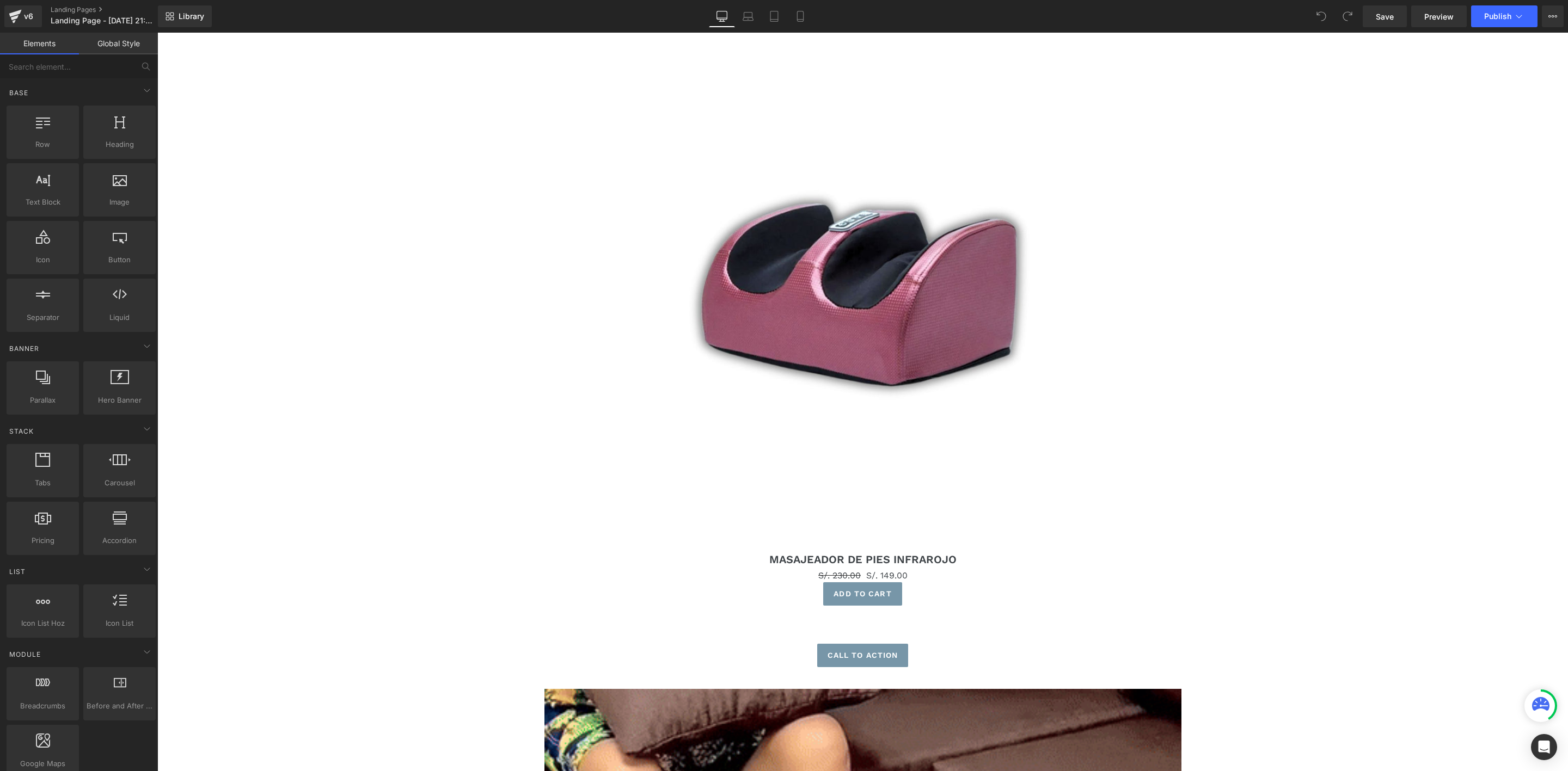
scroll to position [1143, 0]
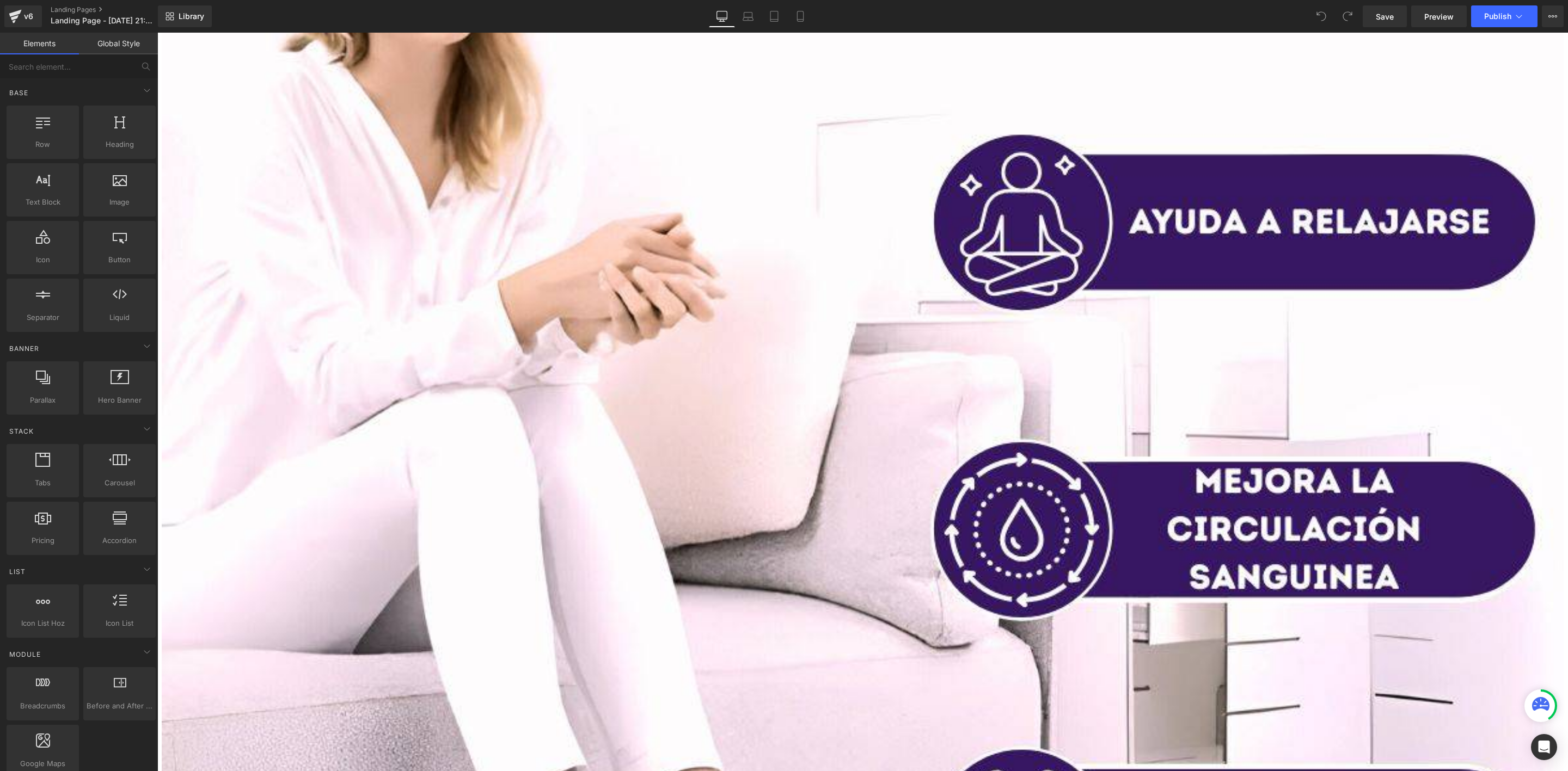
scroll to position [1143, 0]
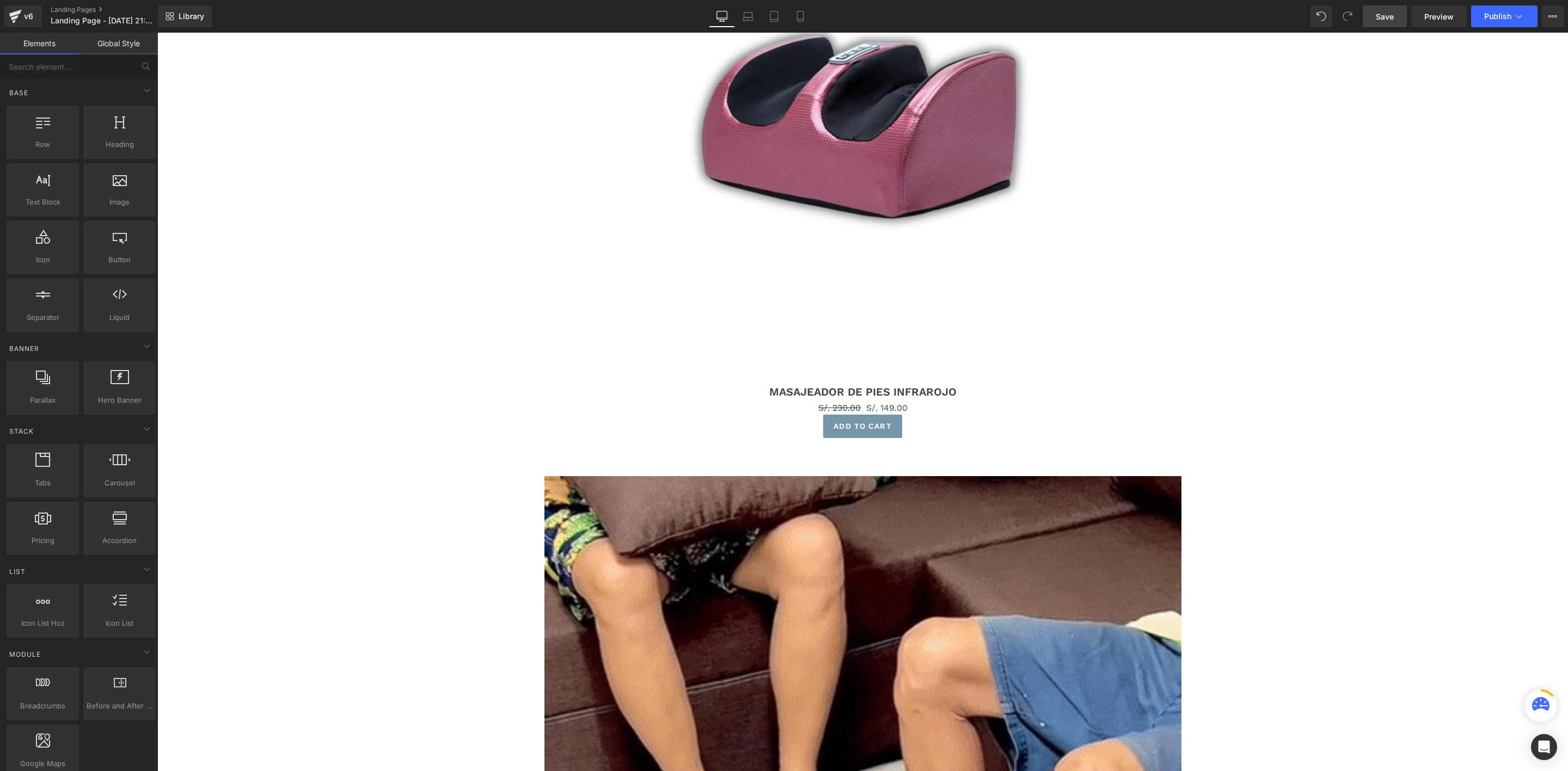
click at [1393, 25] on link "Save" at bounding box center [1385, 16] width 44 height 22
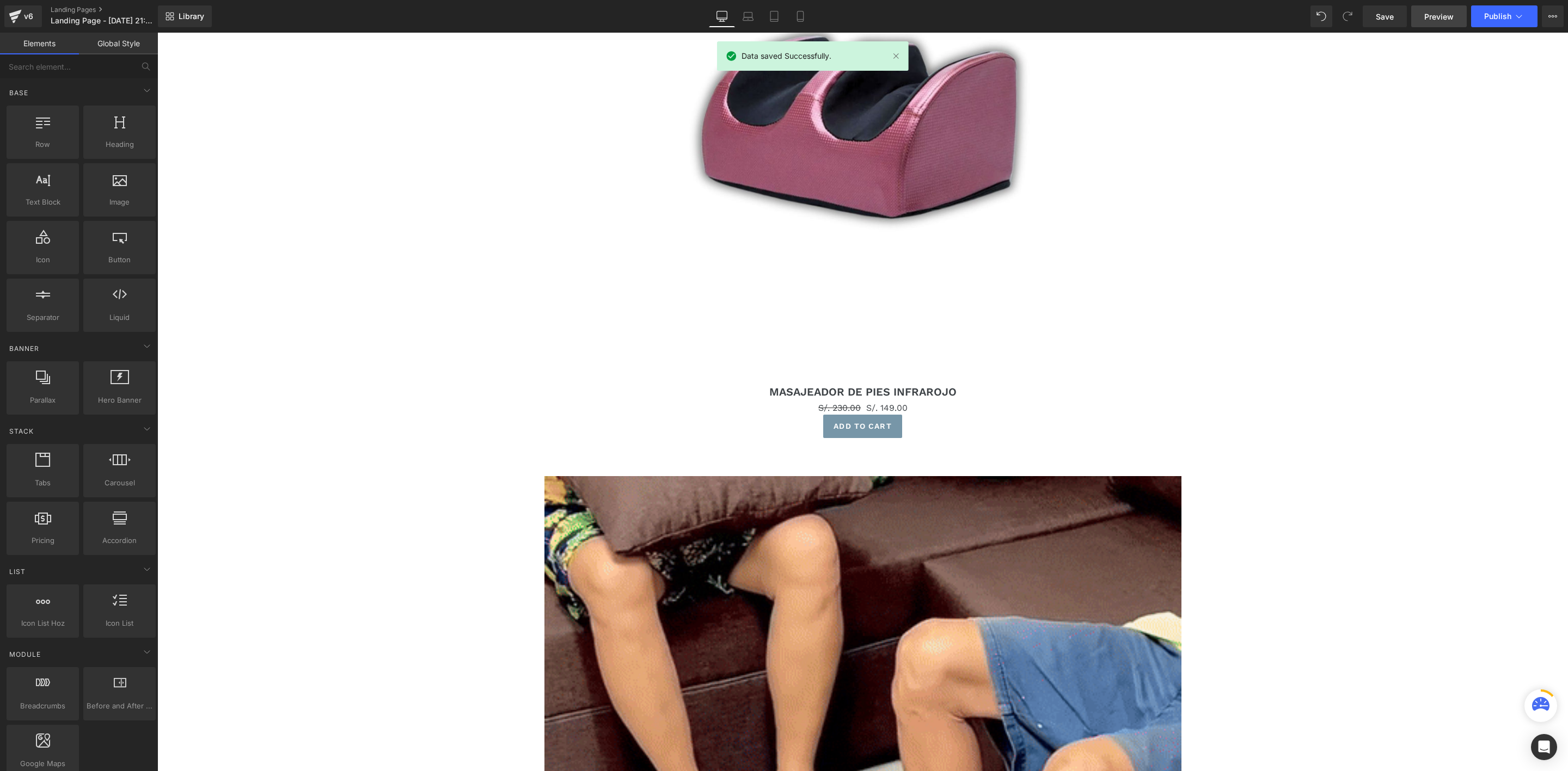
click at [1462, 21] on link "Preview" at bounding box center [1438, 16] width 55 height 22
